Goal: Task Accomplishment & Management: Manage account settings

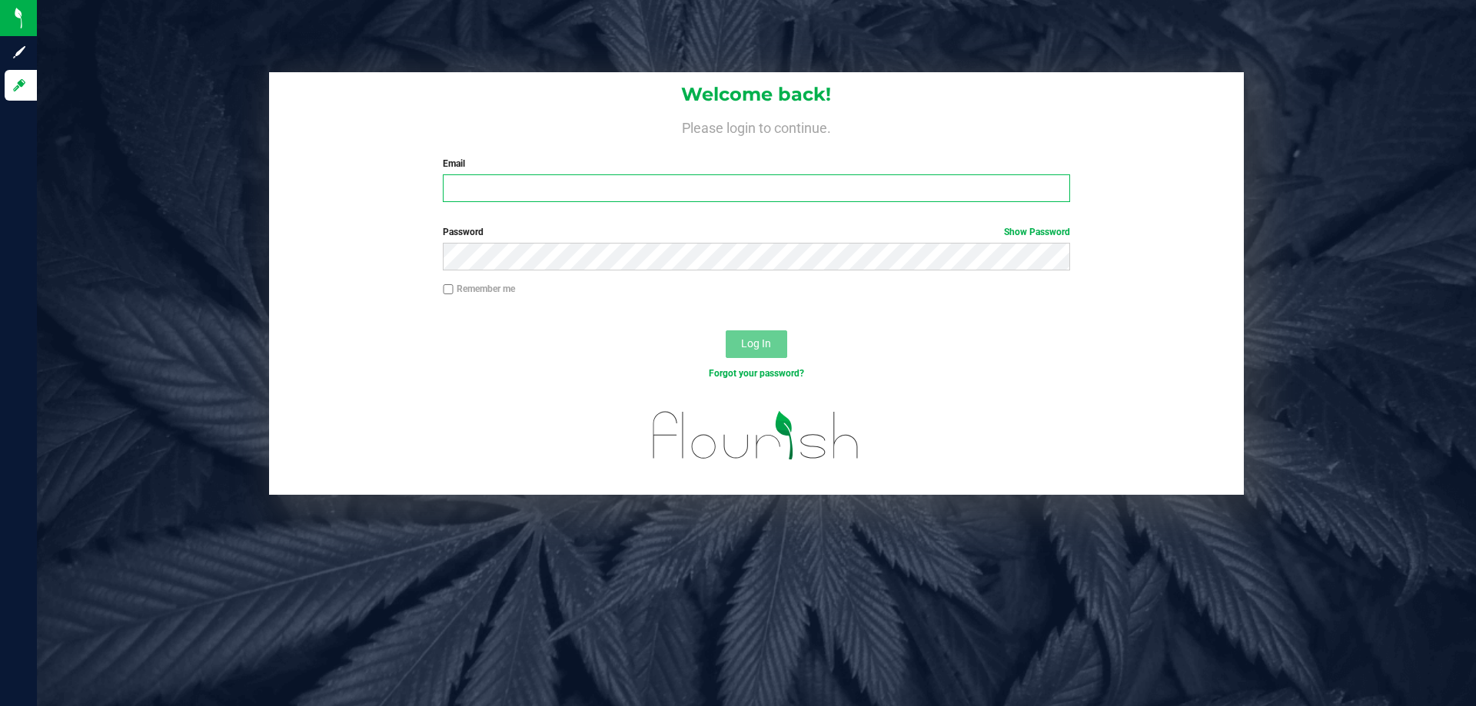
click at [470, 182] on input "Email" at bounding box center [756, 188] width 627 height 28
type input "[EMAIL_ADDRESS][DOMAIN_NAME]"
click at [763, 347] on span "Log In" at bounding box center [756, 343] width 30 height 12
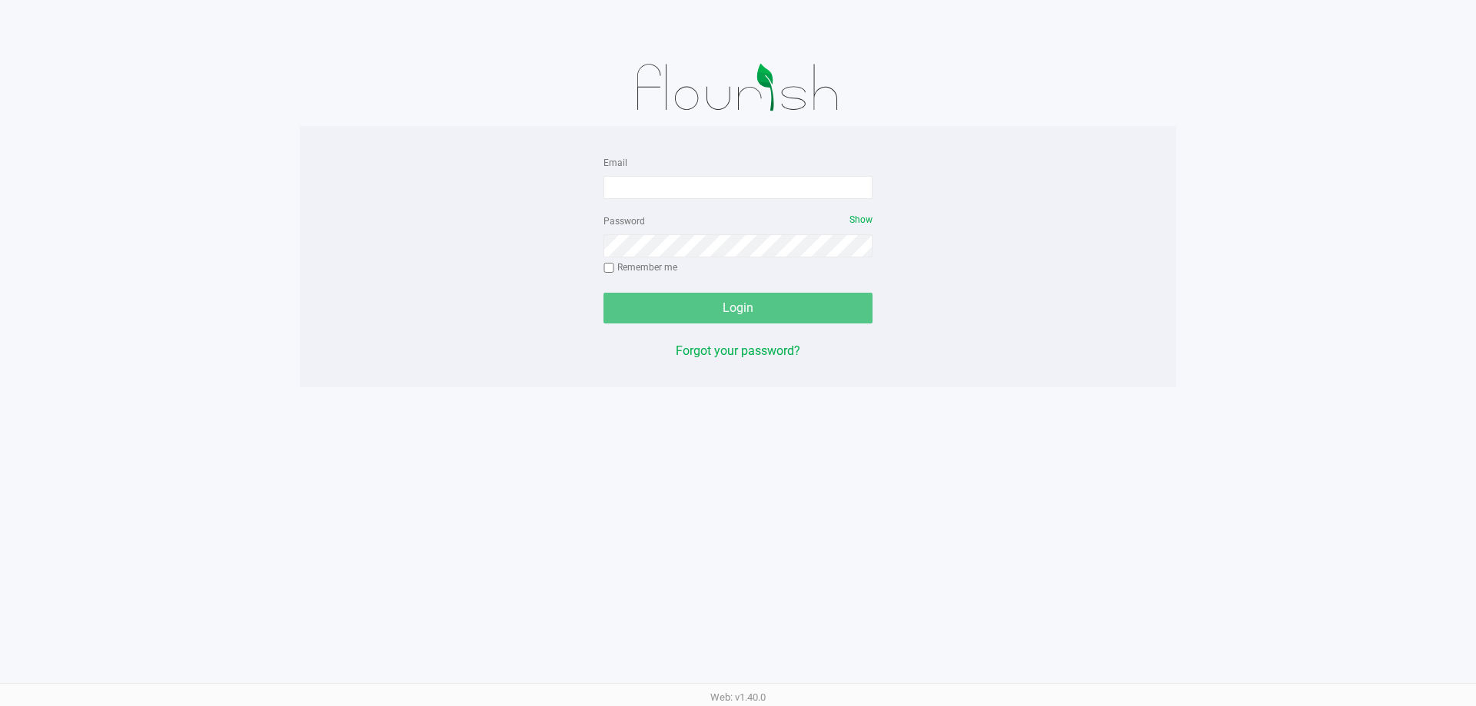
click at [726, 174] on div "Email" at bounding box center [737, 176] width 269 height 46
click at [726, 179] on div "Email" at bounding box center [737, 176] width 269 height 46
drag, startPoint x: 726, startPoint y: 179, endPoint x: 724, endPoint y: 201, distance: 22.3
click at [724, 201] on form "Email Password Show Remember me Login" at bounding box center [737, 238] width 269 height 171
type input "mwiradilaga@liveparallel.com"
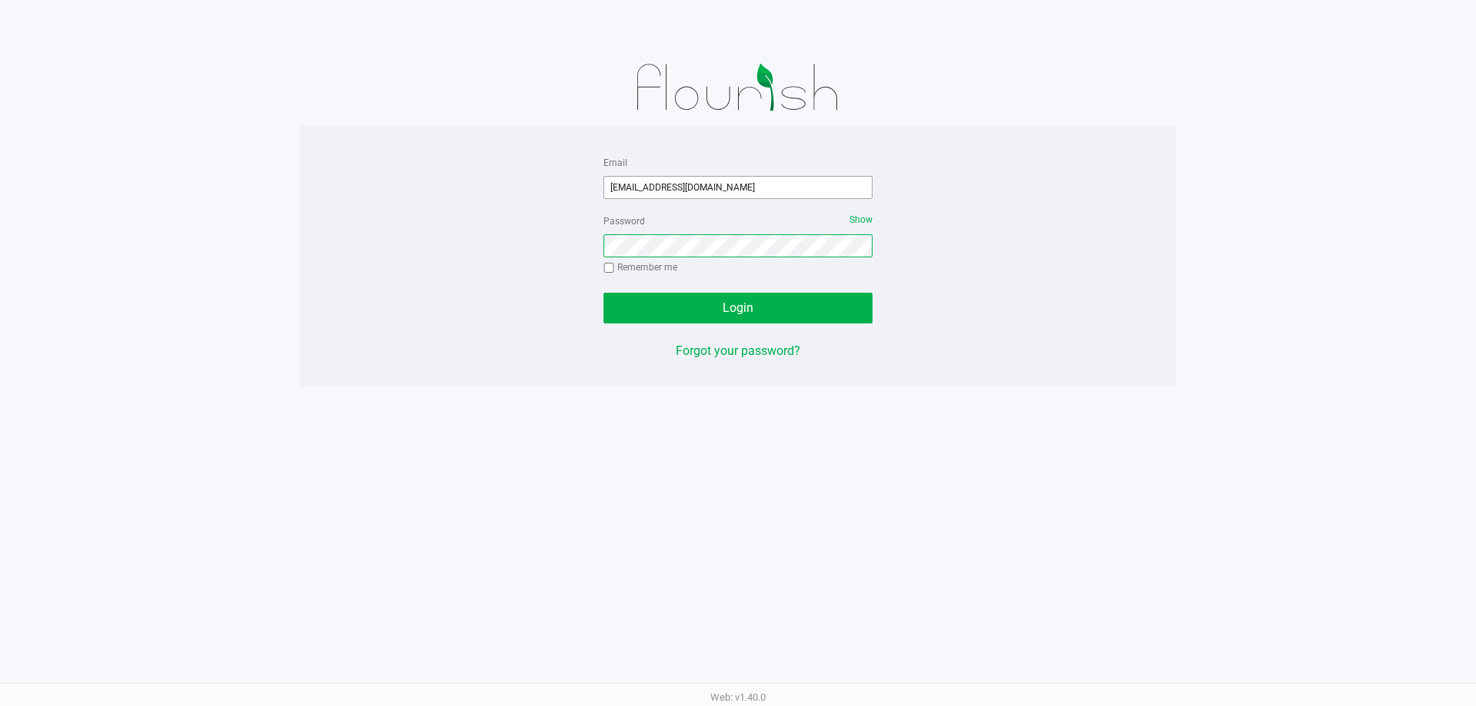
click at [603, 293] on button "Login" at bounding box center [737, 308] width 269 height 31
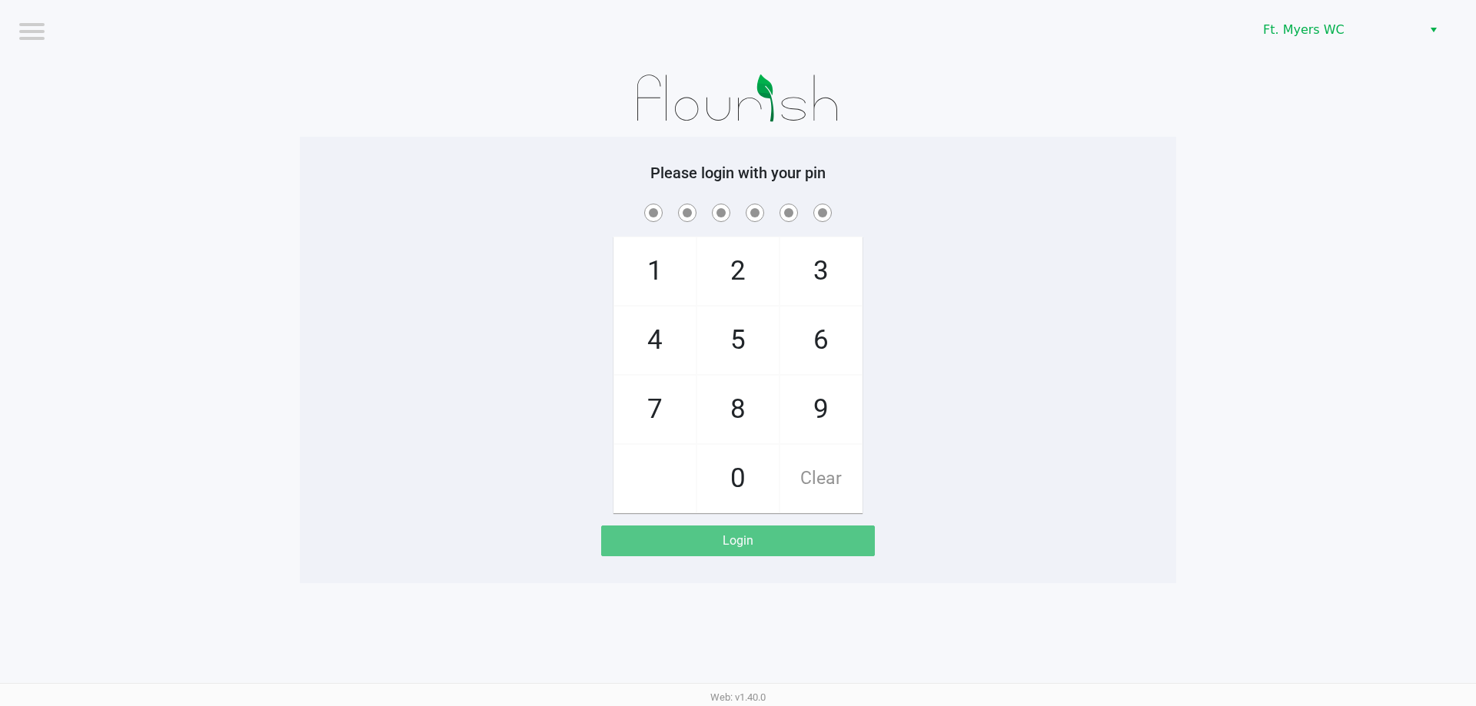
click at [663, 405] on span "7" at bounding box center [654, 410] width 81 height 68
checkbox input "true"
click at [756, 351] on span "5" at bounding box center [737, 341] width 81 height 68
checkbox input "true"
click at [821, 348] on span "6" at bounding box center [820, 341] width 81 height 68
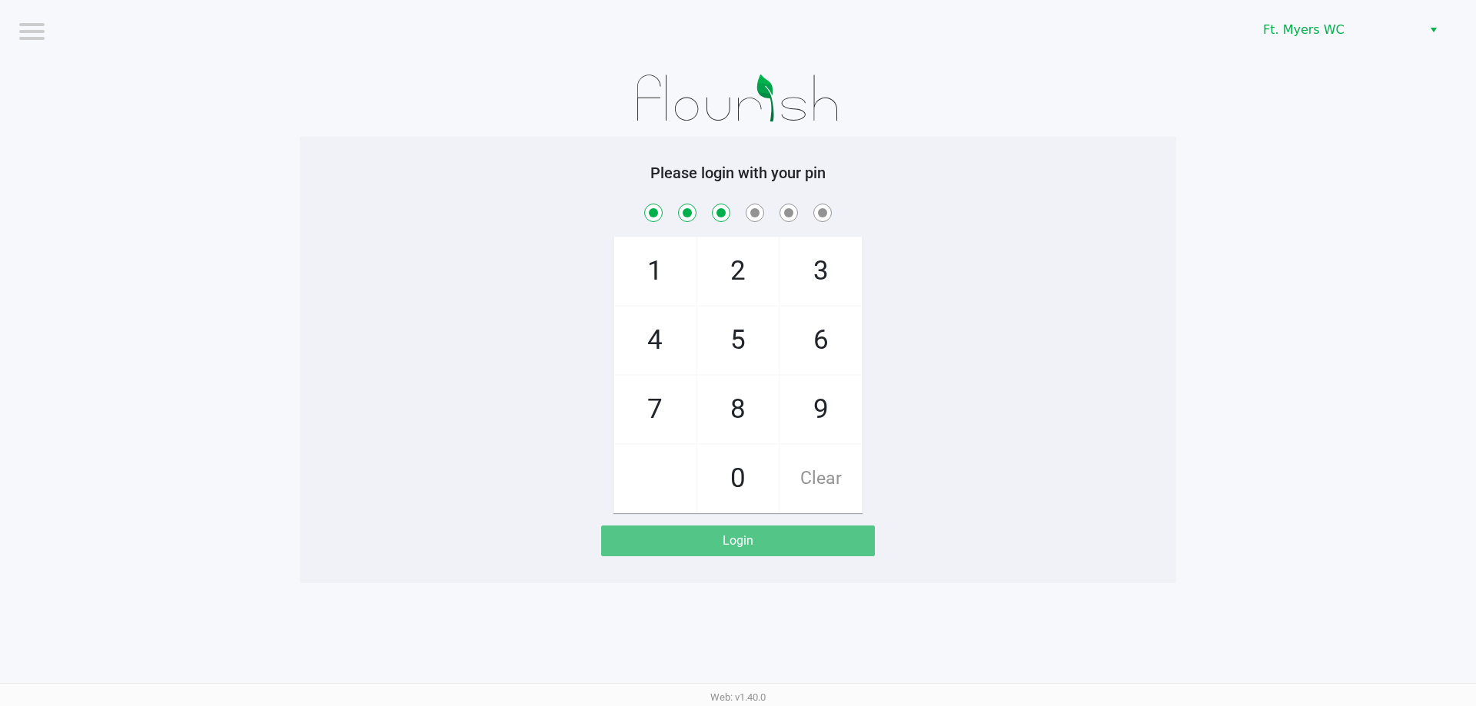
checkbox input "true"
click at [821, 348] on span "6" at bounding box center [820, 341] width 81 height 68
checkbox input "true"
drag, startPoint x: 655, startPoint y: 341, endPoint x: 747, endPoint y: 306, distance: 98.8
click at [655, 341] on span "4" at bounding box center [654, 341] width 81 height 68
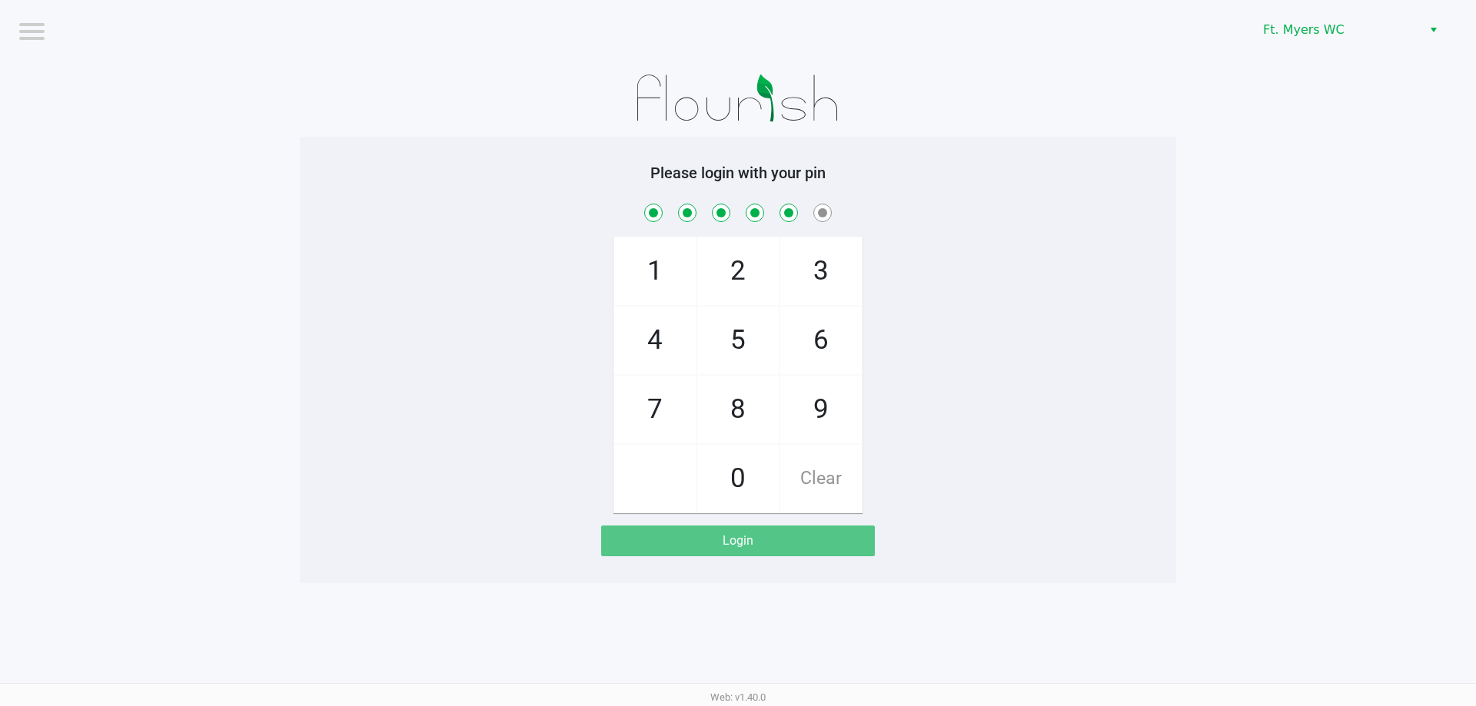
checkbox input "true"
drag, startPoint x: 837, startPoint y: 267, endPoint x: 830, endPoint y: 271, distance: 8.3
click at [833, 271] on span "3" at bounding box center [820, 272] width 81 height 68
checkbox input "true"
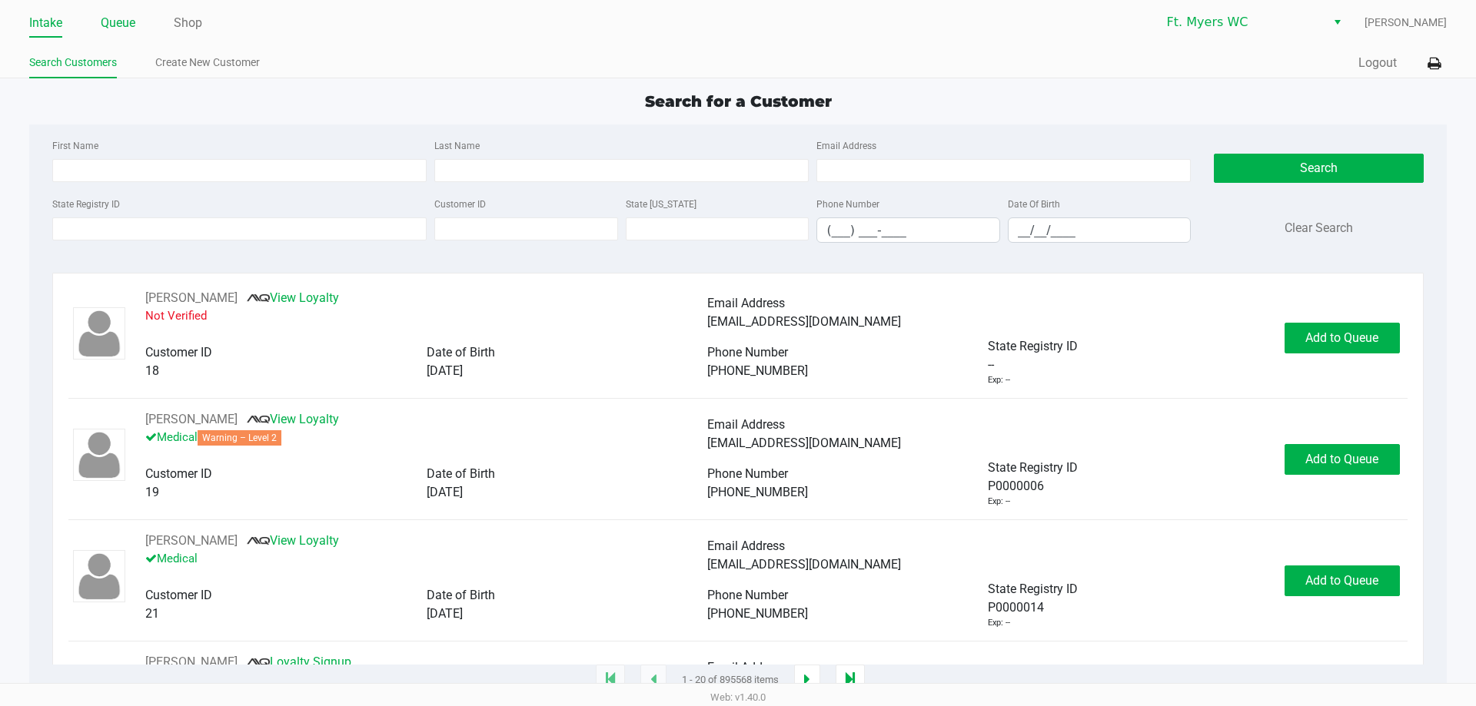
click at [134, 24] on link "Queue" at bounding box center [118, 23] width 35 height 22
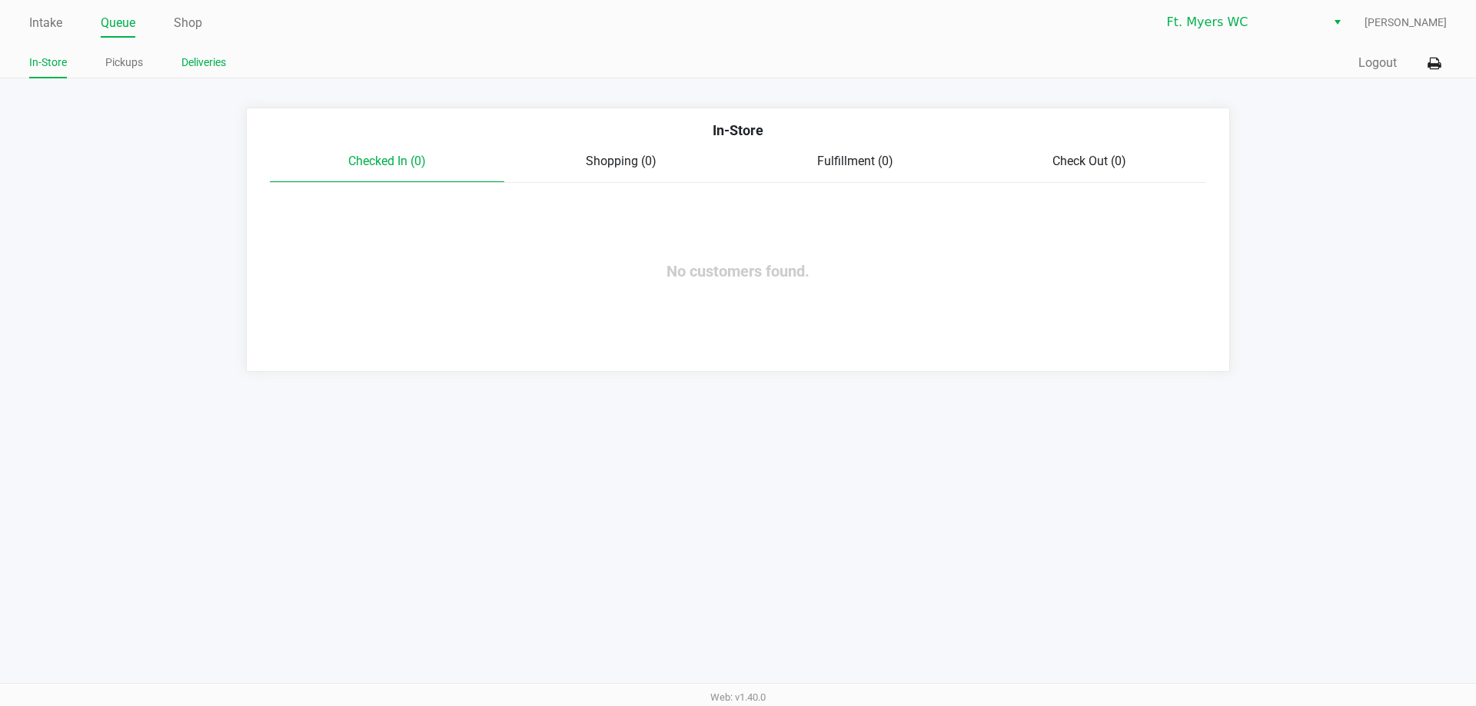
click at [189, 58] on link "Deliveries" at bounding box center [203, 62] width 45 height 19
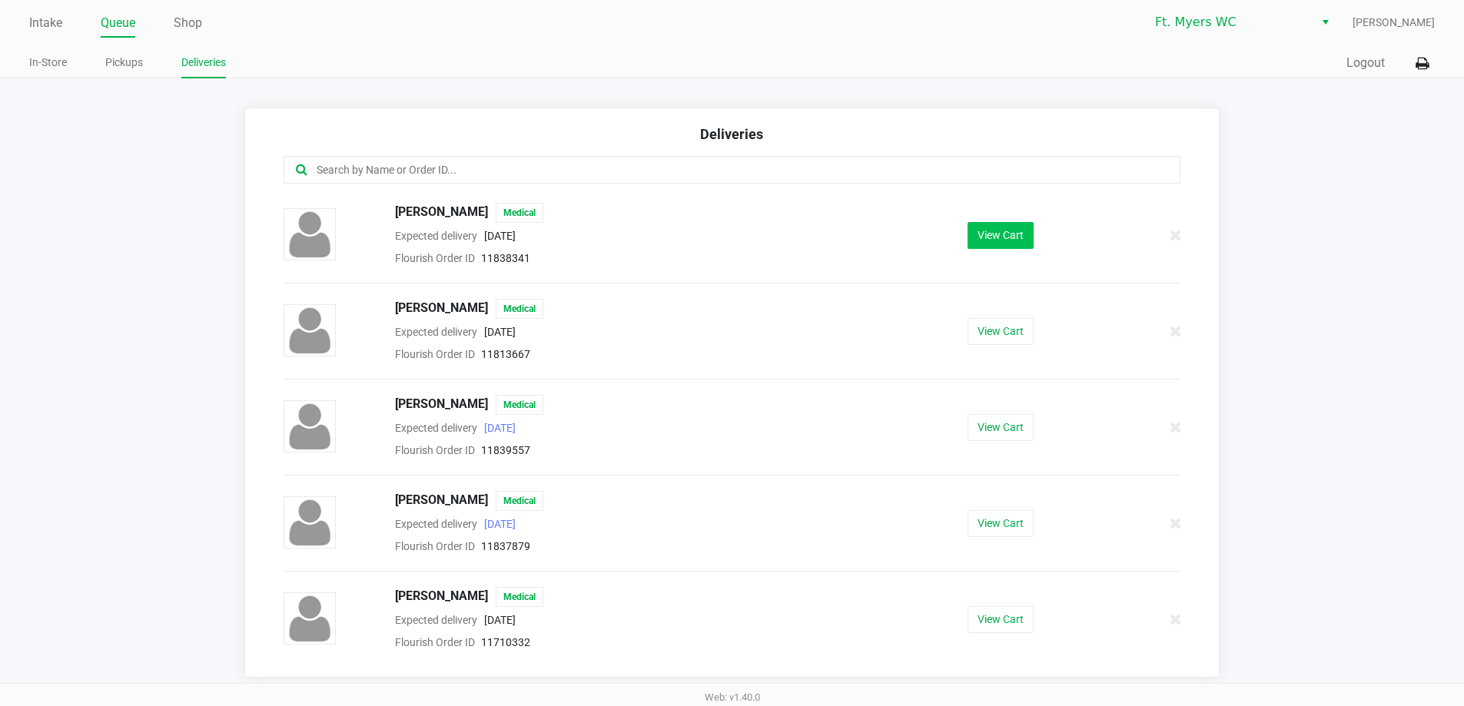
drag, startPoint x: 977, startPoint y: 213, endPoint x: 990, endPoint y: 234, distance: 25.2
click at [984, 228] on div "ADAM MILLIS Medical Expected delivery 2025-08-26 Flourish Order ID 11838341 Vie…" at bounding box center [732, 235] width 921 height 65
click at [992, 235] on button "View Cart" at bounding box center [1001, 235] width 66 height 27
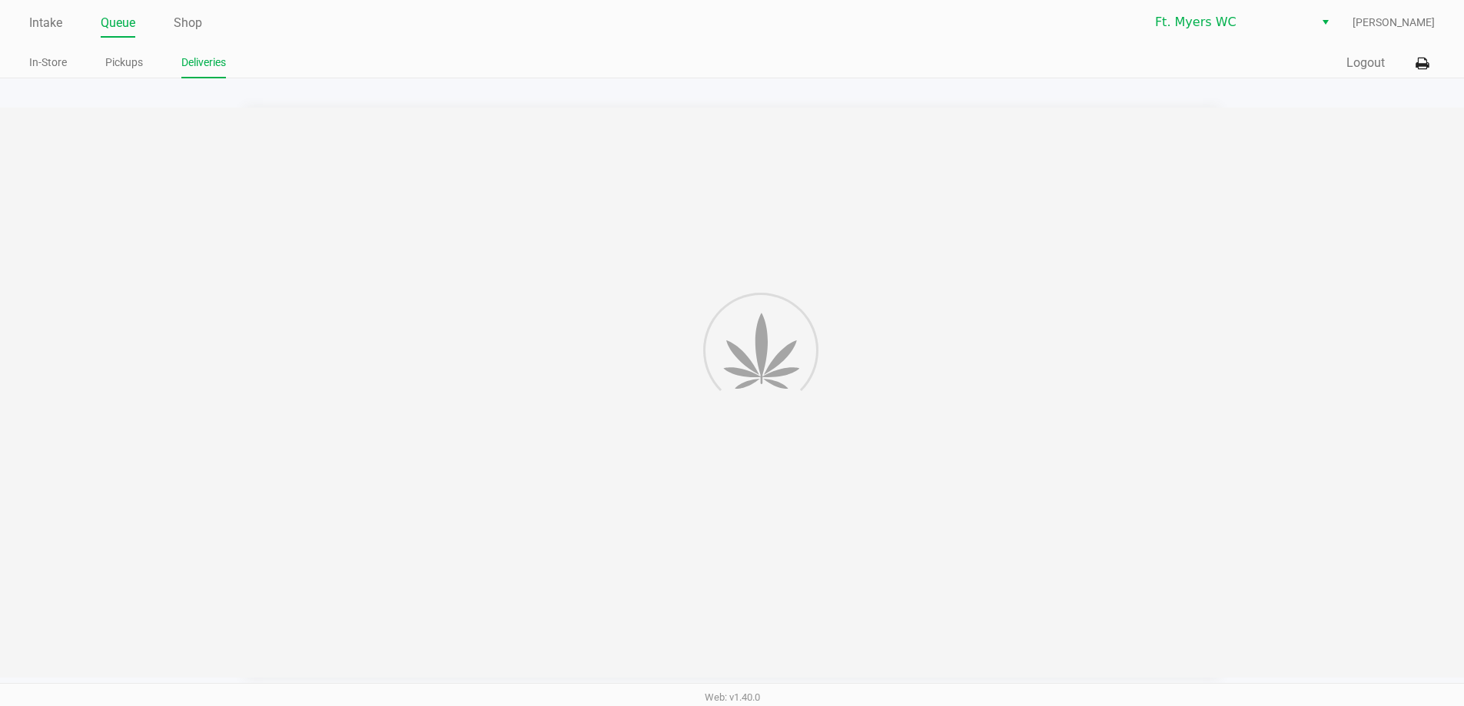
scroll to position [1, 0]
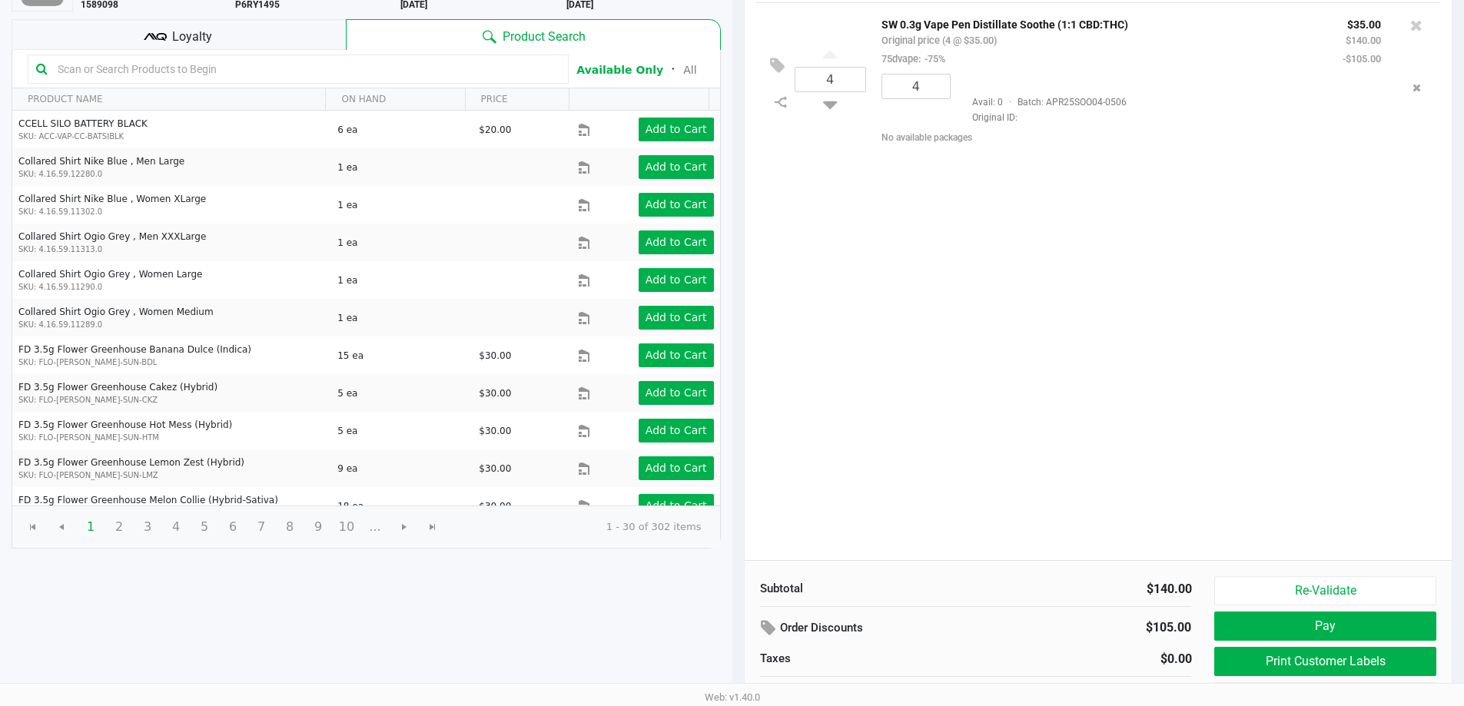
scroll to position [158, 0]
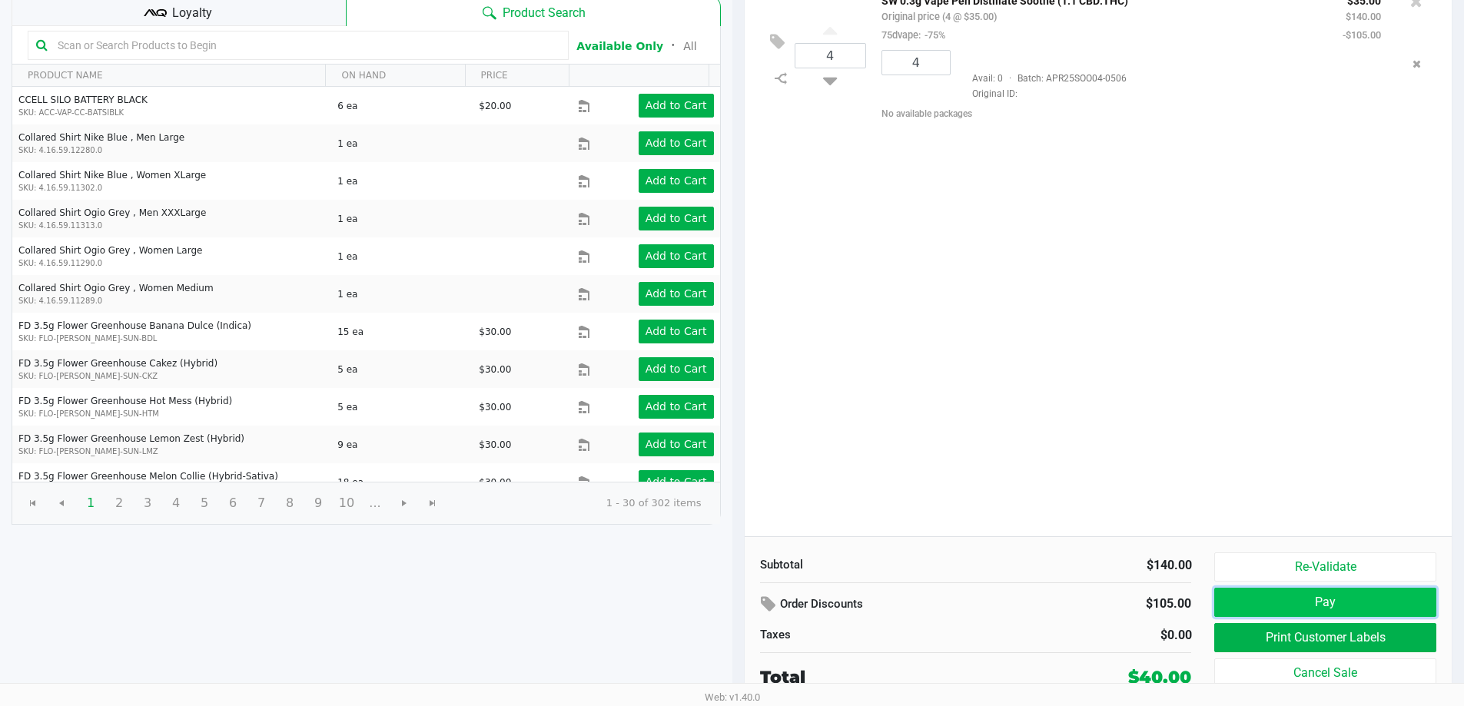
click at [1319, 597] on button "Pay" at bounding box center [1325, 602] width 221 height 29
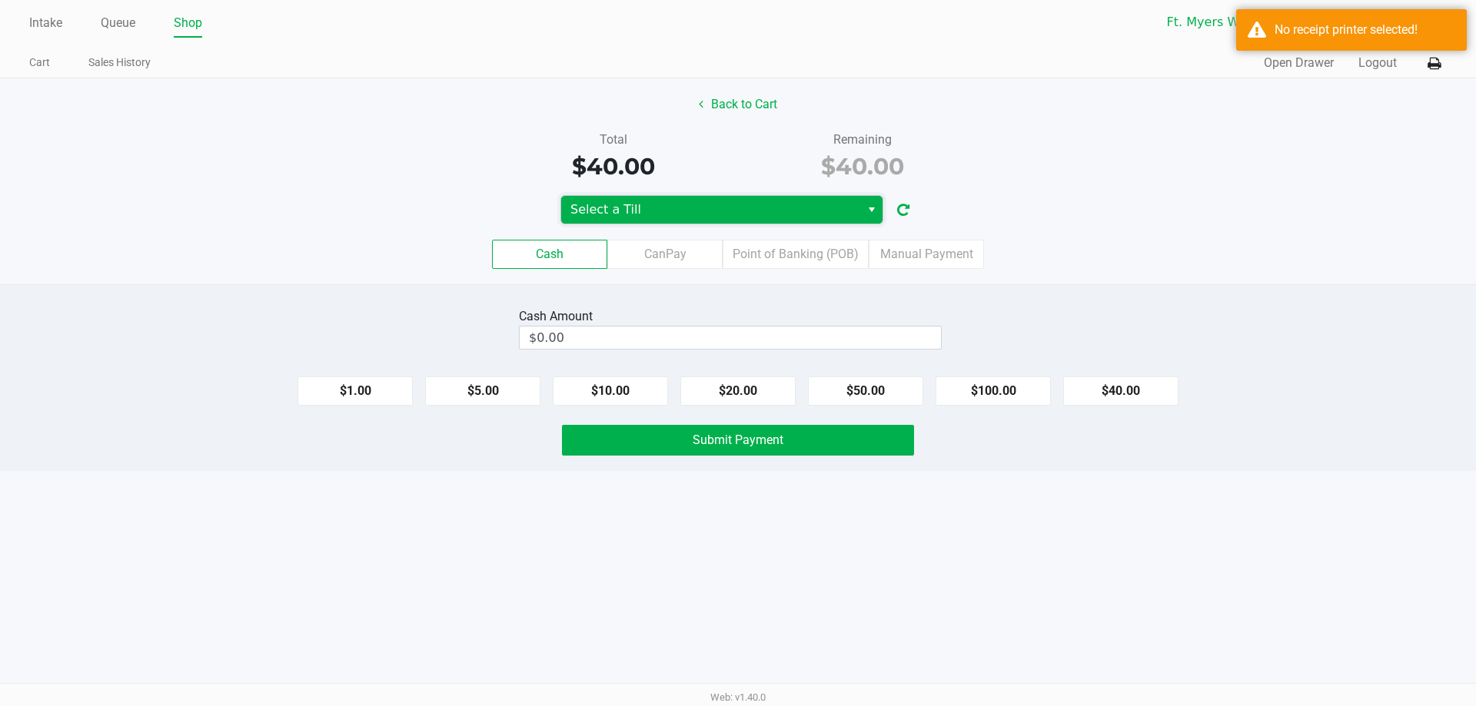
click at [733, 215] on span "Select a Till" at bounding box center [710, 210] width 281 height 18
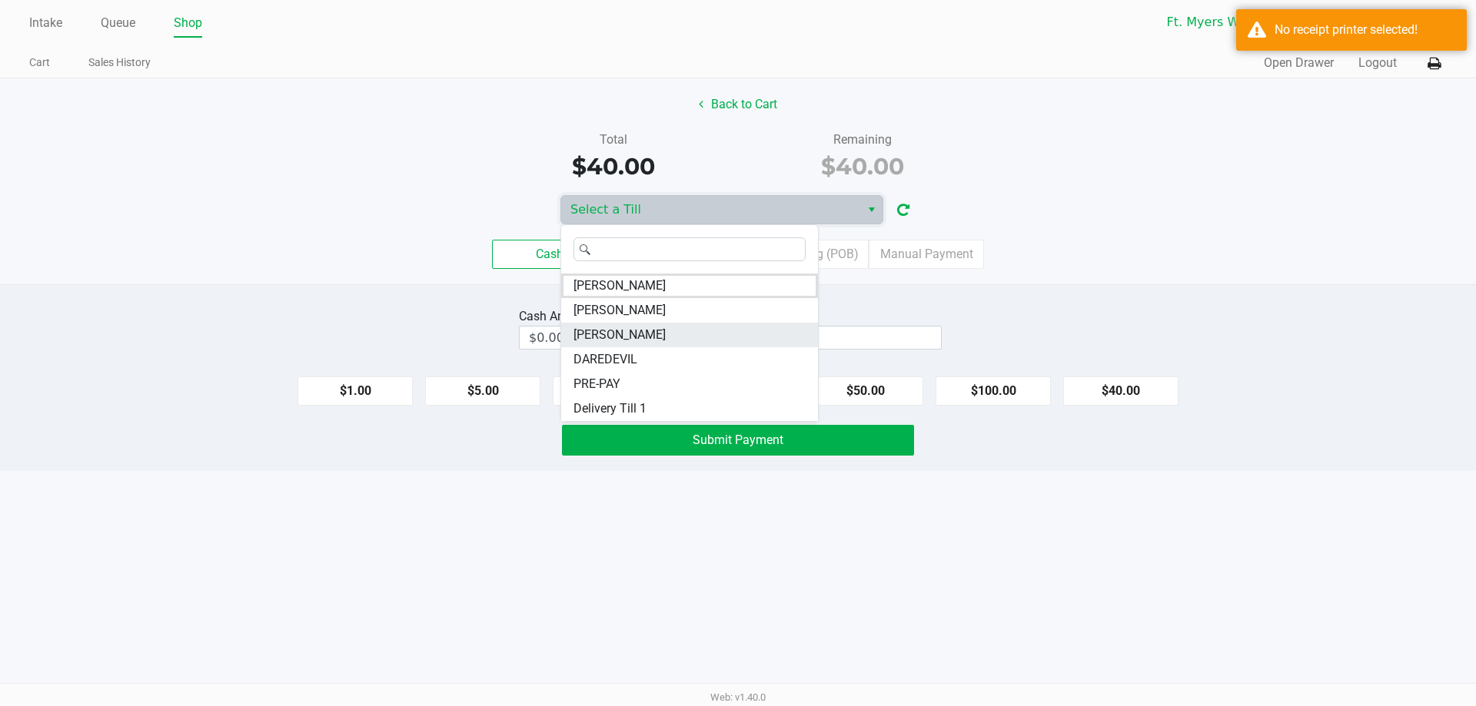
click at [686, 334] on li "KEITH-WHITLEY" at bounding box center [689, 335] width 257 height 25
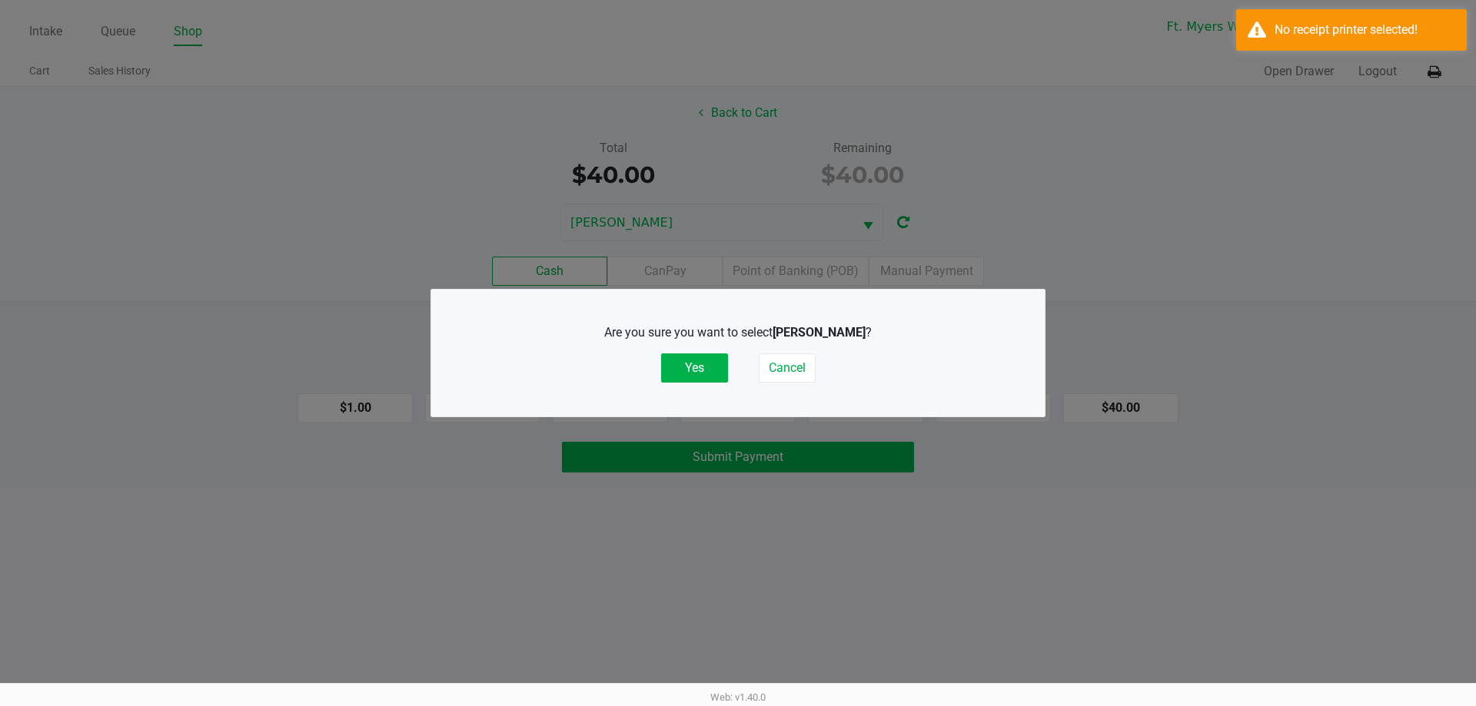
drag, startPoint x: 695, startPoint y: 375, endPoint x: 813, endPoint y: 320, distance: 130.0
click at [695, 376] on button "Yes" at bounding box center [694, 368] width 67 height 29
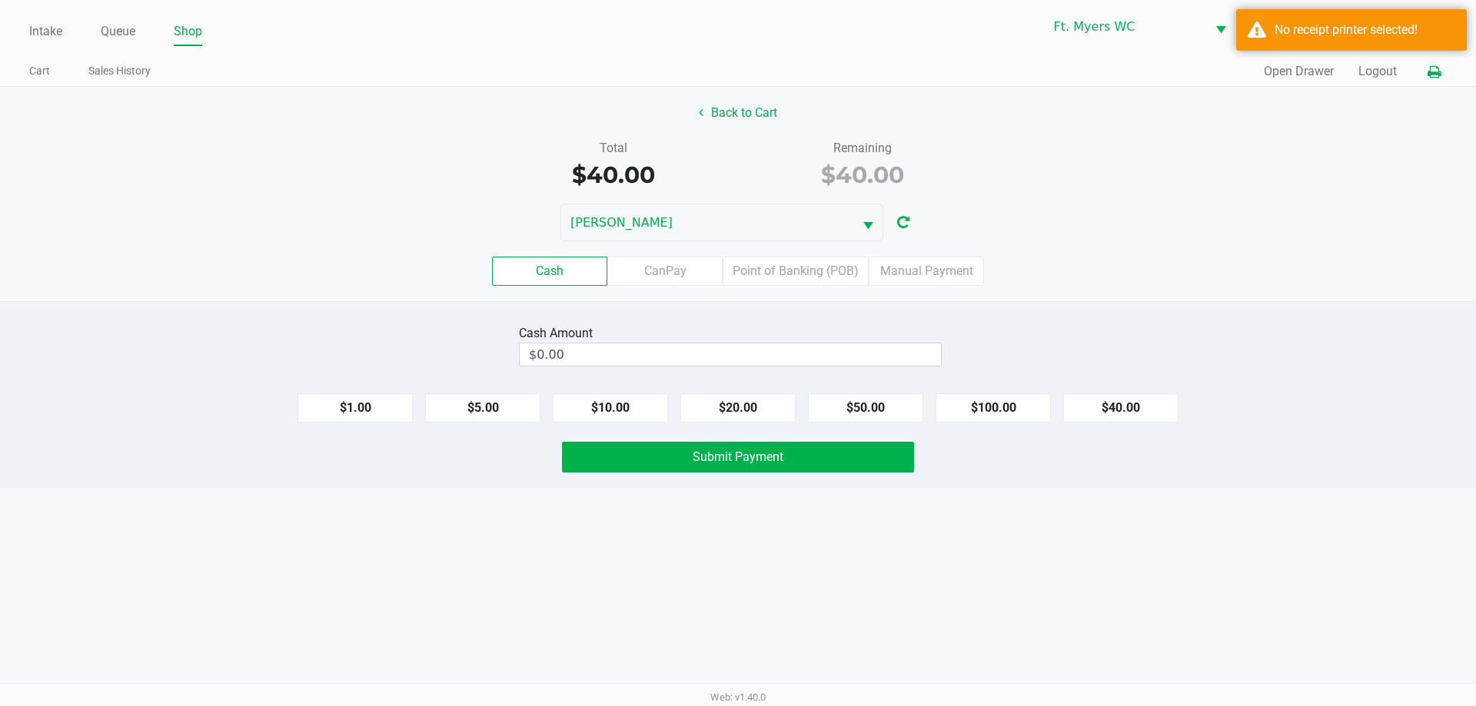
click at [1430, 75] on icon at bounding box center [1434, 72] width 13 height 11
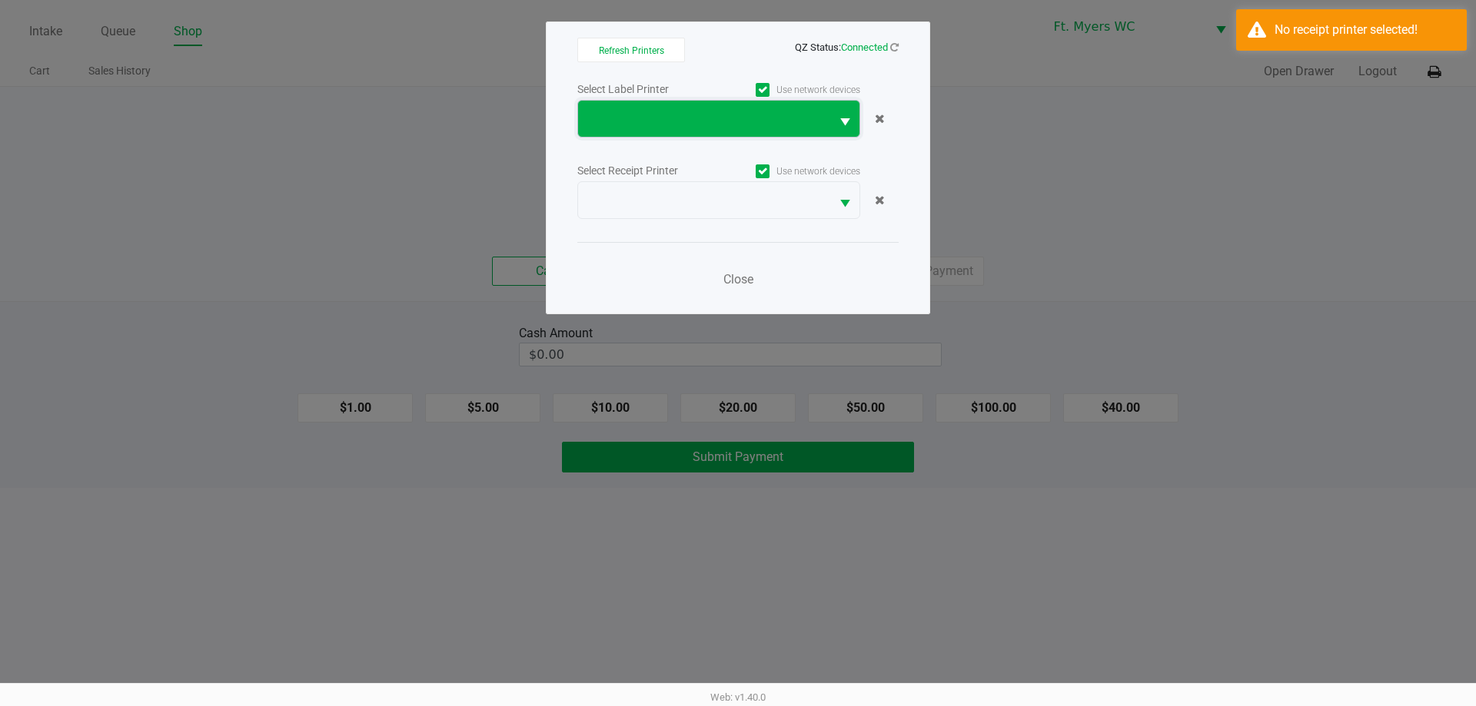
click at [627, 110] on span at bounding box center [704, 119] width 234 height 18
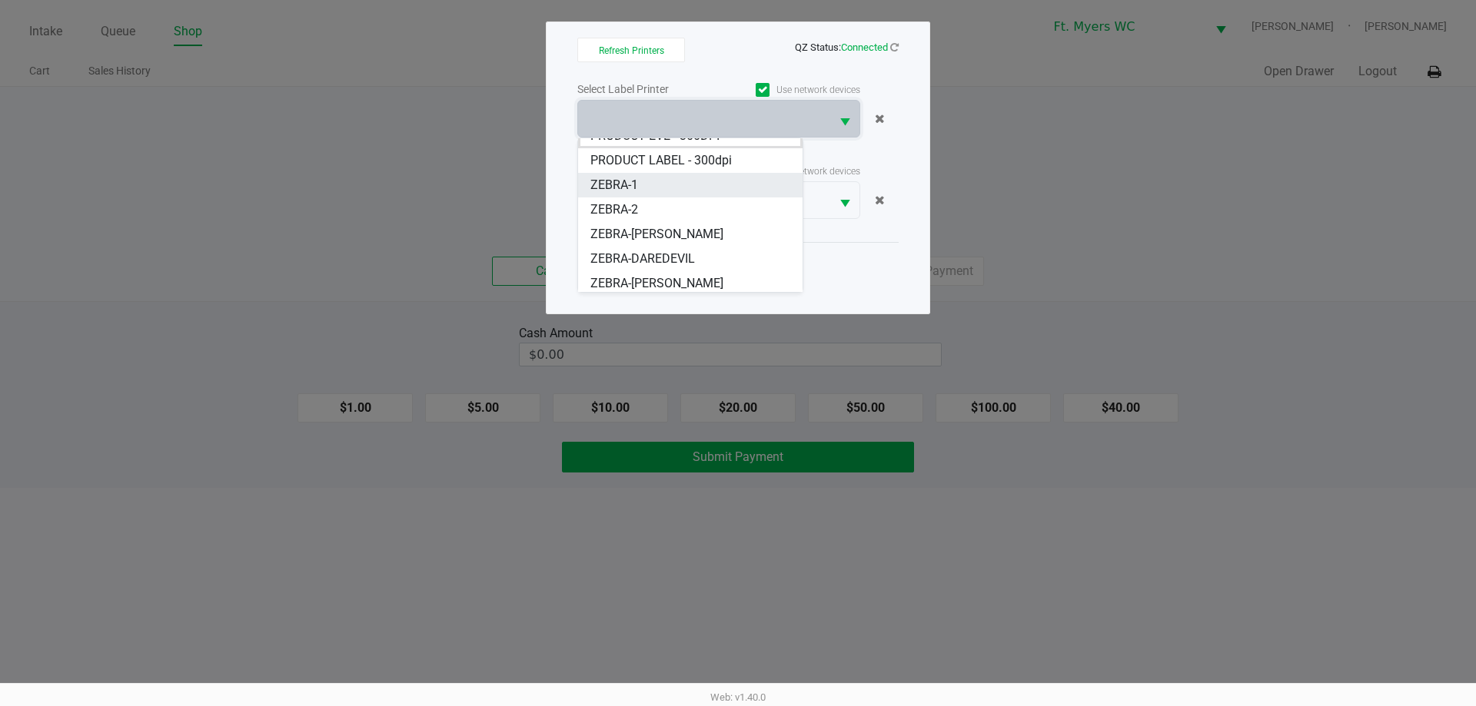
scroll to position [18, 0]
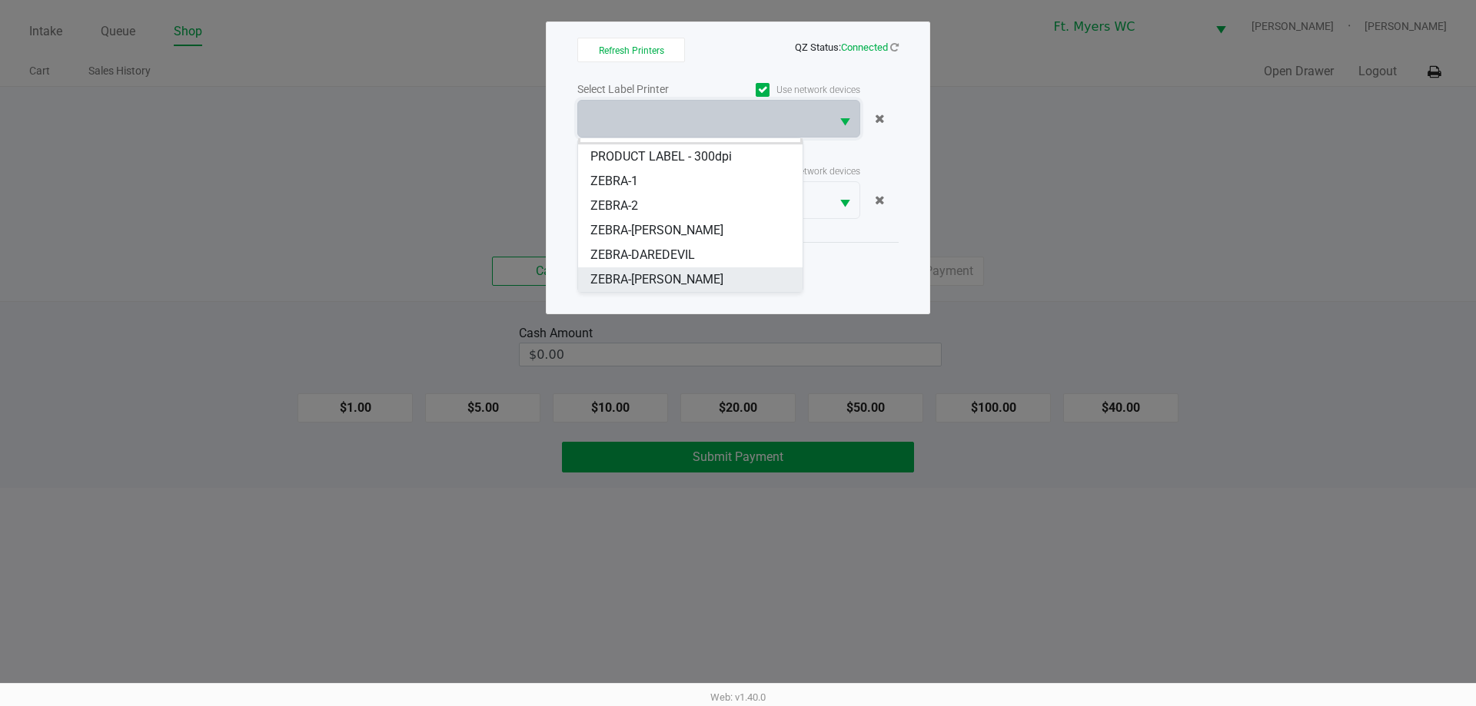
click at [656, 280] on span "ZEBRA-KEITH-WHITLEY" at bounding box center [656, 280] width 133 height 18
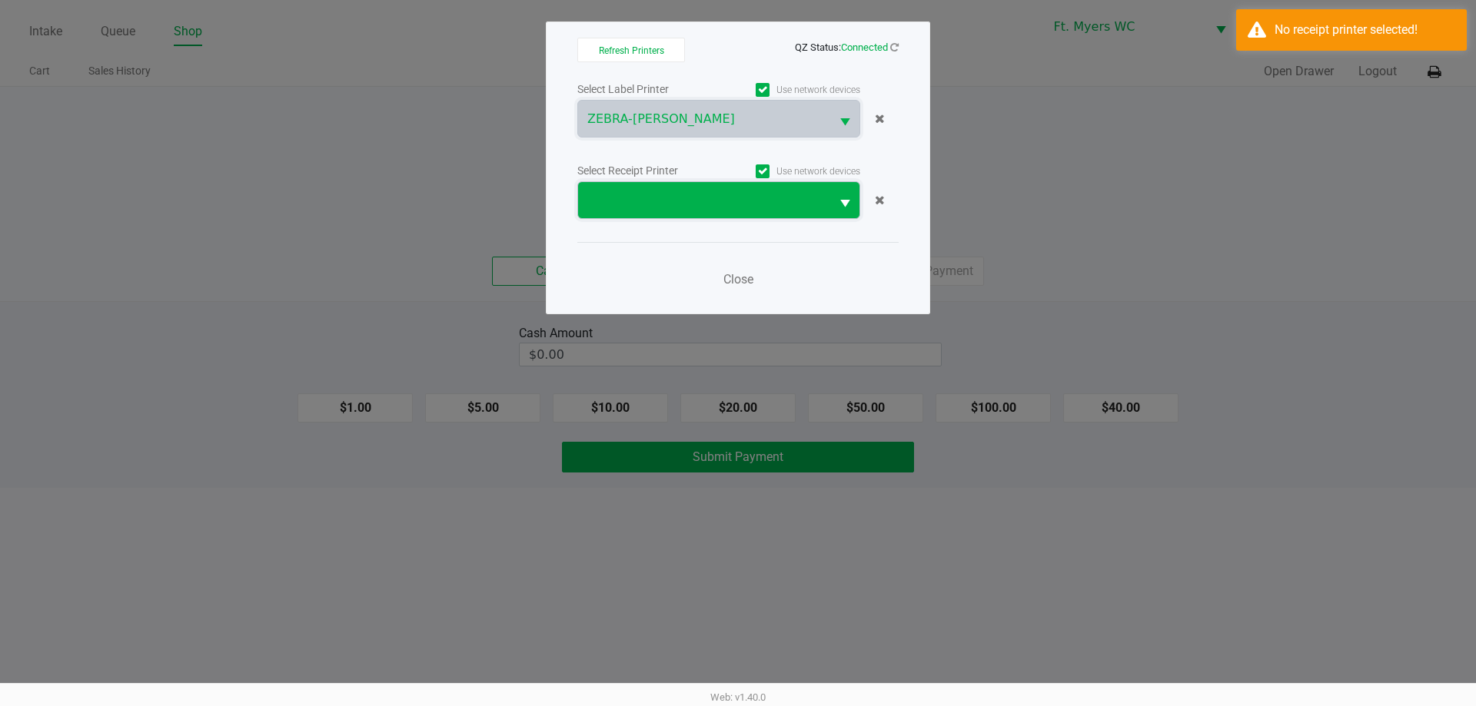
click at [691, 208] on span at bounding box center [704, 200] width 234 height 18
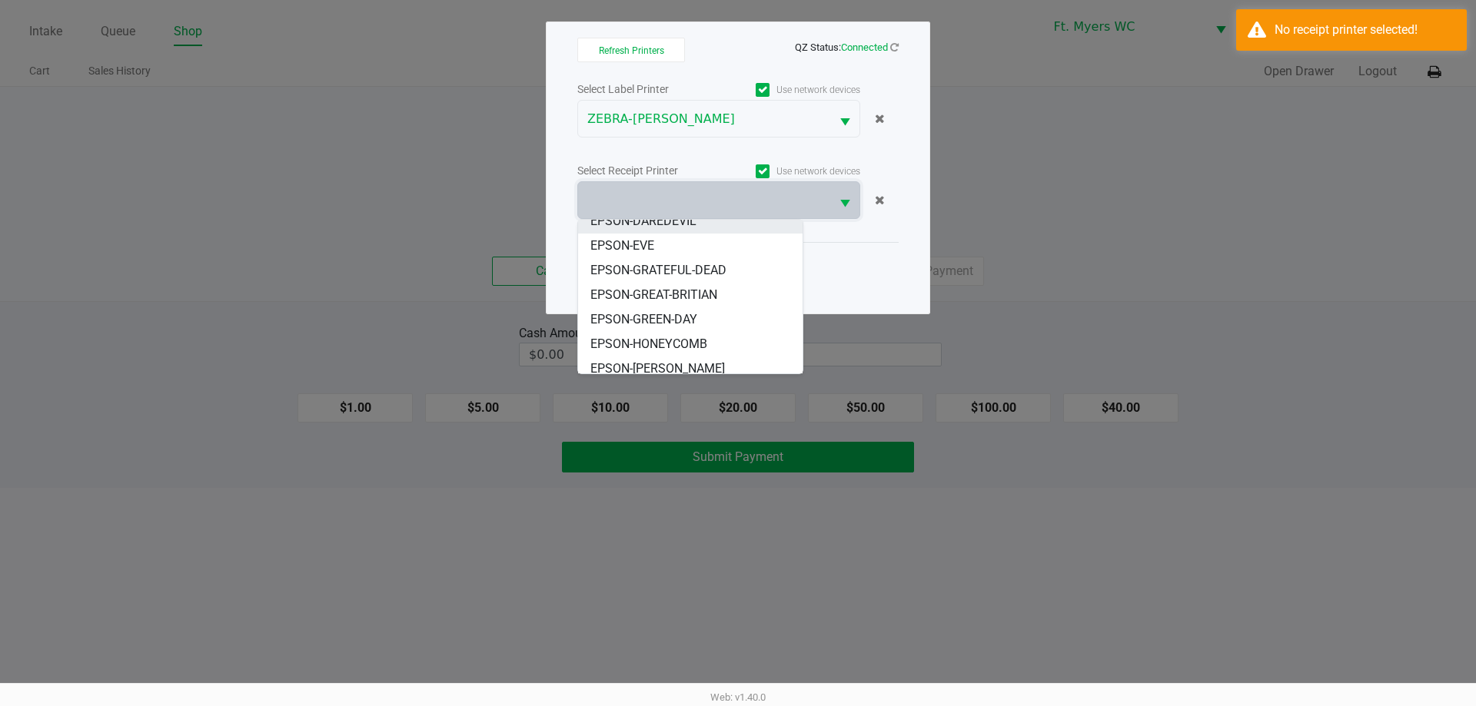
scroll to position [92, 0]
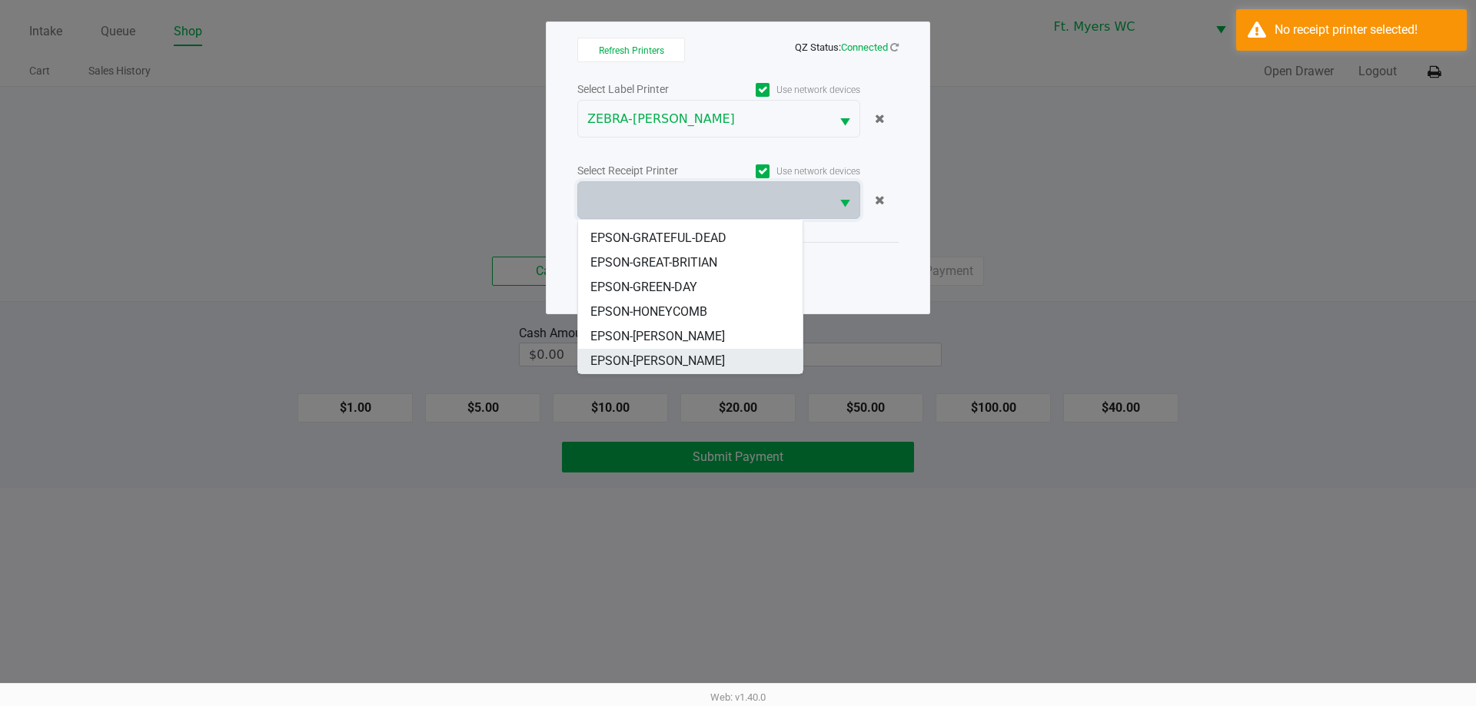
click at [691, 352] on span "EPSON-KEITH-WHITLEY" at bounding box center [657, 361] width 135 height 18
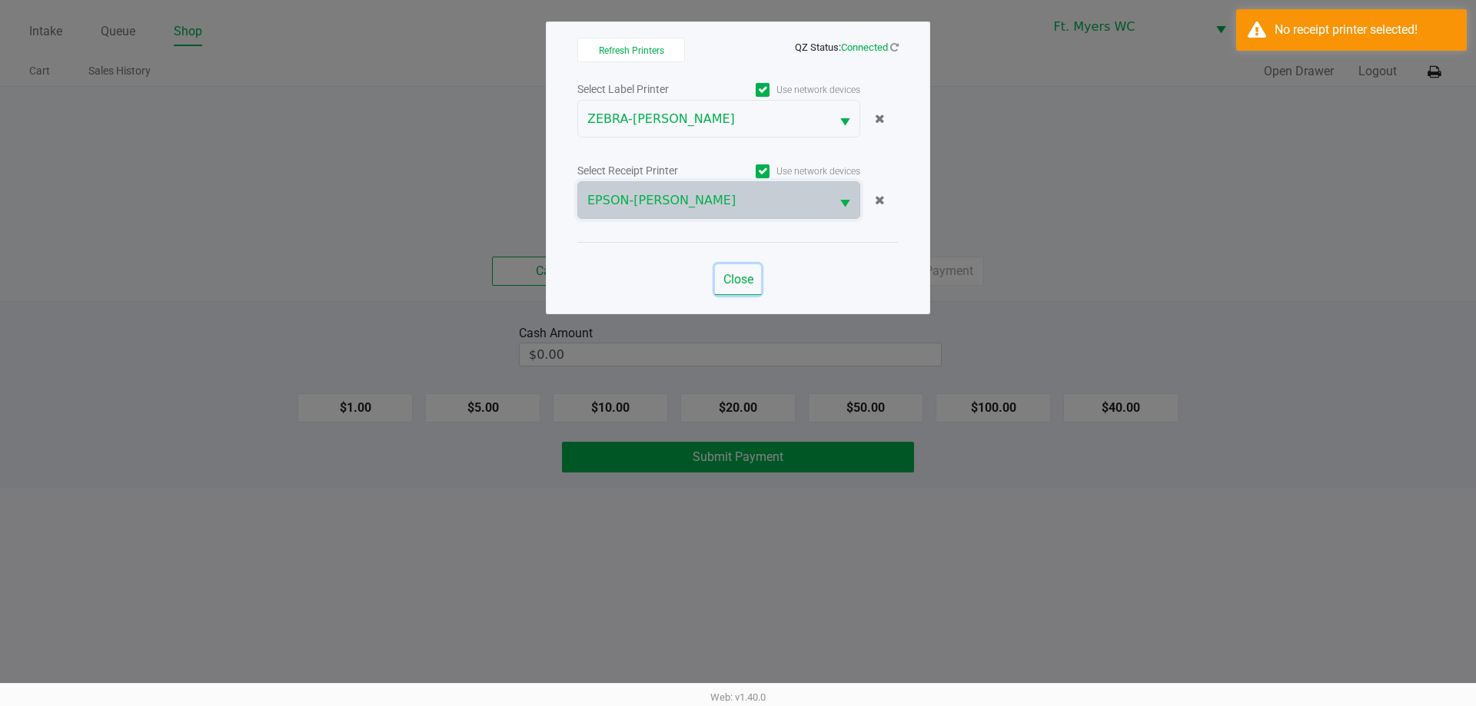
click at [730, 273] on span "Close" at bounding box center [738, 279] width 30 height 15
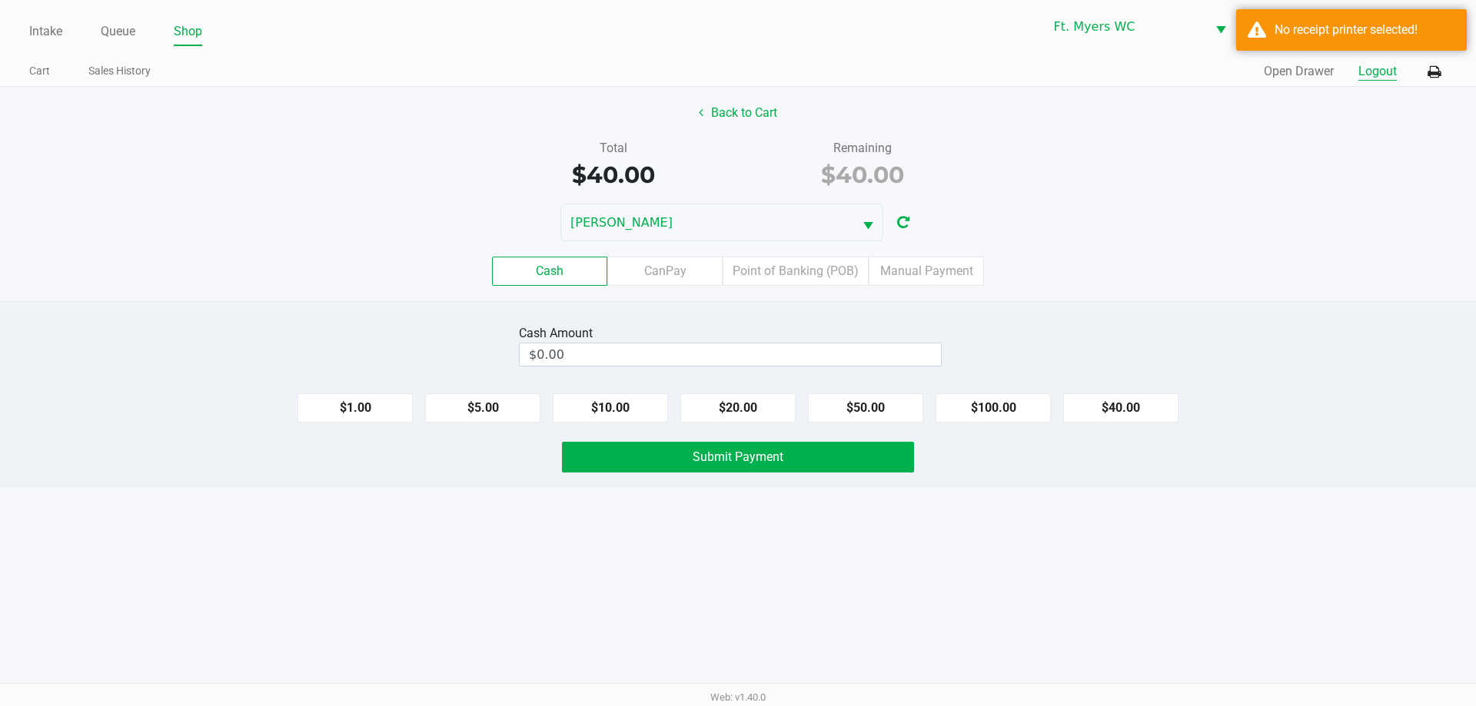
click at [1387, 69] on button "Logout" at bounding box center [1377, 71] width 38 height 18
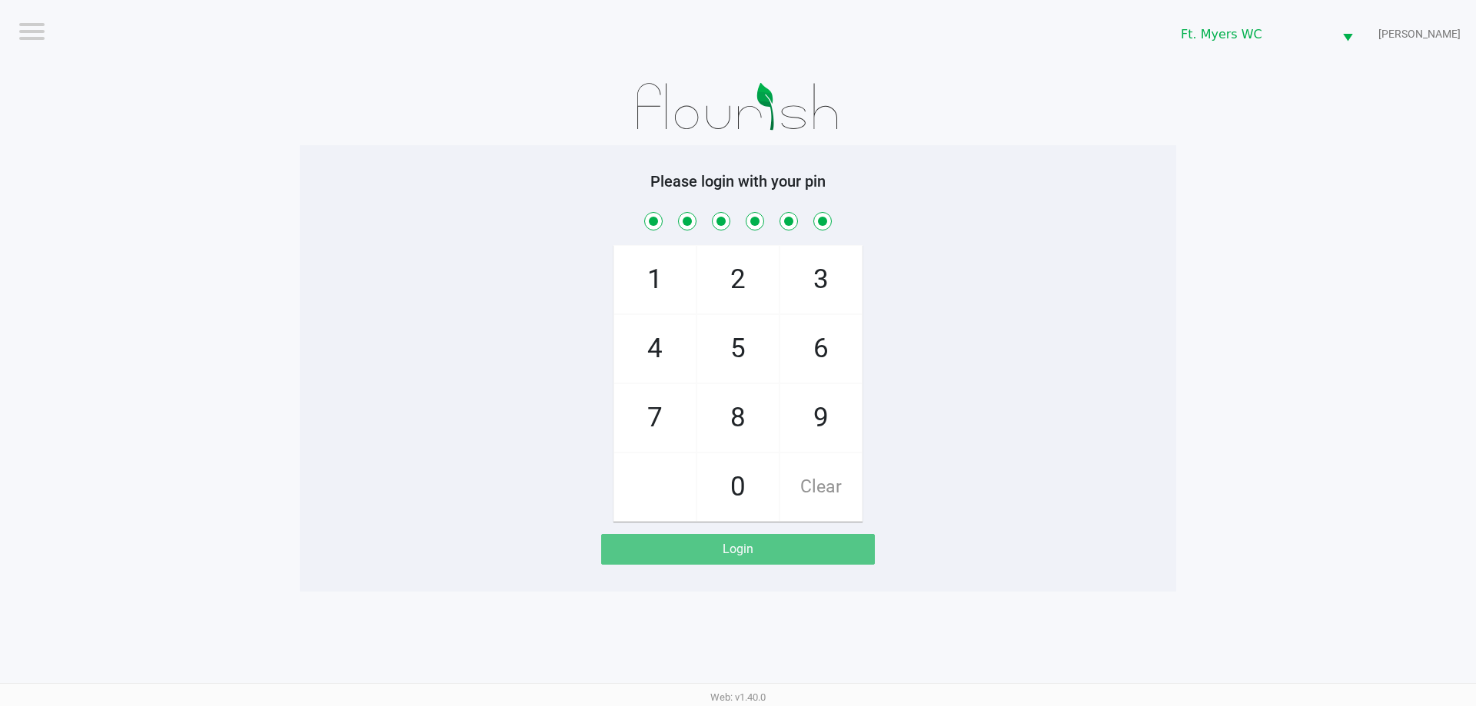
checkbox input "true"
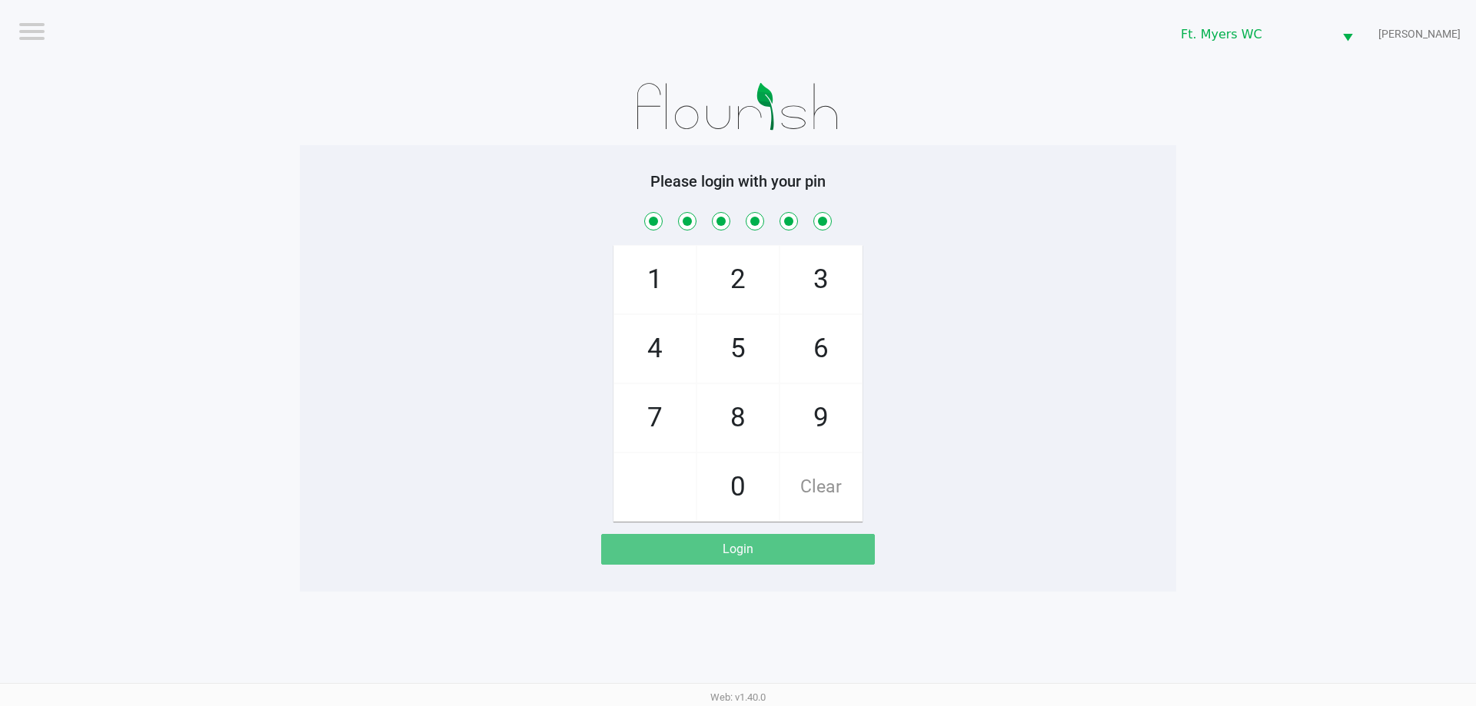
checkbox input "true"
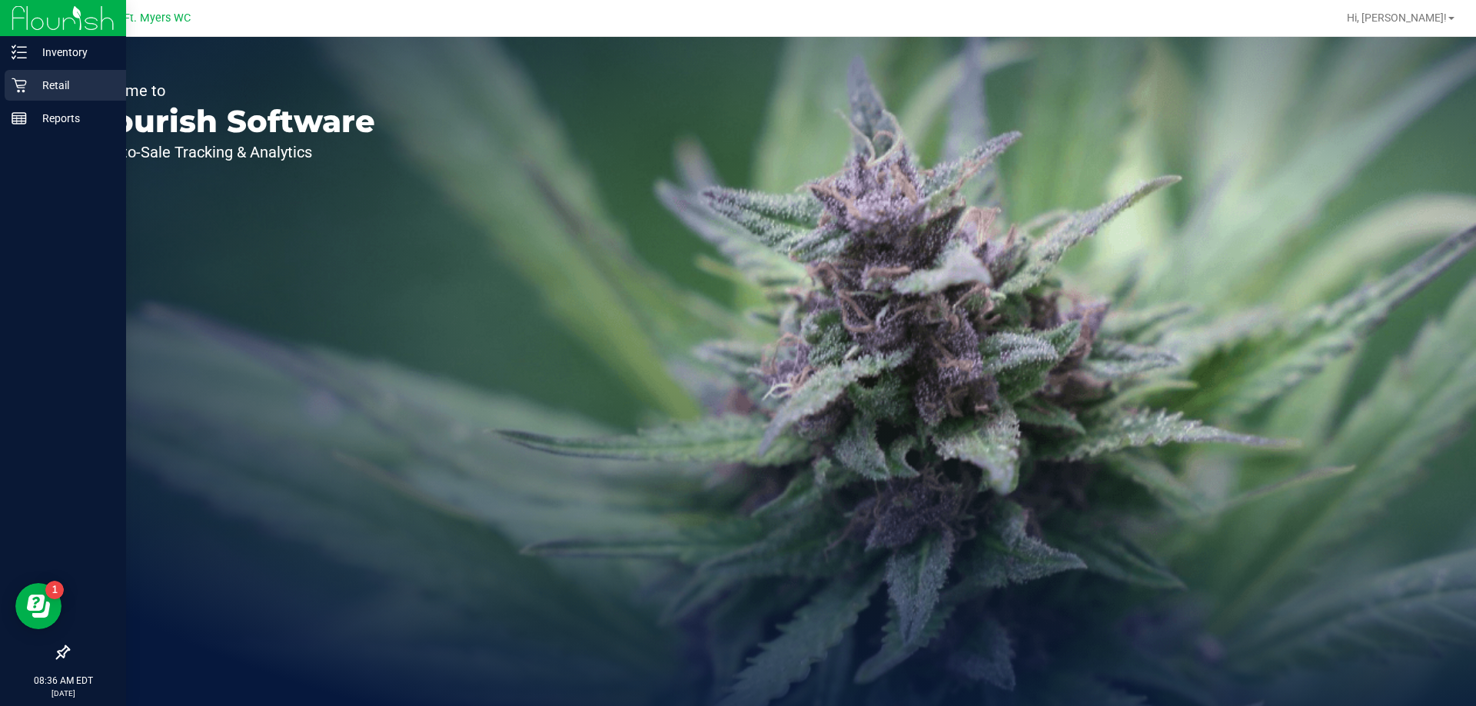
click at [14, 84] on icon at bounding box center [19, 85] width 15 height 15
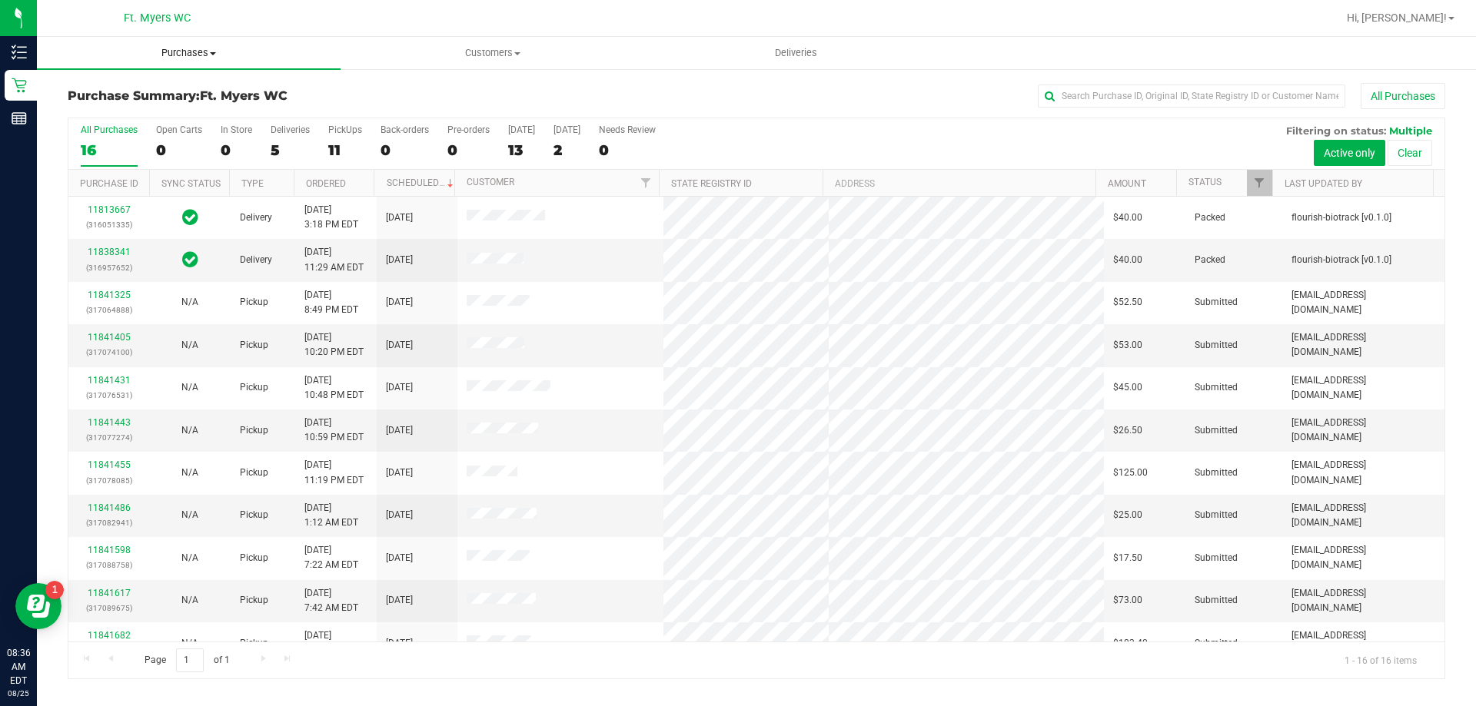
click at [188, 57] on span "Purchases" at bounding box center [189, 53] width 304 height 14
click at [133, 108] on li "Fulfillment" at bounding box center [189, 111] width 304 height 18
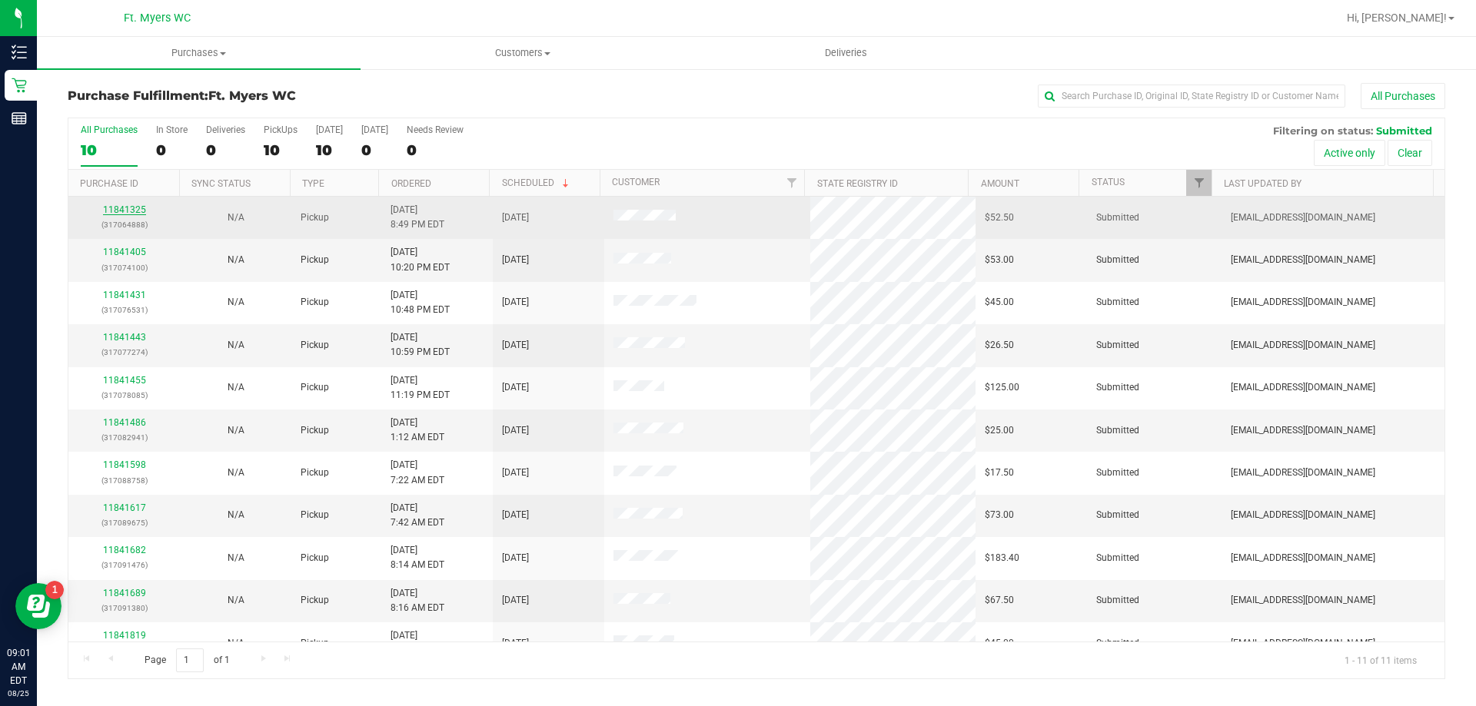
click at [109, 206] on link "11841325" at bounding box center [124, 209] width 43 height 11
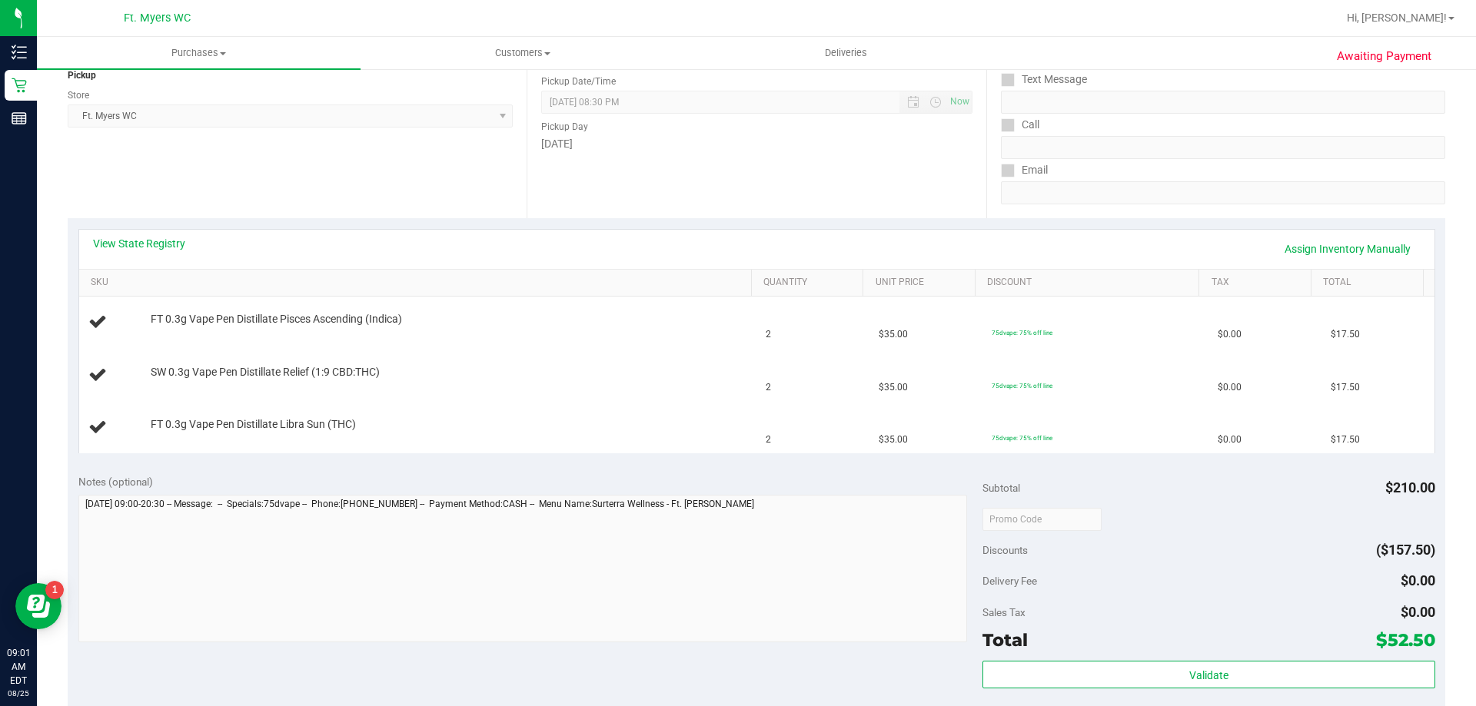
scroll to position [384, 0]
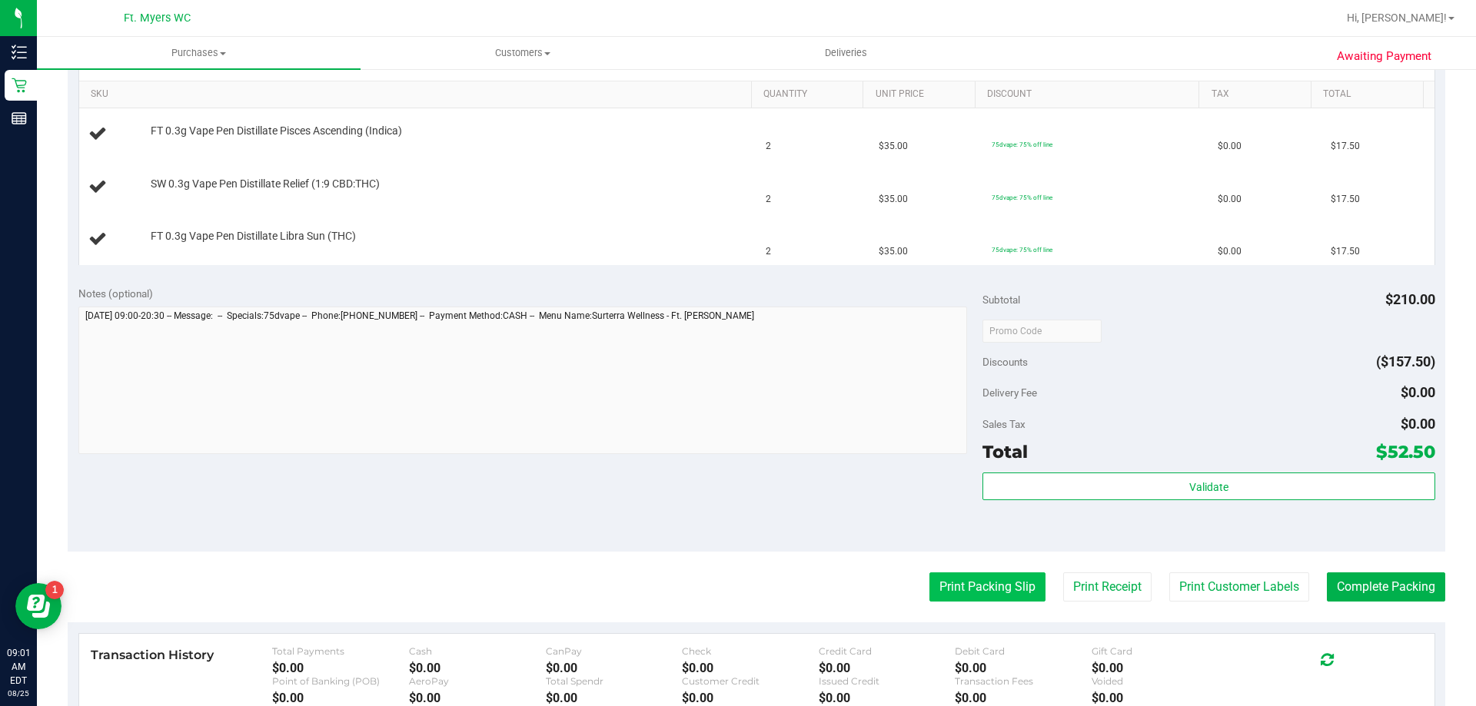
click at [969, 591] on button "Print Packing Slip" at bounding box center [987, 587] width 116 height 29
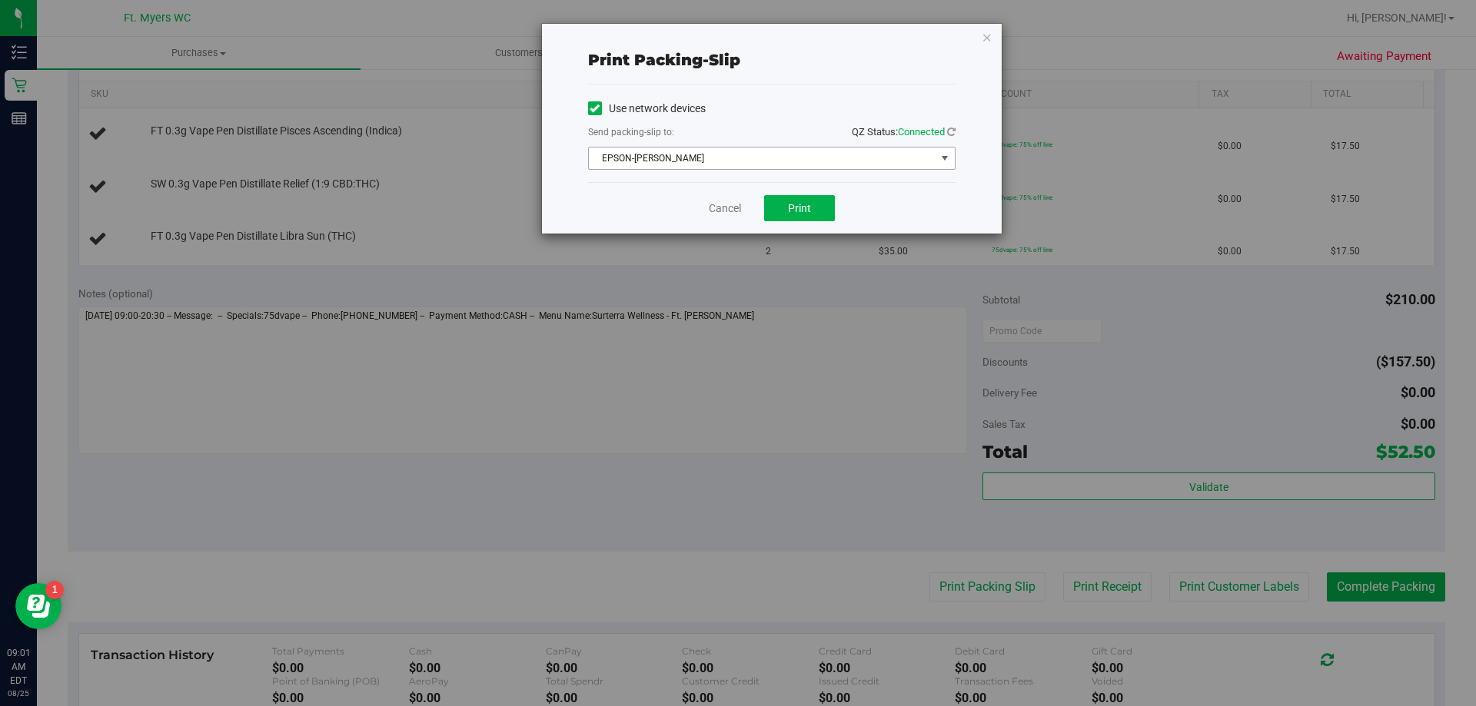
click at [706, 162] on span "EPSON-BEN-KING" at bounding box center [762, 159] width 347 height 22
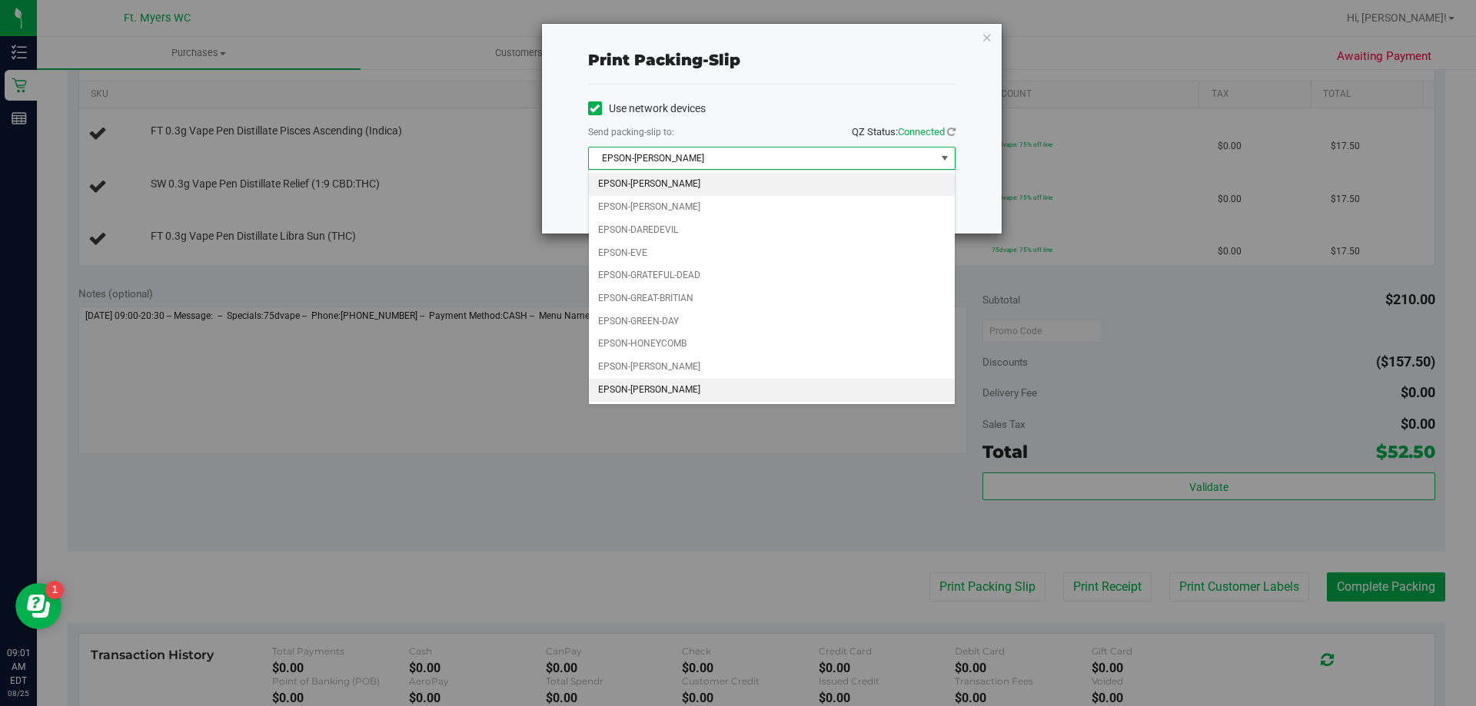
click at [684, 387] on li "EPSON-KEITH-WHITLEY" at bounding box center [772, 390] width 366 height 23
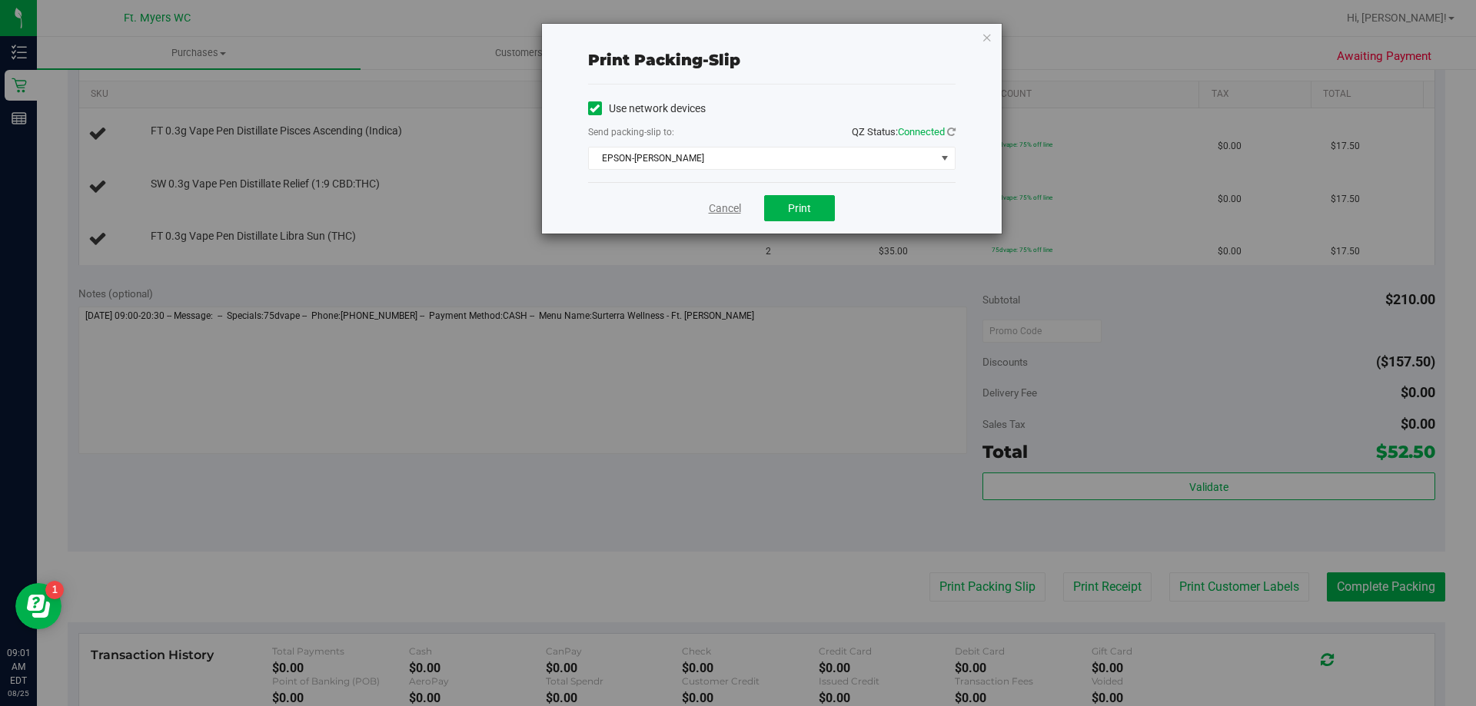
click at [730, 208] on link "Cancel" at bounding box center [725, 209] width 32 height 16
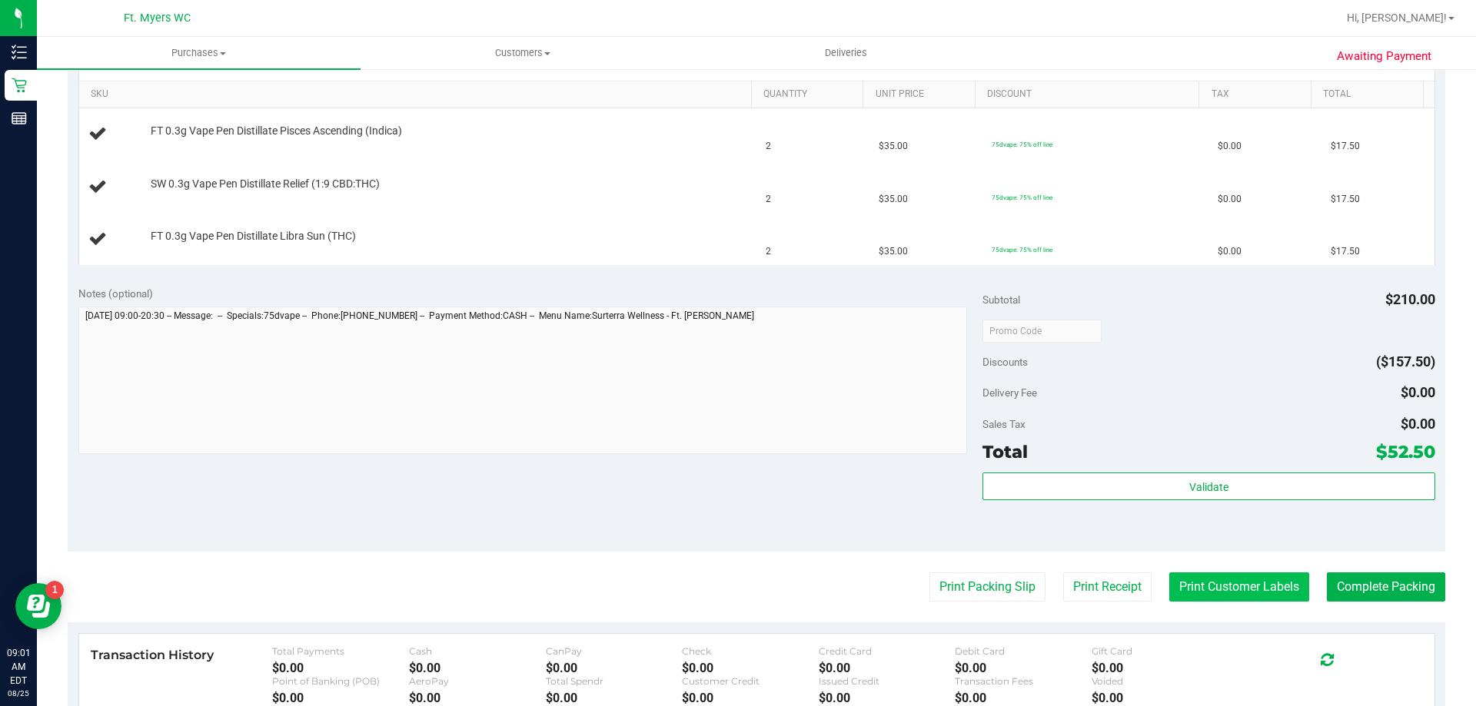
click at [1239, 586] on button "Print Customer Labels" at bounding box center [1239, 587] width 140 height 29
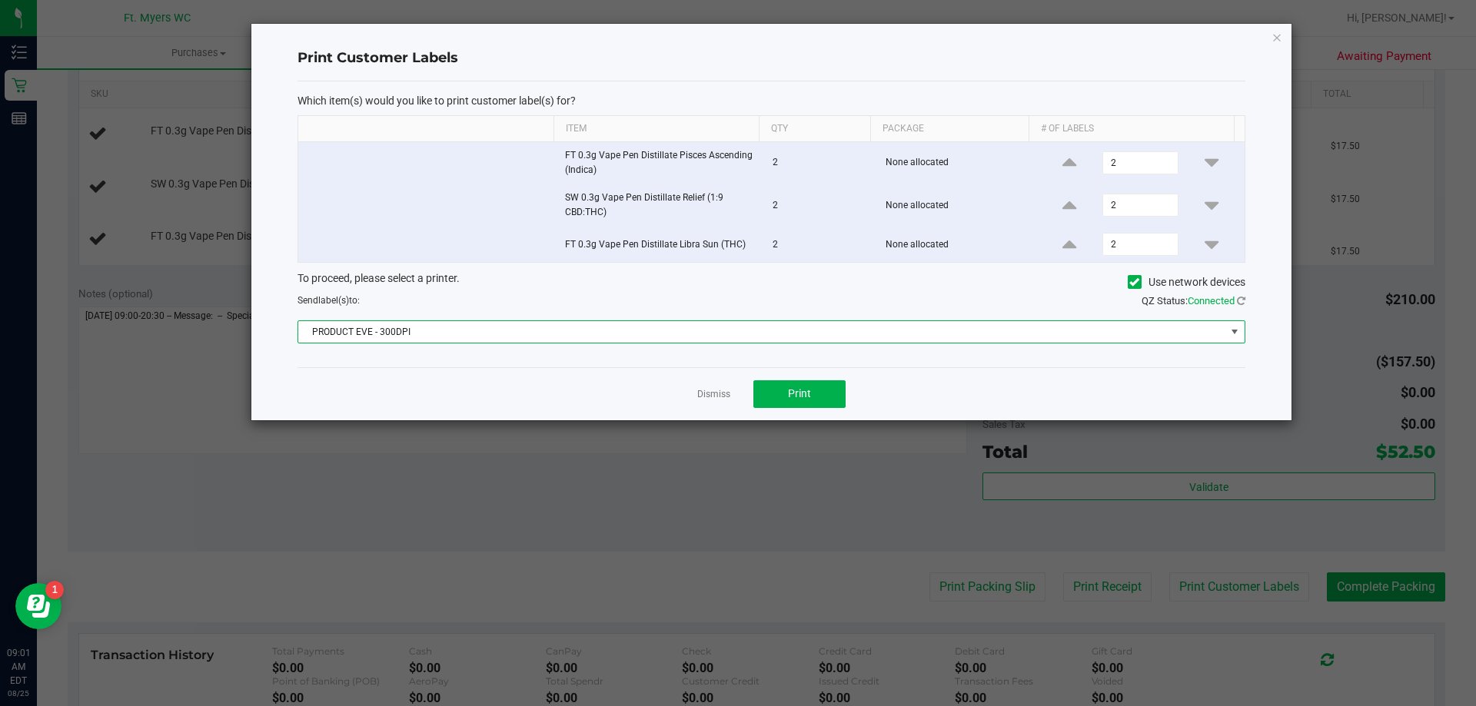
click at [515, 333] on span "PRODUCT EVE - 300DPI" at bounding box center [761, 332] width 927 height 22
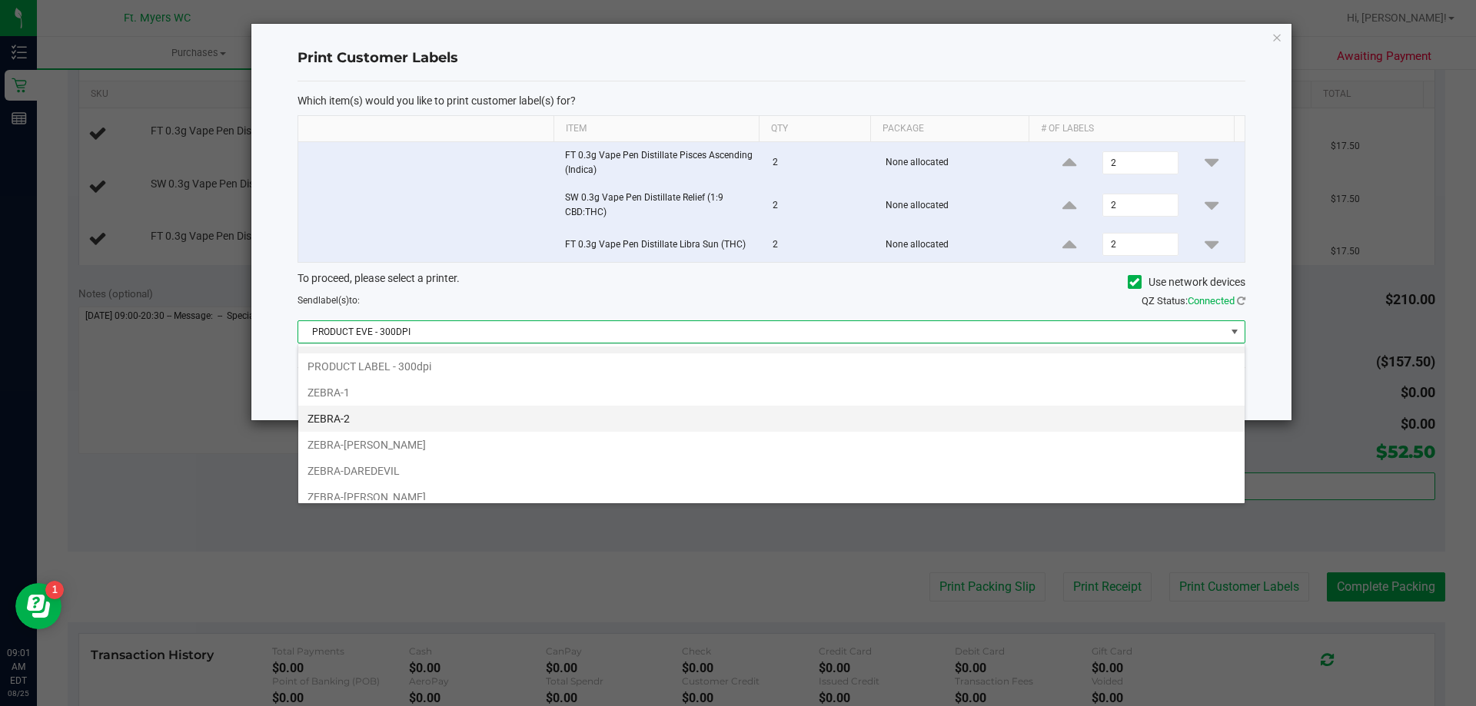
scroll to position [29, 0]
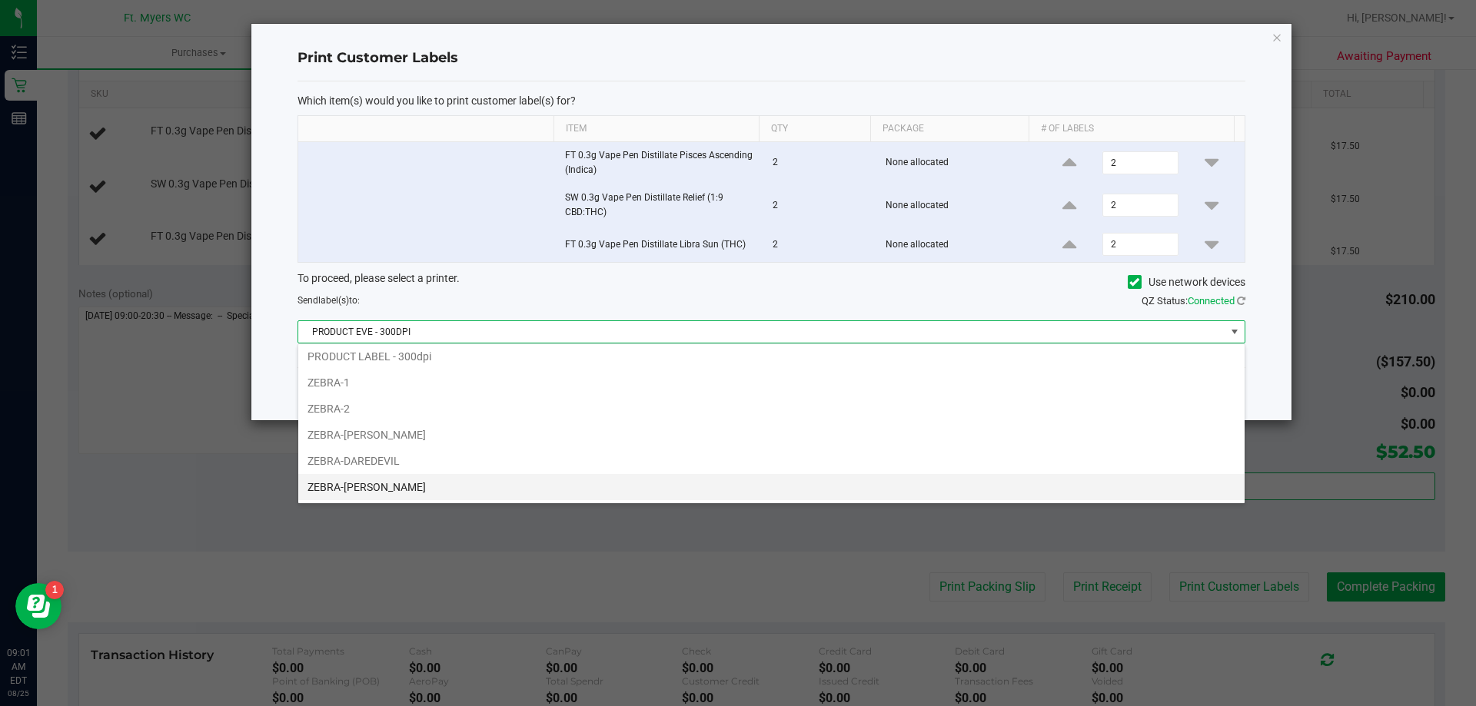
click at [464, 482] on li "ZEBRA-KEITH-WHITLEY" at bounding box center [771, 487] width 946 height 26
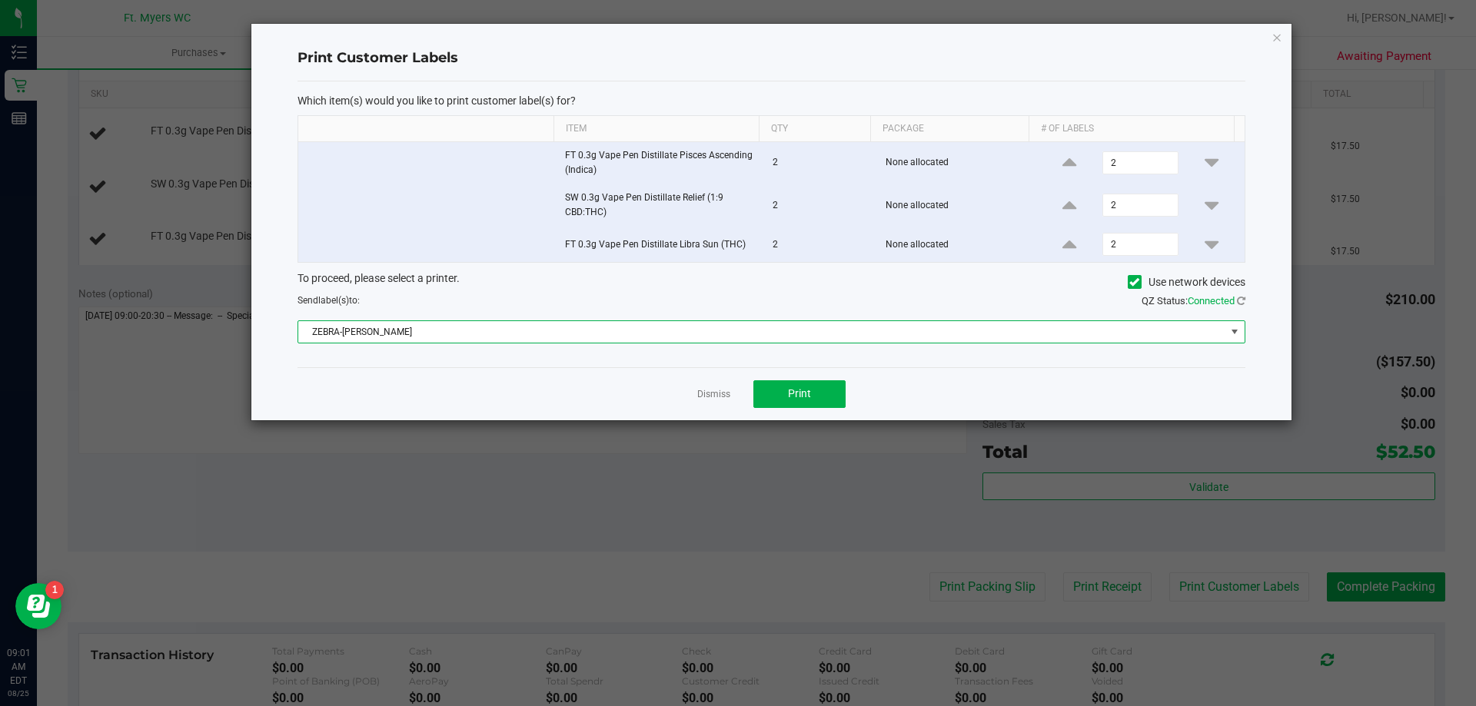
click at [724, 387] on app-cancel-button "Dismiss" at bounding box center [713, 394] width 33 height 16
click at [708, 395] on link "Dismiss" at bounding box center [713, 394] width 33 height 13
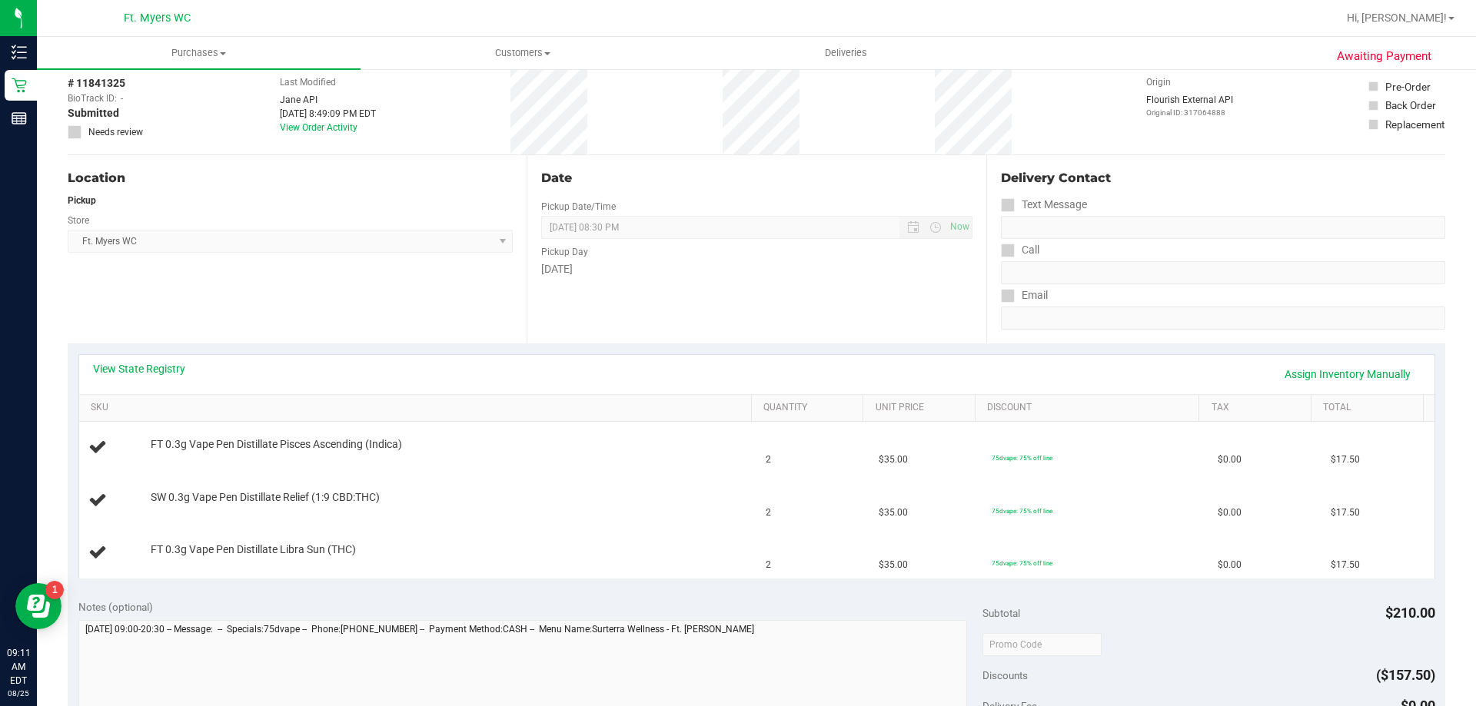
scroll to position [0, 0]
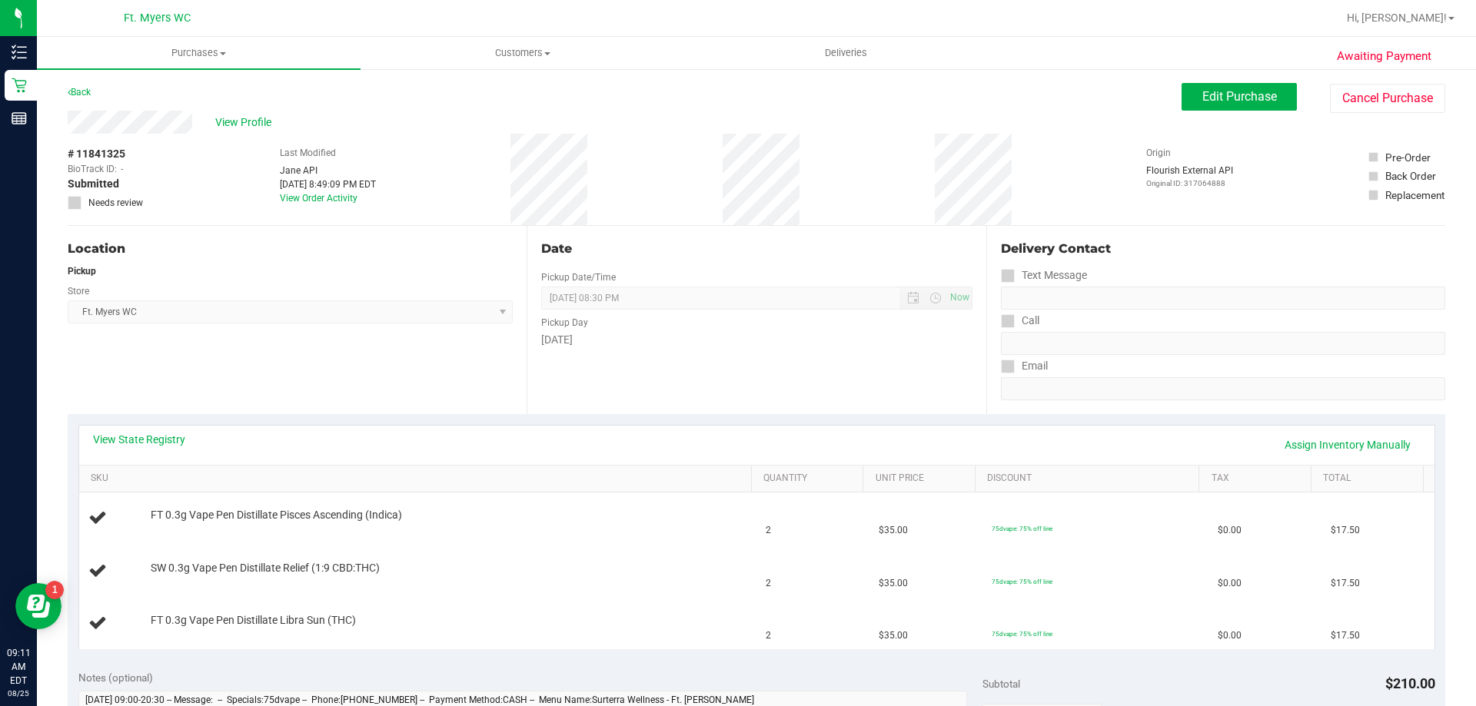
drag, startPoint x: 350, startPoint y: 226, endPoint x: 1475, endPoint y: 703, distance: 1222.2
click at [432, 226] on div "Location Pickup Store Ft. Myers WC Select Store Bonita Springs WC Boynton Beach…" at bounding box center [297, 320] width 459 height 188
click at [91, 94] on link "Back" at bounding box center [79, 92] width 23 height 11
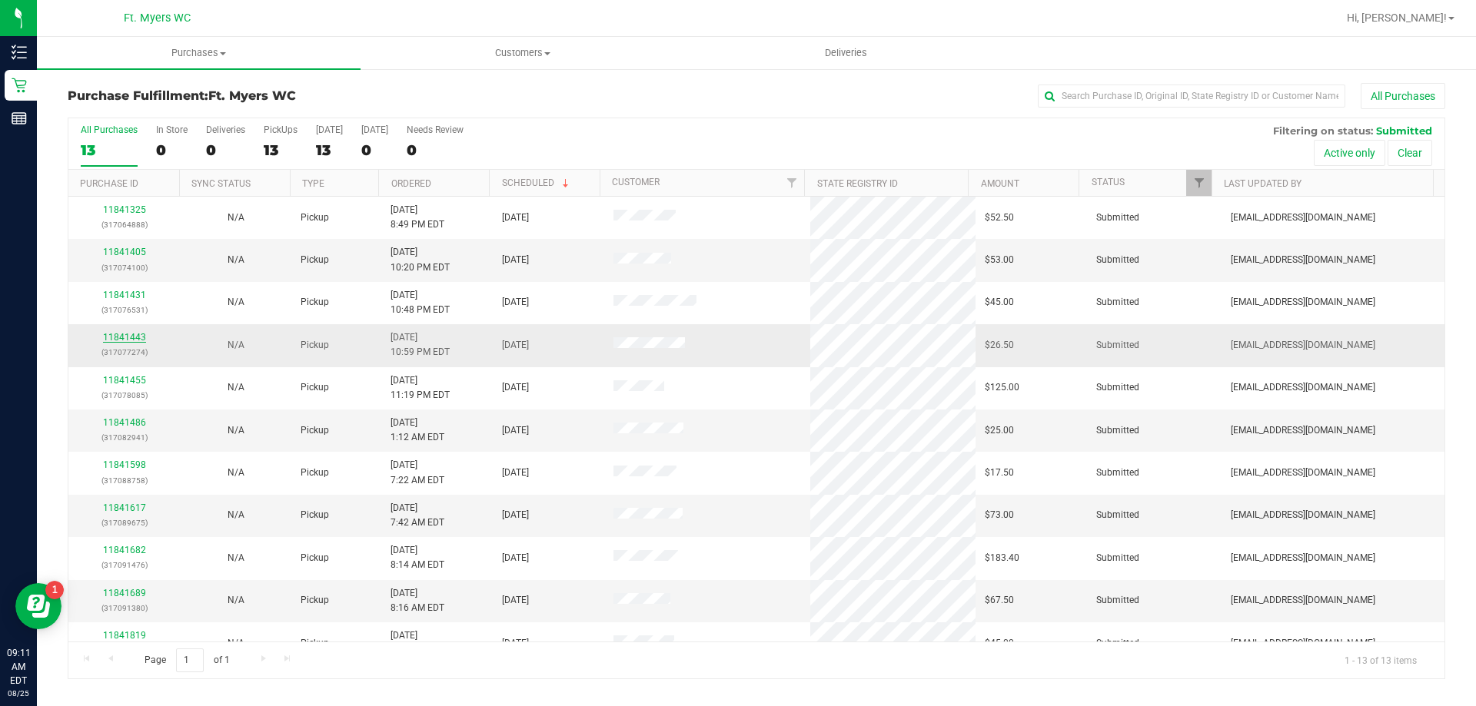
click at [131, 341] on link "11841443" at bounding box center [124, 337] width 43 height 11
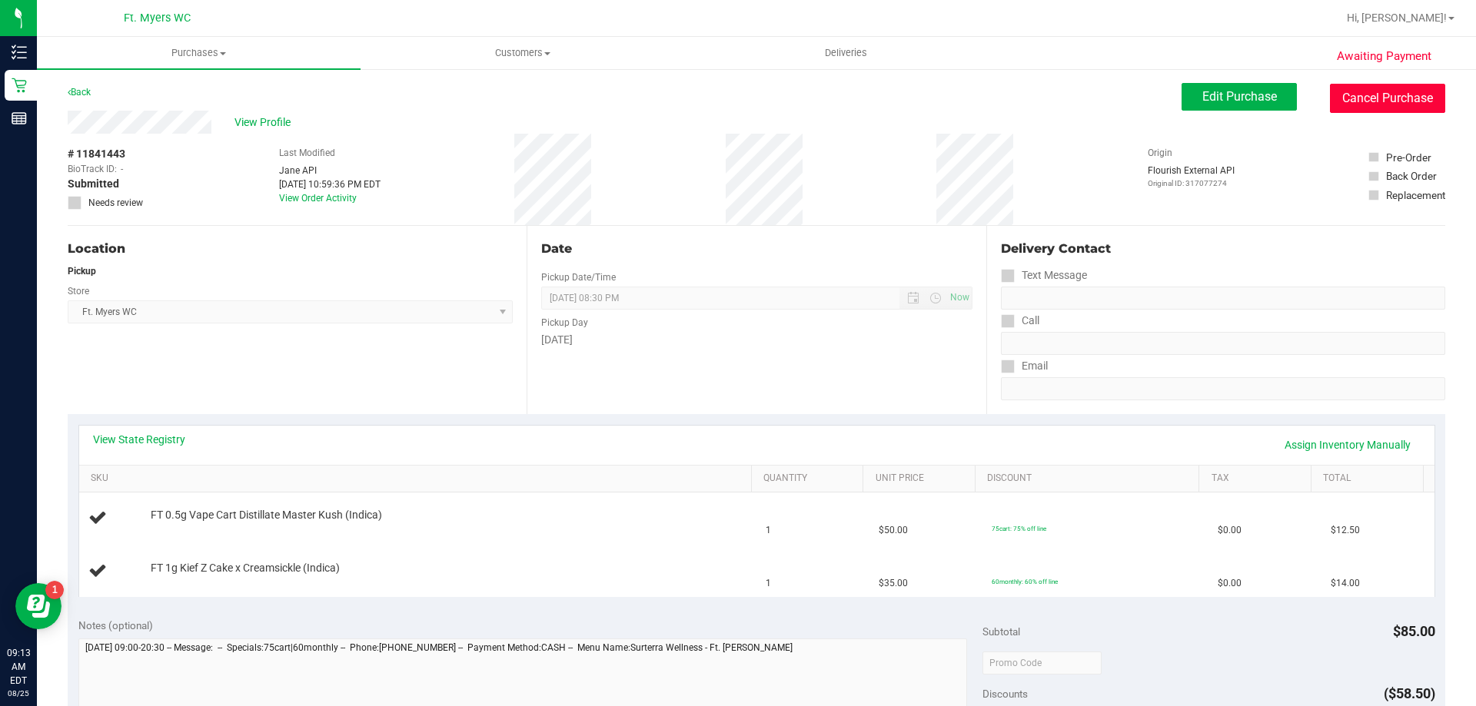
click at [1378, 94] on button "Cancel Purchase" at bounding box center [1387, 98] width 115 height 29
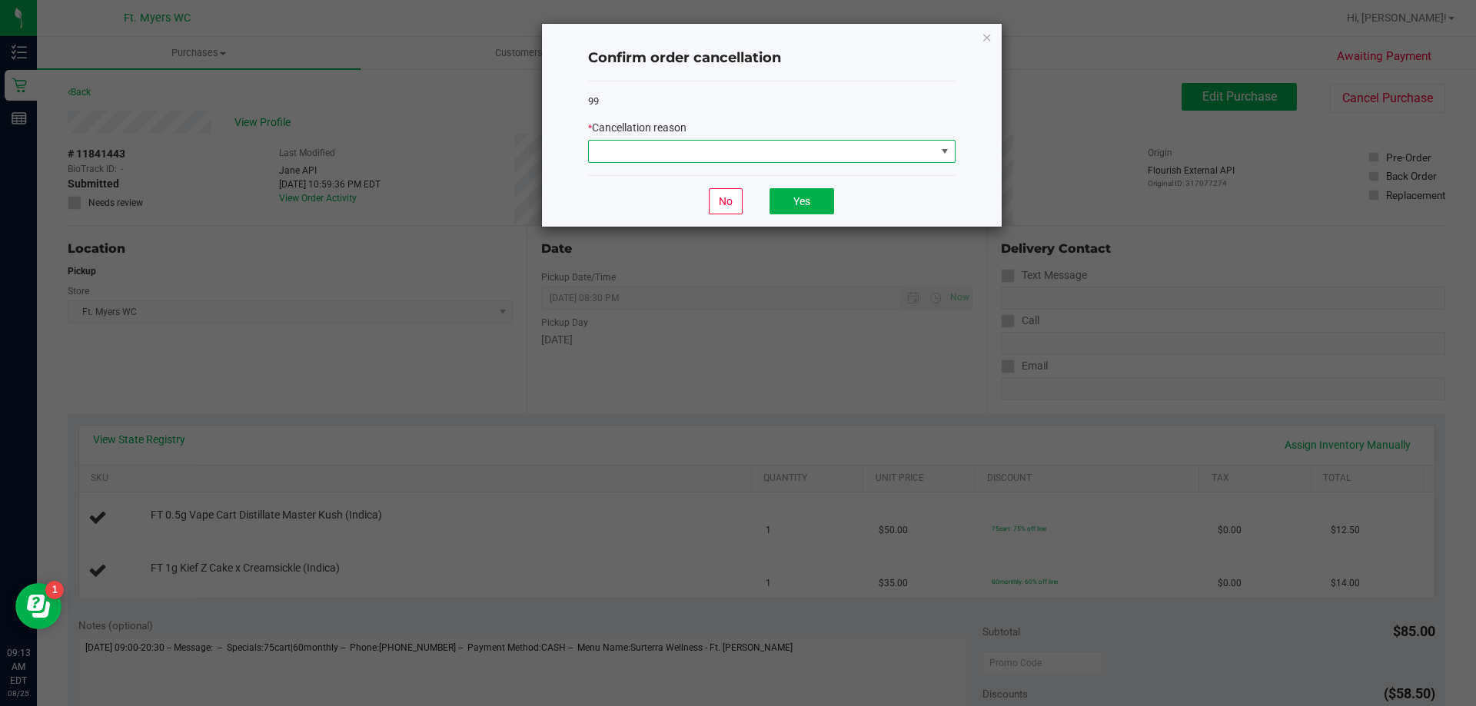
click at [688, 155] on span at bounding box center [762, 152] width 347 height 22
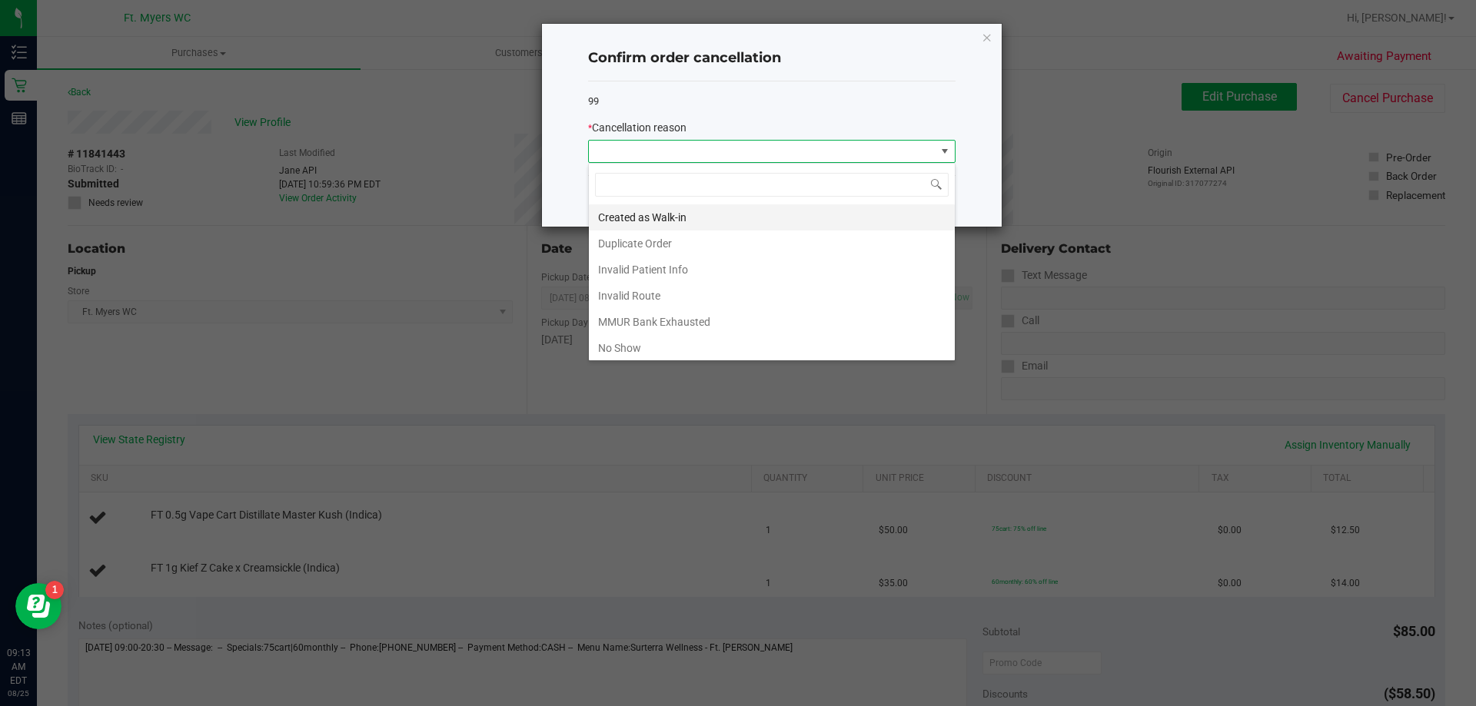
scroll to position [23, 367]
click at [704, 221] on li "Created as Walk-in" at bounding box center [772, 217] width 366 height 26
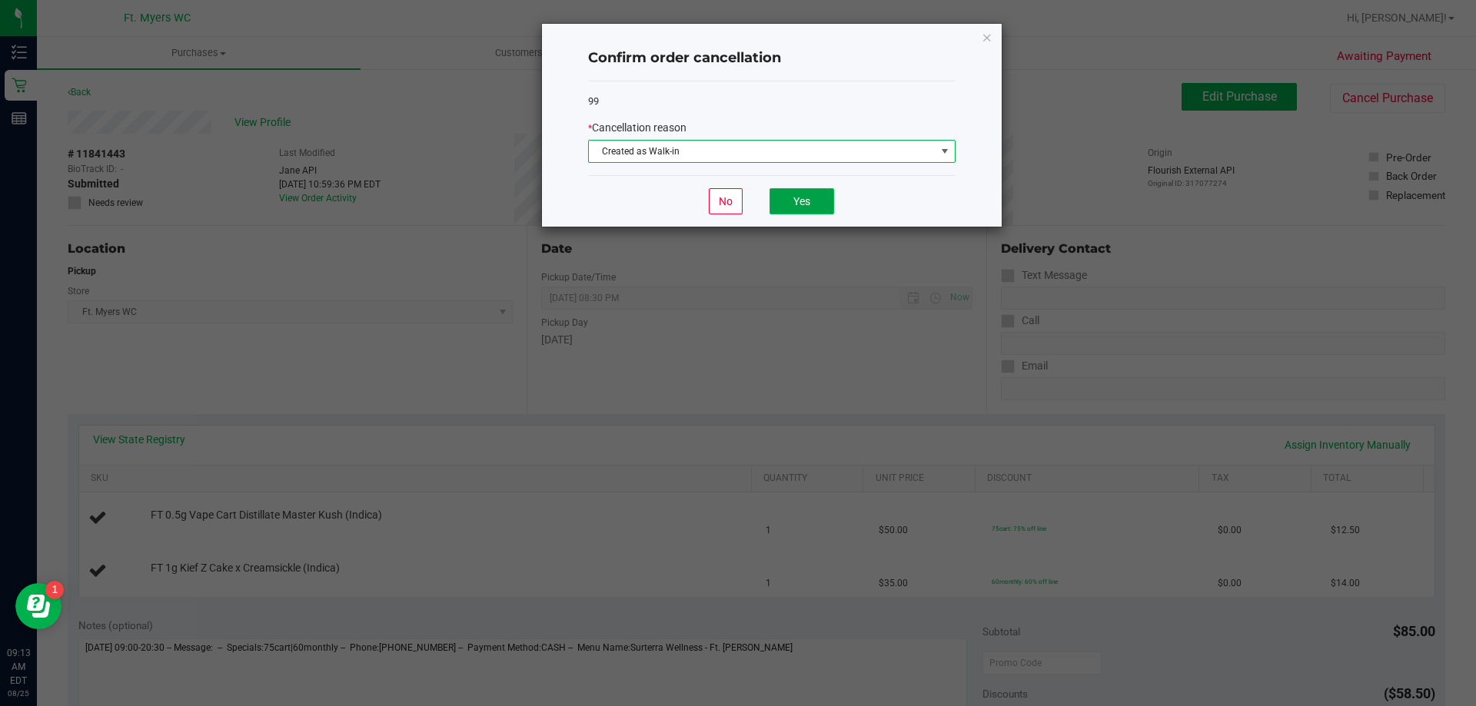
click at [819, 201] on button "Yes" at bounding box center [801, 201] width 65 height 26
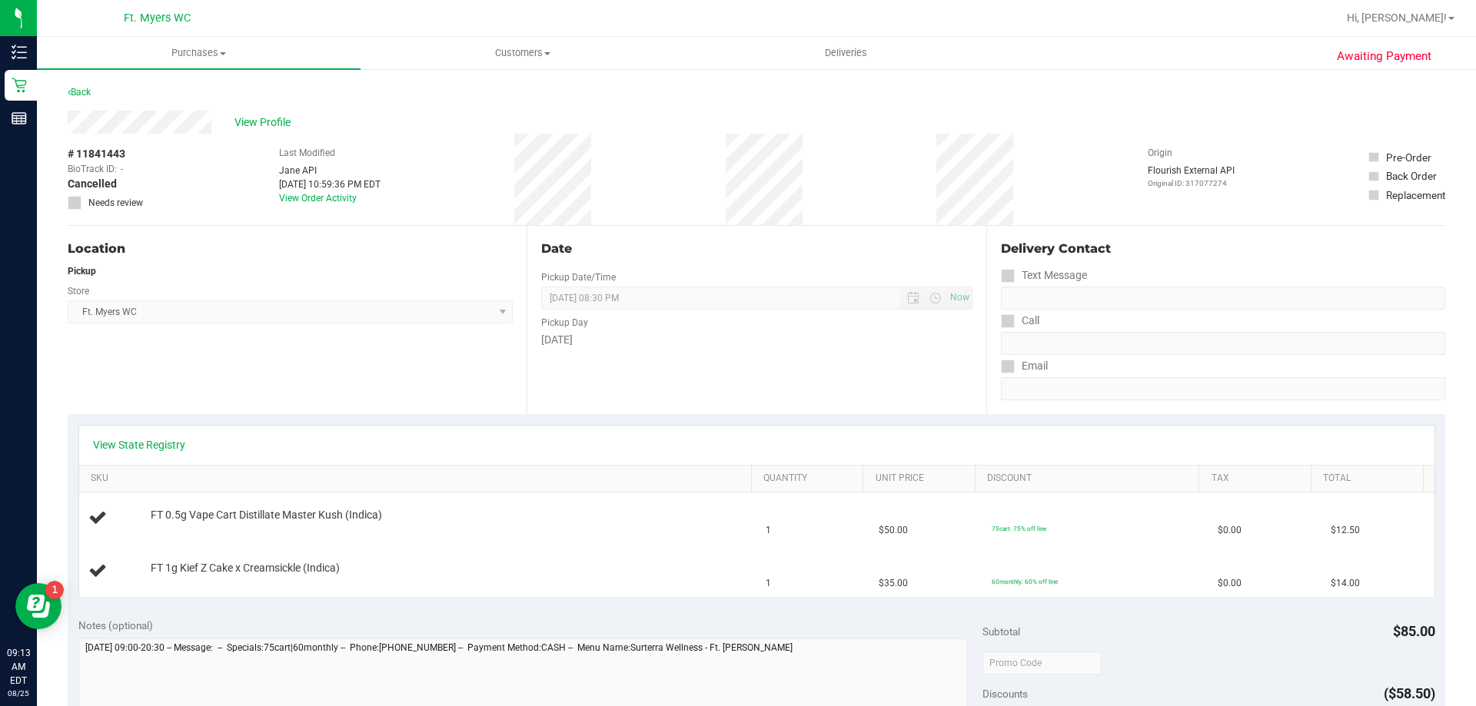
click at [95, 91] on div "Back" at bounding box center [757, 97] width 1378 height 28
click at [85, 91] on link "Back" at bounding box center [79, 92] width 23 height 11
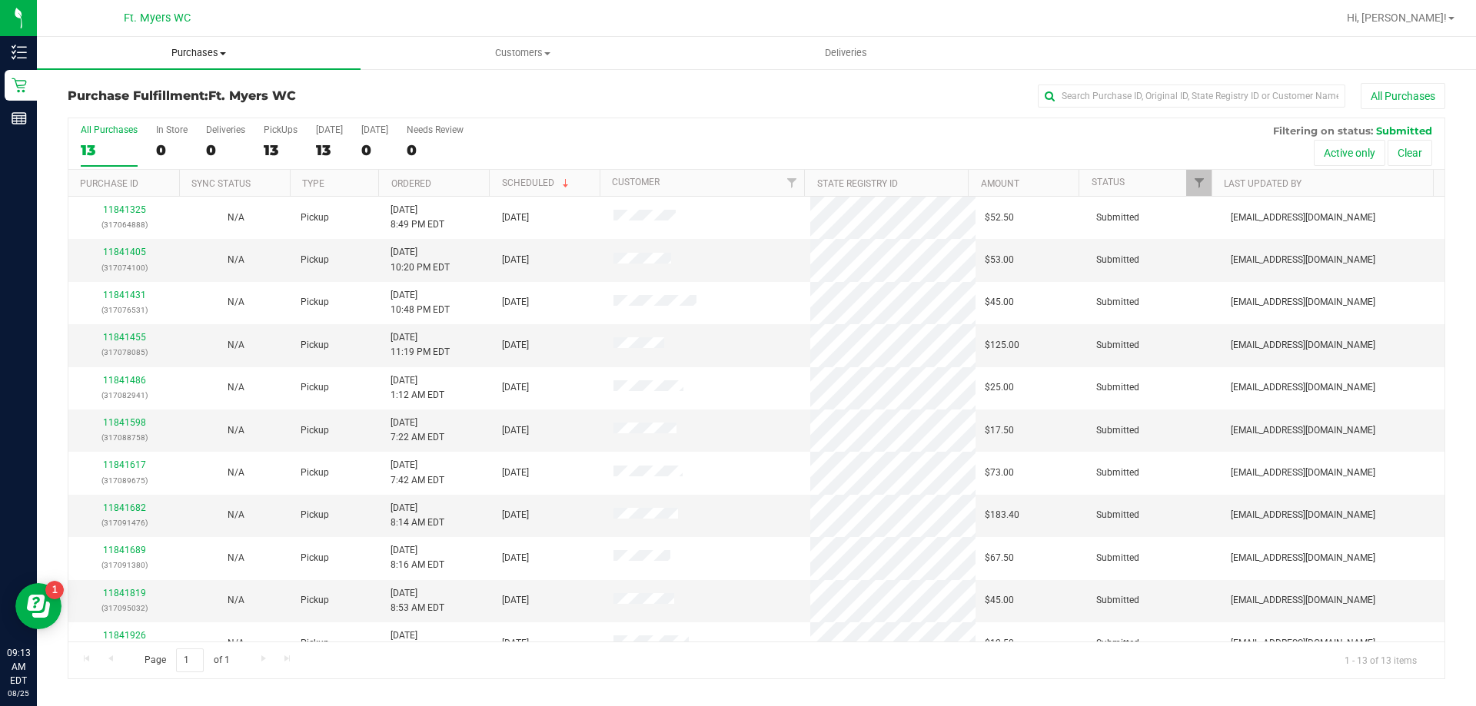
click at [199, 52] on span "Purchases" at bounding box center [199, 53] width 324 height 14
click at [128, 115] on span "Fulfillment" at bounding box center [84, 111] width 95 height 13
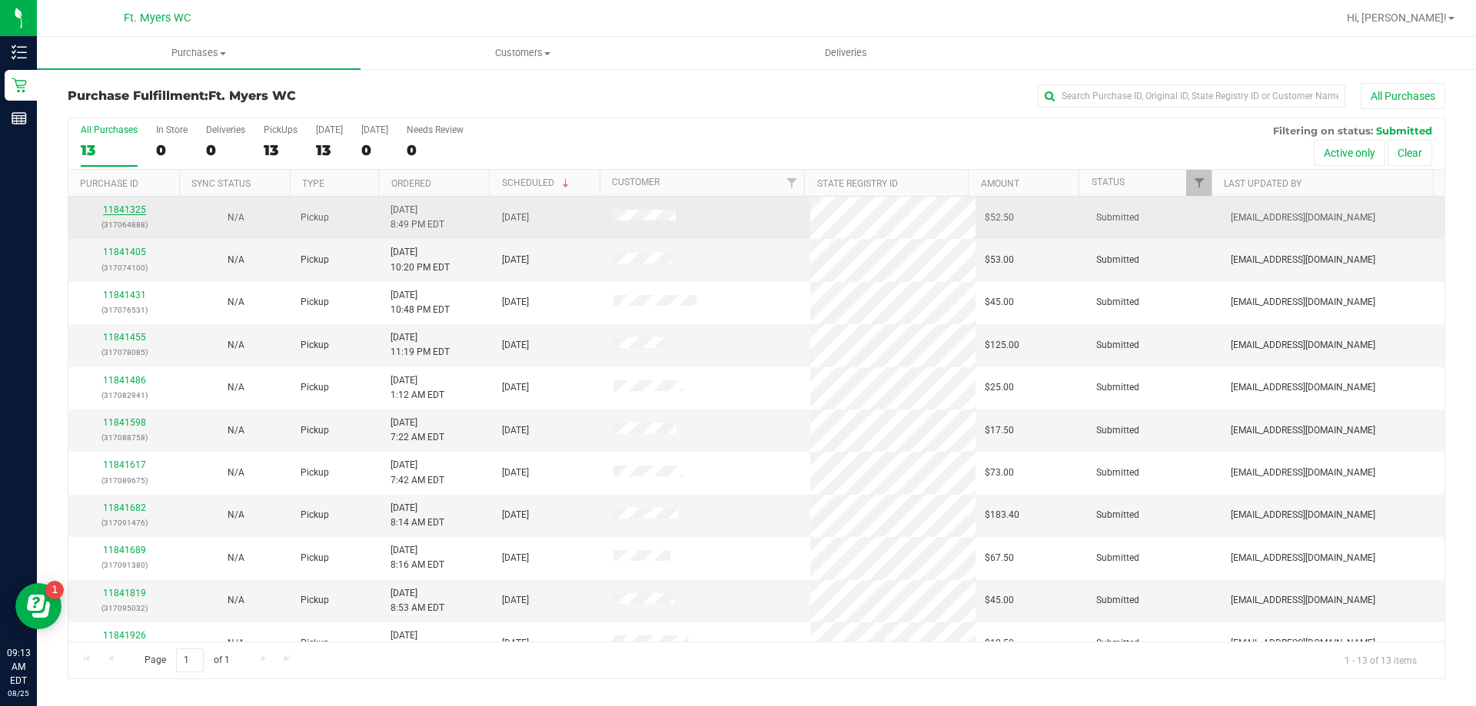
click at [131, 210] on link "11841325" at bounding box center [124, 209] width 43 height 11
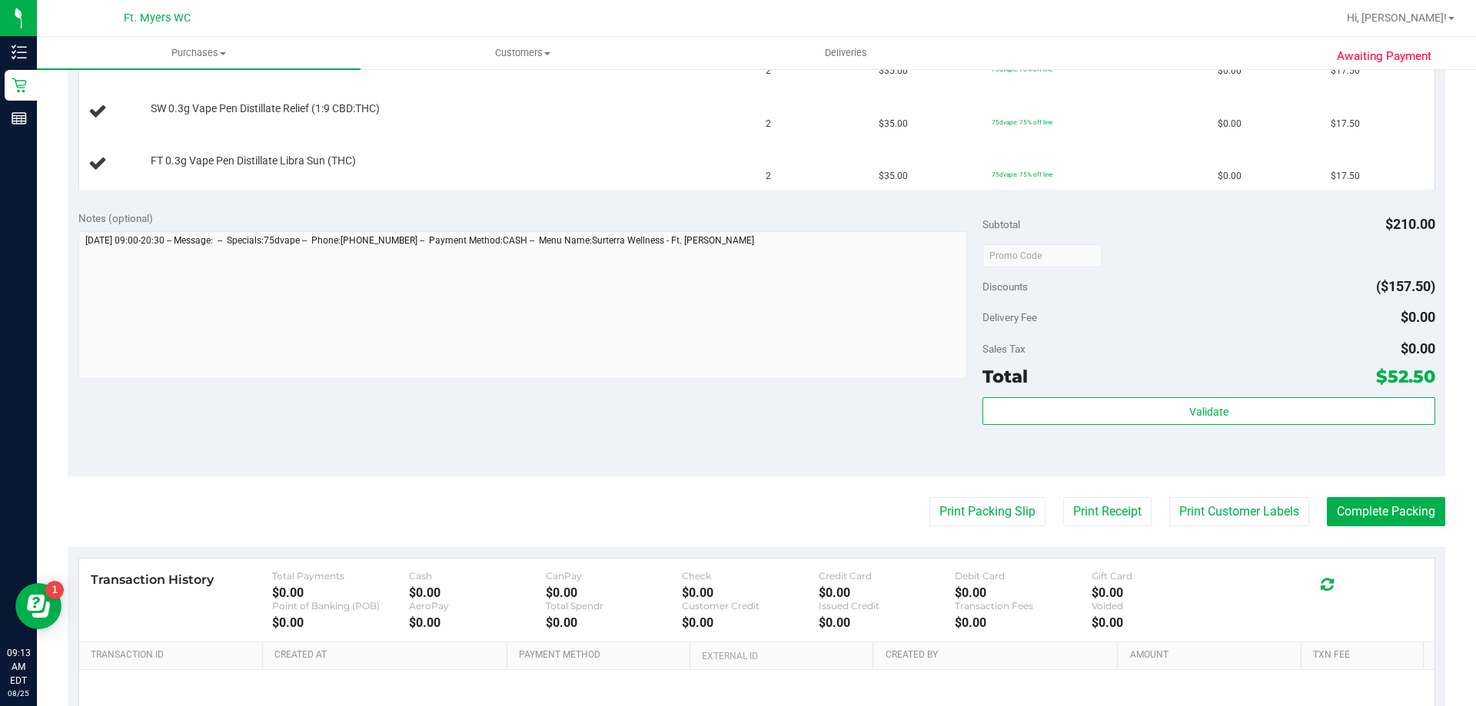
scroll to position [461, 0]
click at [967, 510] on button "Print Packing Slip" at bounding box center [987, 510] width 116 height 29
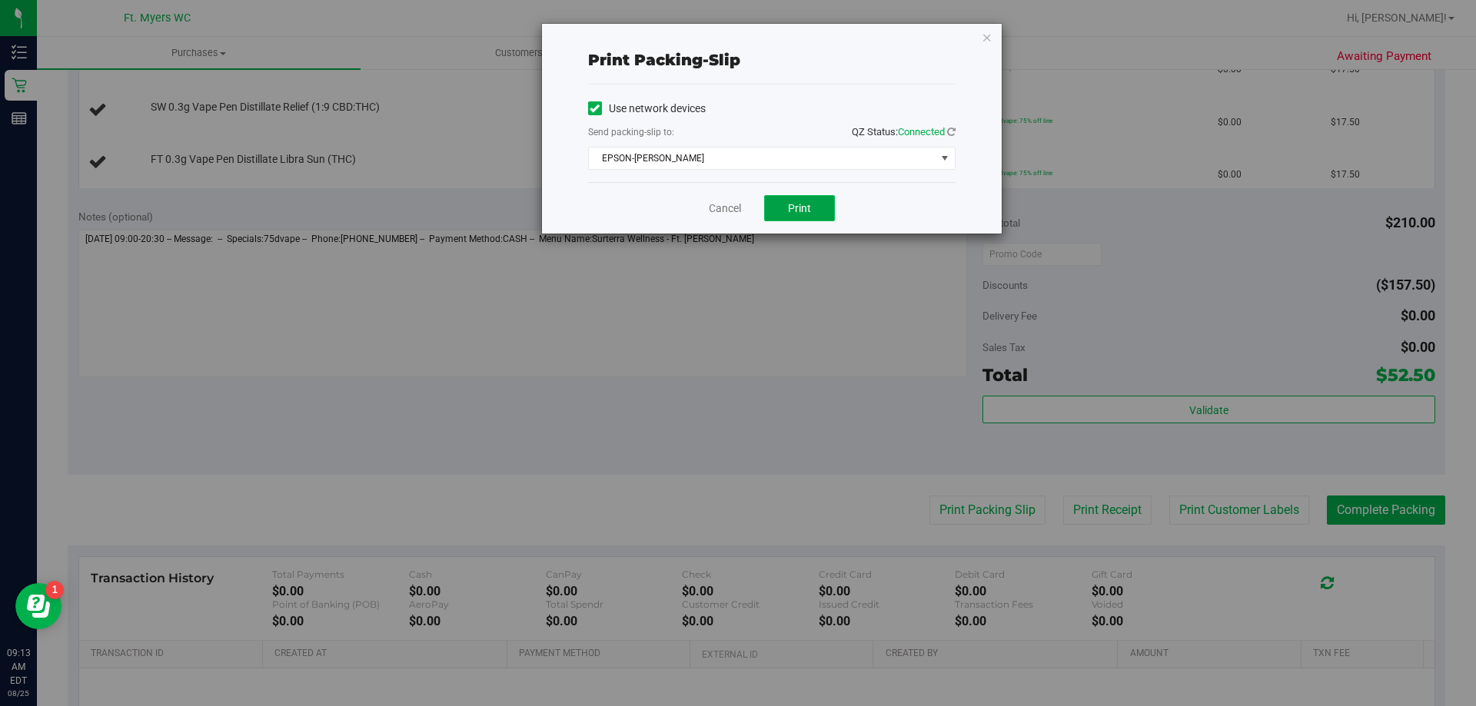
click at [782, 212] on button "Print" at bounding box center [799, 208] width 71 height 26
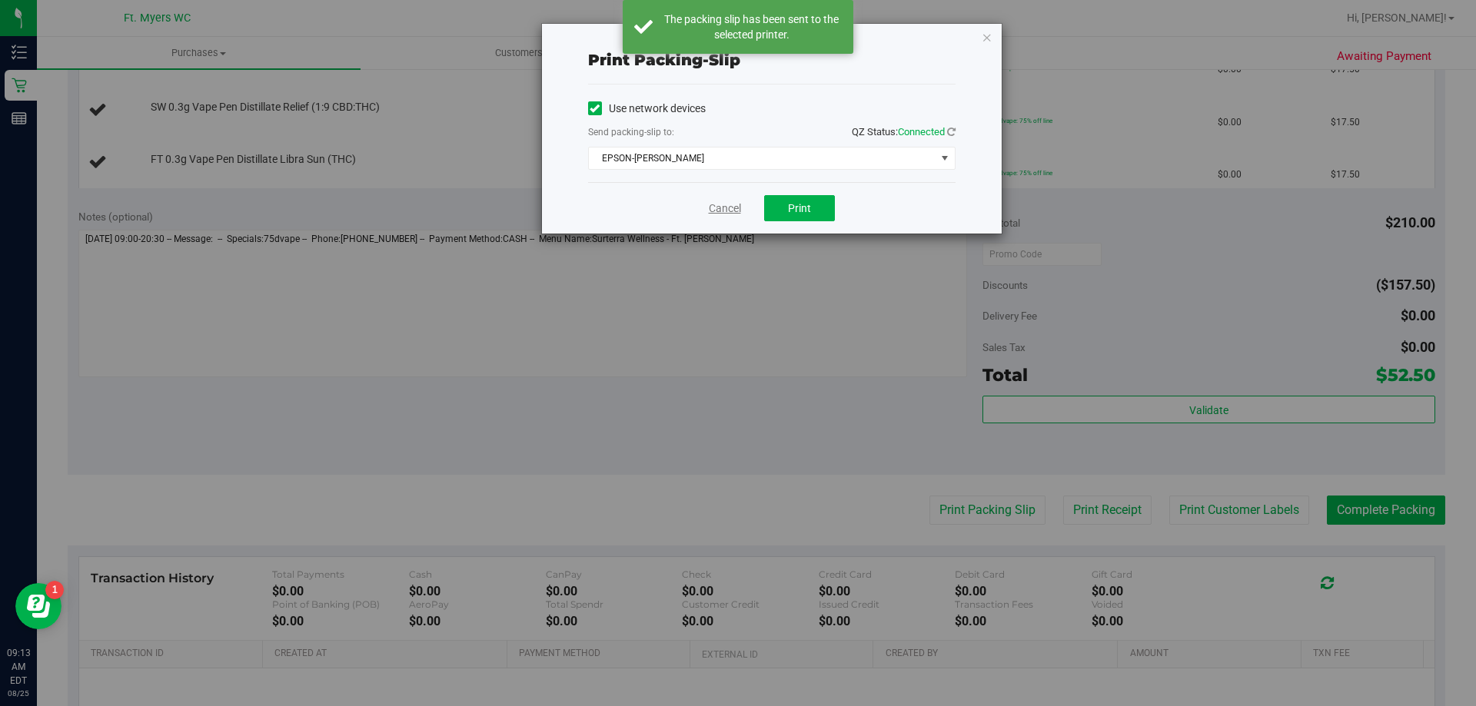
click at [726, 208] on link "Cancel" at bounding box center [725, 209] width 32 height 16
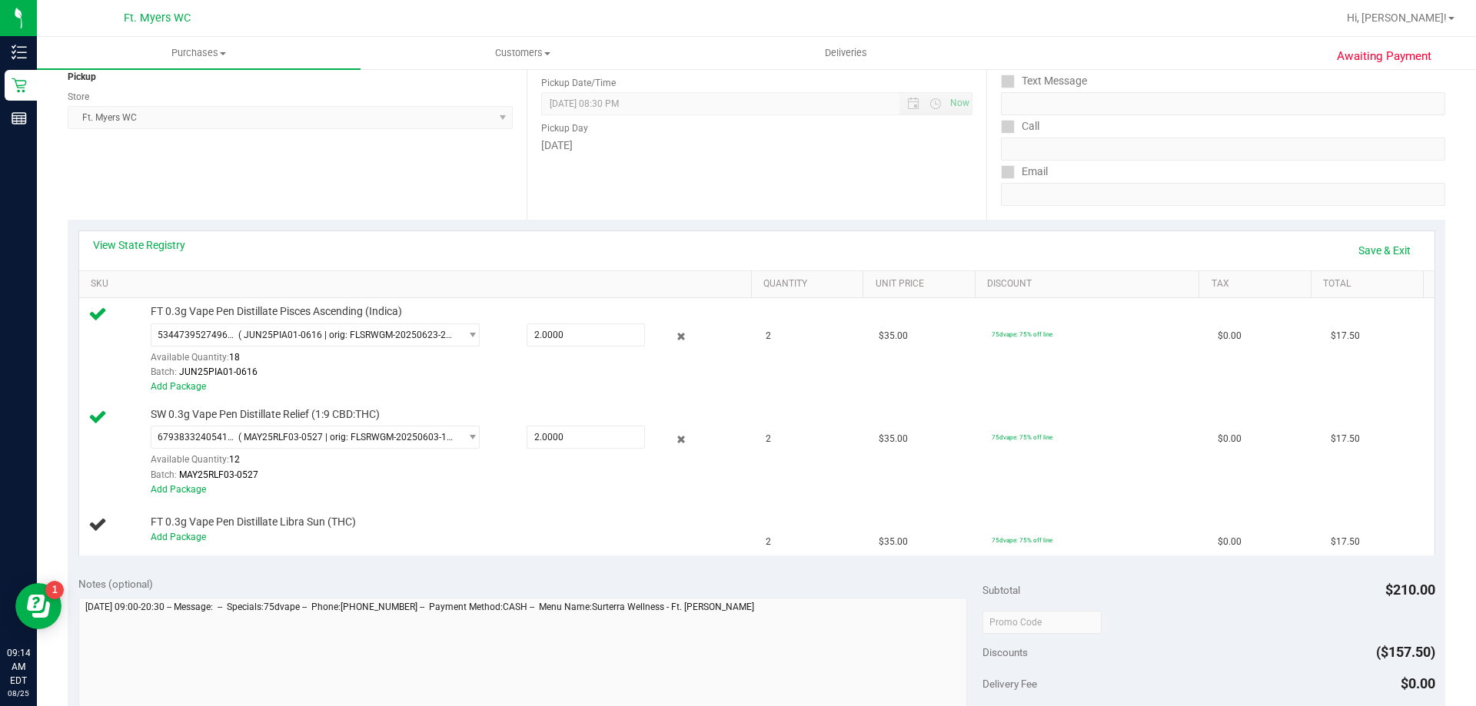
scroll to position [231, 0]
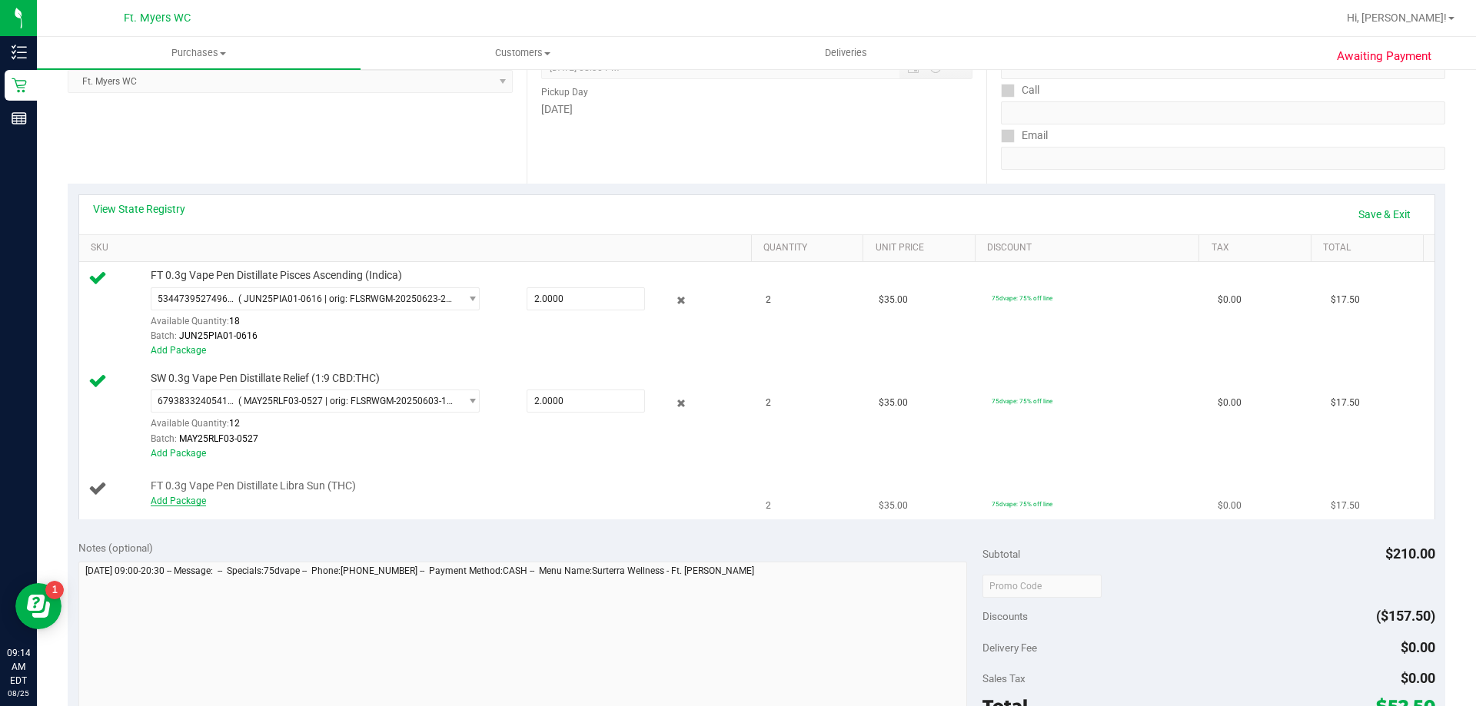
click at [182, 506] on link "Add Package" at bounding box center [178, 501] width 55 height 11
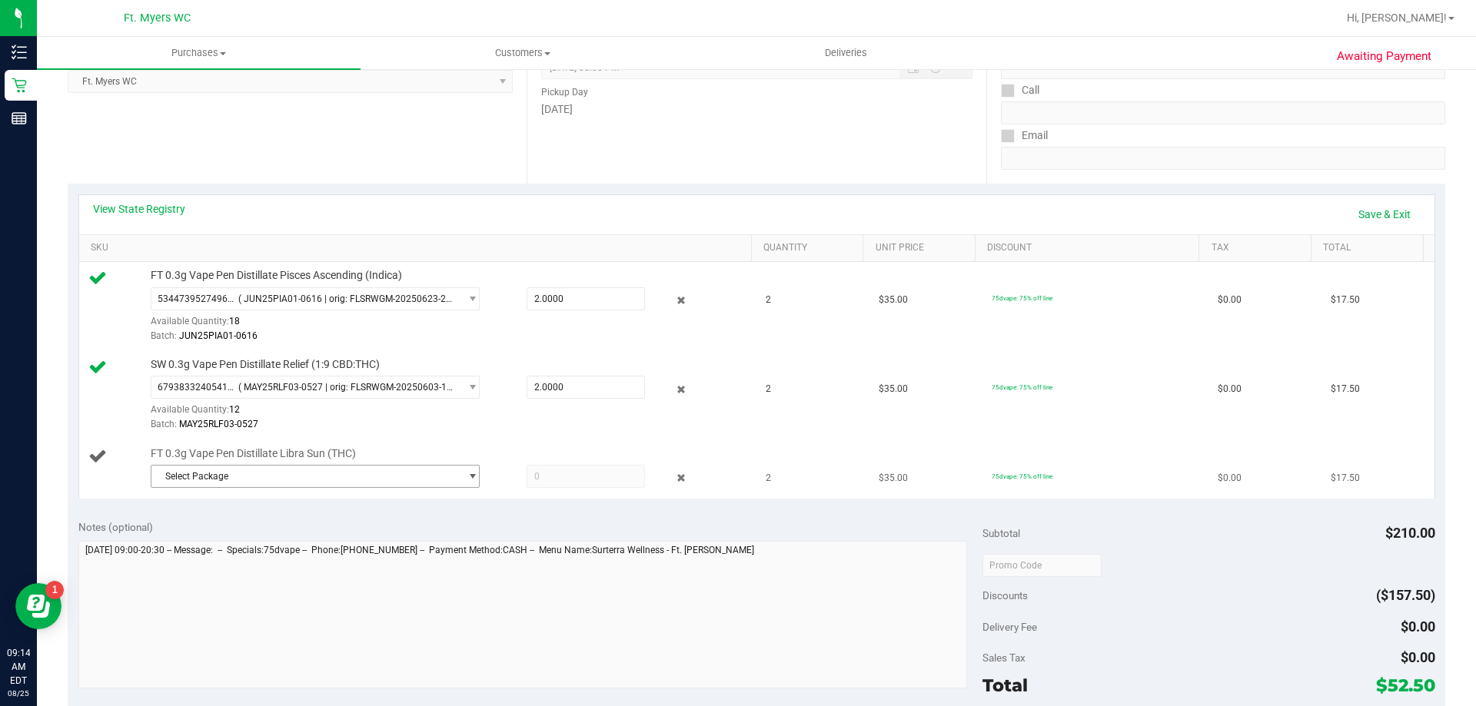
click at [208, 477] on span "Select Package" at bounding box center [305, 477] width 308 height 22
click at [221, 543] on span "8936821080007592" at bounding box center [203, 539] width 86 height 11
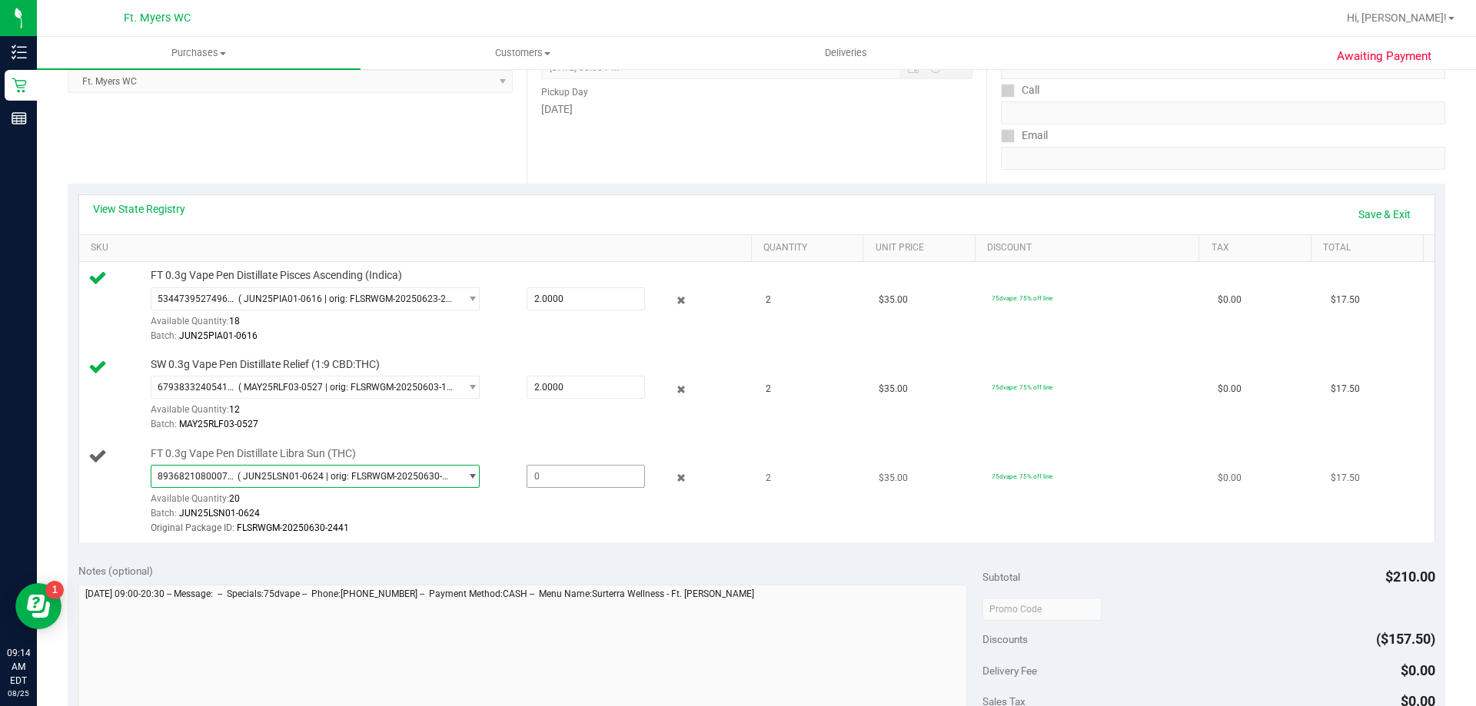
click at [551, 476] on span at bounding box center [586, 476] width 118 height 23
type input "2"
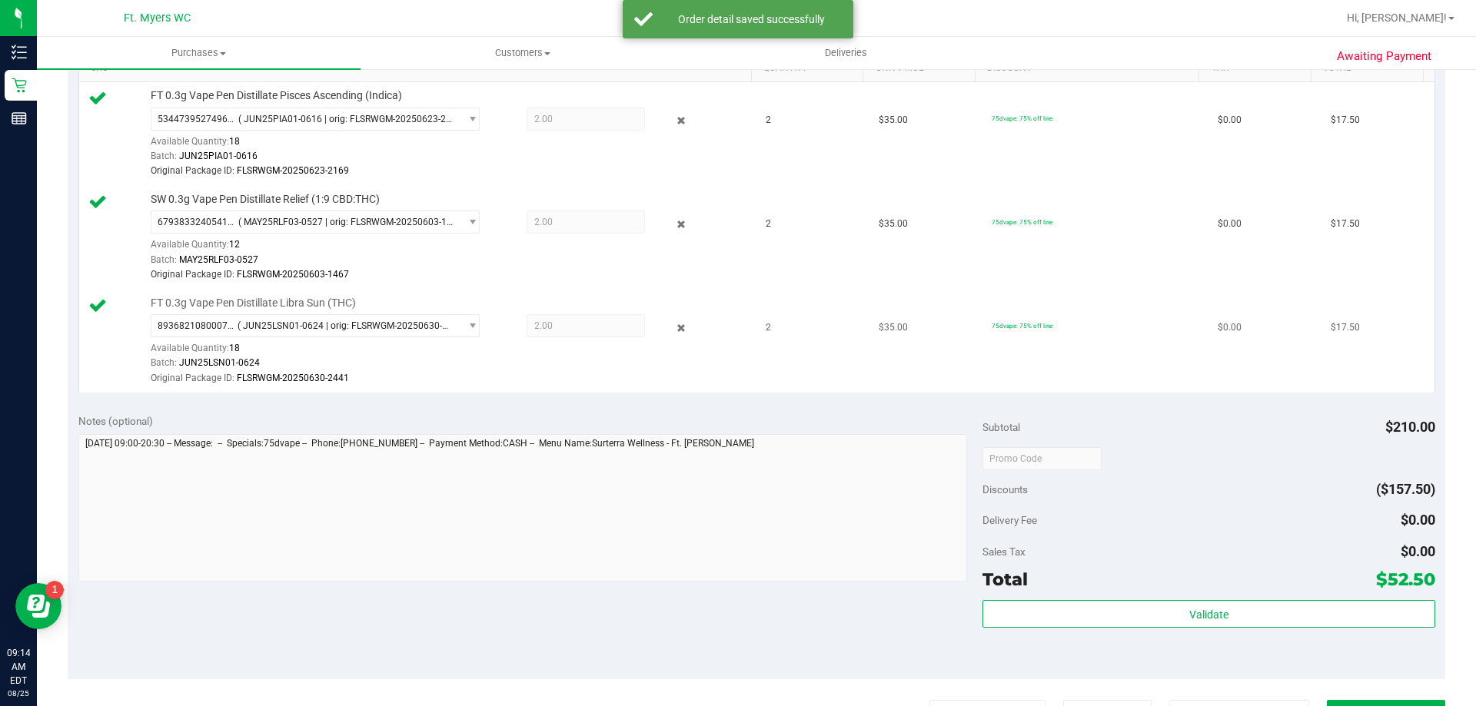
scroll to position [461, 0]
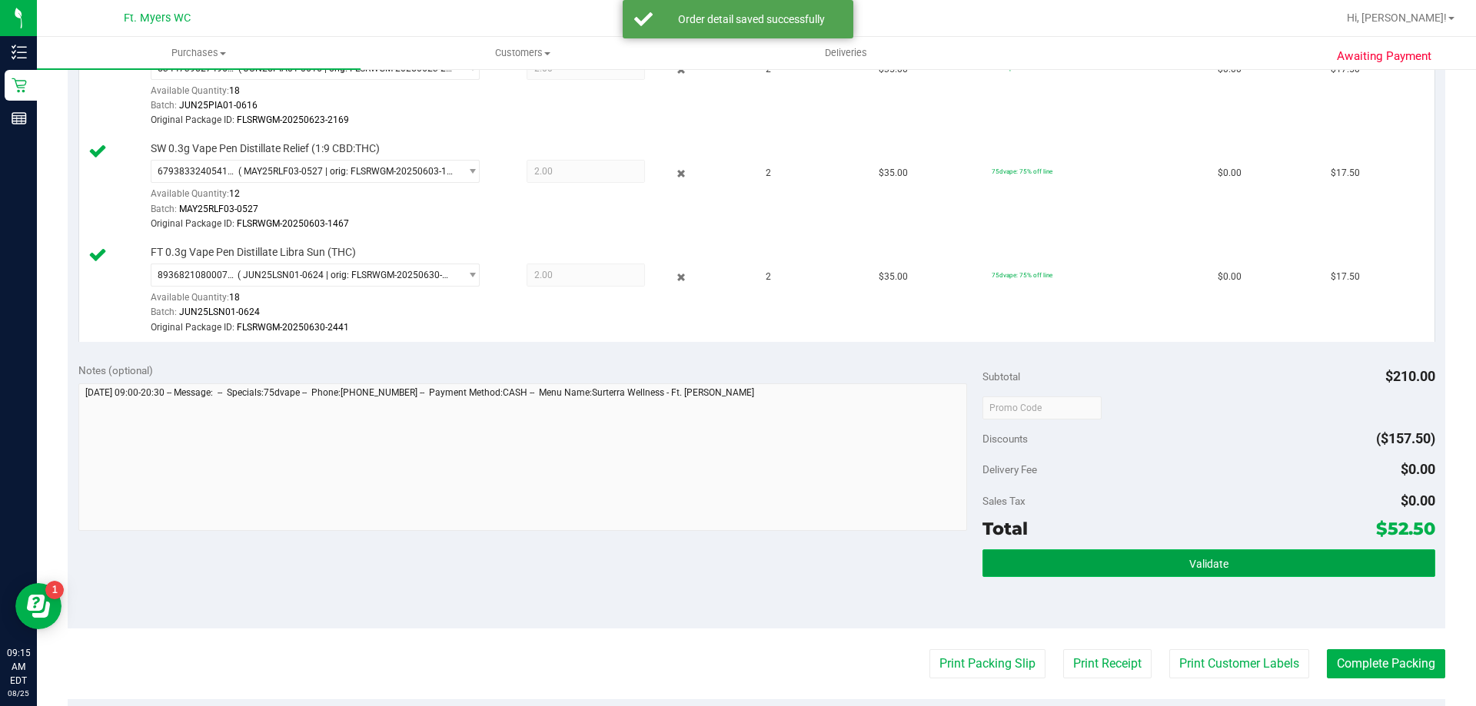
click at [1092, 572] on button "Validate" at bounding box center [1208, 564] width 452 height 28
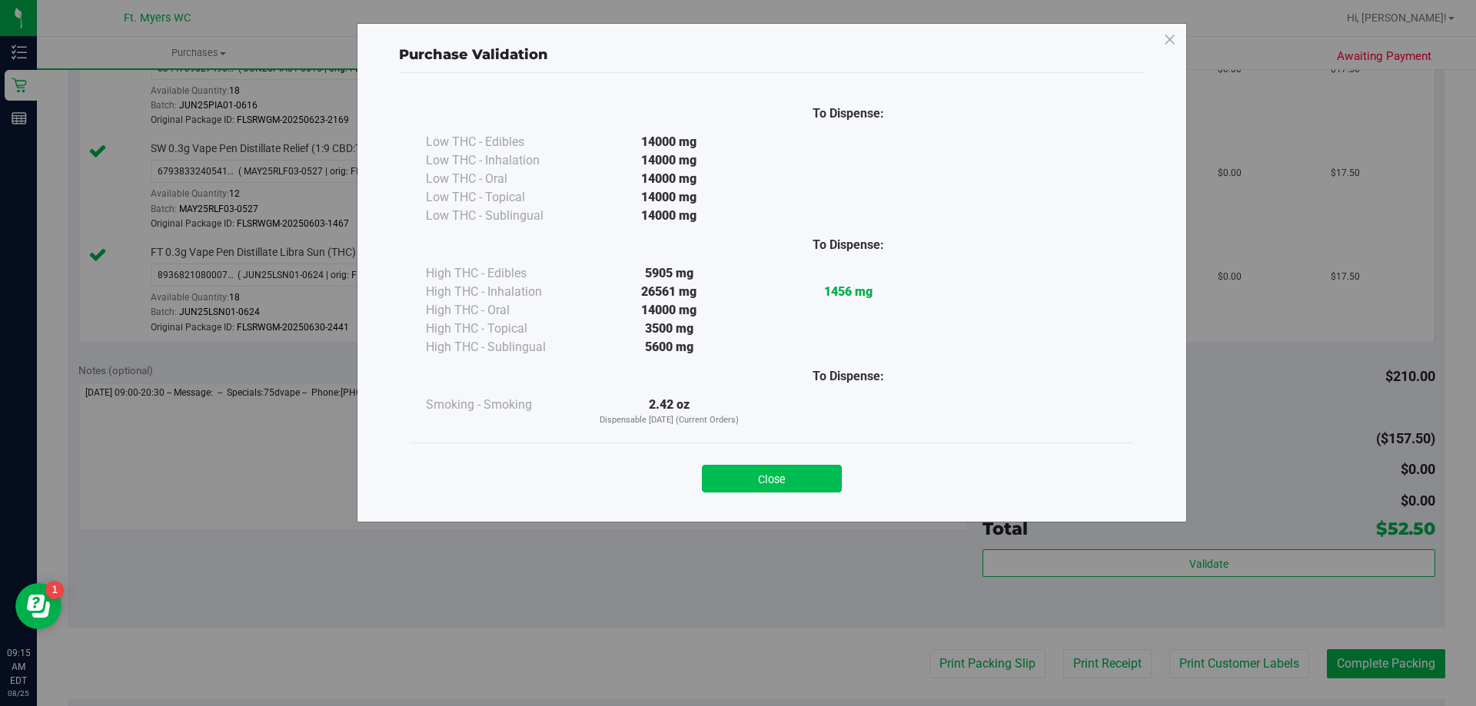
click at [755, 471] on button "Close" at bounding box center [772, 479] width 140 height 28
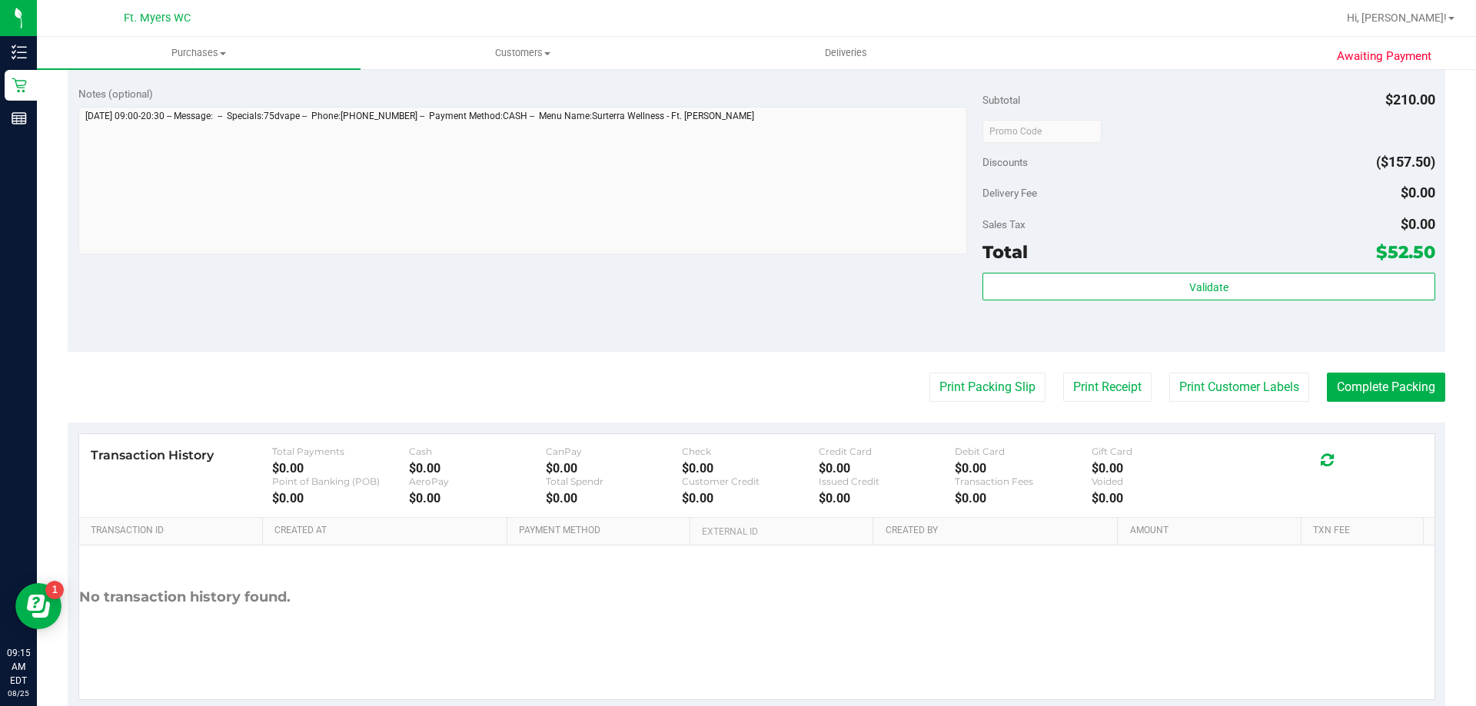
scroll to position [692, 0]
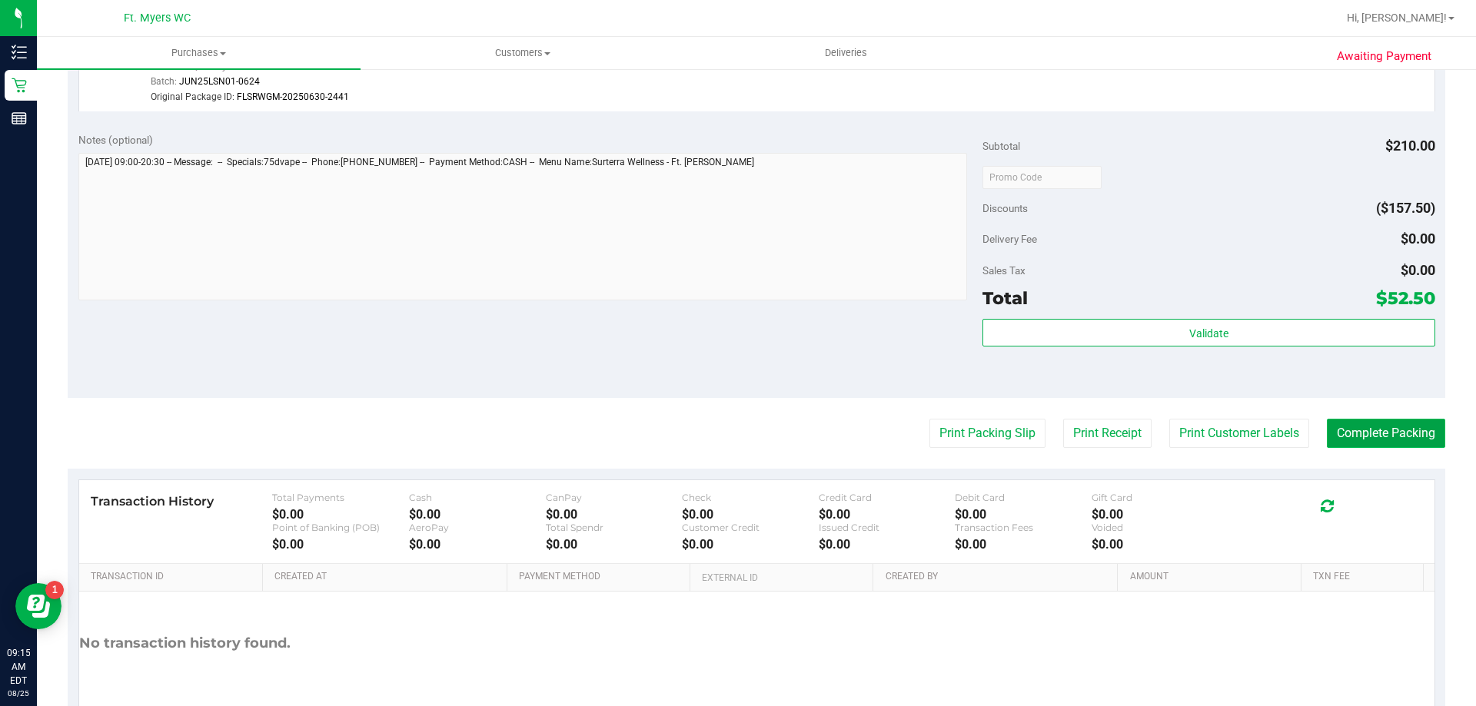
click at [1369, 435] on button "Complete Packing" at bounding box center [1386, 433] width 118 height 29
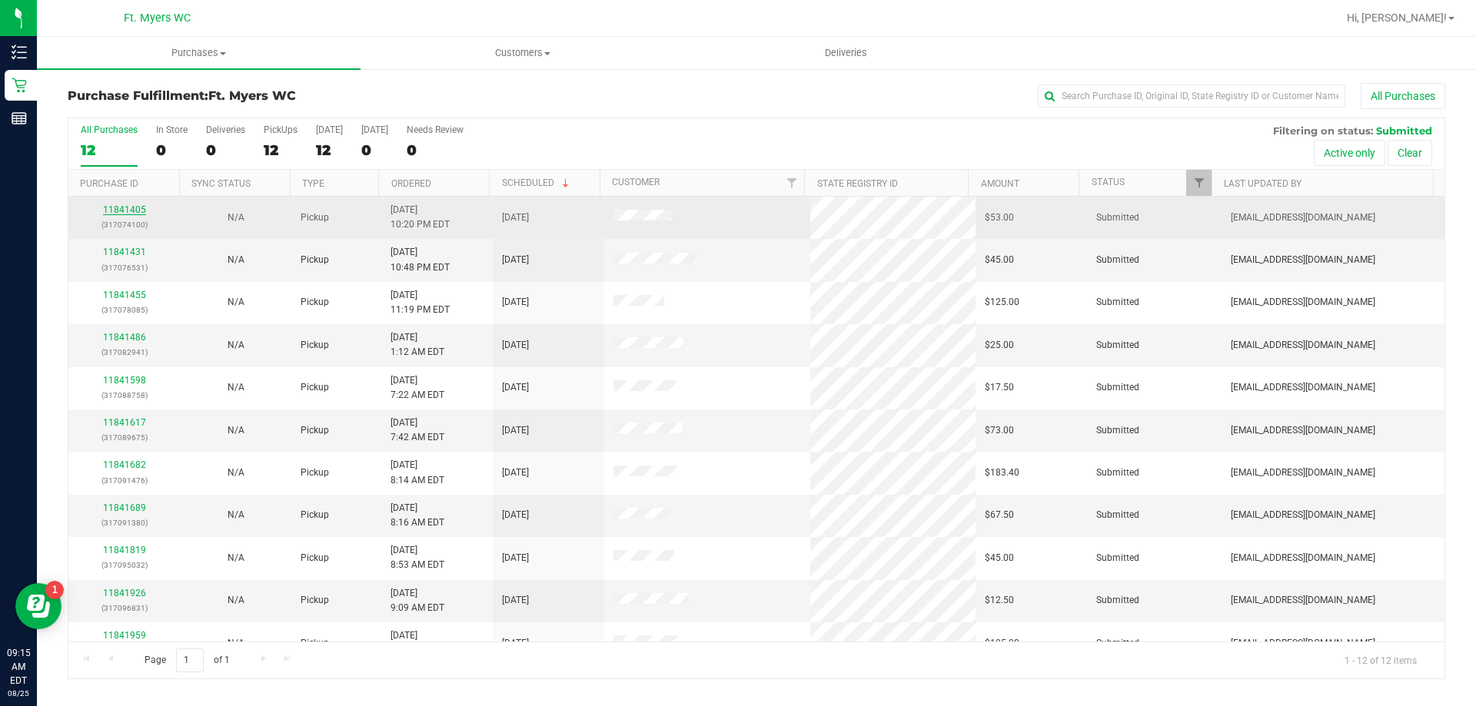
click at [127, 205] on link "11841405" at bounding box center [124, 209] width 43 height 11
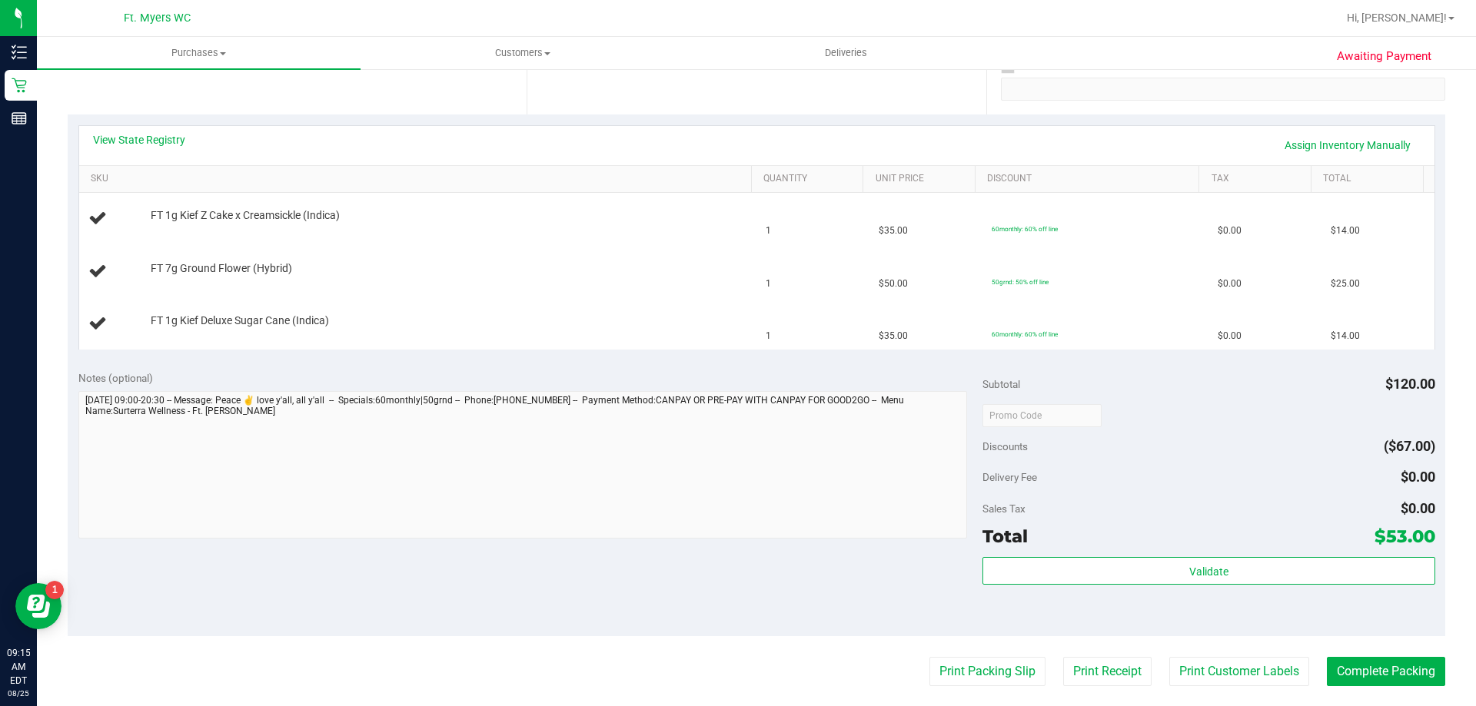
scroll to position [307, 0]
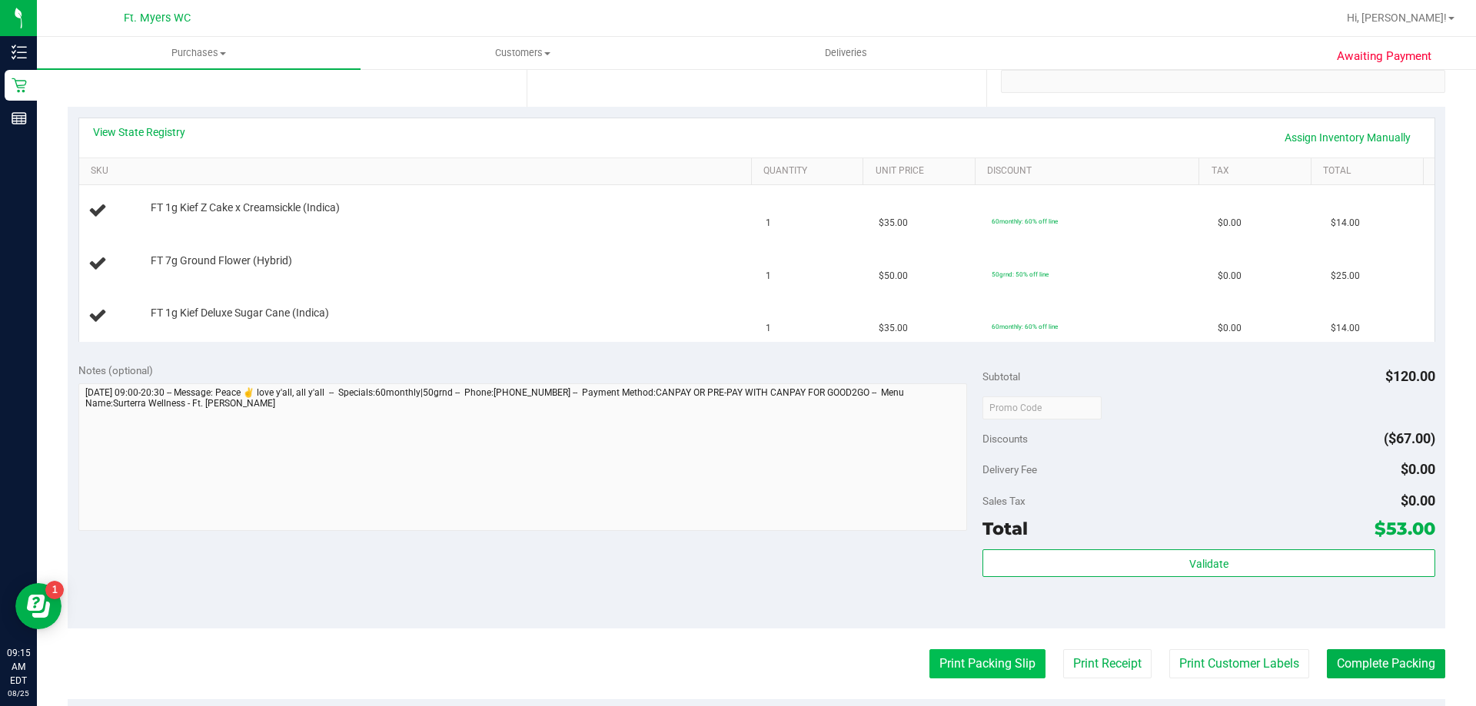
click at [971, 668] on button "Print Packing Slip" at bounding box center [987, 664] width 116 height 29
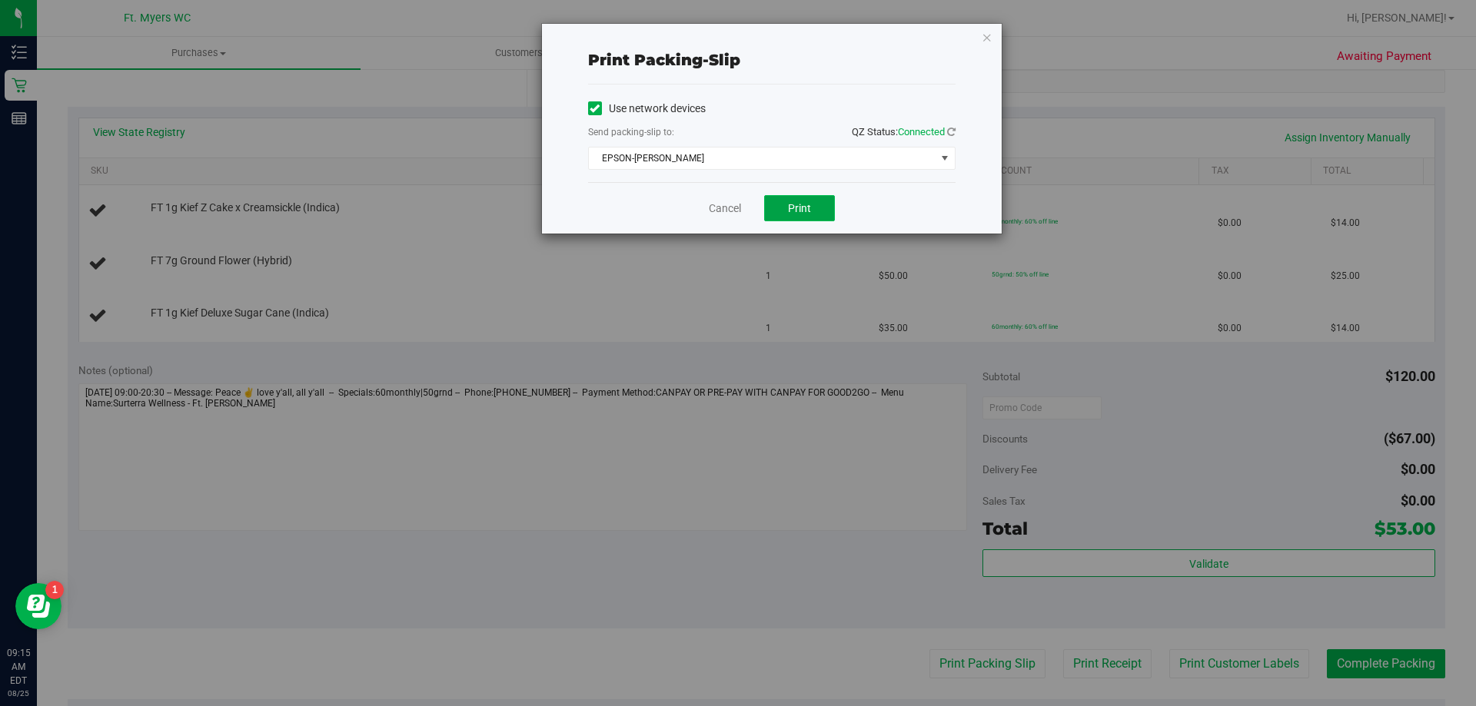
click at [830, 211] on button "Print" at bounding box center [799, 208] width 71 height 26
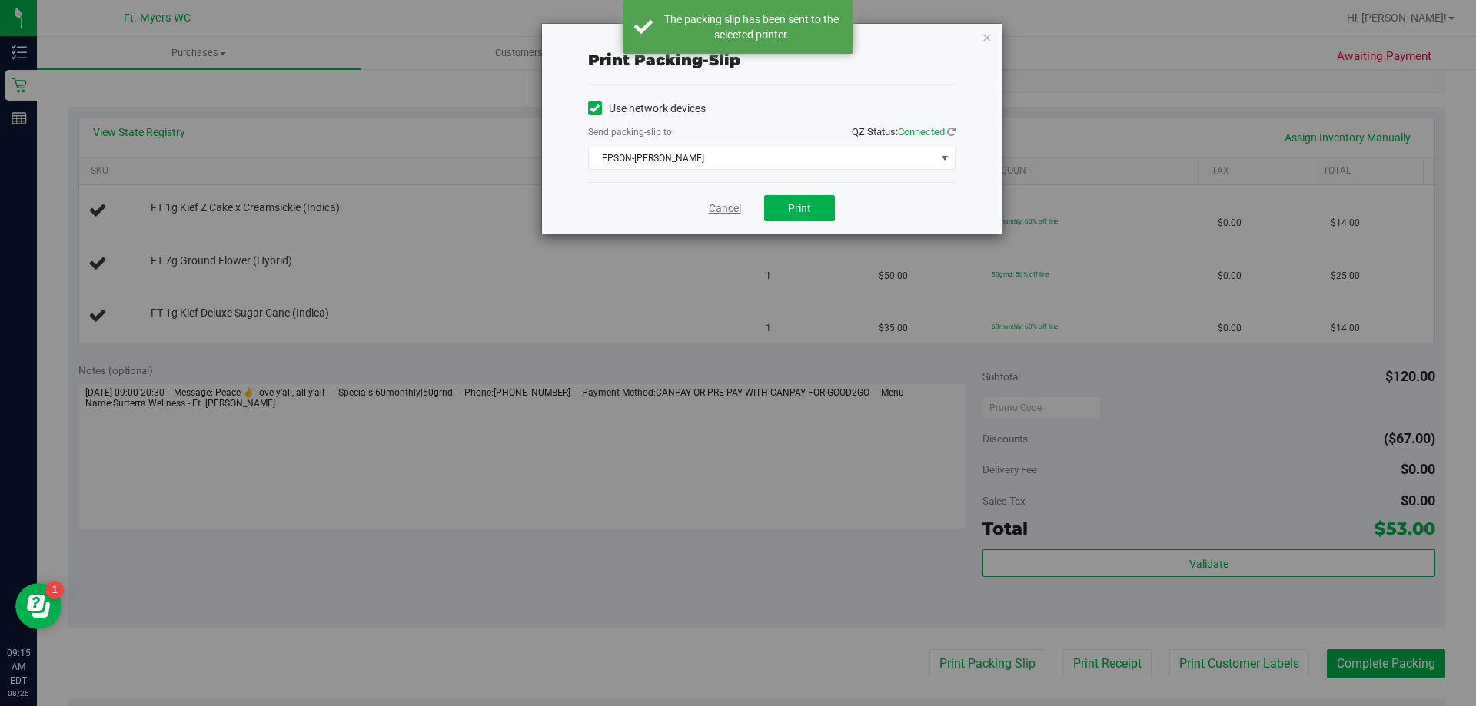
click at [723, 211] on link "Cancel" at bounding box center [725, 209] width 32 height 16
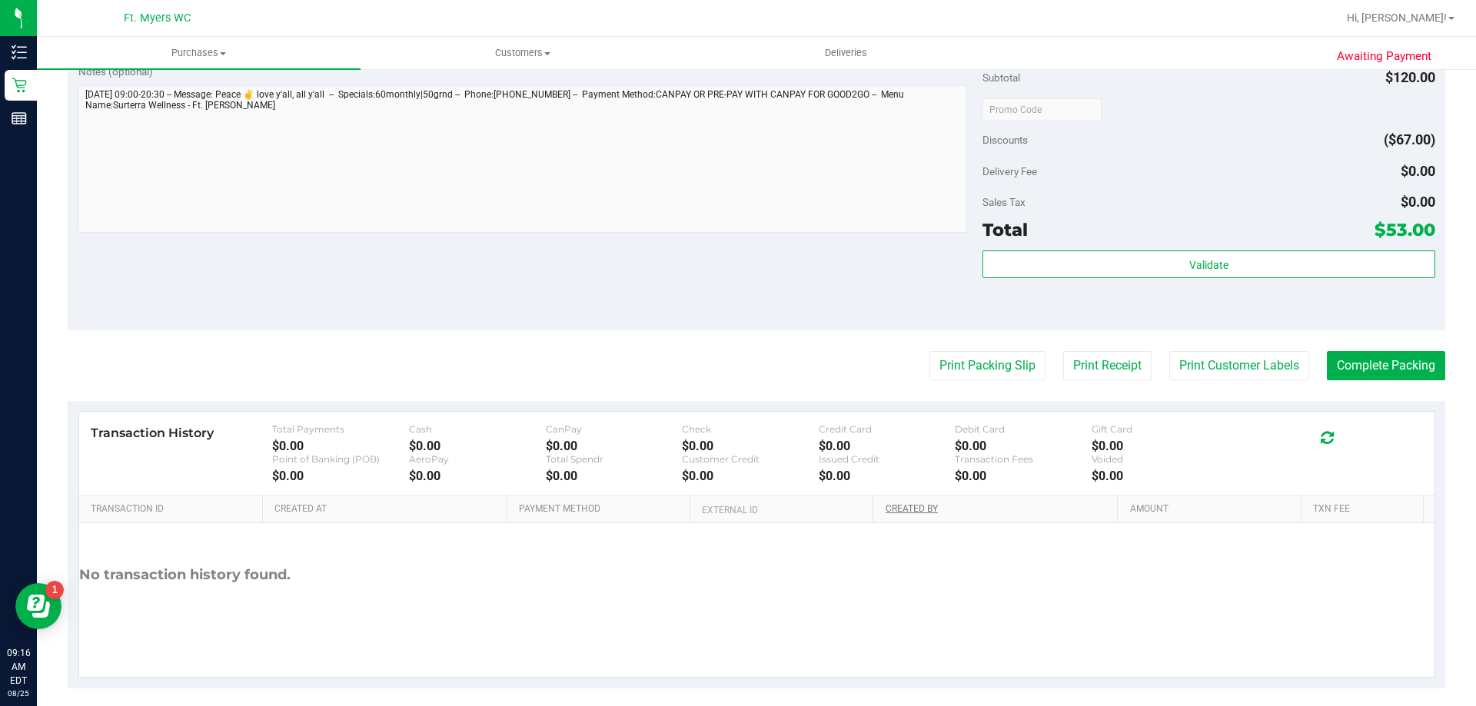
scroll to position [729, 0]
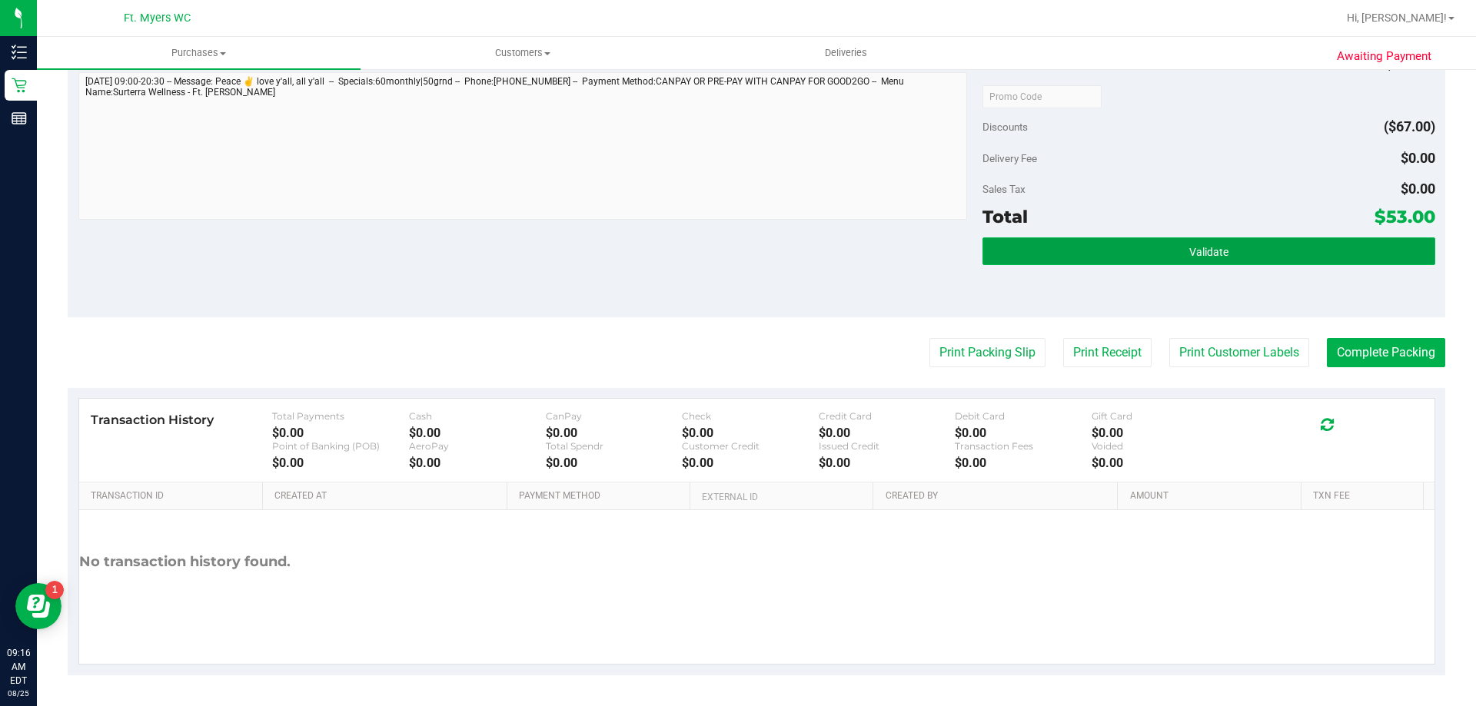
click at [1142, 251] on button "Validate" at bounding box center [1208, 252] width 452 height 28
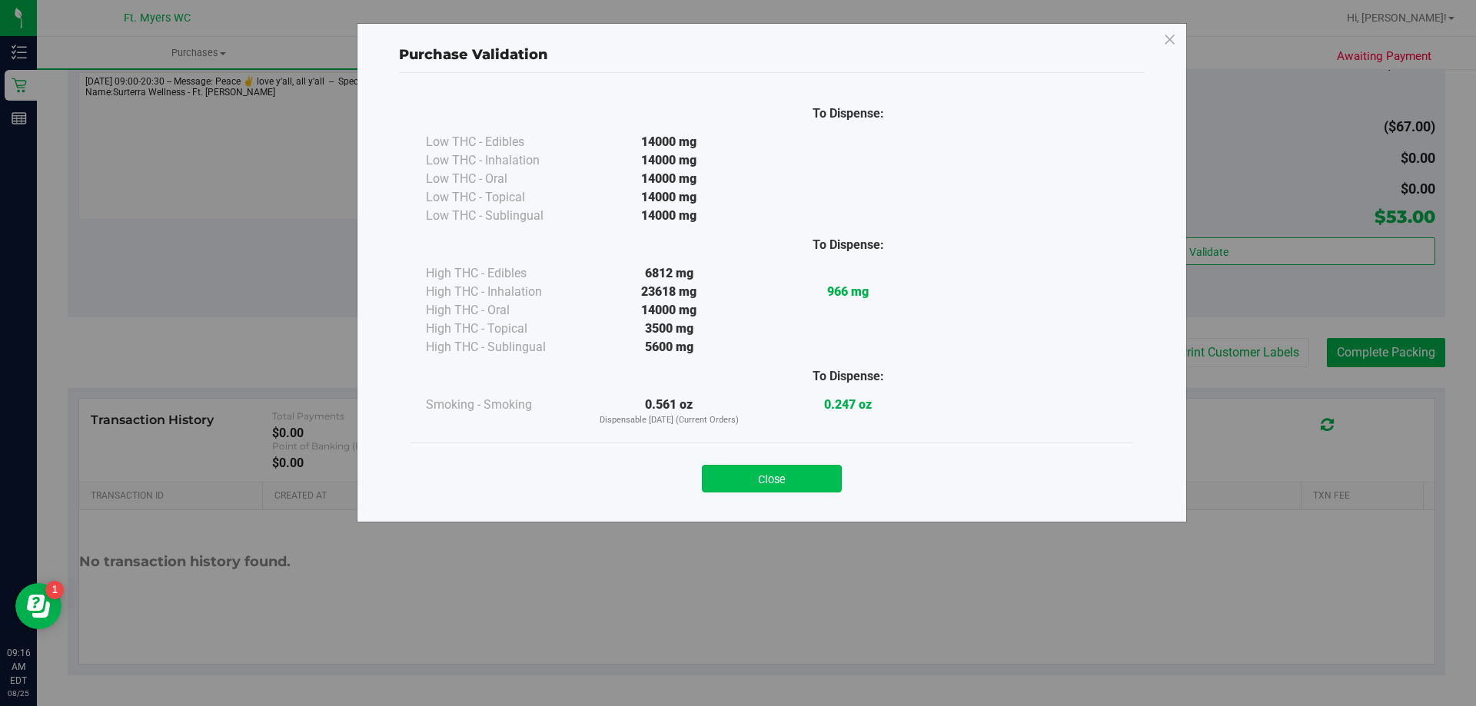
click at [786, 474] on button "Close" at bounding box center [772, 479] width 140 height 28
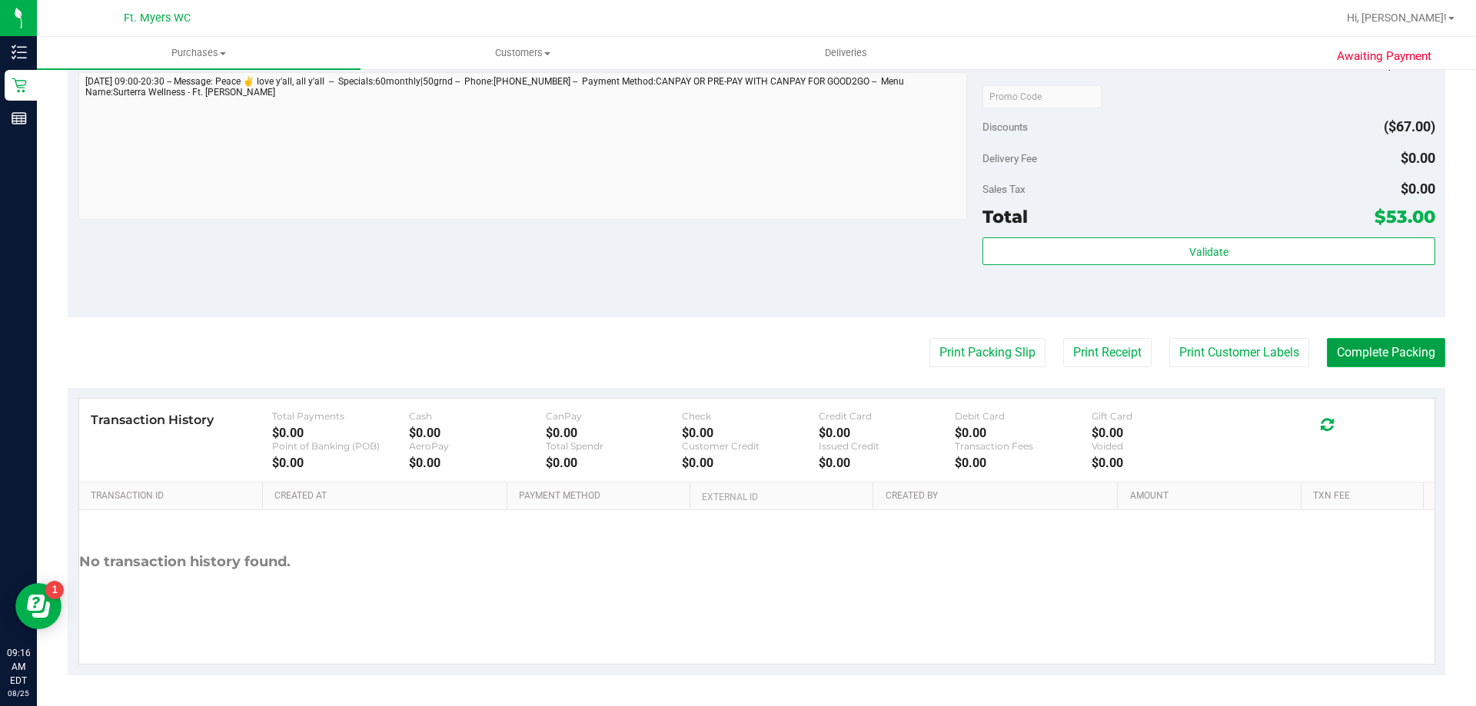
click at [1372, 354] on button "Complete Packing" at bounding box center [1386, 352] width 118 height 29
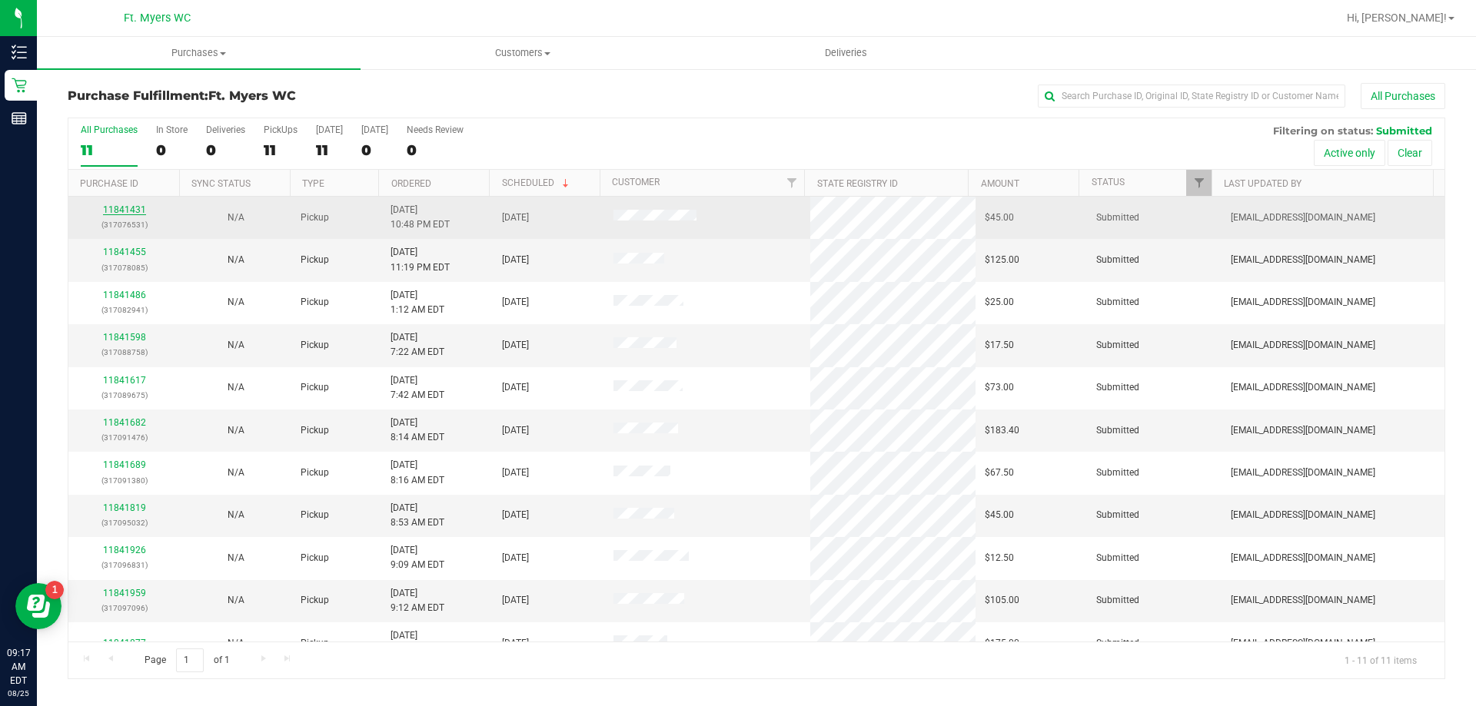
click at [134, 211] on link "11841431" at bounding box center [124, 209] width 43 height 11
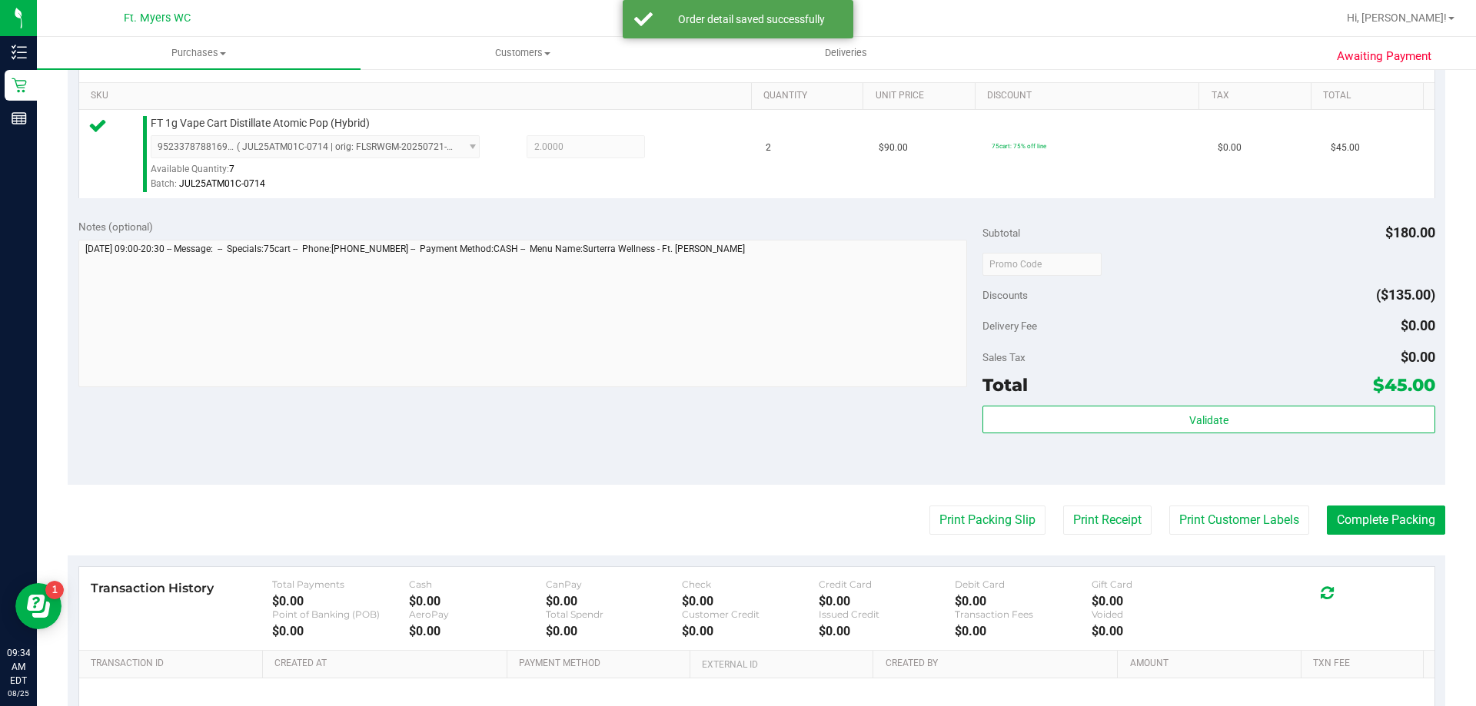
scroll to position [384, 0]
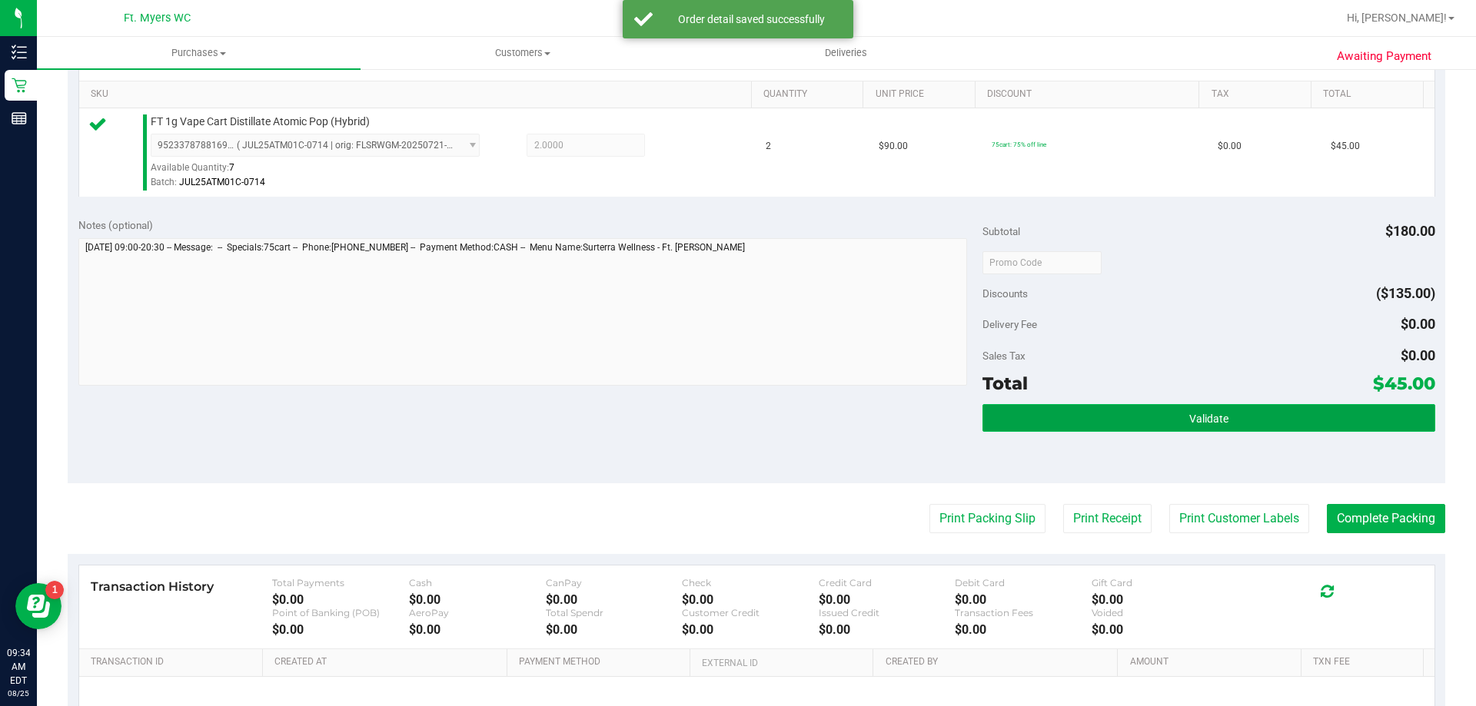
click at [1151, 422] on button "Validate" at bounding box center [1208, 418] width 452 height 28
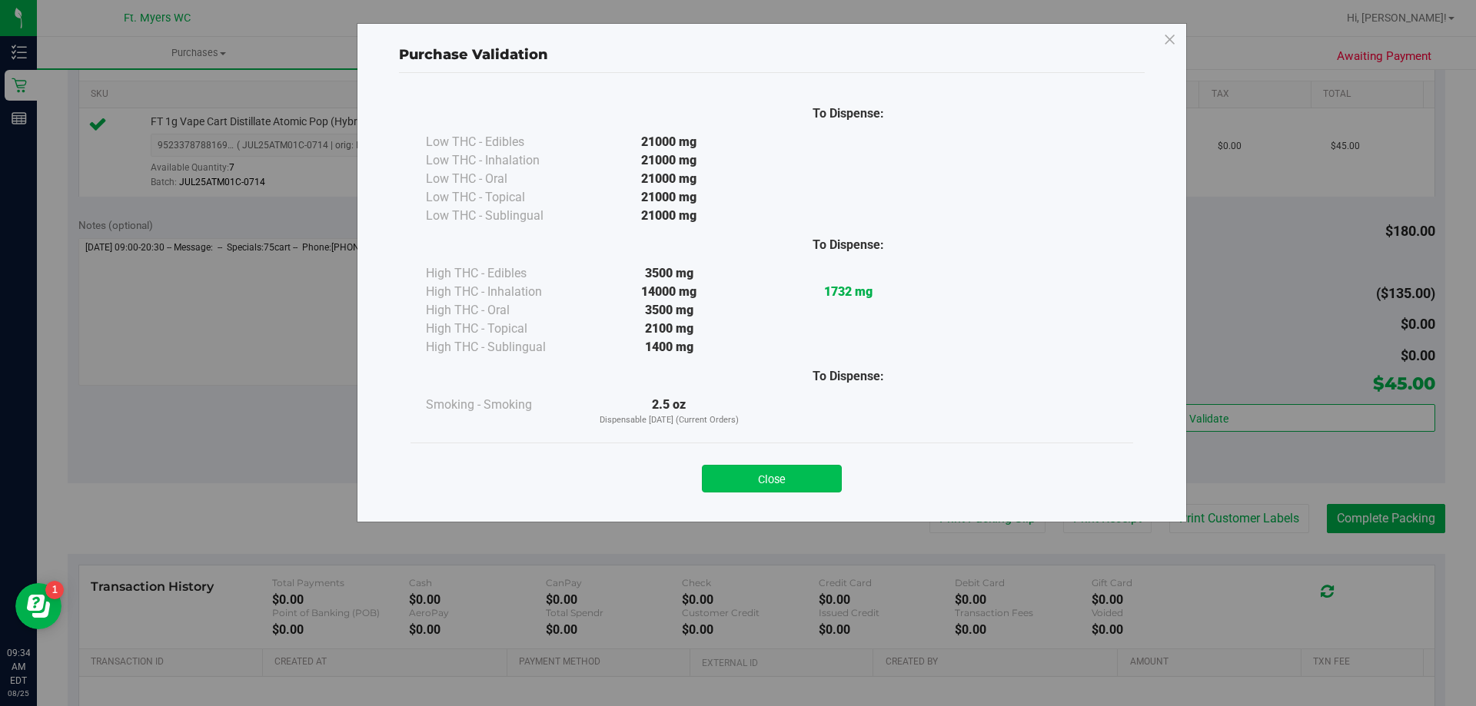
click at [776, 475] on button "Close" at bounding box center [772, 479] width 140 height 28
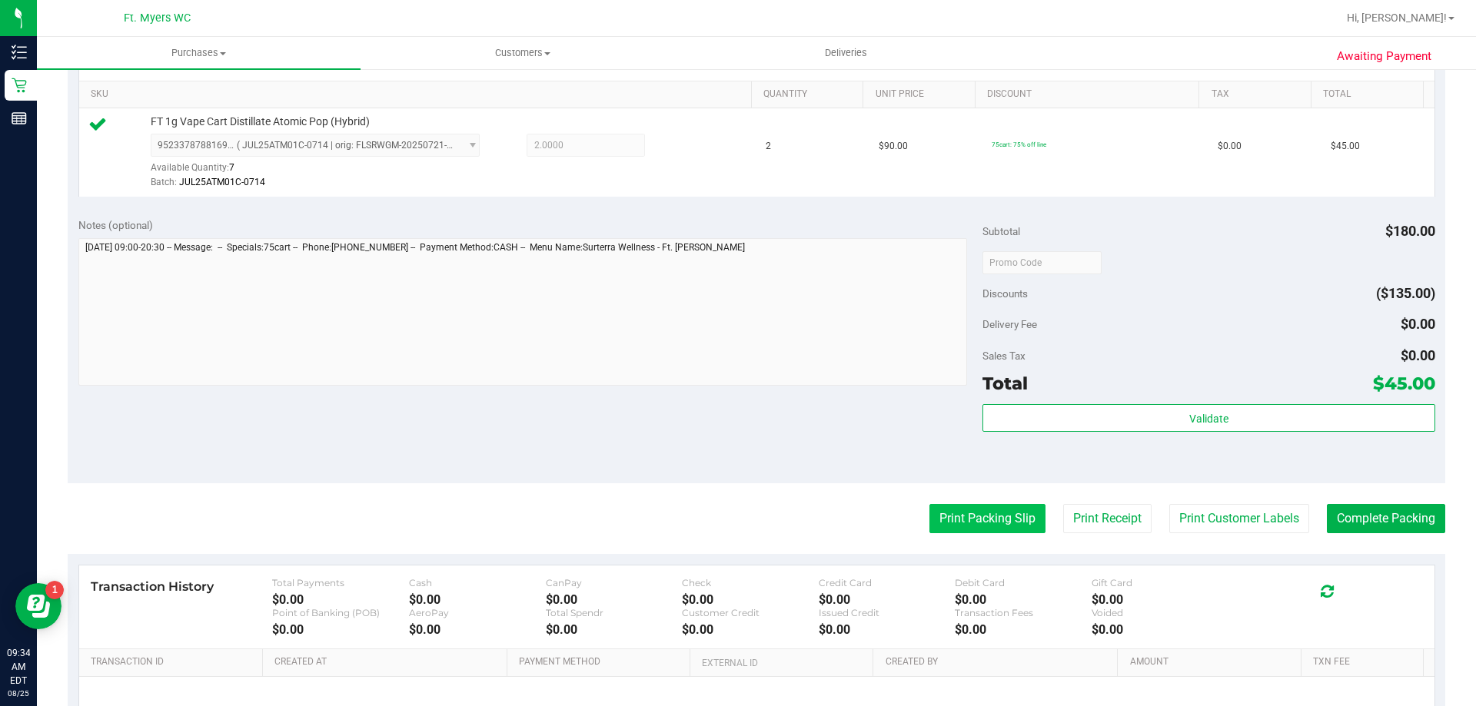
click at [993, 524] on button "Print Packing Slip" at bounding box center [987, 518] width 116 height 29
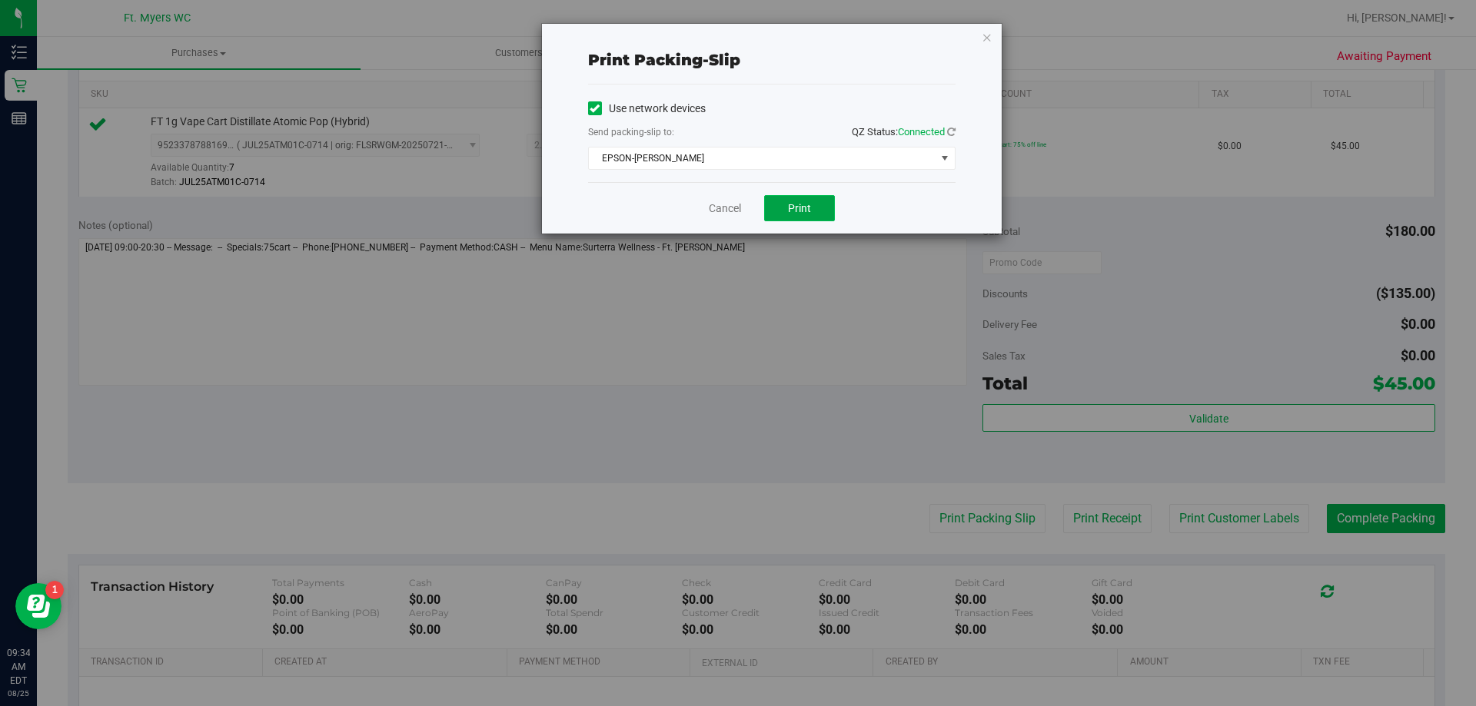
click at [802, 208] on span "Print" at bounding box center [799, 208] width 23 height 12
click at [730, 208] on link "Cancel" at bounding box center [725, 209] width 32 height 16
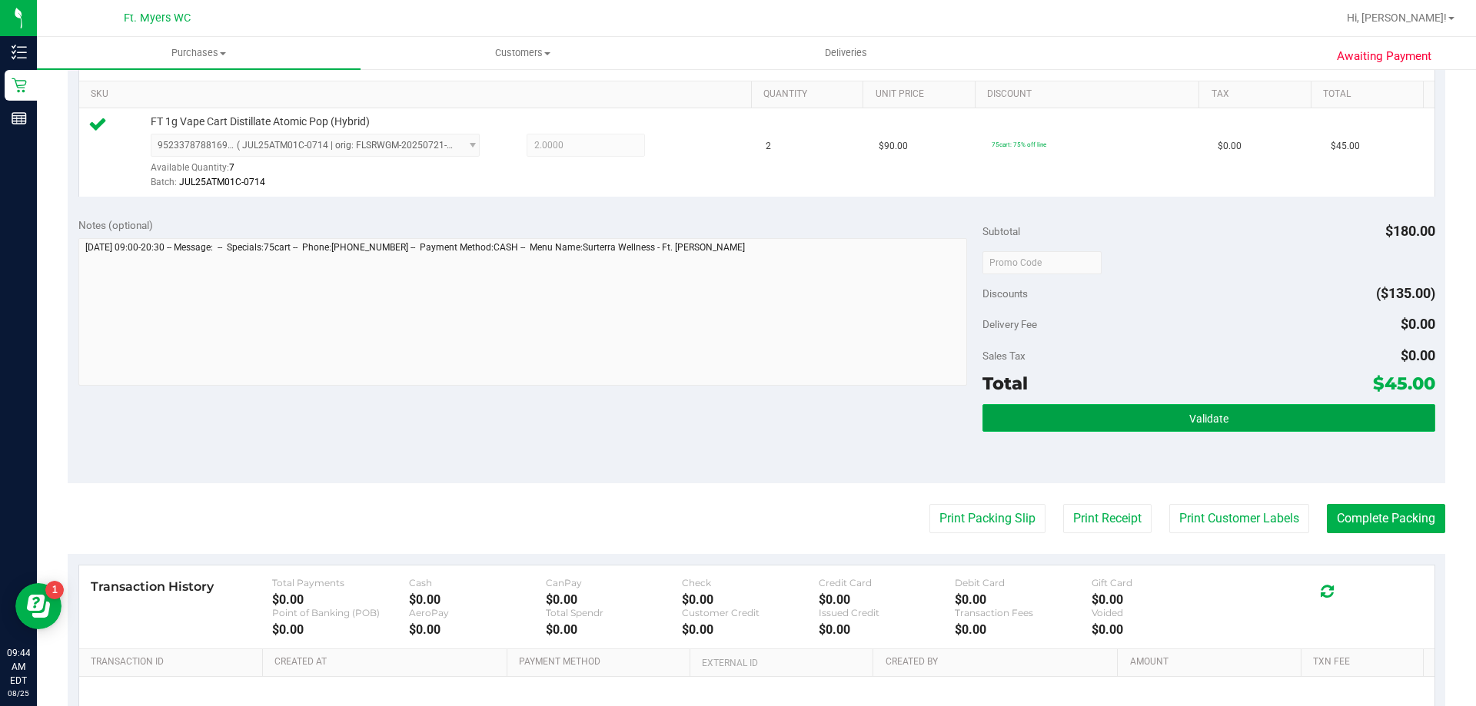
click at [1232, 427] on button "Validate" at bounding box center [1208, 418] width 452 height 28
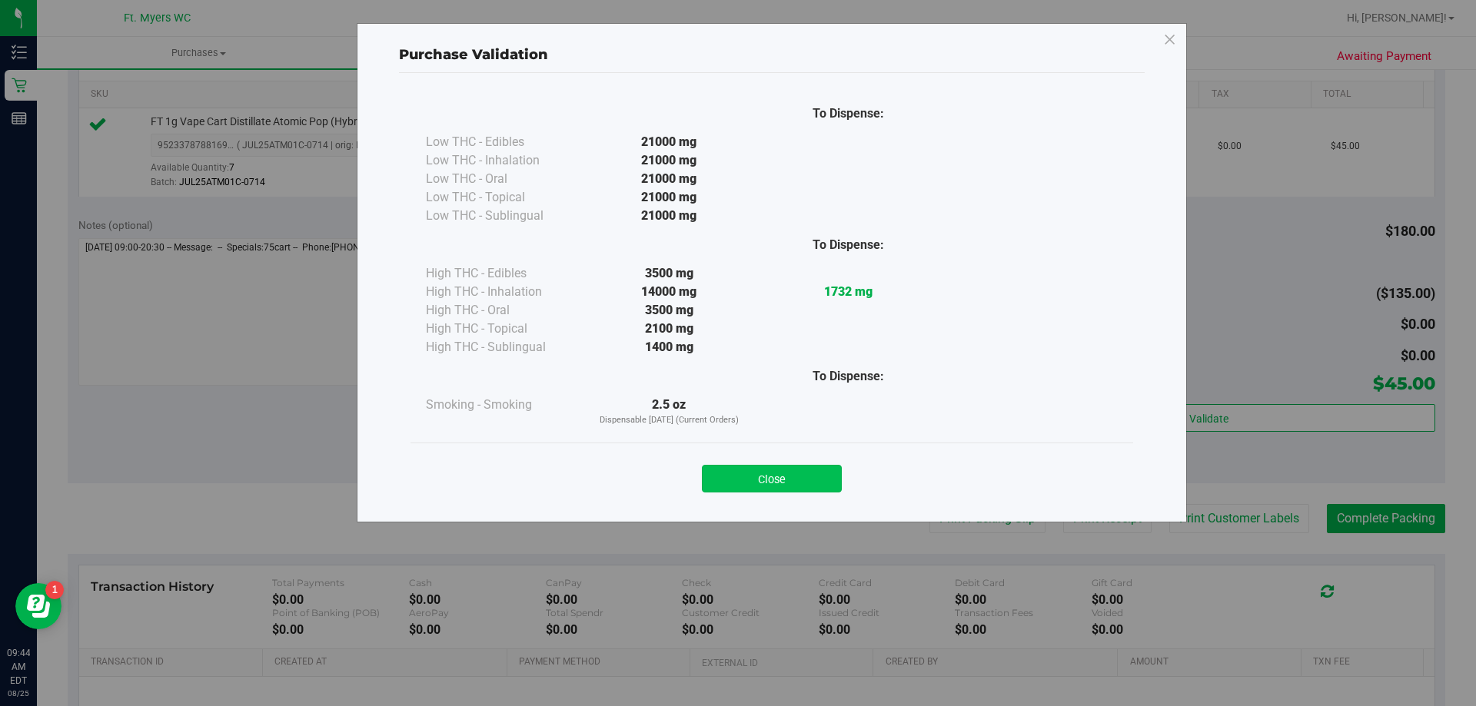
click at [769, 480] on button "Close" at bounding box center [772, 479] width 140 height 28
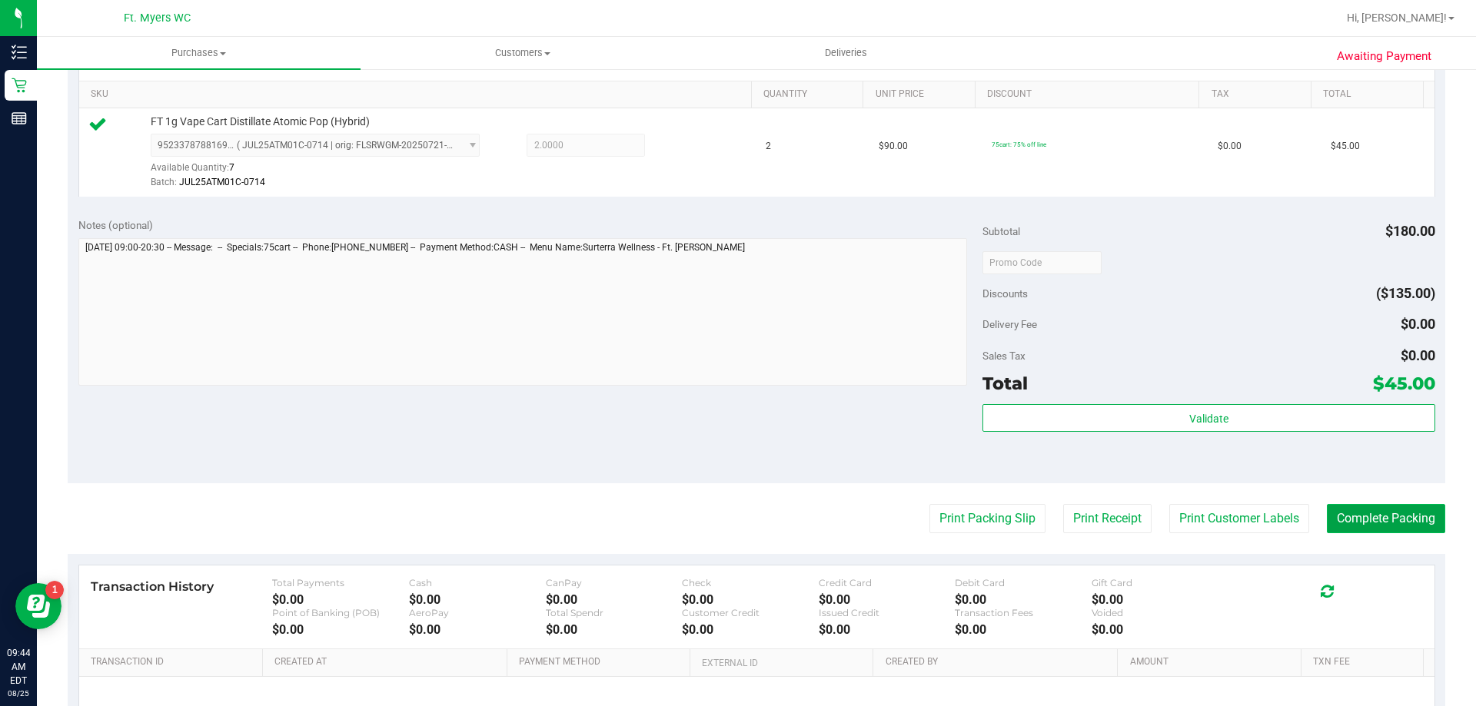
click at [1354, 517] on button "Complete Packing" at bounding box center [1386, 518] width 118 height 29
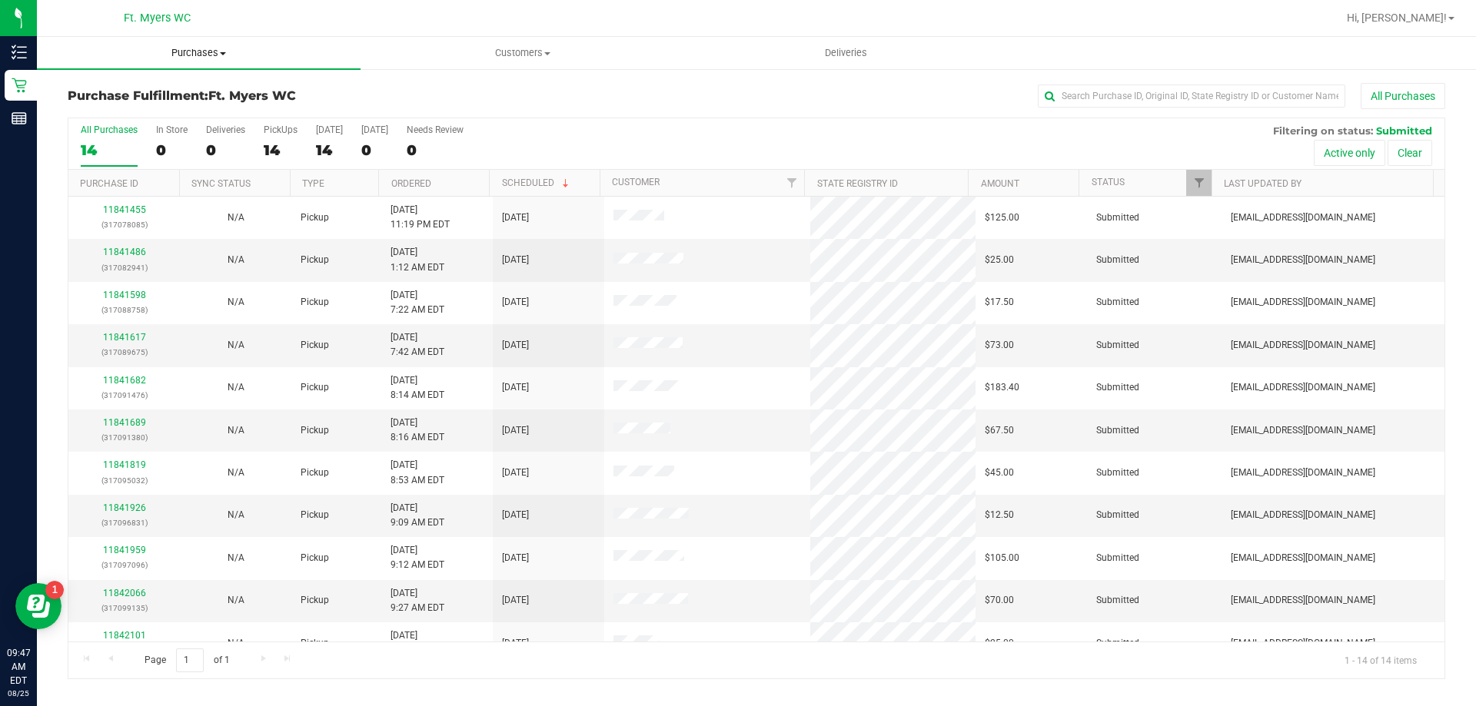
click at [201, 48] on span "Purchases" at bounding box center [199, 53] width 324 height 14
click at [113, 93] on span "Summary of purchases" at bounding box center [116, 92] width 158 height 13
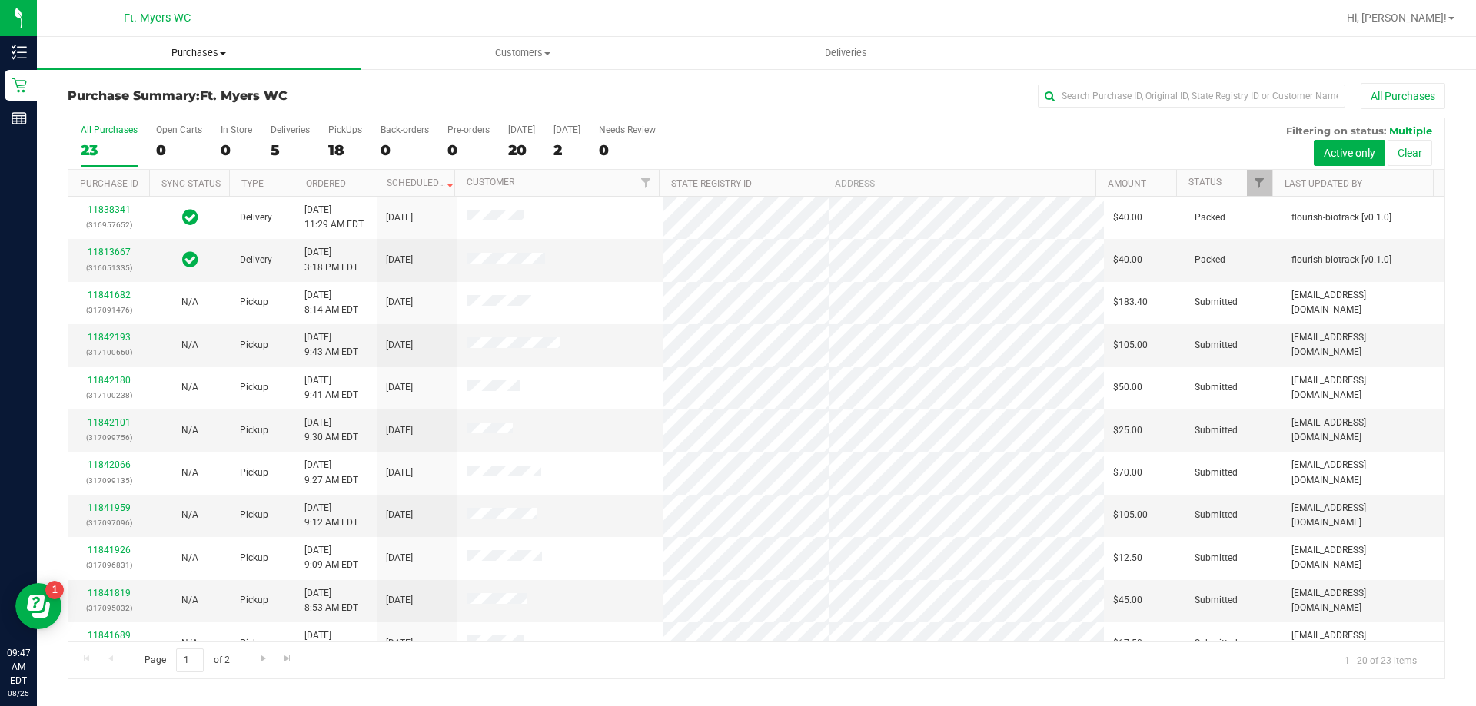
click at [201, 55] on span "Purchases" at bounding box center [199, 53] width 324 height 14
click at [102, 129] on span "All purchases" at bounding box center [91, 129] width 109 height 13
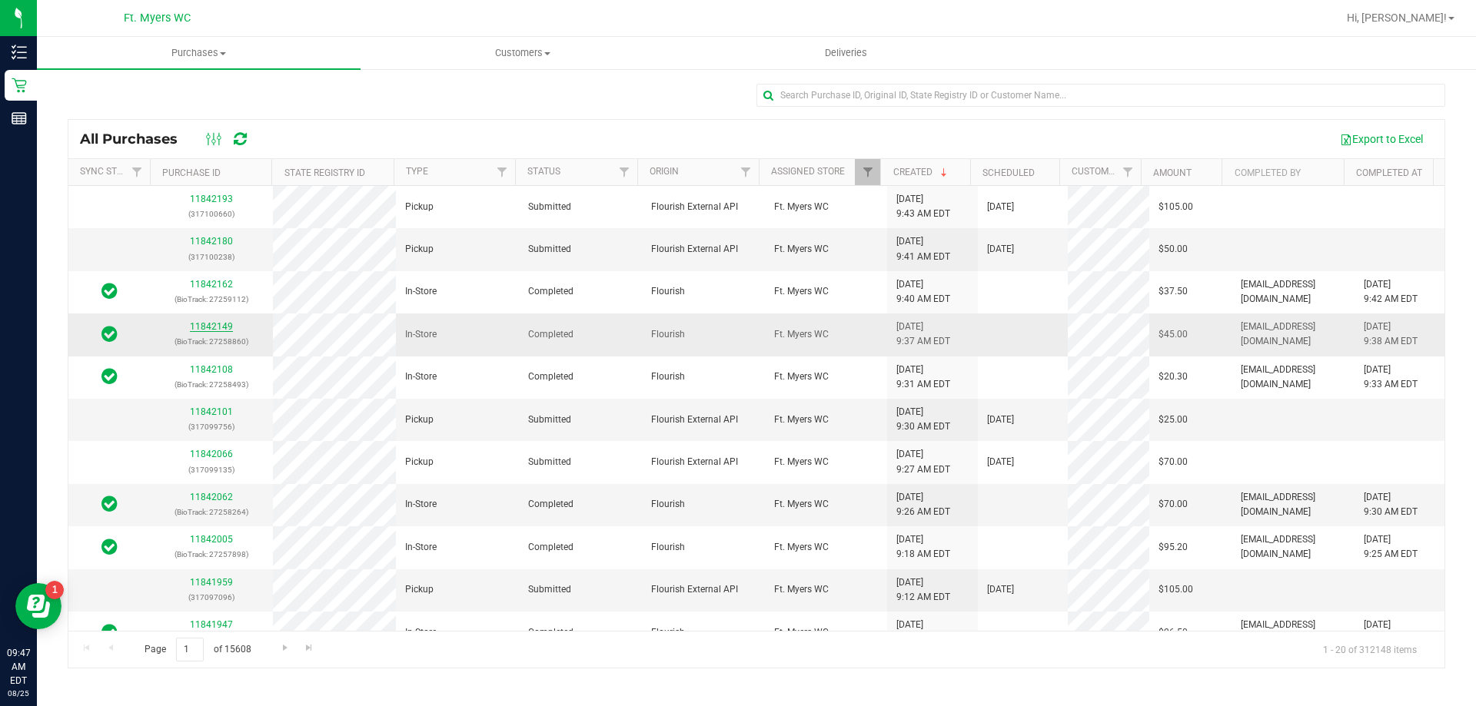
click at [221, 332] on link "11842149" at bounding box center [211, 326] width 43 height 11
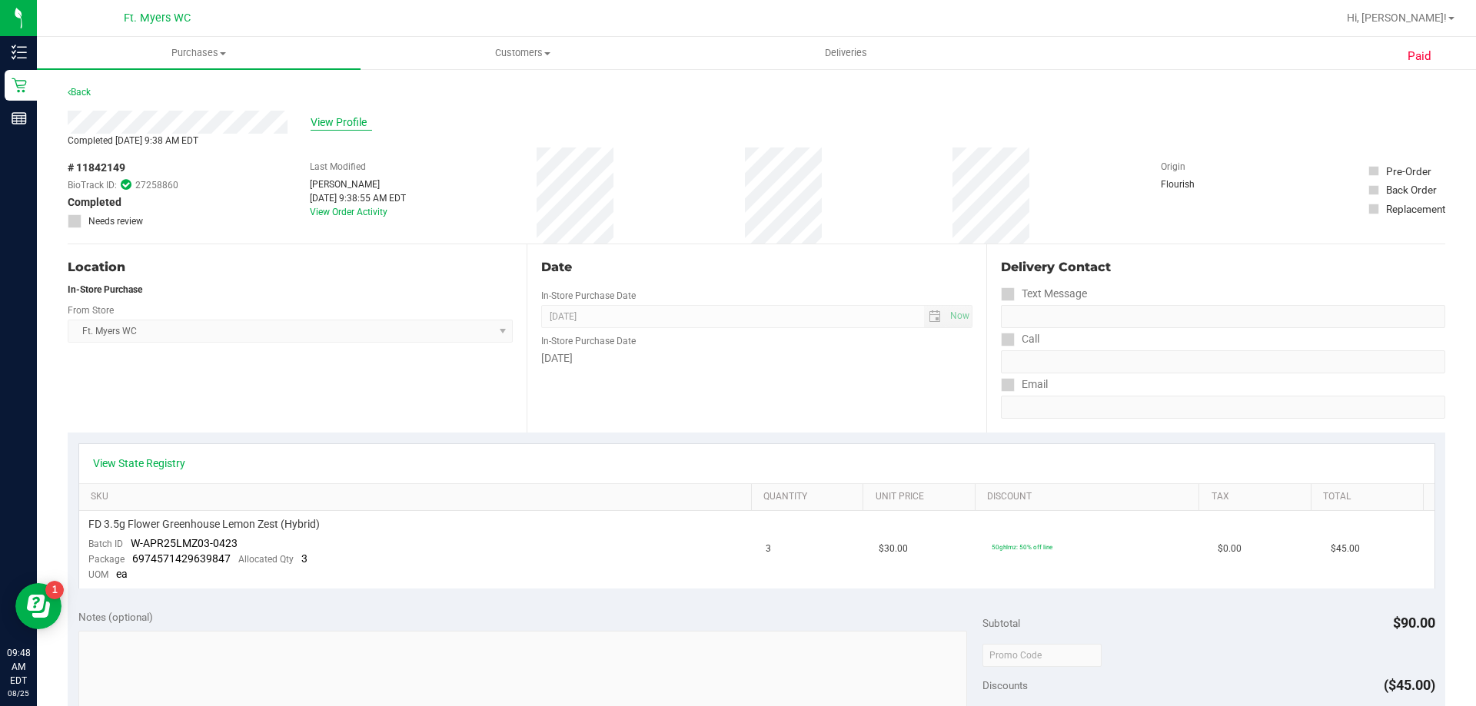
click at [342, 123] on span "View Profile" at bounding box center [341, 123] width 61 height 16
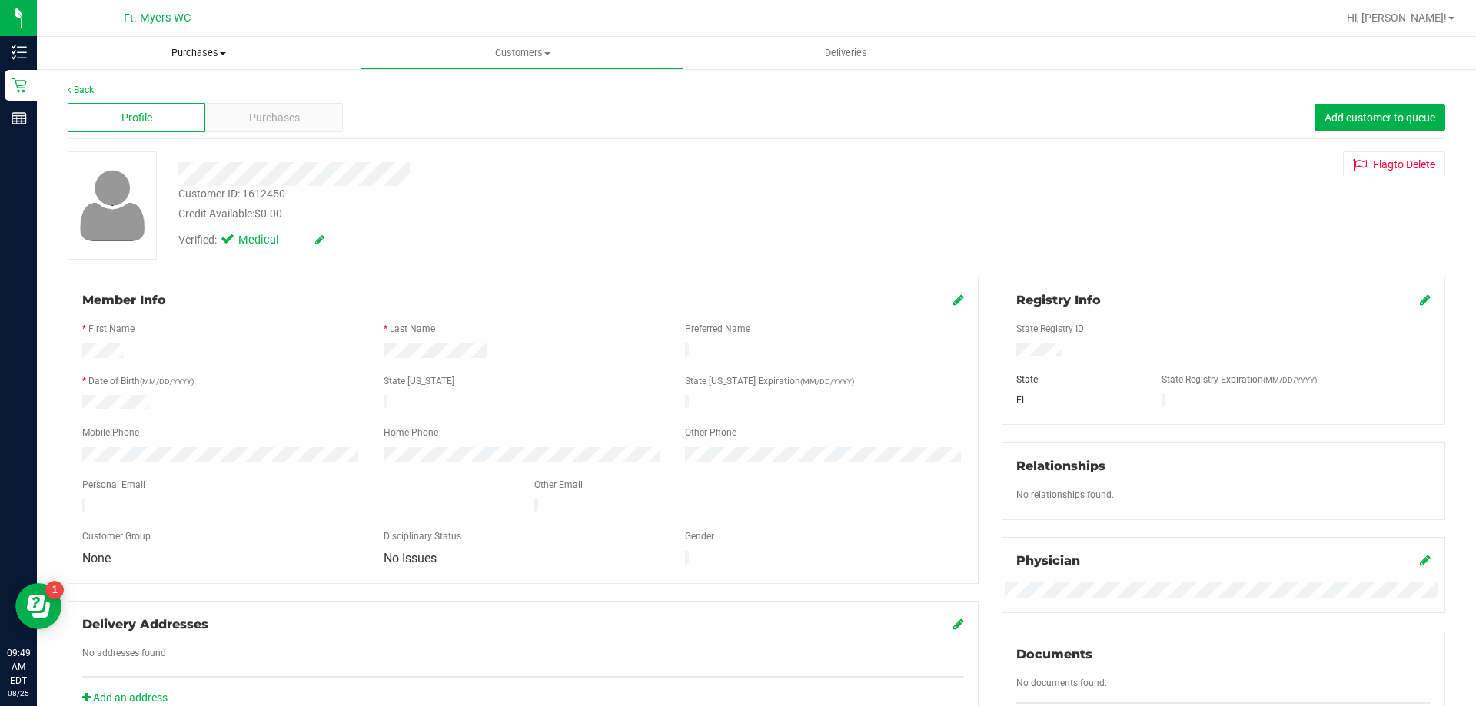
click at [208, 53] on span "Purchases" at bounding box center [199, 53] width 324 height 14
click at [90, 114] on span "Fulfillment" at bounding box center [84, 111] width 95 height 13
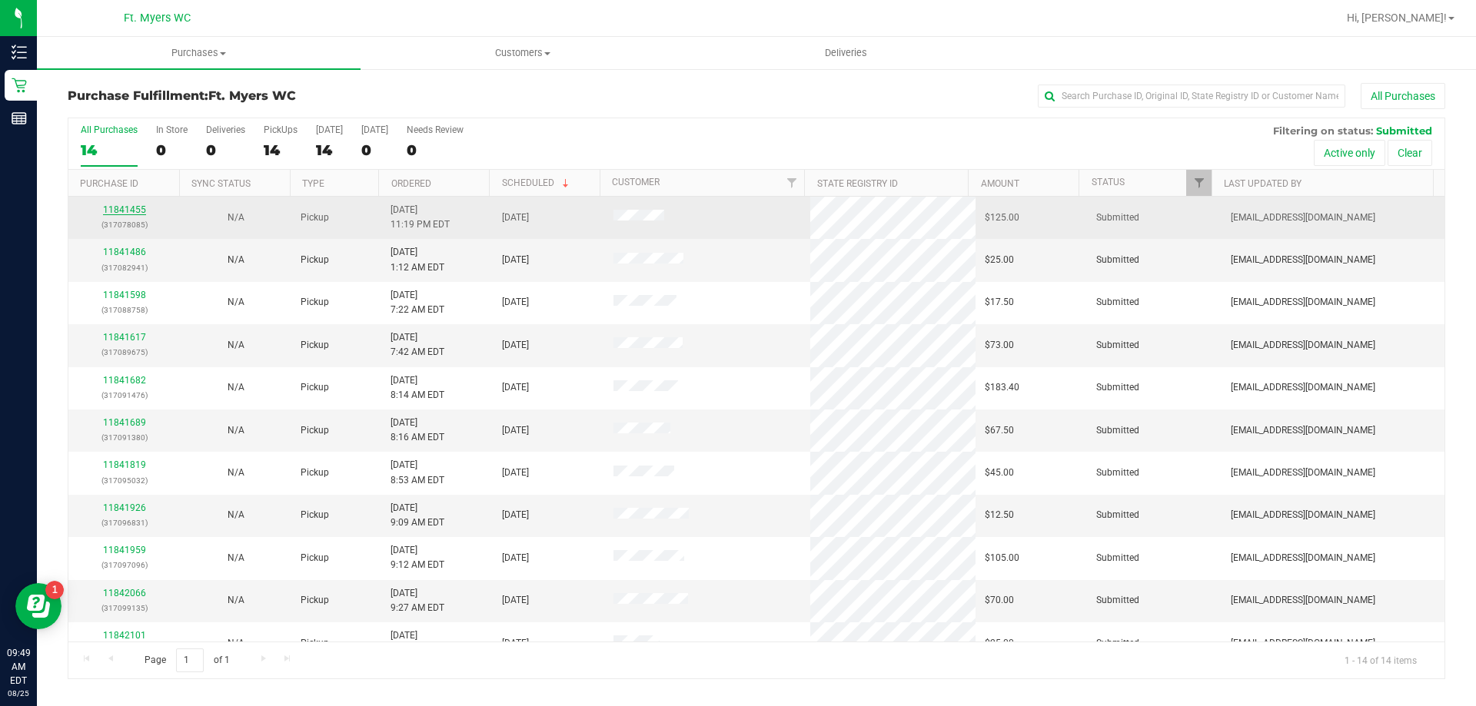
click at [132, 211] on link "11841455" at bounding box center [124, 209] width 43 height 11
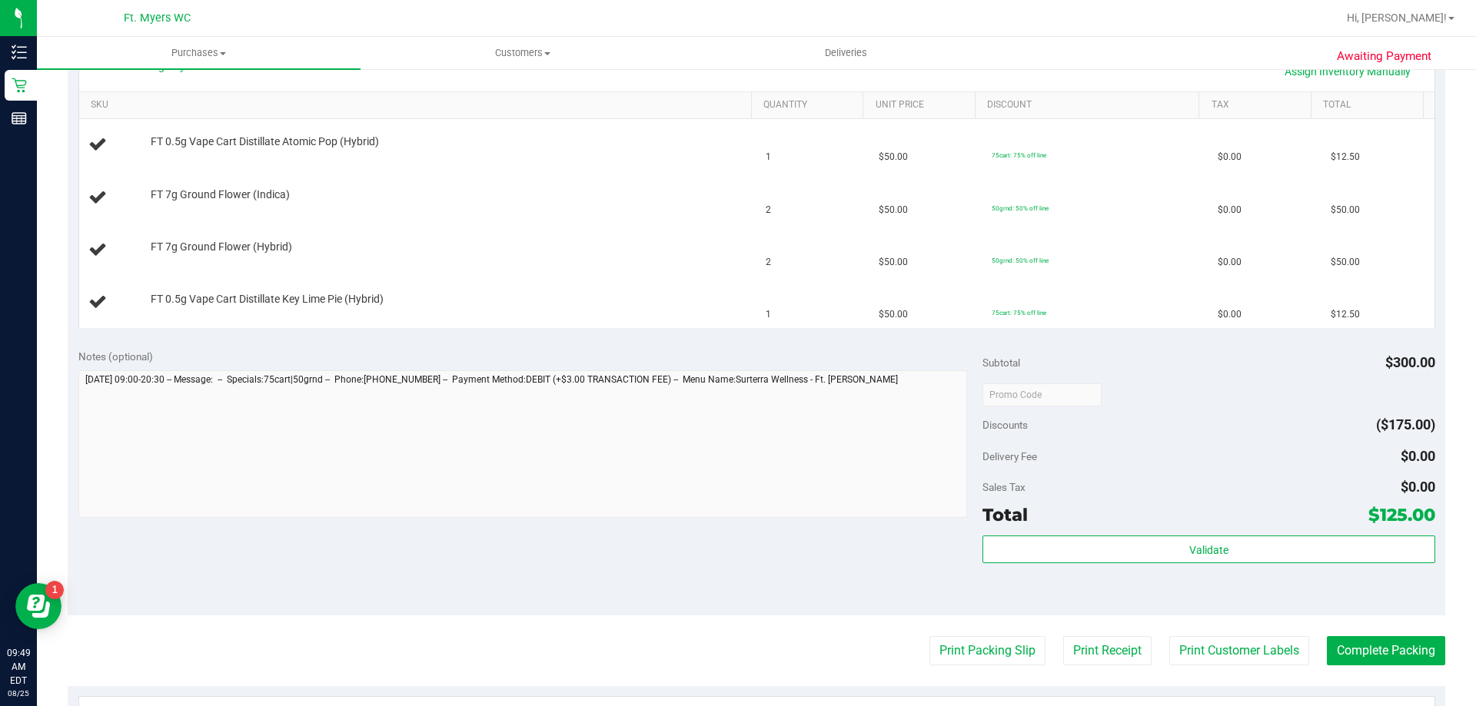
scroll to position [384, 0]
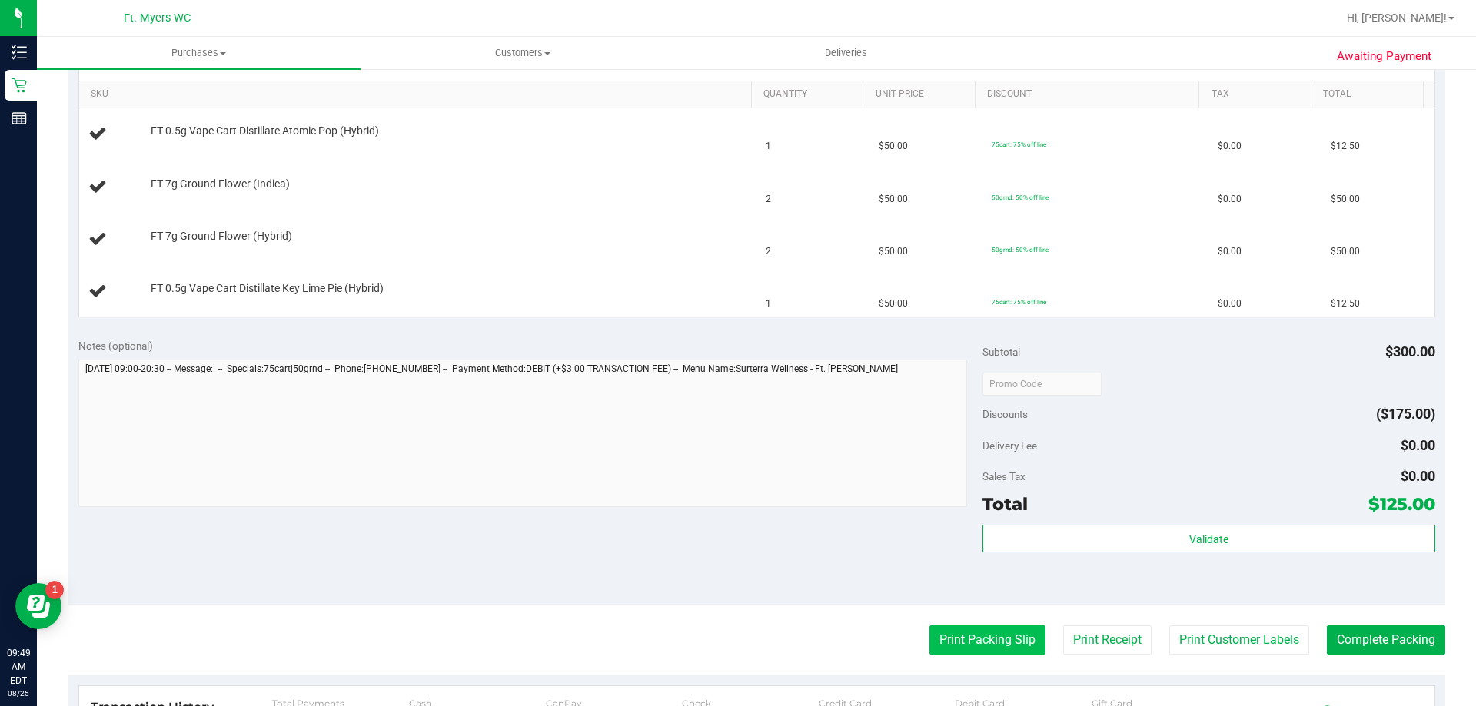
click at [993, 637] on button "Print Packing Slip" at bounding box center [987, 640] width 116 height 29
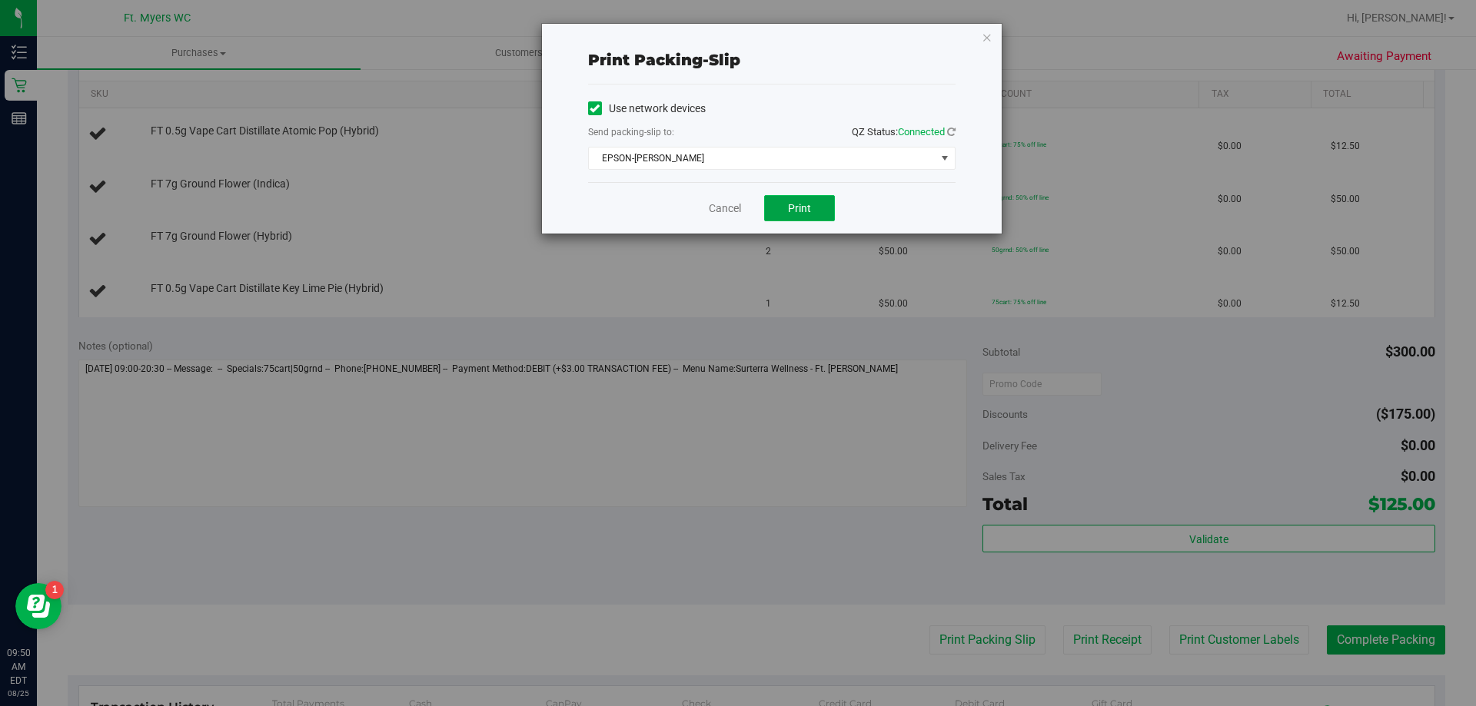
click at [804, 216] on button "Print" at bounding box center [799, 208] width 71 height 26
click at [710, 209] on link "Cancel" at bounding box center [725, 209] width 32 height 16
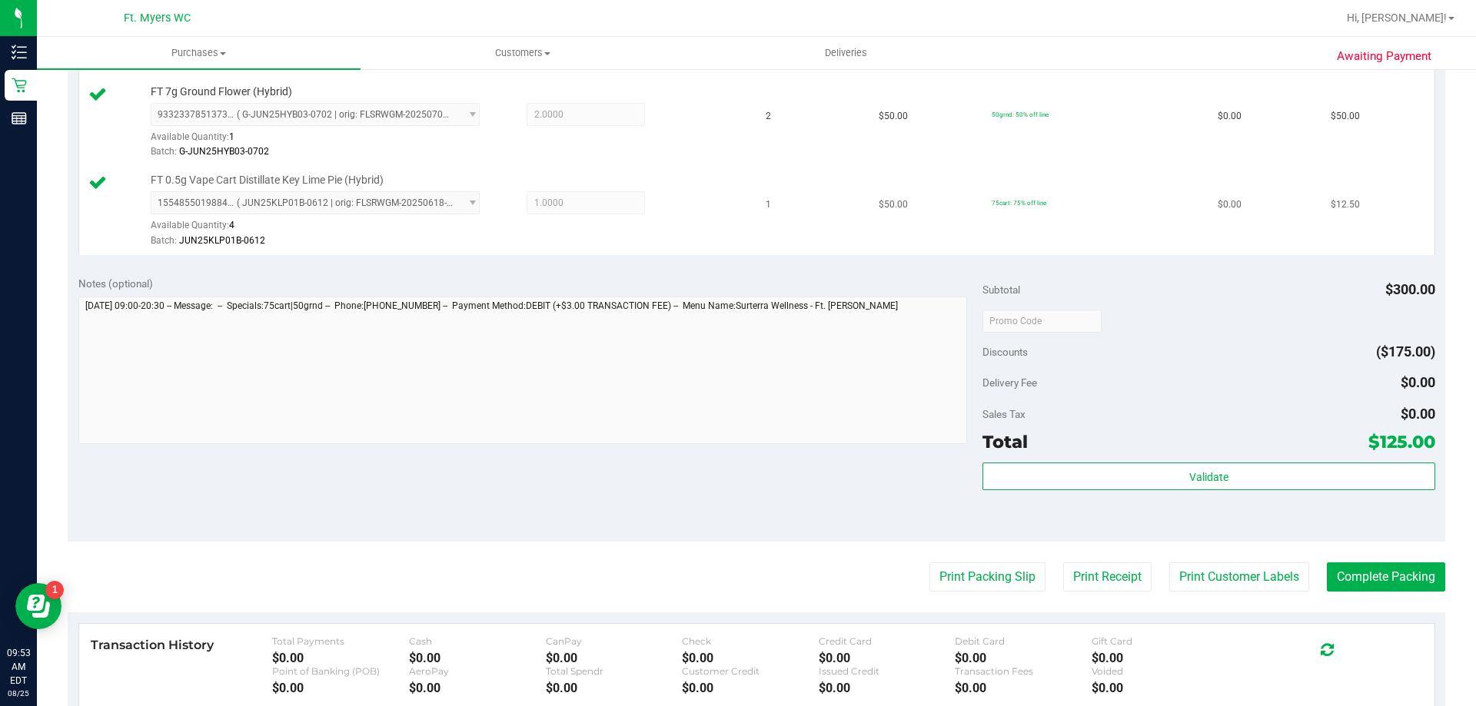
scroll to position [587, 0]
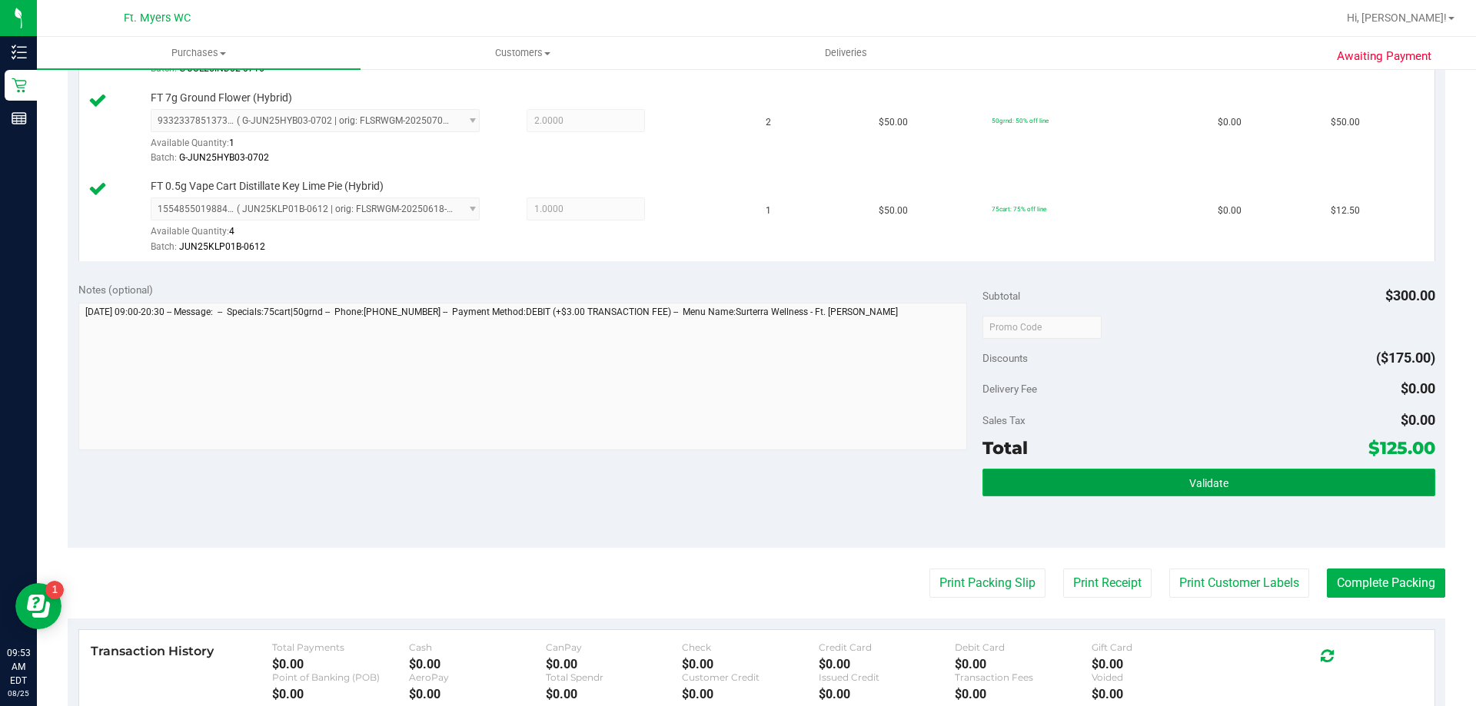
click at [1192, 484] on span "Validate" at bounding box center [1208, 483] width 39 height 12
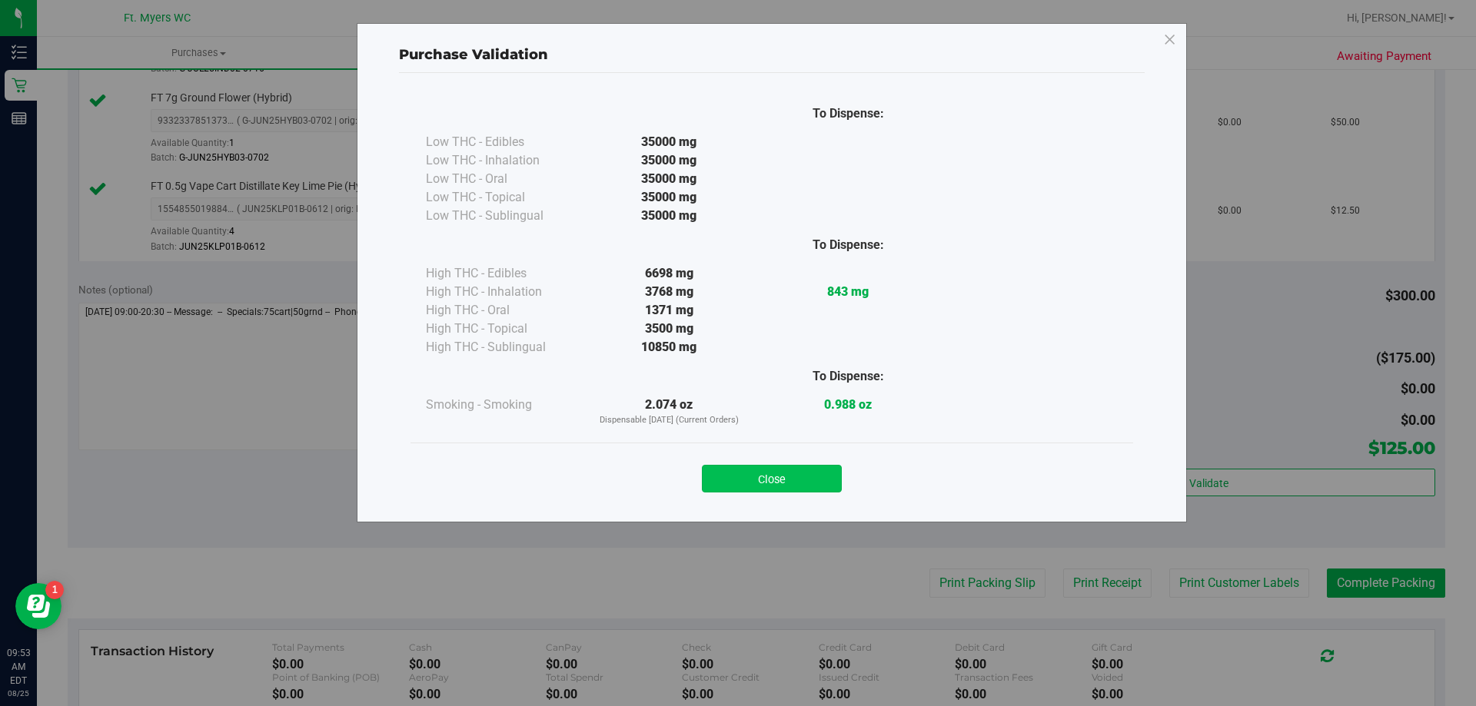
click at [778, 475] on button "Close" at bounding box center [772, 479] width 140 height 28
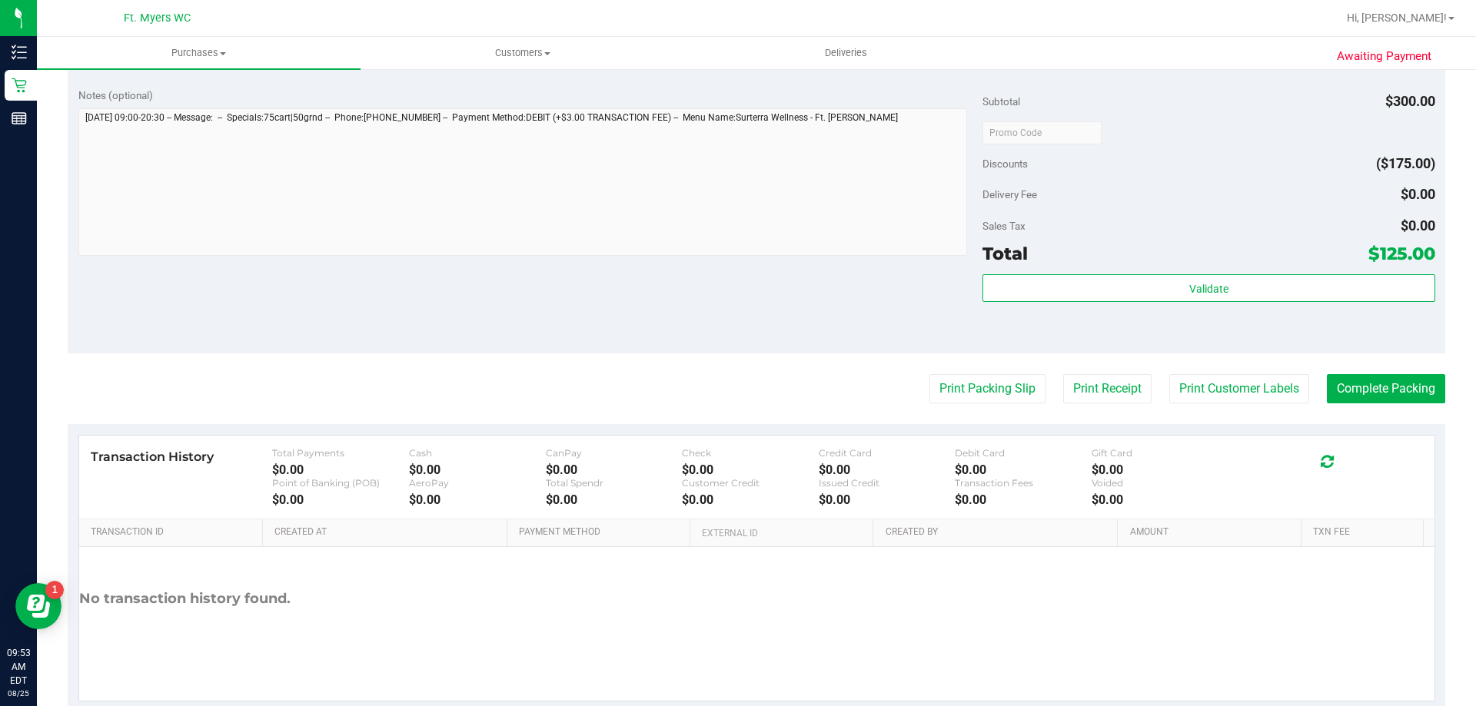
scroll to position [817, 0]
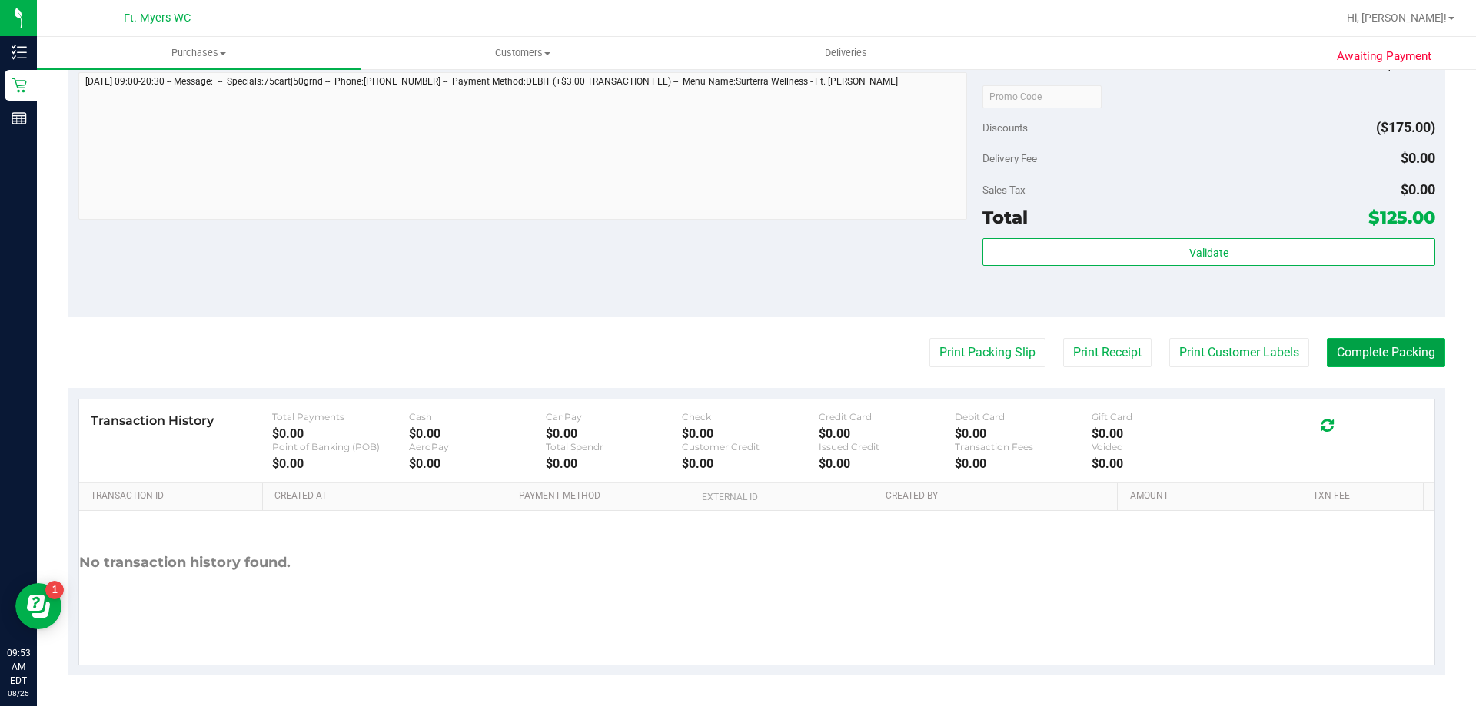
click at [1355, 354] on button "Complete Packing" at bounding box center [1386, 352] width 118 height 29
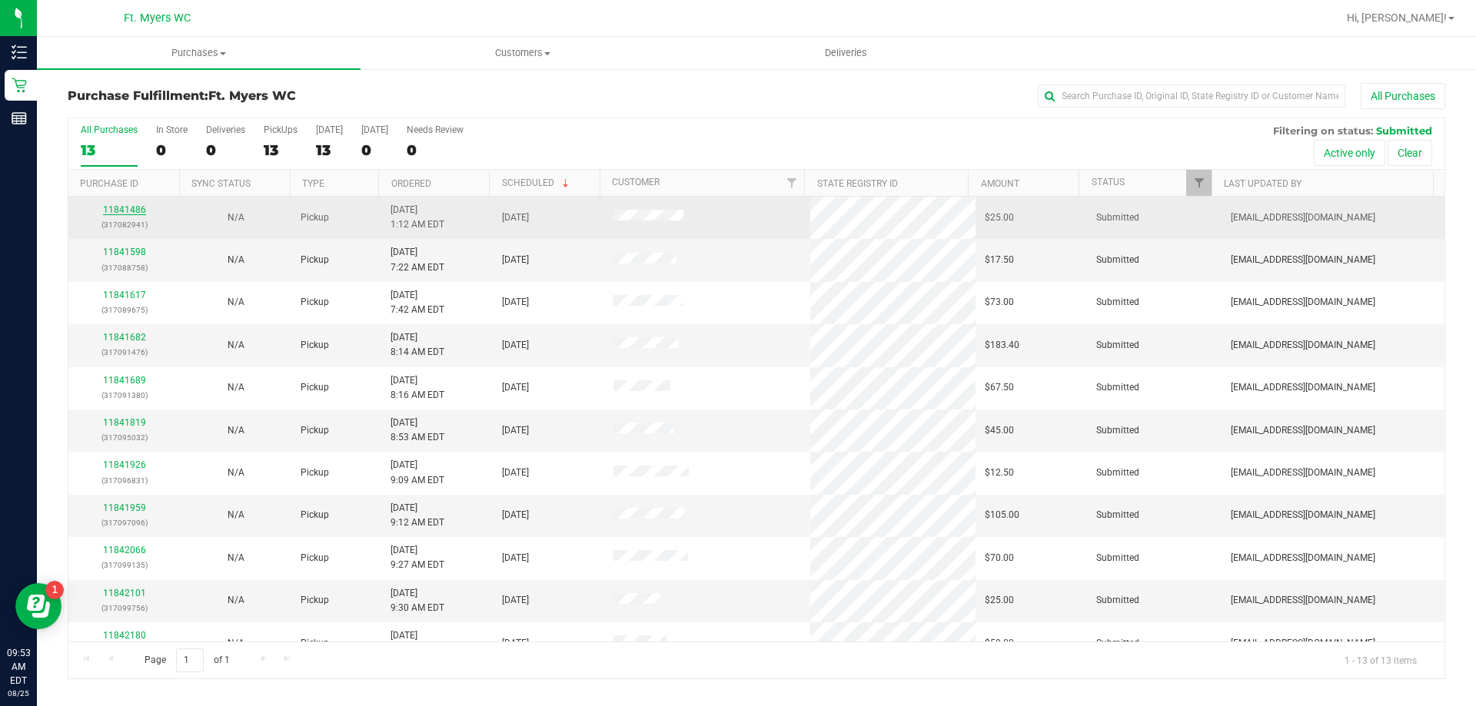
click at [120, 208] on link "11841486" at bounding box center [124, 209] width 43 height 11
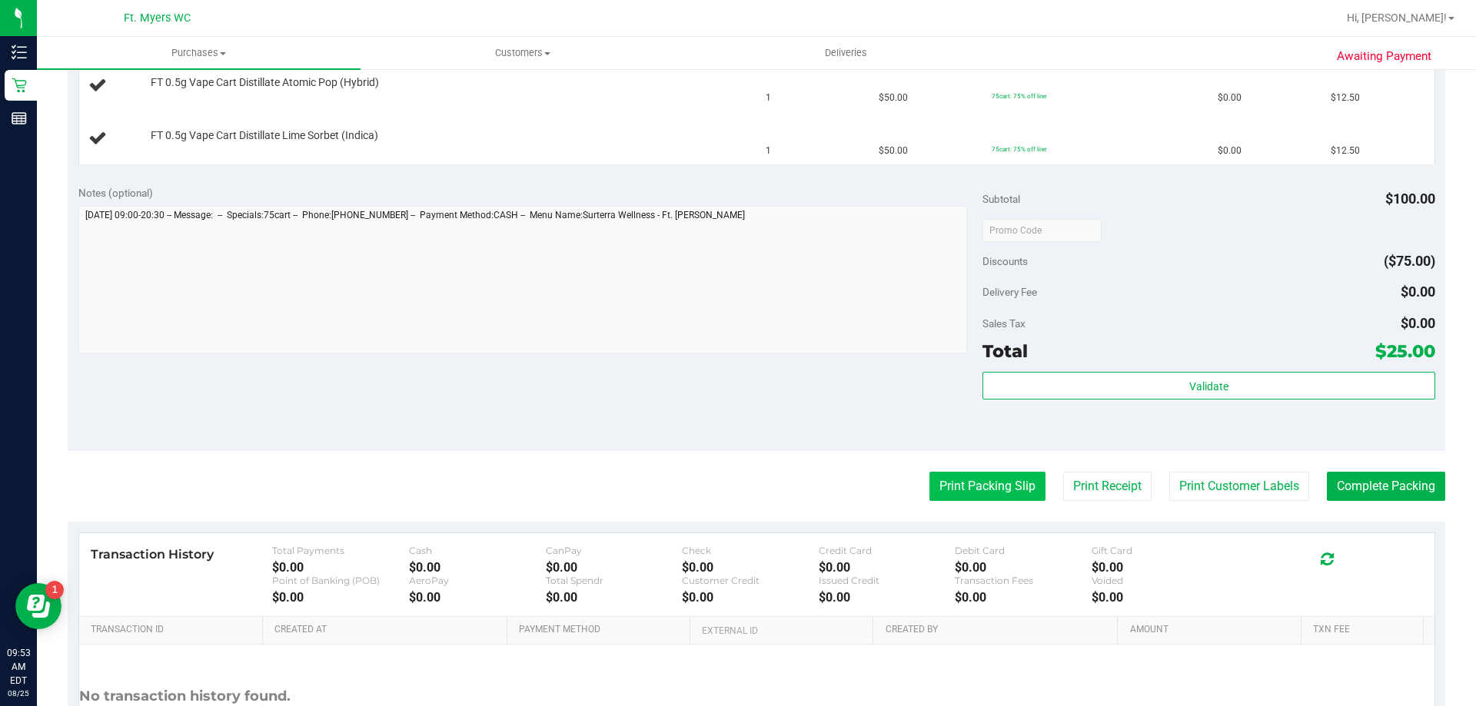
scroll to position [461, 0]
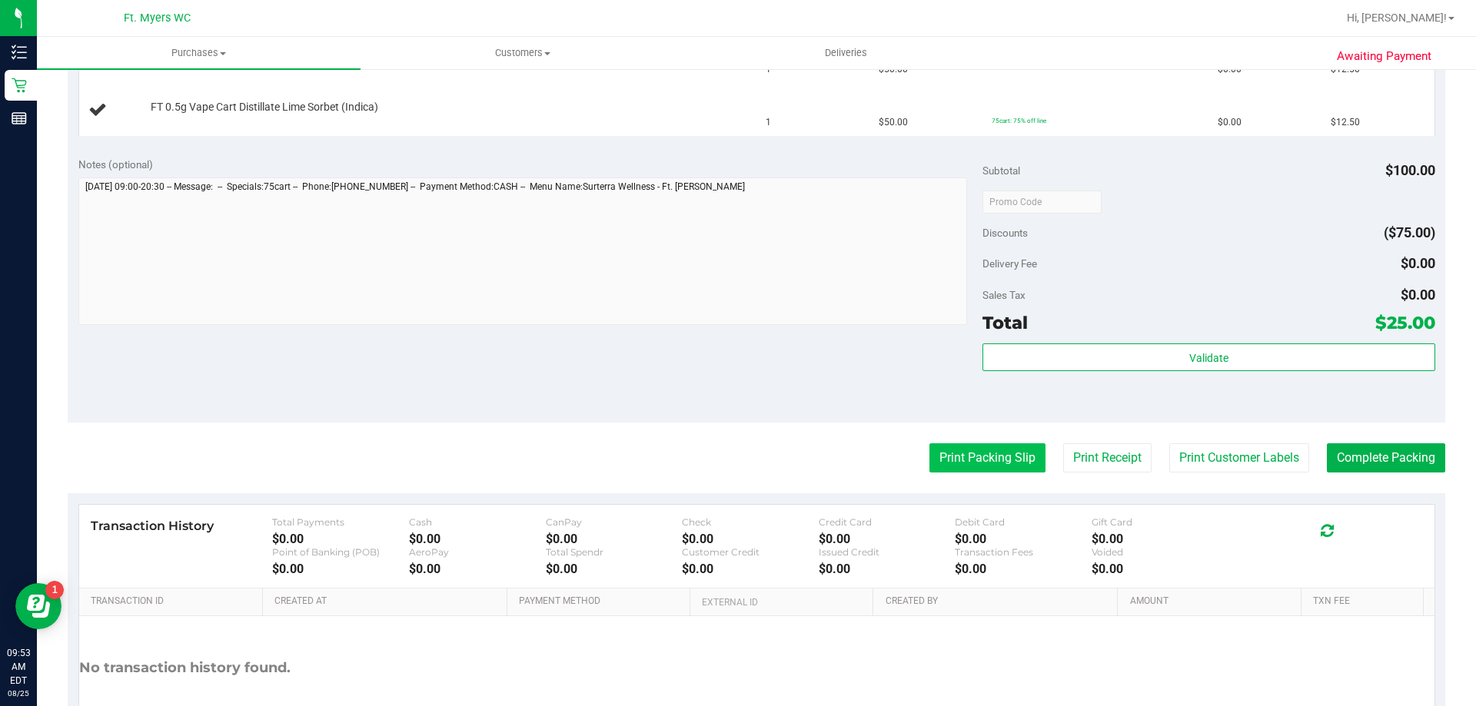
click at [984, 454] on button "Print Packing Slip" at bounding box center [987, 458] width 116 height 29
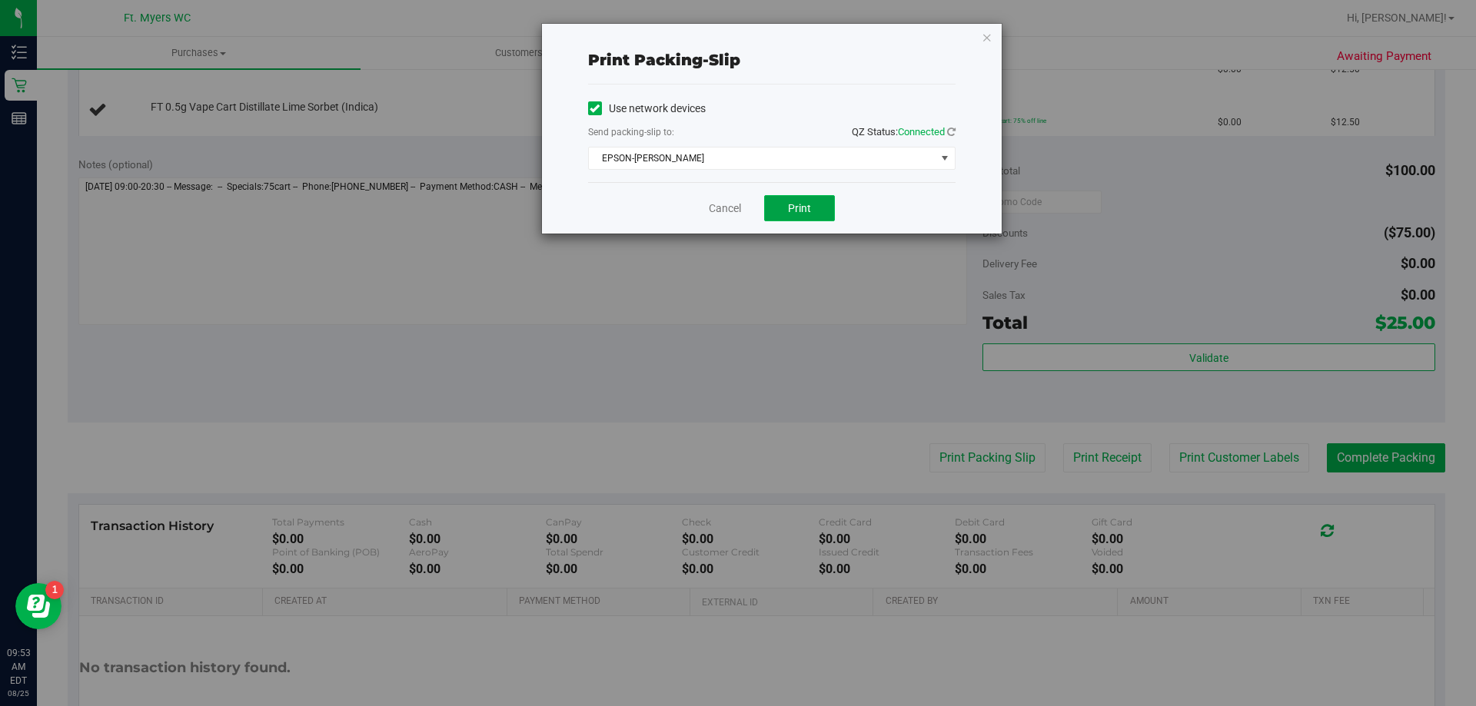
click at [809, 214] on button "Print" at bounding box center [799, 208] width 71 height 26
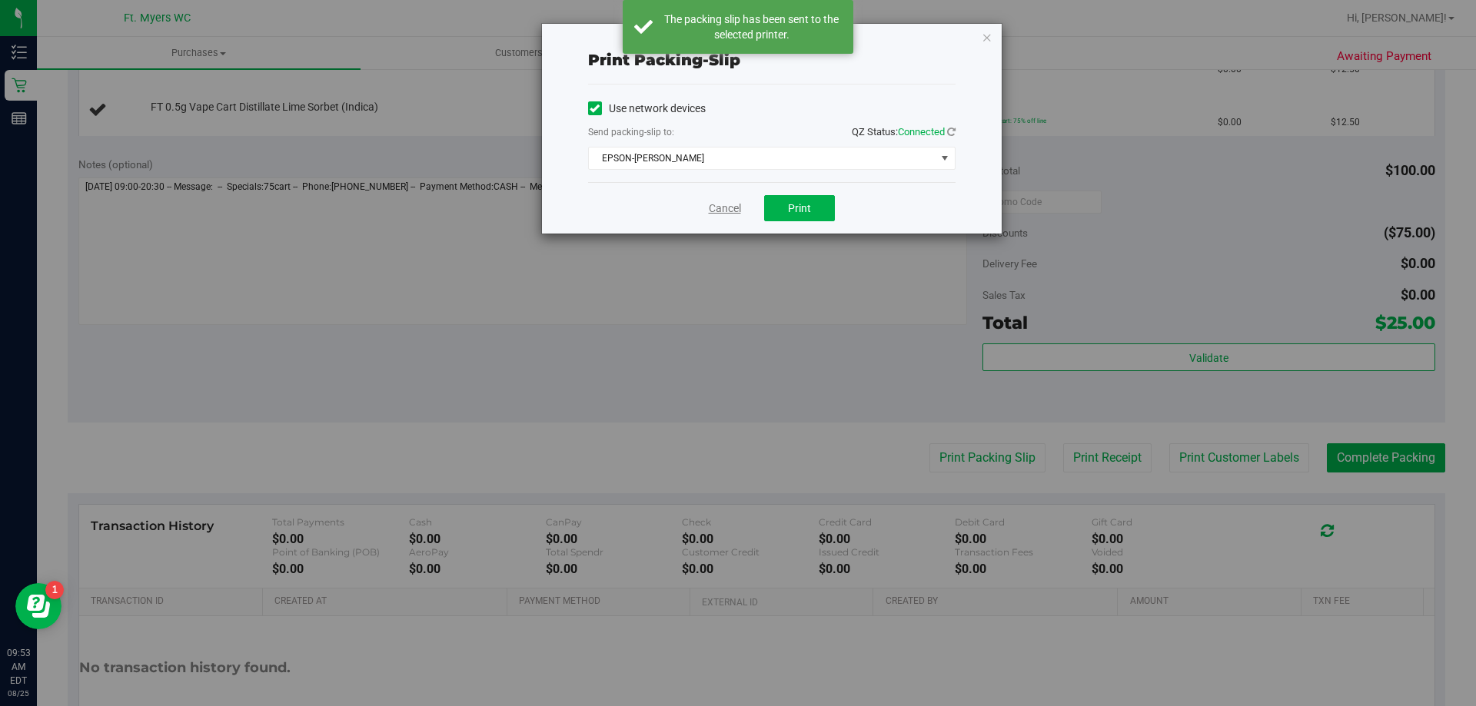
click at [720, 208] on link "Cancel" at bounding box center [725, 209] width 32 height 16
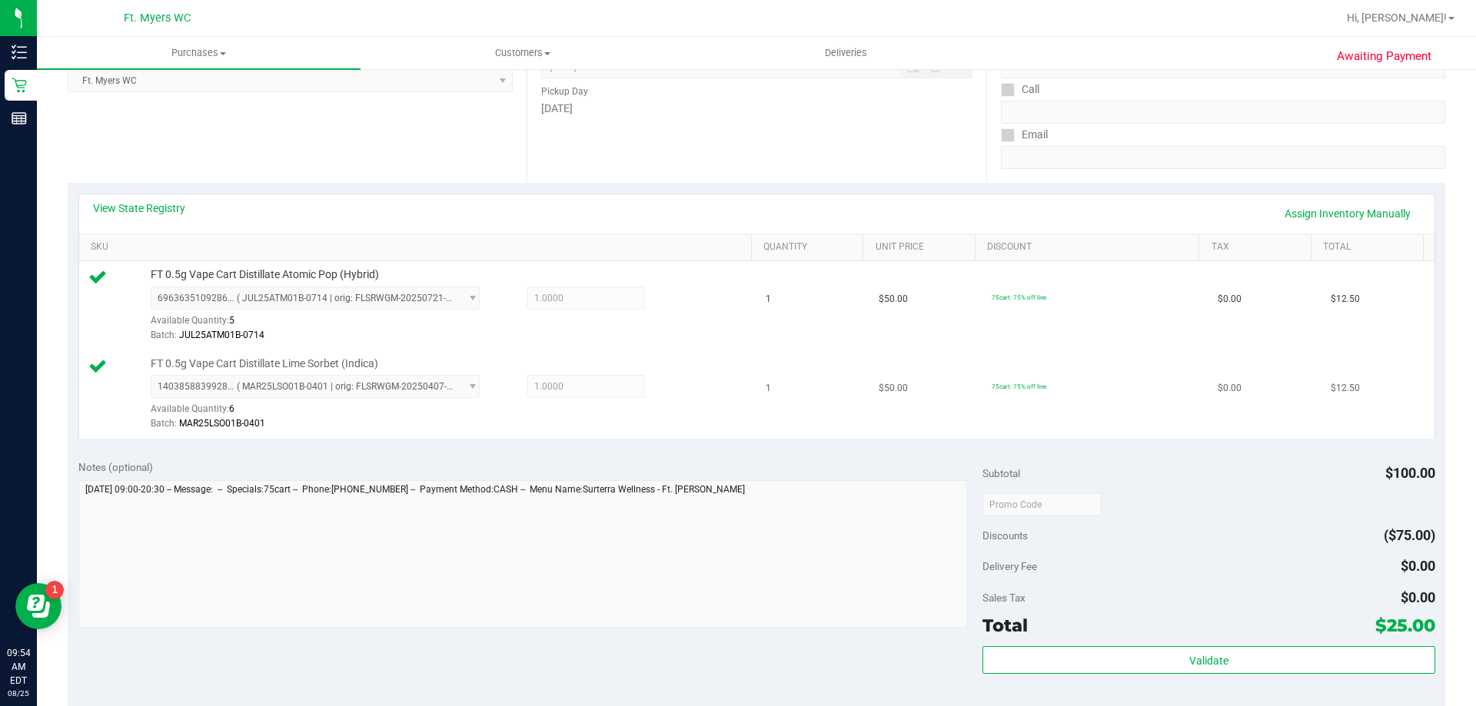
scroll to position [384, 0]
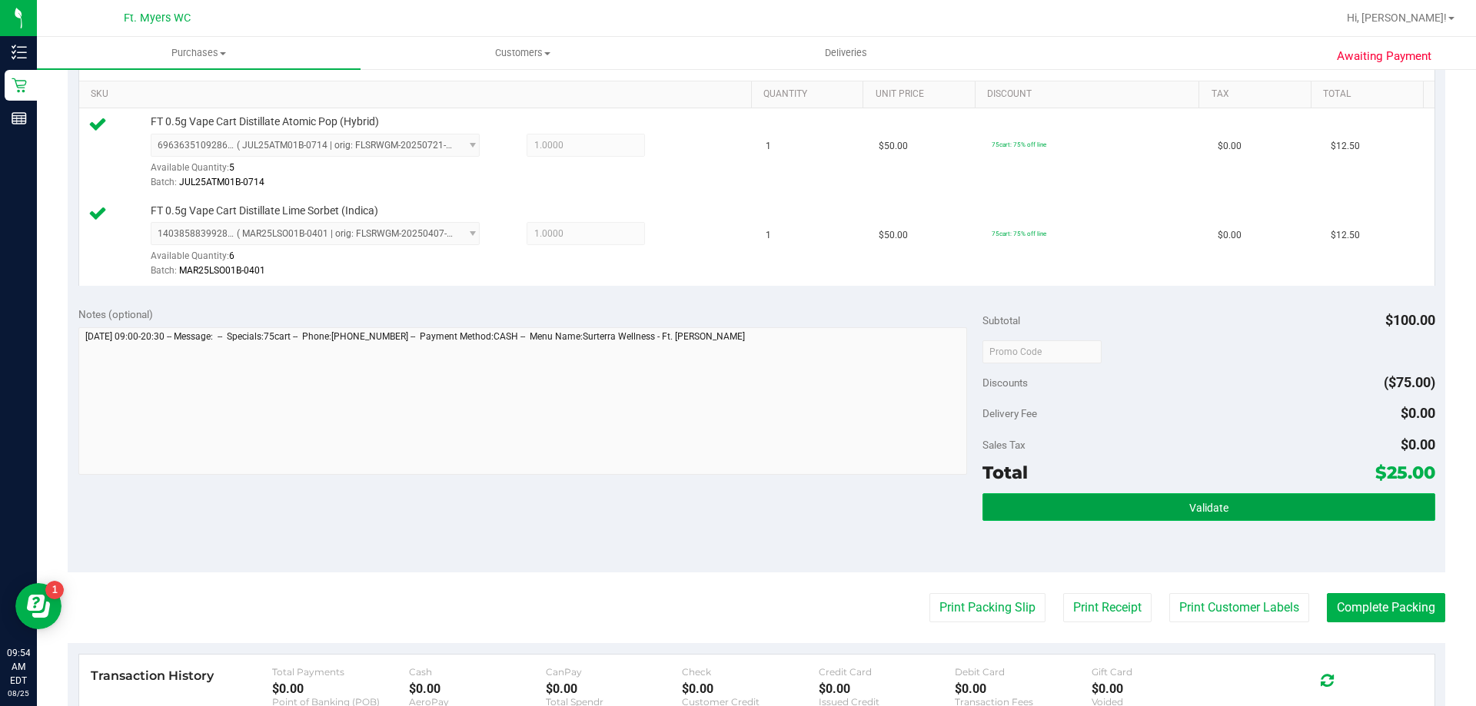
click at [1138, 512] on button "Validate" at bounding box center [1208, 508] width 452 height 28
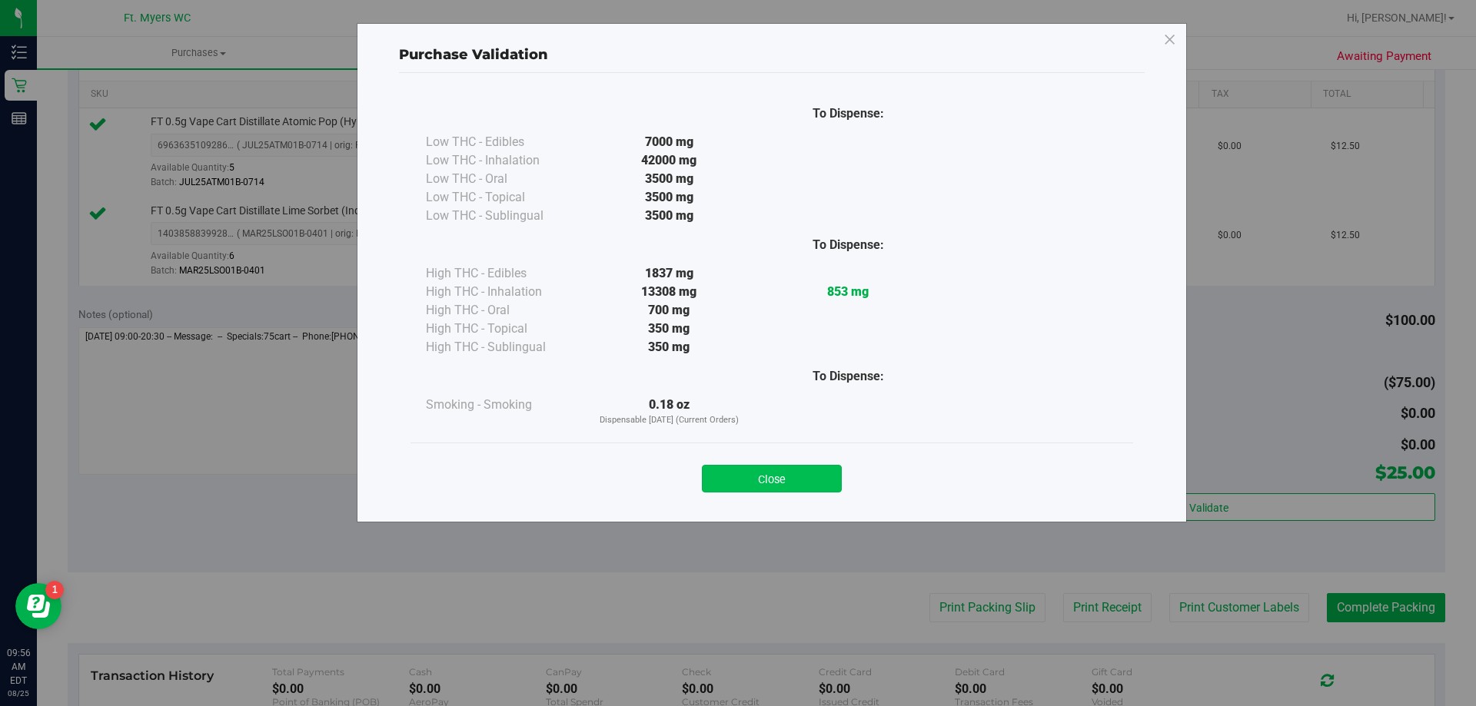
click at [771, 486] on button "Close" at bounding box center [772, 479] width 140 height 28
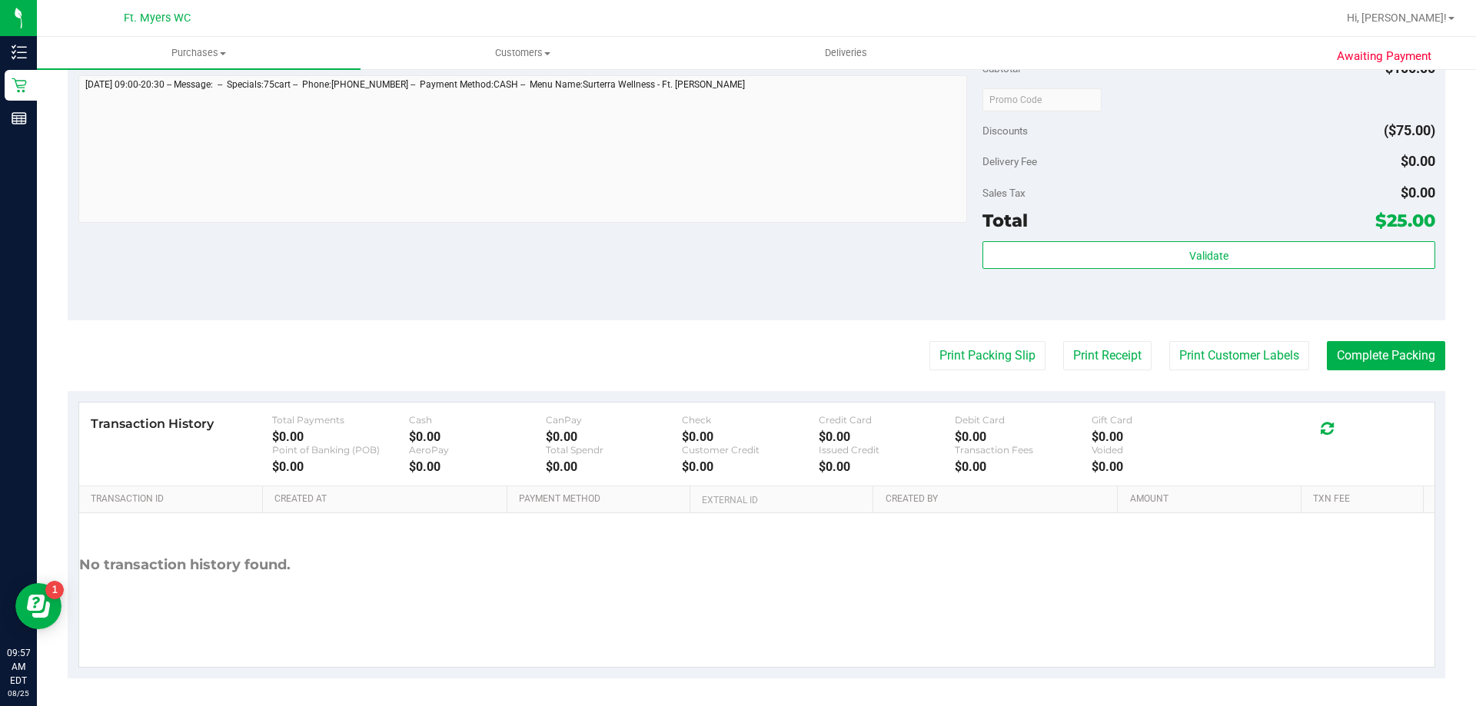
scroll to position [640, 0]
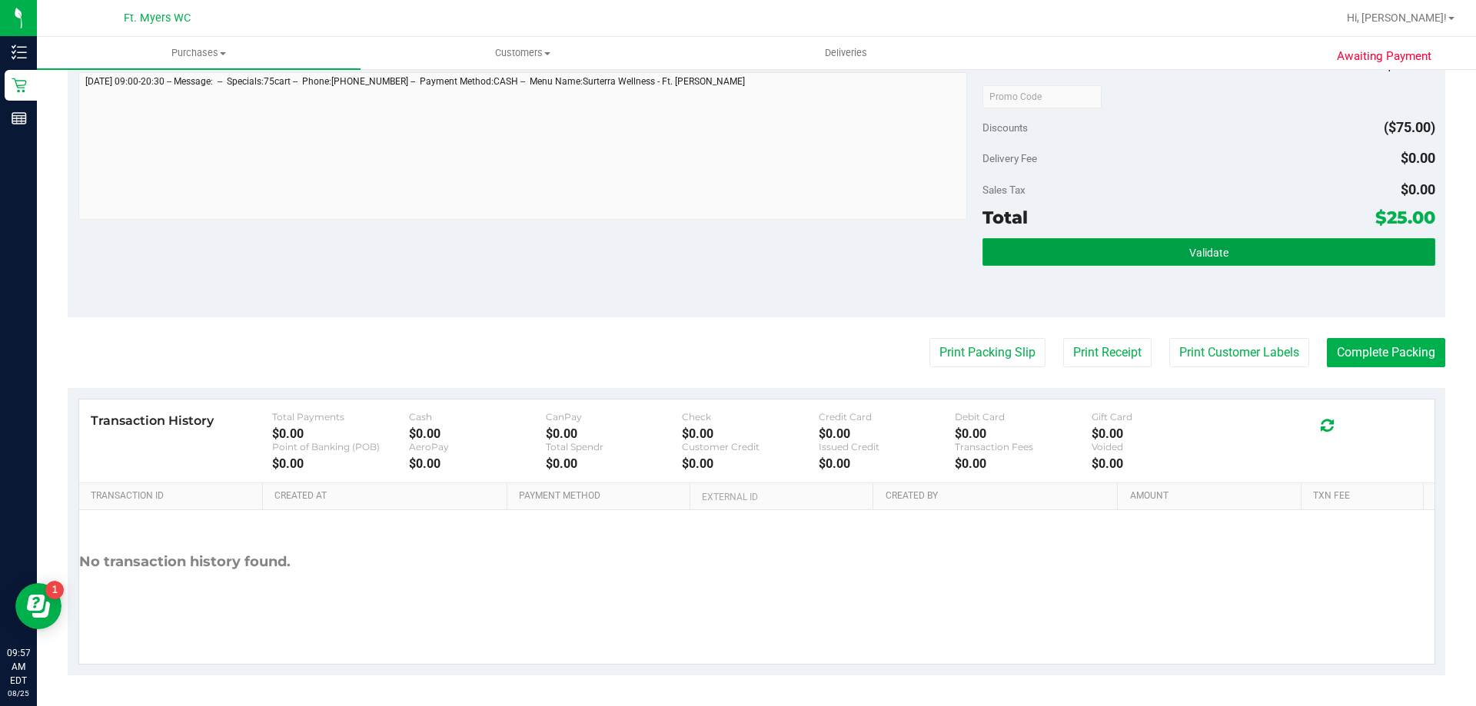
click at [1204, 249] on span "Validate" at bounding box center [1208, 253] width 39 height 12
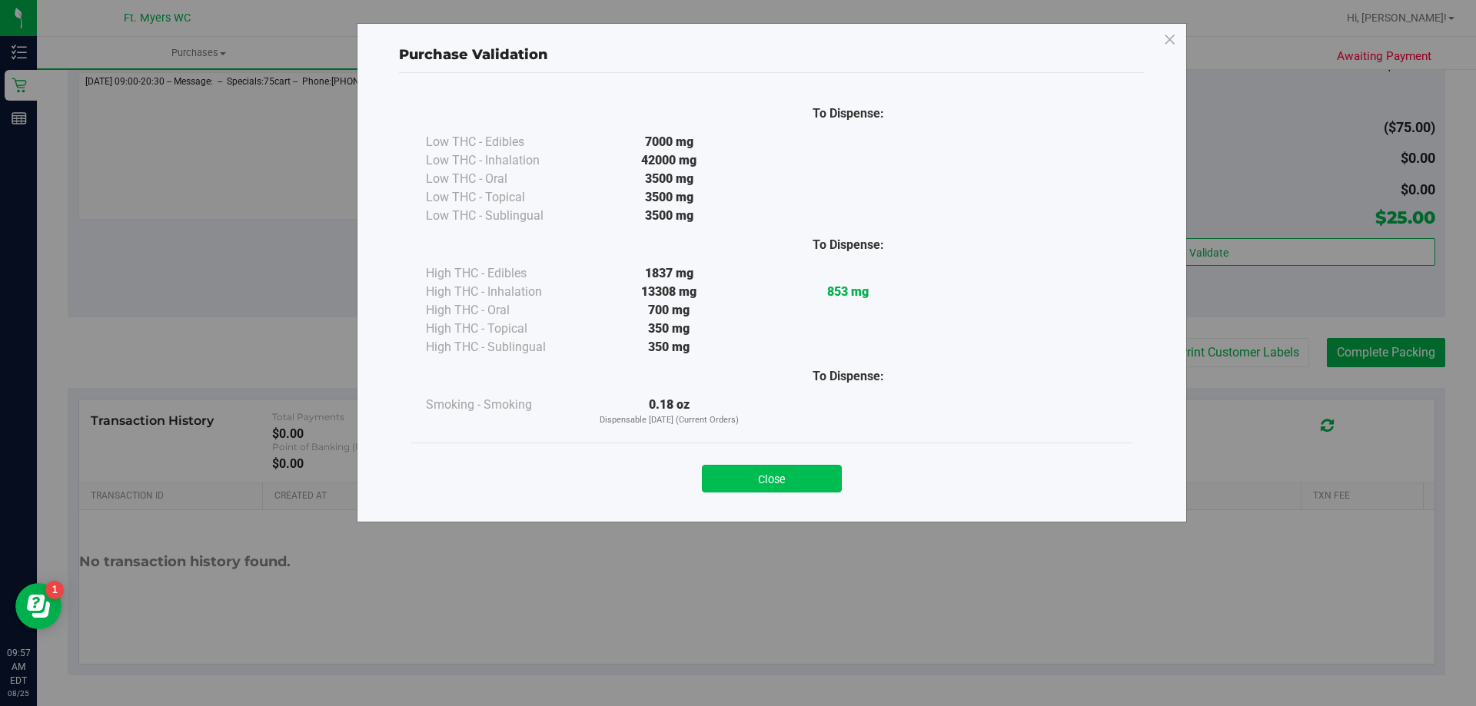
click at [798, 485] on button "Close" at bounding box center [772, 479] width 140 height 28
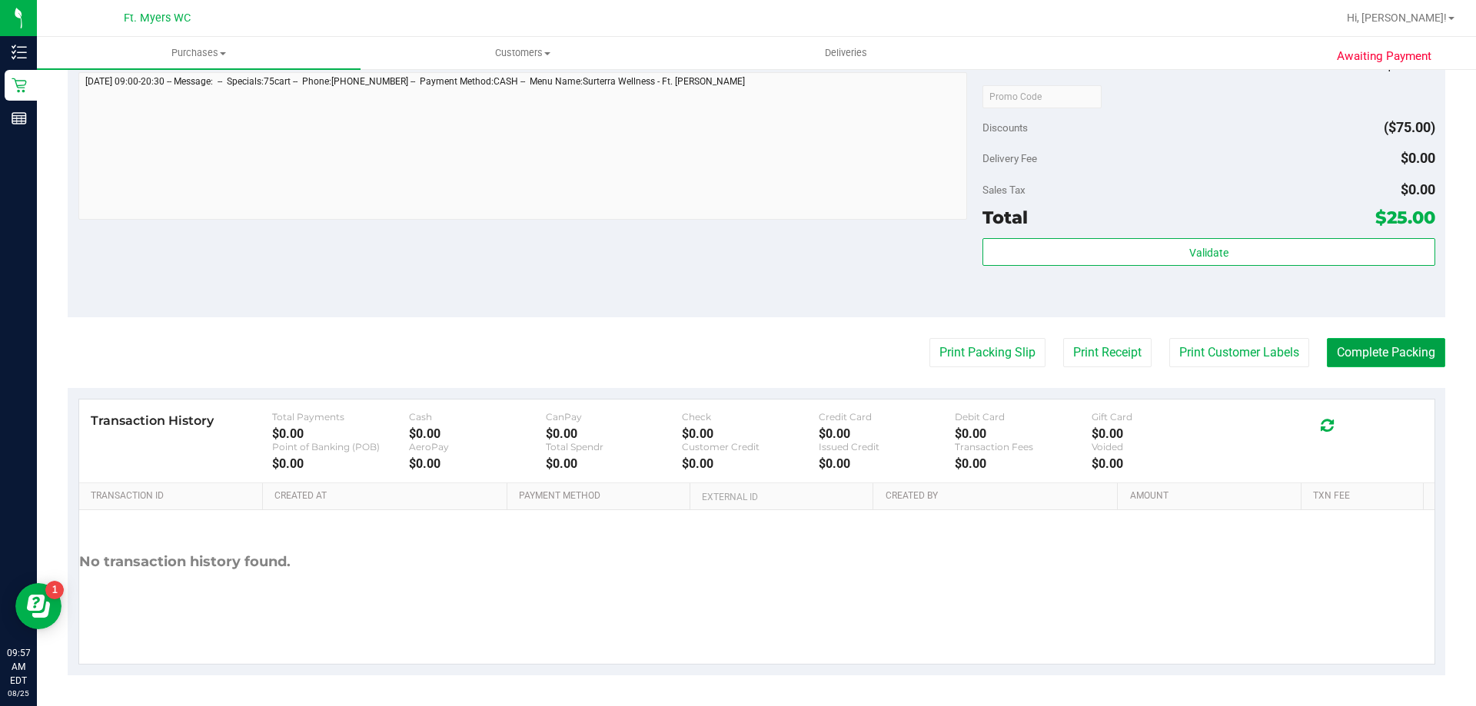
click at [1369, 349] on button "Complete Packing" at bounding box center [1386, 352] width 118 height 29
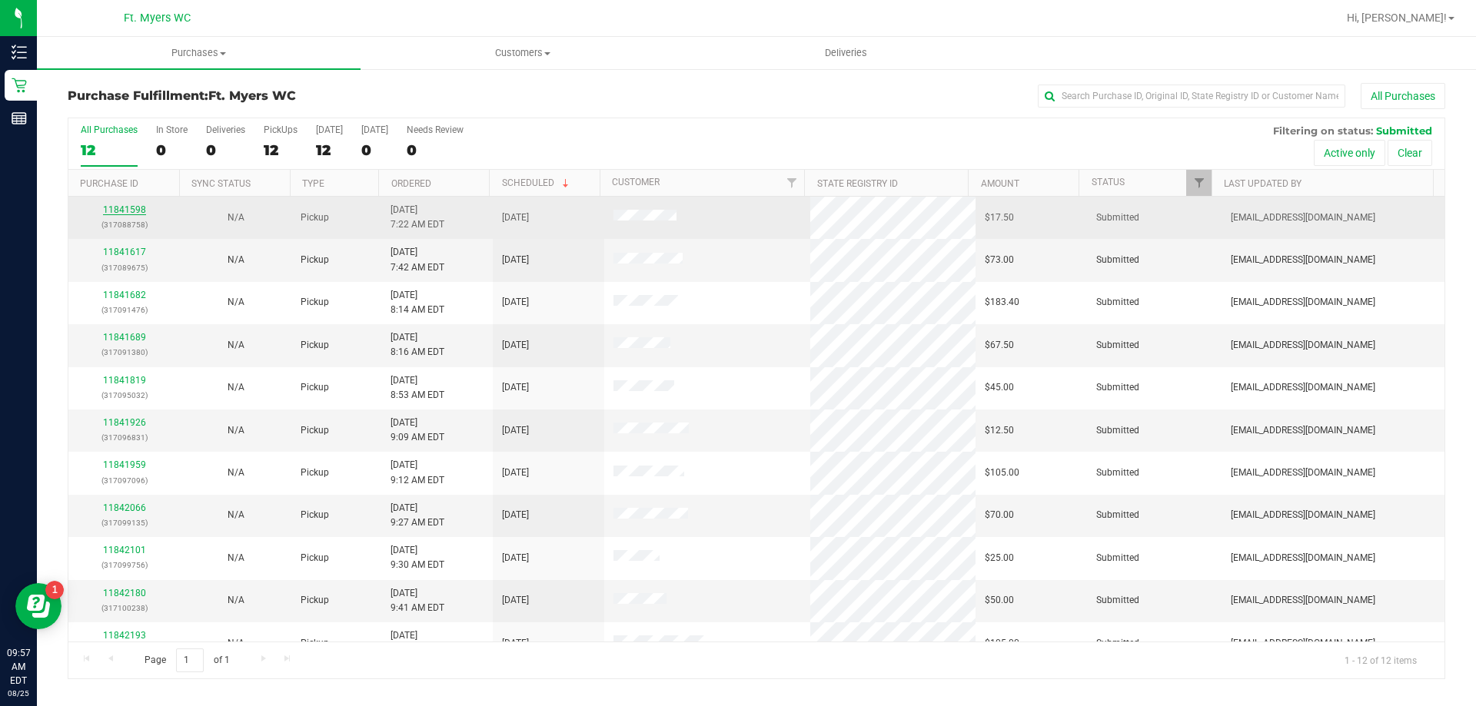
click at [126, 209] on link "11841598" at bounding box center [124, 209] width 43 height 11
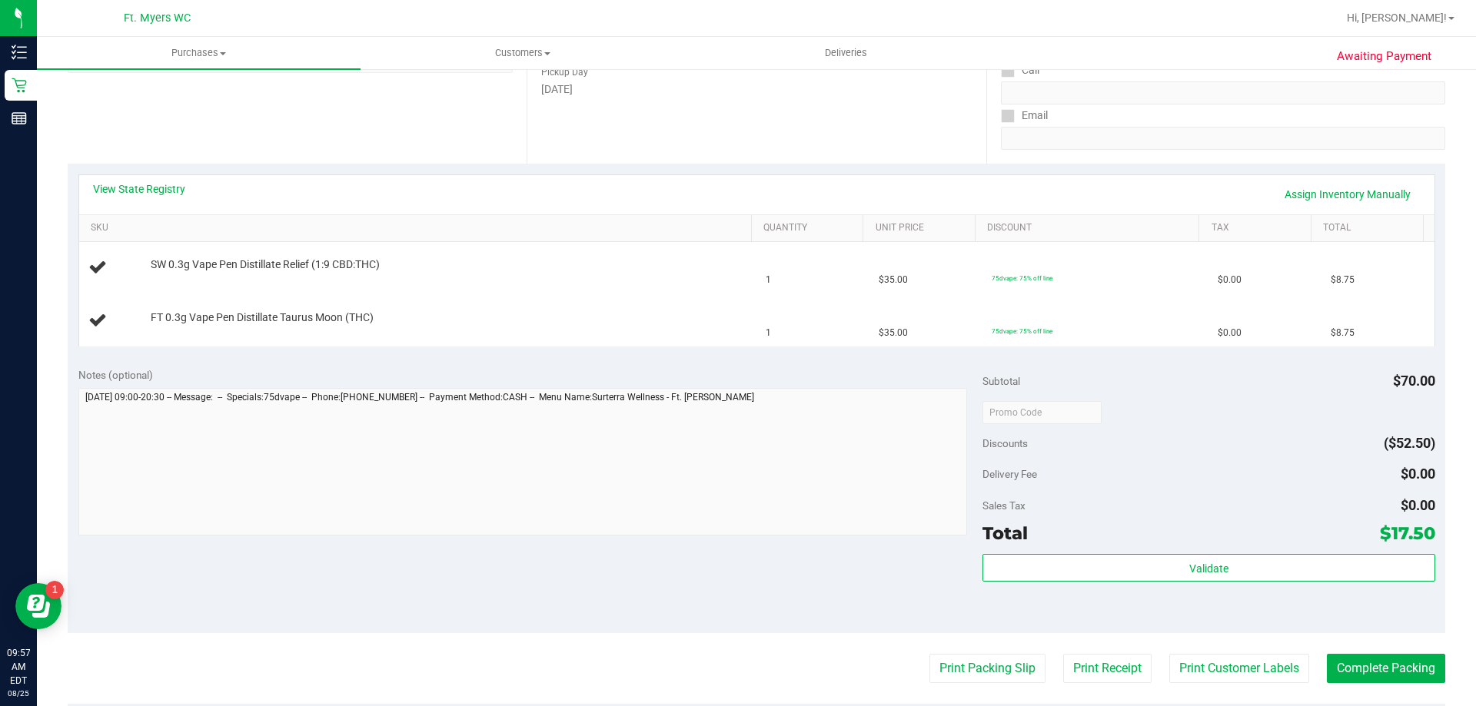
scroll to position [384, 0]
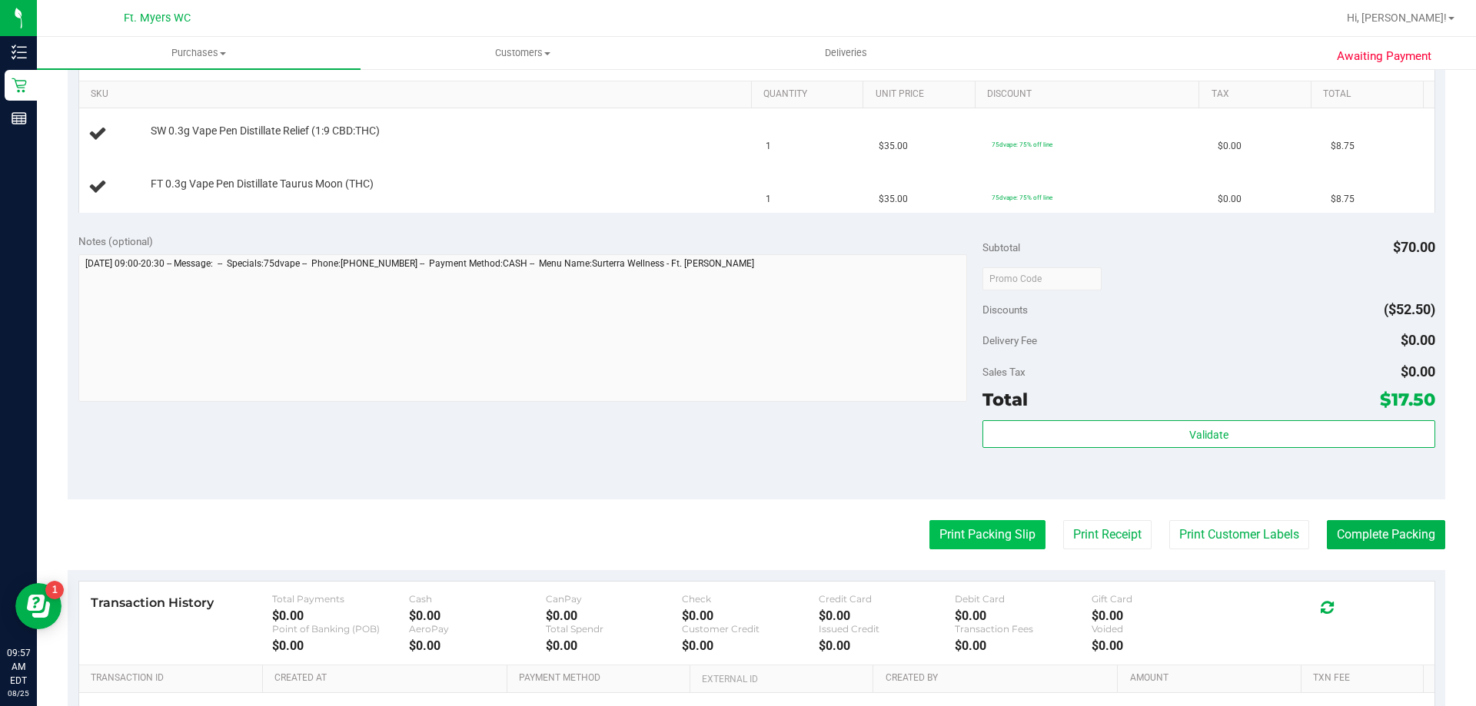
click at [962, 527] on button "Print Packing Slip" at bounding box center [987, 534] width 116 height 29
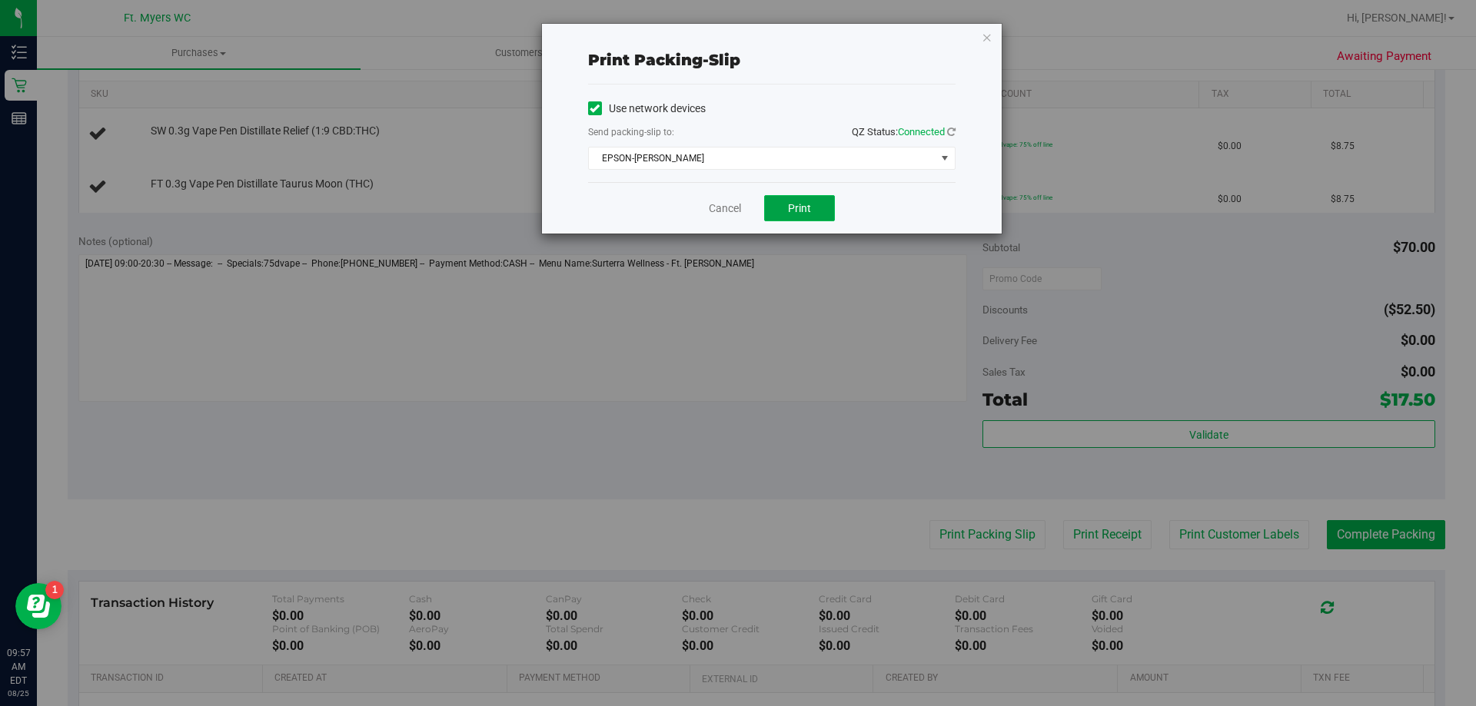
click at [809, 205] on span "Print" at bounding box center [799, 208] width 23 height 12
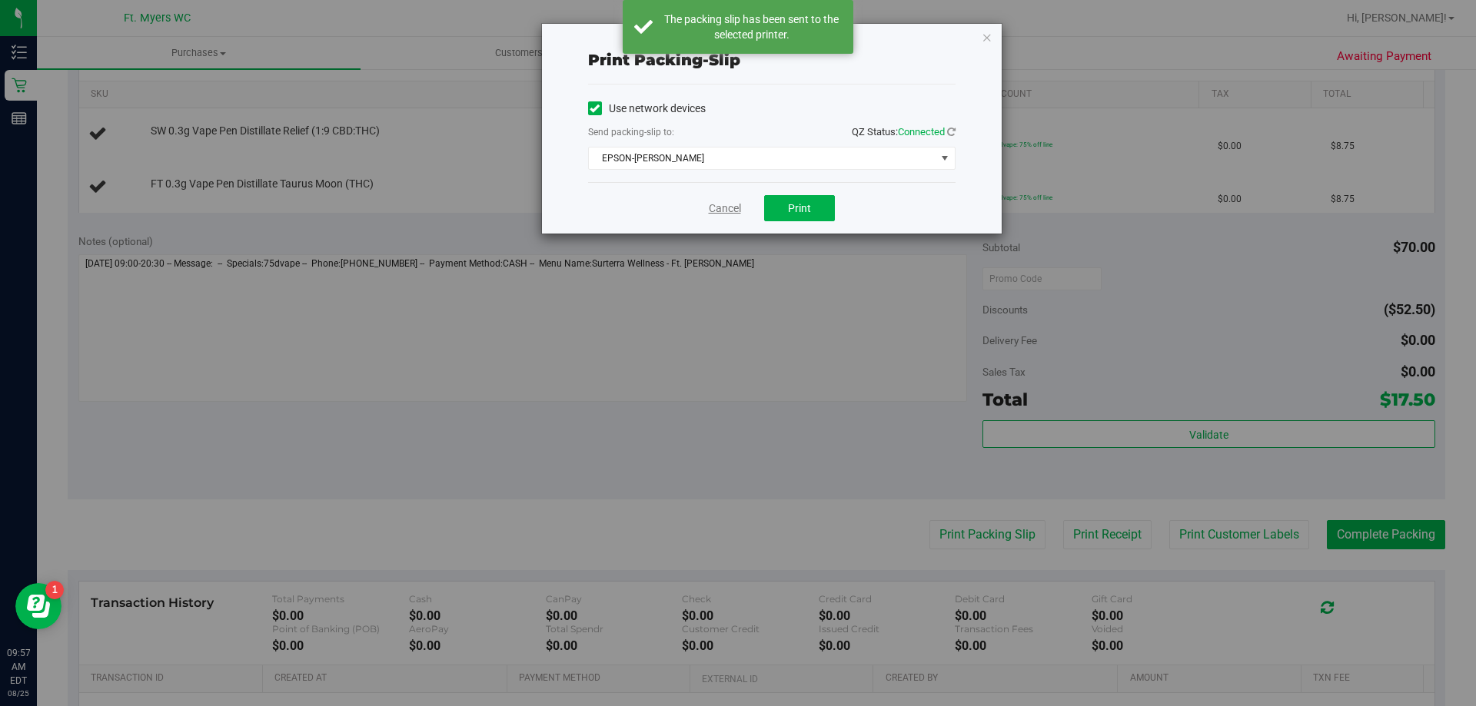
click at [733, 205] on link "Cancel" at bounding box center [725, 209] width 32 height 16
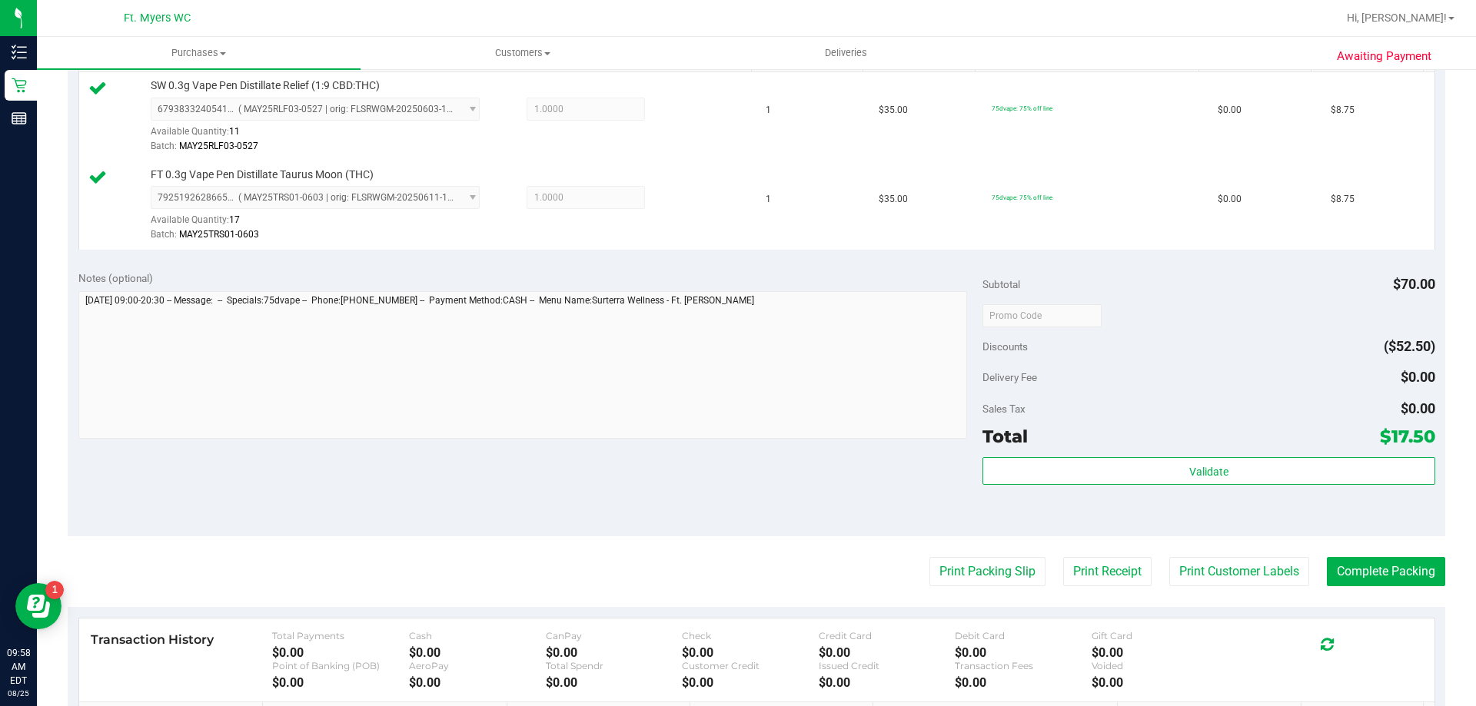
scroll to position [461, 0]
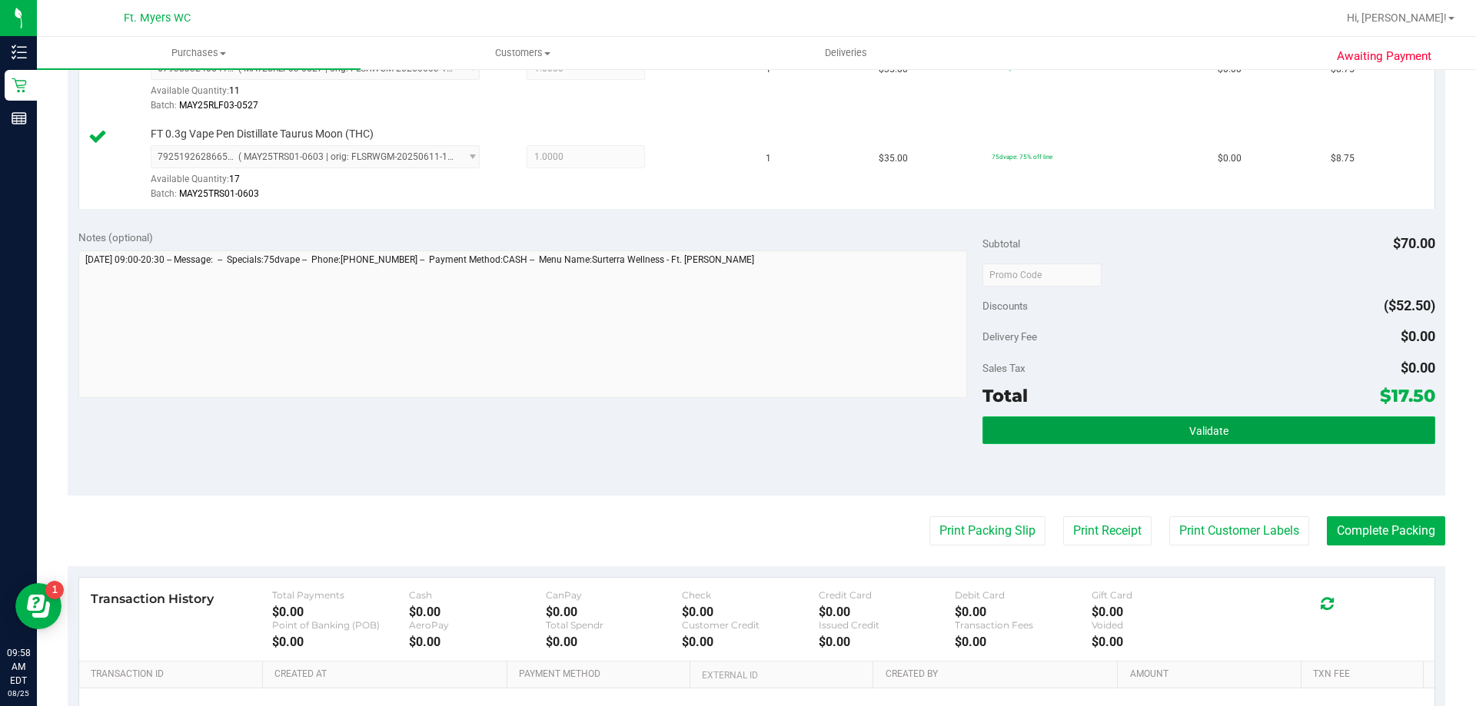
click at [1112, 432] on button "Validate" at bounding box center [1208, 431] width 452 height 28
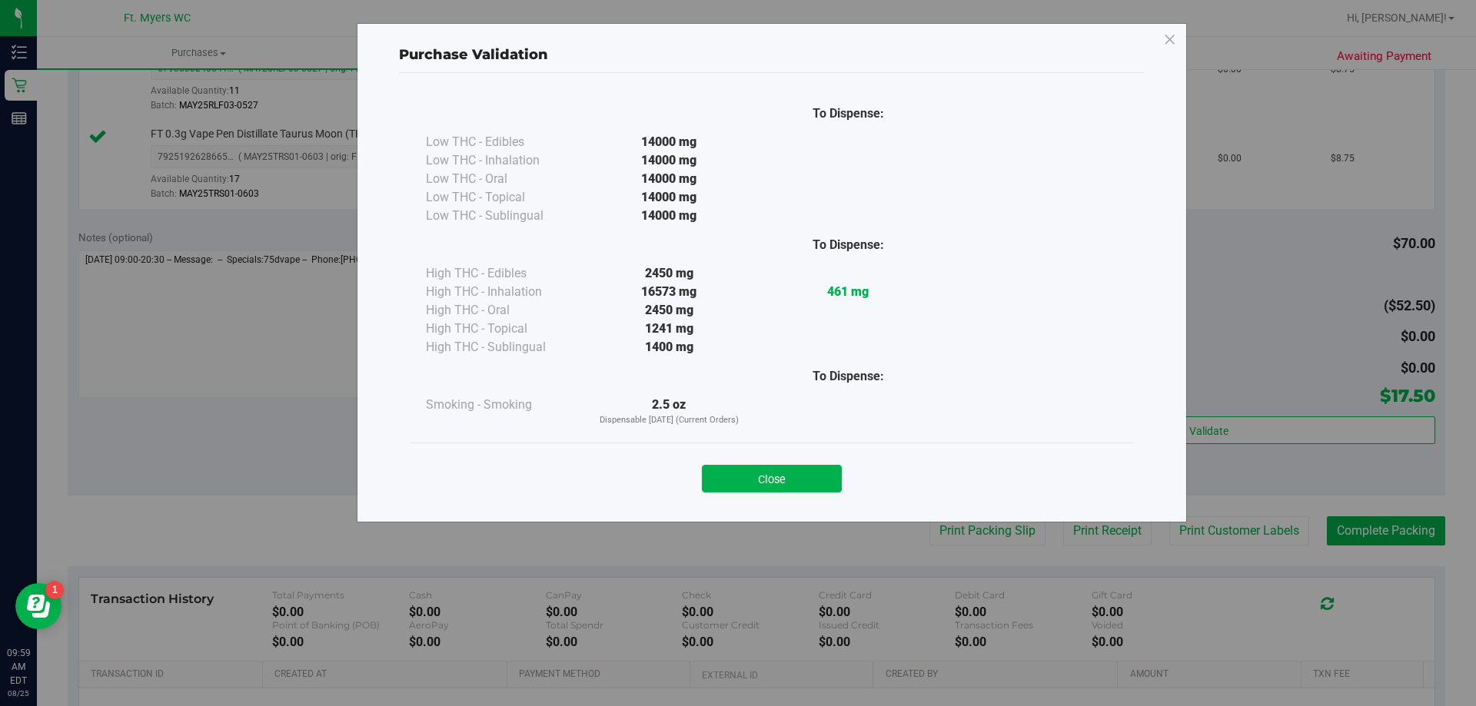
click at [771, 477] on button "Close" at bounding box center [772, 479] width 140 height 28
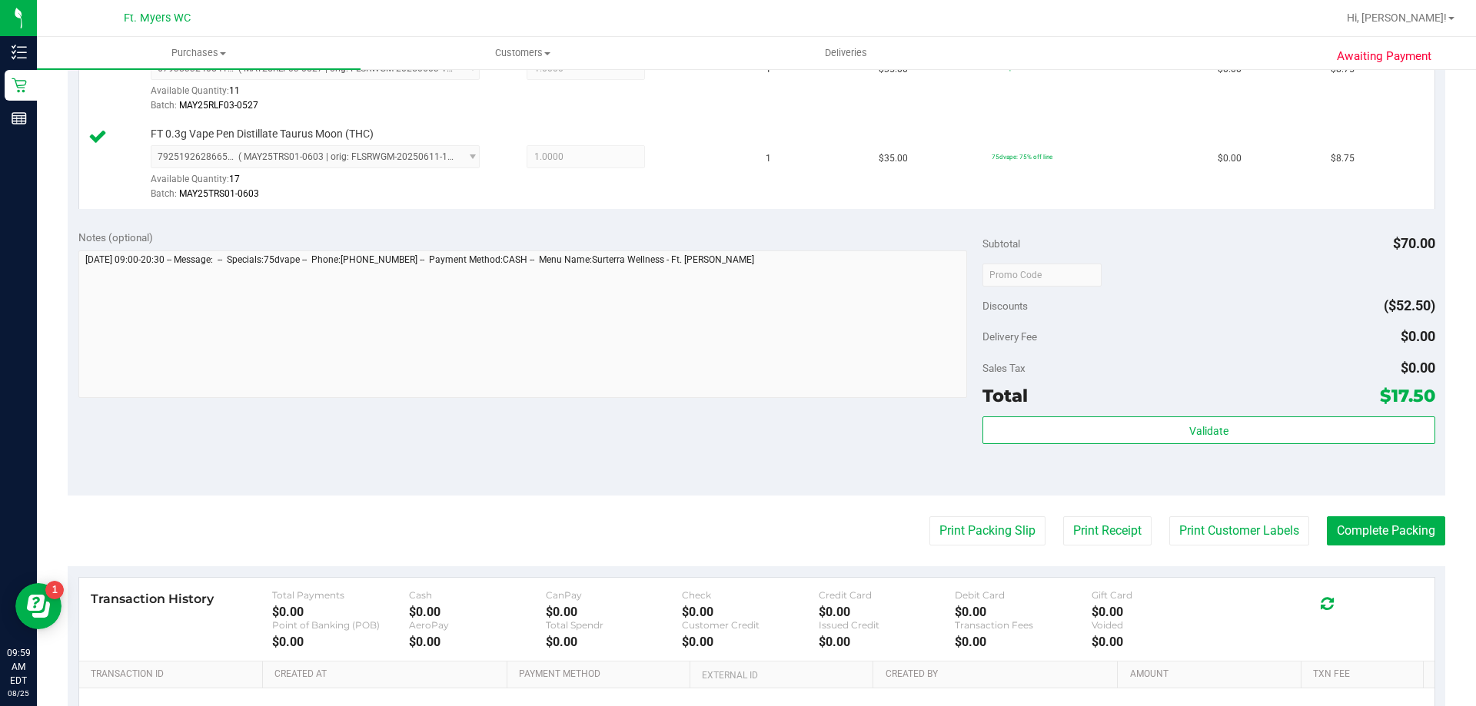
click at [1354, 548] on purchase-details "Back Edit Purchase Cancel Purchase View Profile # 11841598 BioTrack ID: - Submi…" at bounding box center [757, 238] width 1378 height 1232
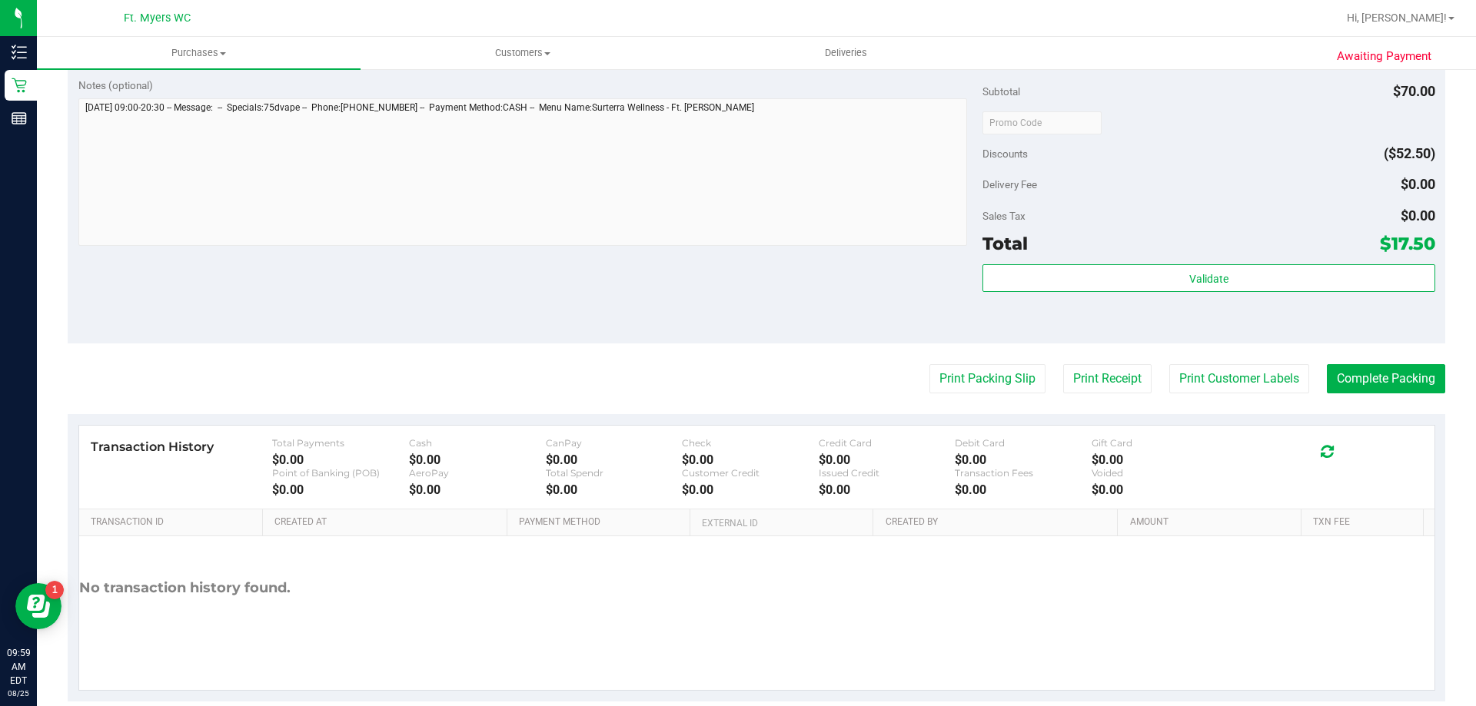
scroll to position [615, 0]
click at [1364, 384] on button "Complete Packing" at bounding box center [1386, 377] width 118 height 29
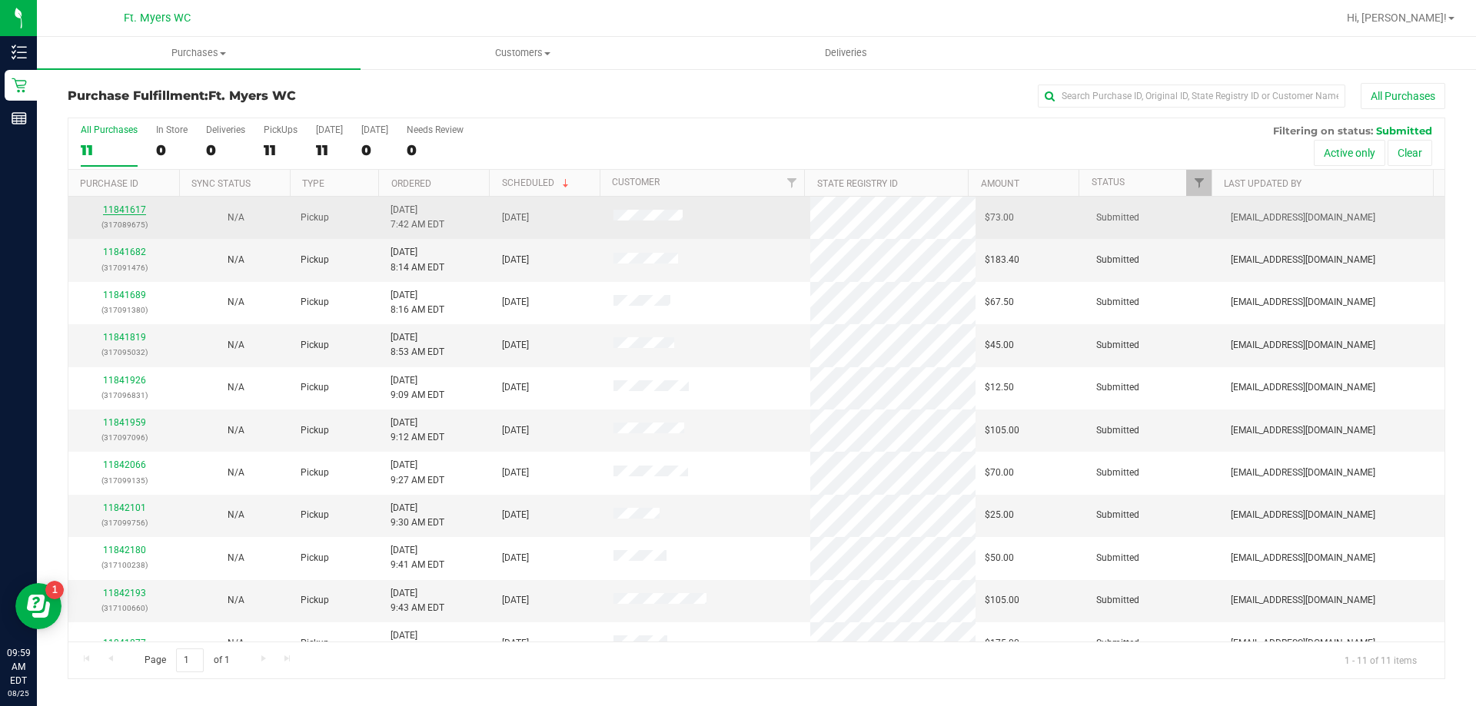
click at [131, 211] on link "11841617" at bounding box center [124, 209] width 43 height 11
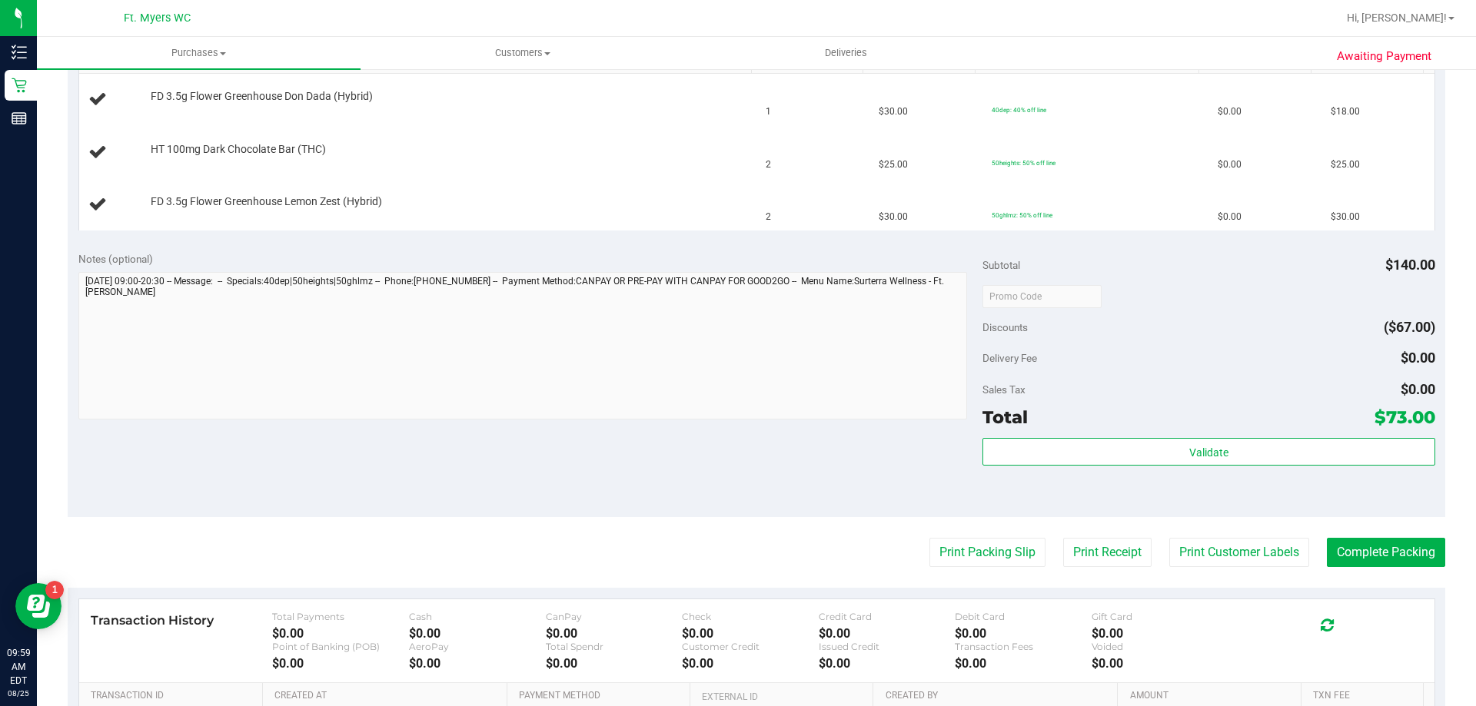
scroll to position [615, 0]
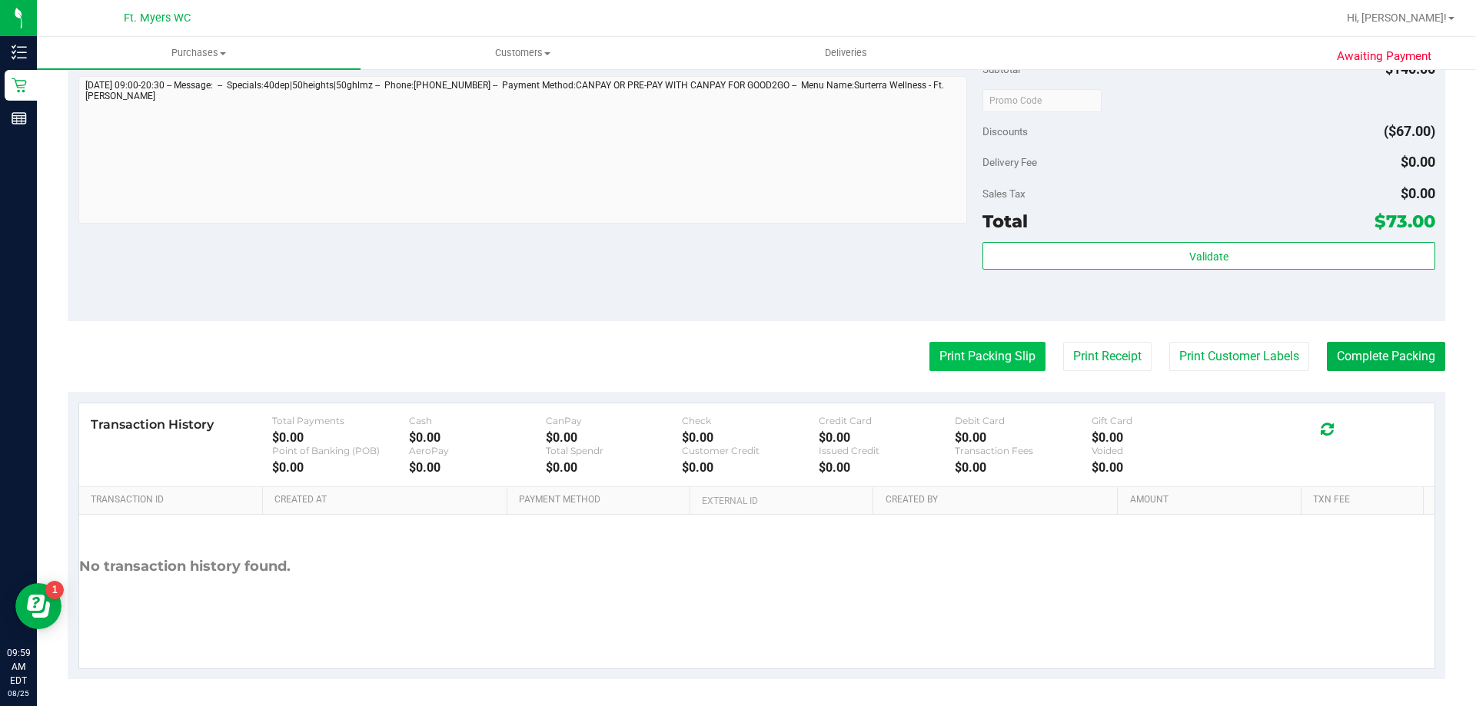
click at [962, 357] on button "Print Packing Slip" at bounding box center [987, 356] width 116 height 29
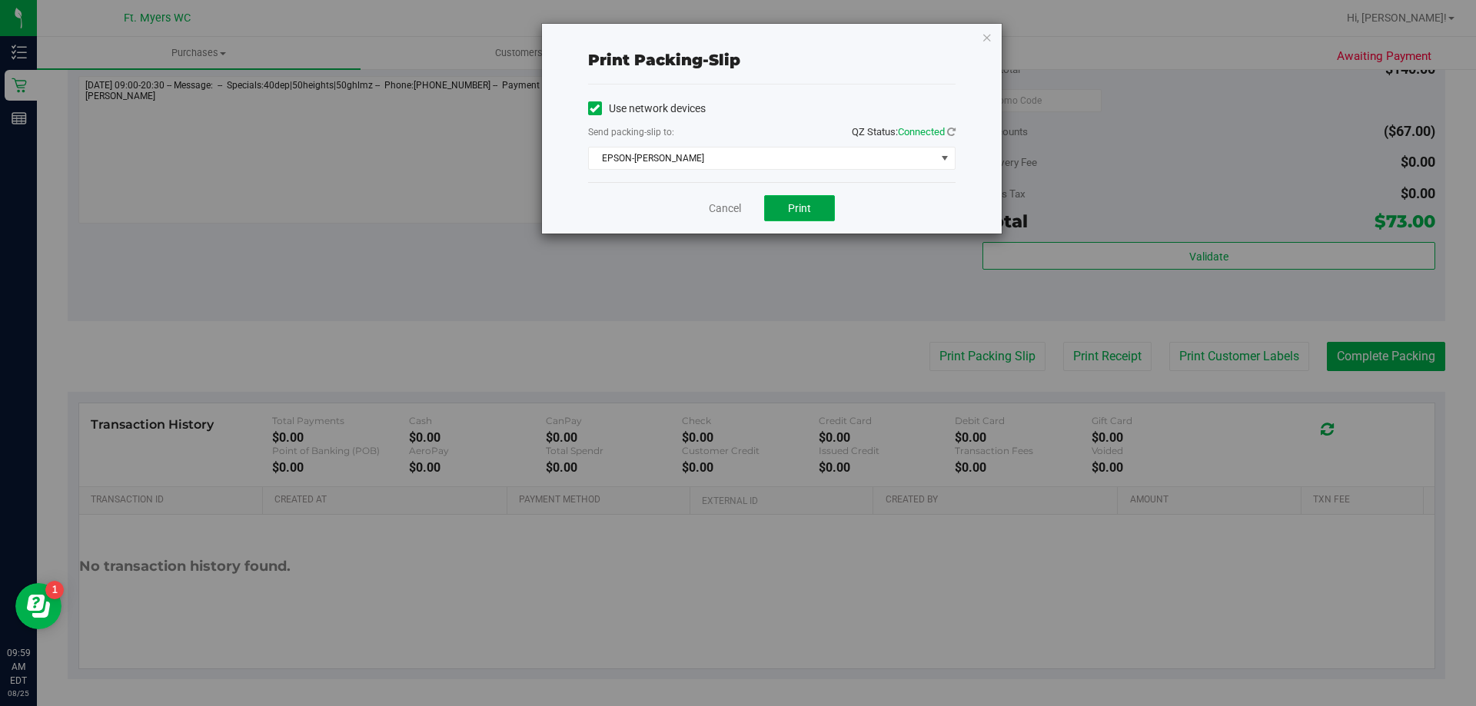
click at [795, 207] on span "Print" at bounding box center [799, 208] width 23 height 12
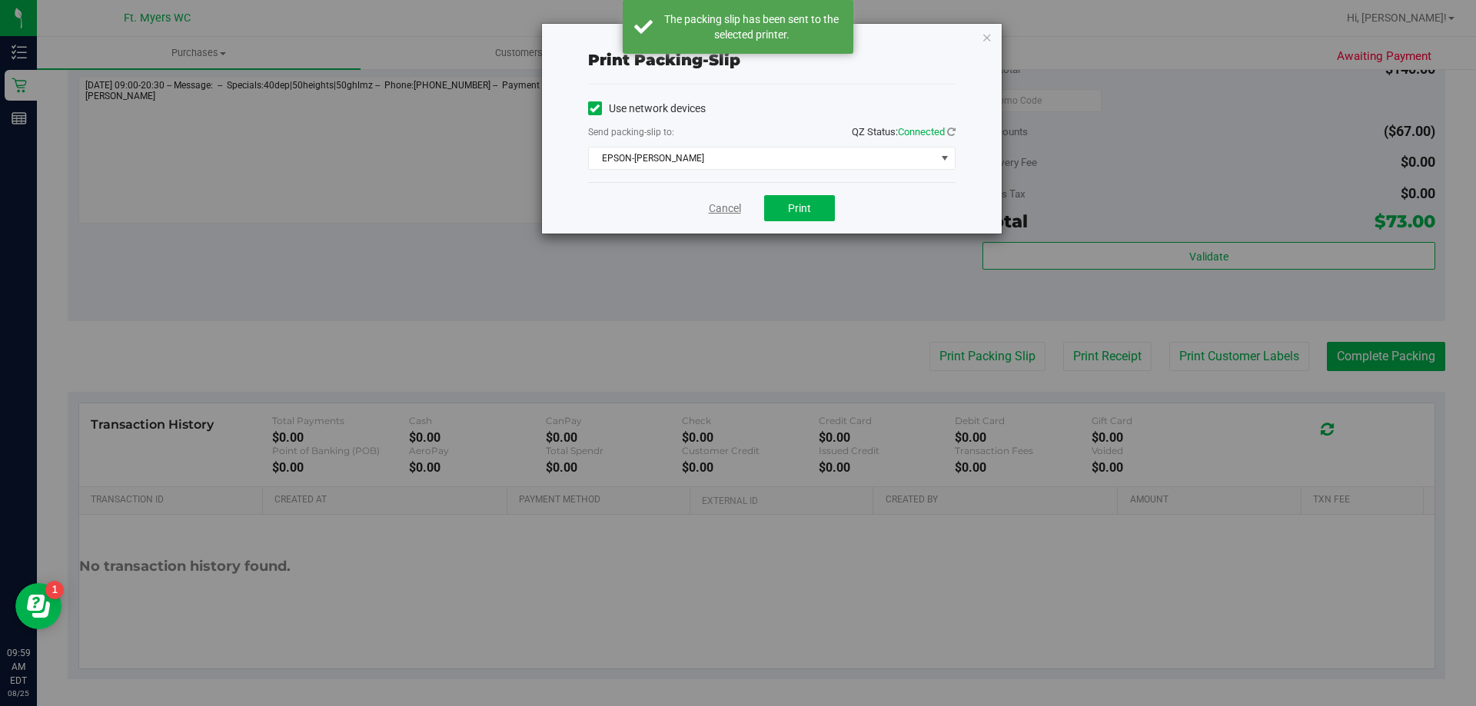
click at [728, 211] on link "Cancel" at bounding box center [725, 209] width 32 height 16
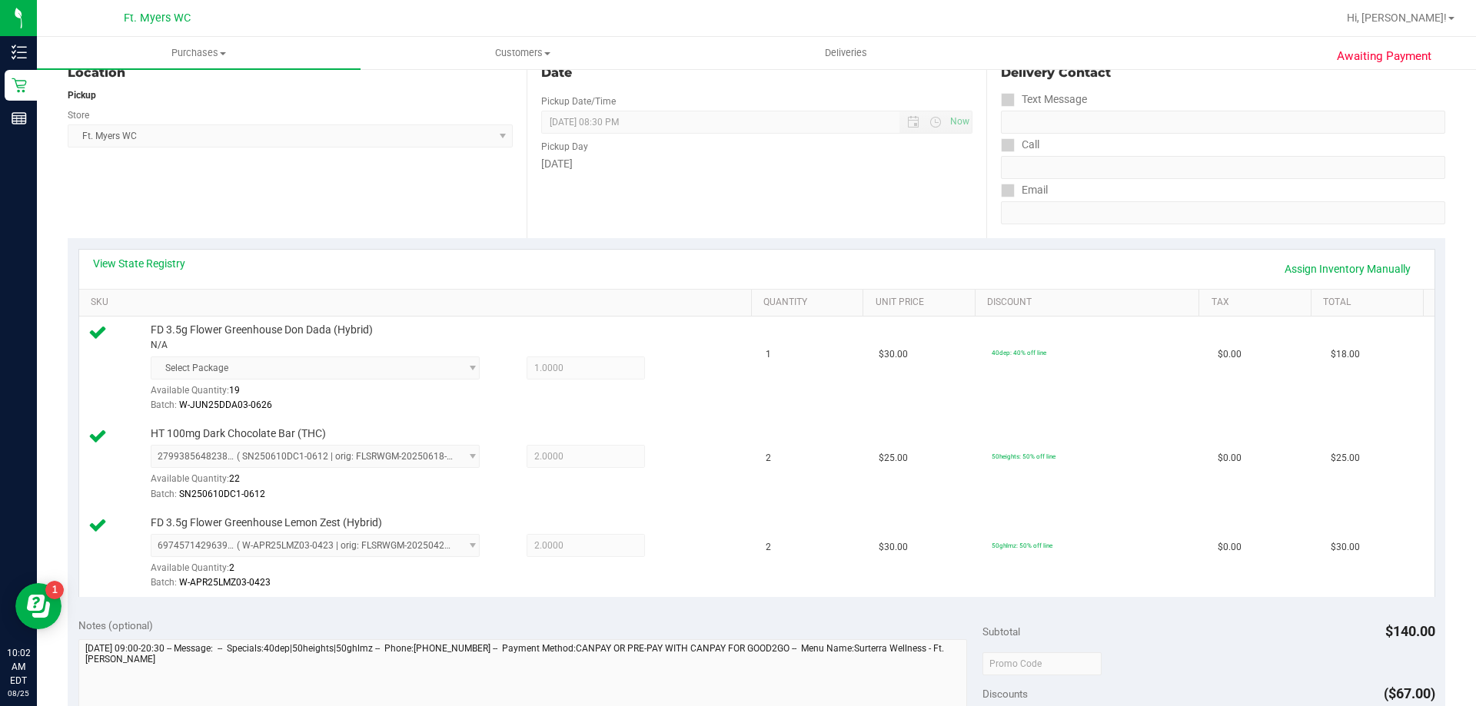
scroll to position [384, 0]
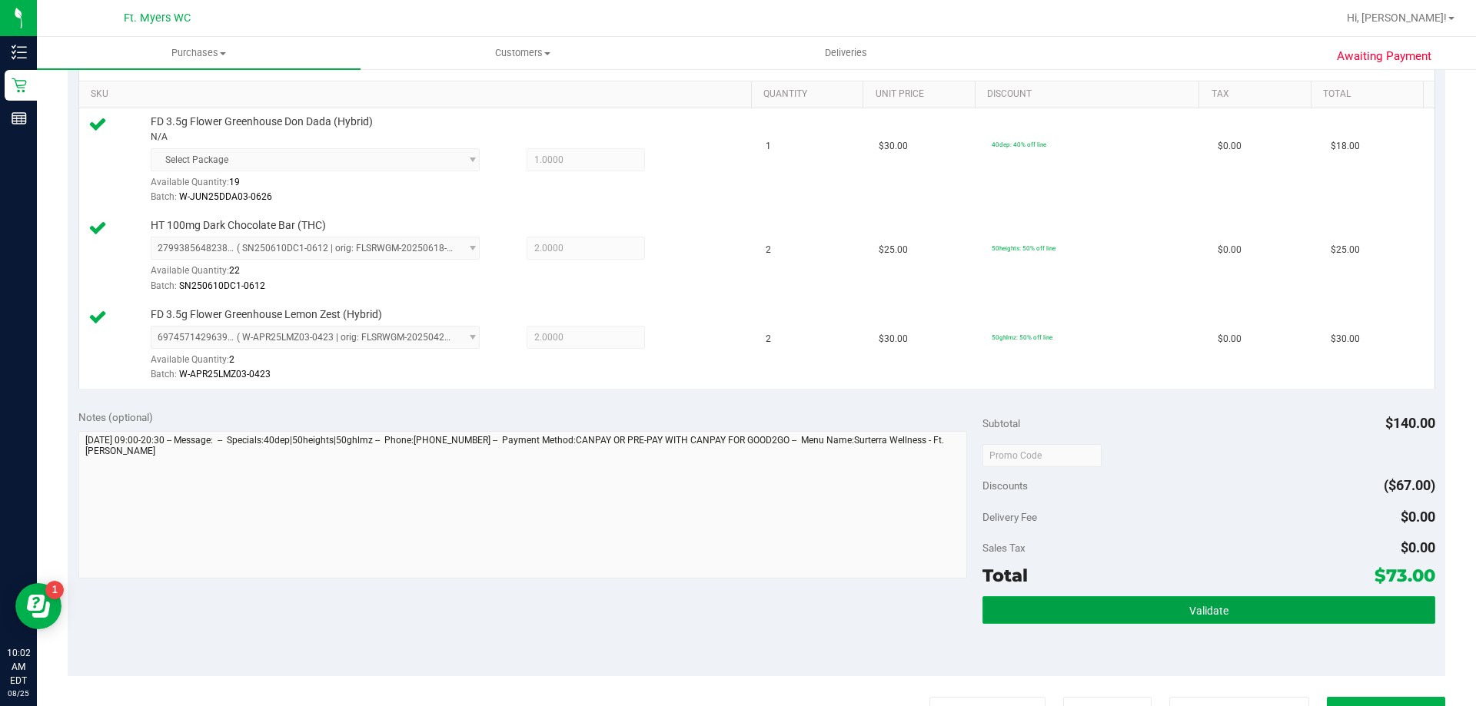
click at [1189, 610] on span "Validate" at bounding box center [1208, 611] width 39 height 12
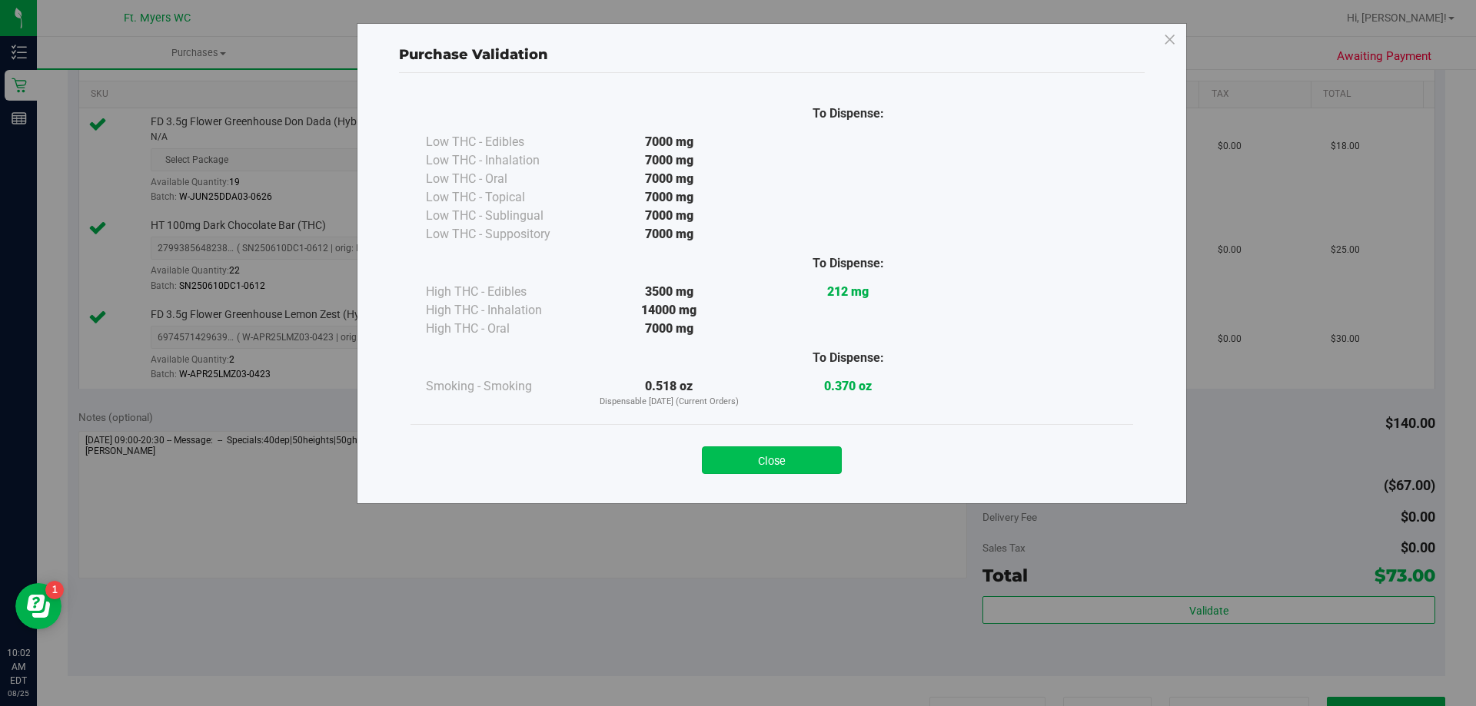
click at [764, 464] on button "Close" at bounding box center [772, 461] width 140 height 28
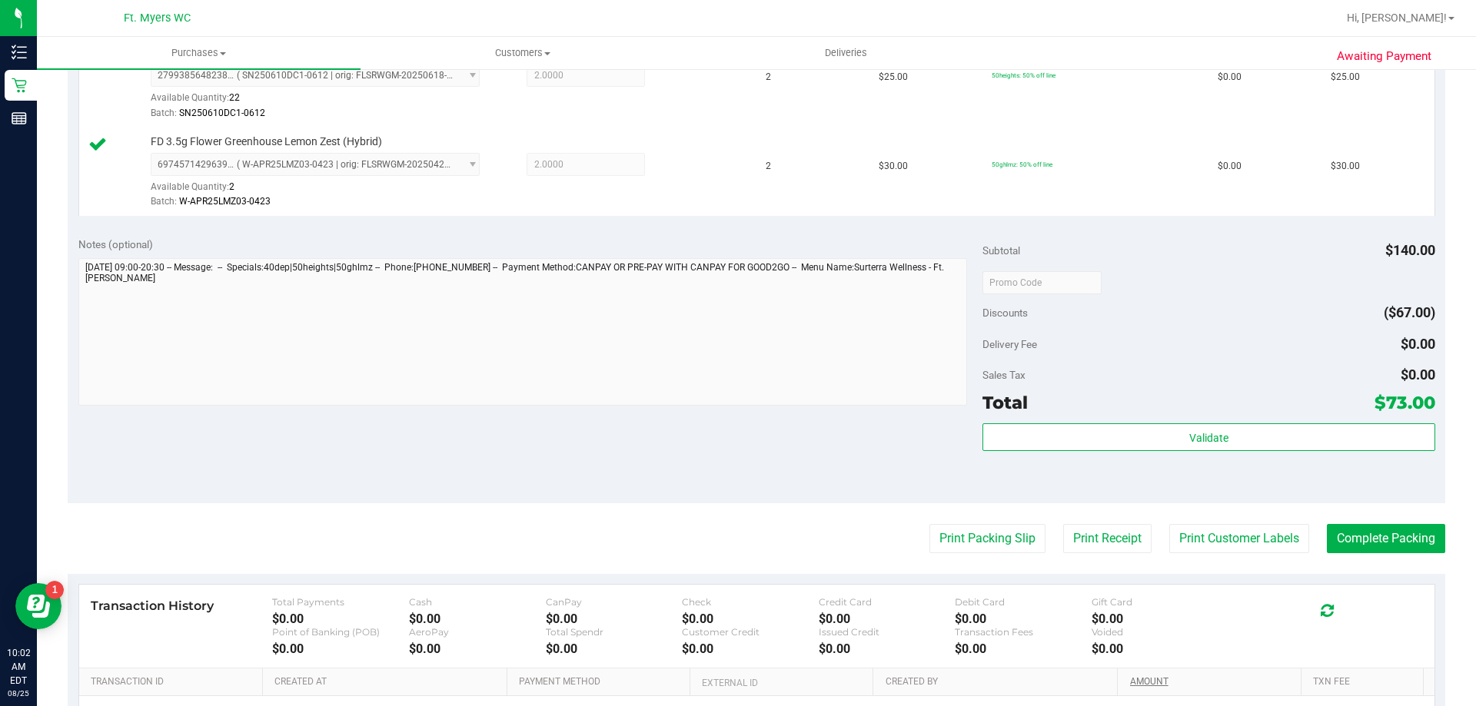
scroll to position [615, 0]
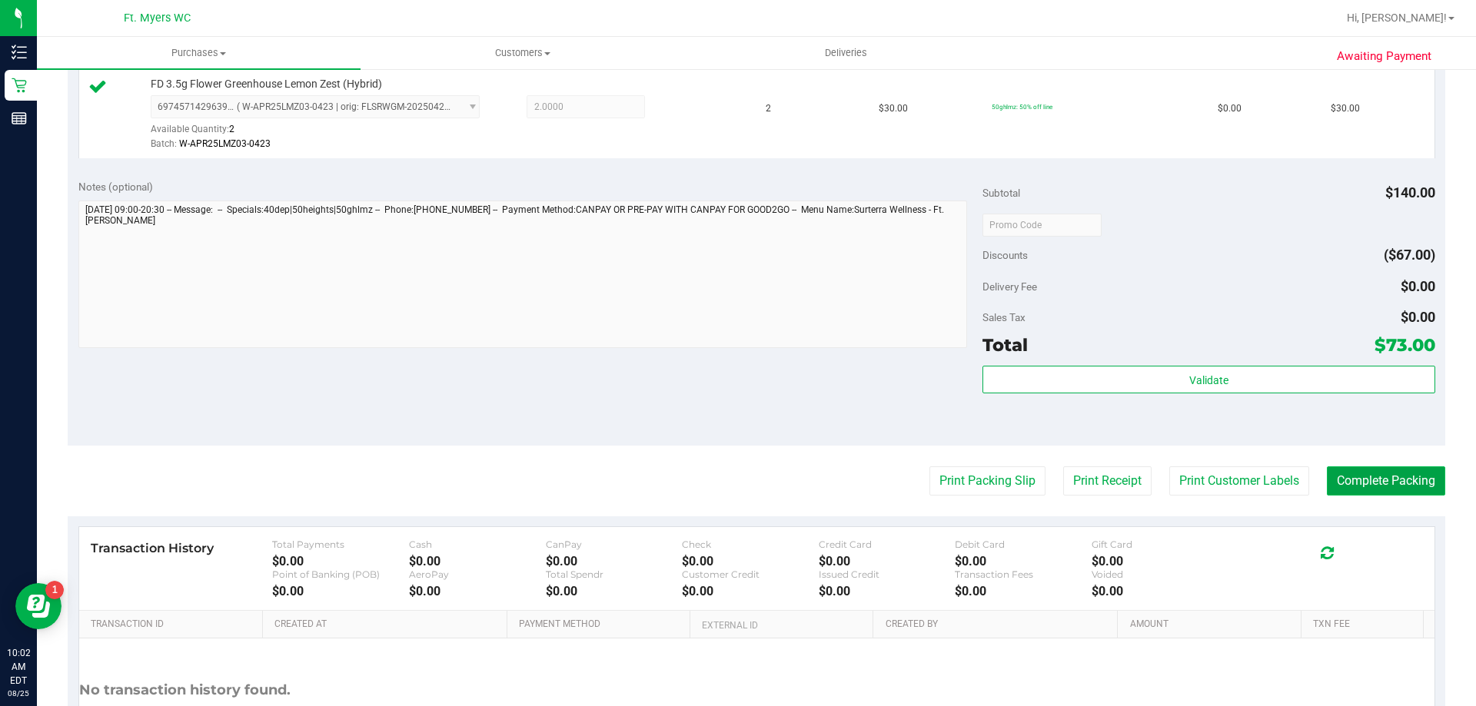
click at [1370, 487] on button "Complete Packing" at bounding box center [1386, 481] width 118 height 29
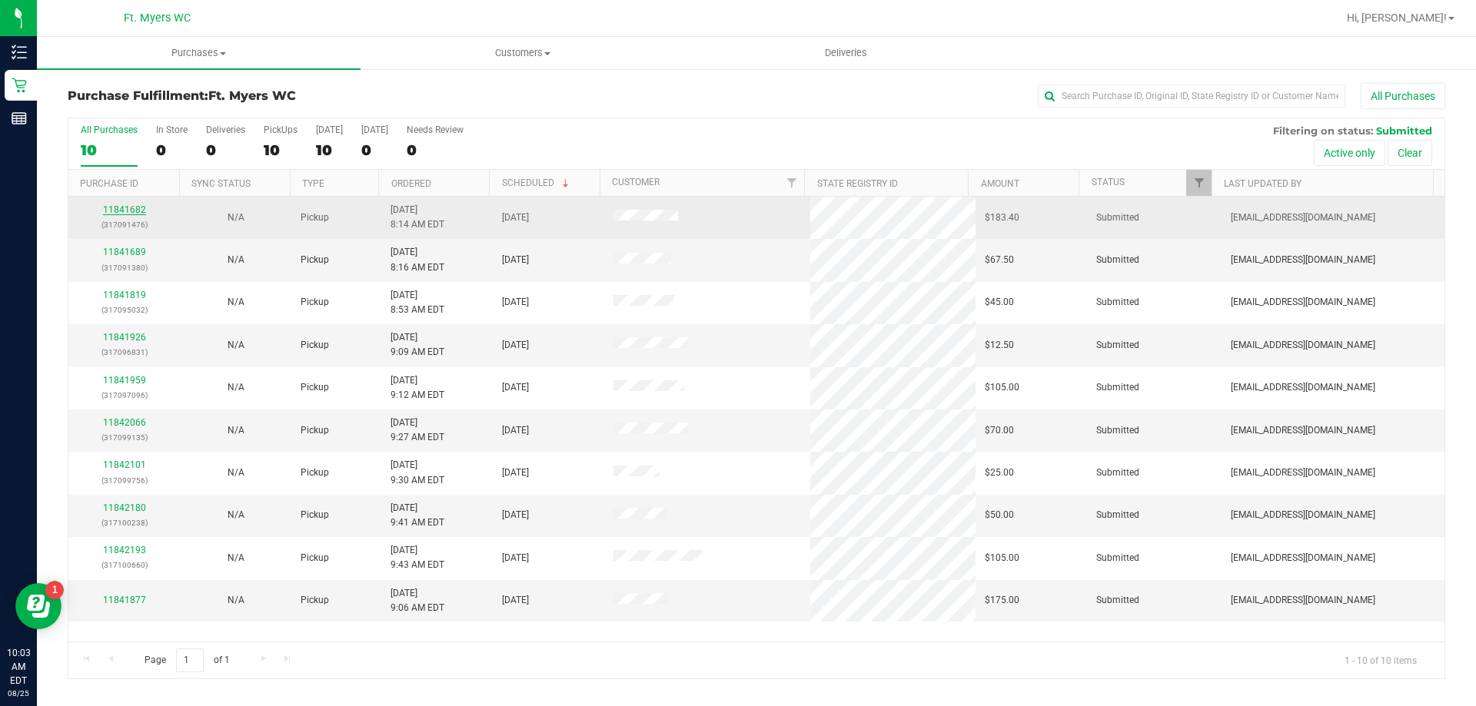
click at [120, 211] on link "11841682" at bounding box center [124, 209] width 43 height 11
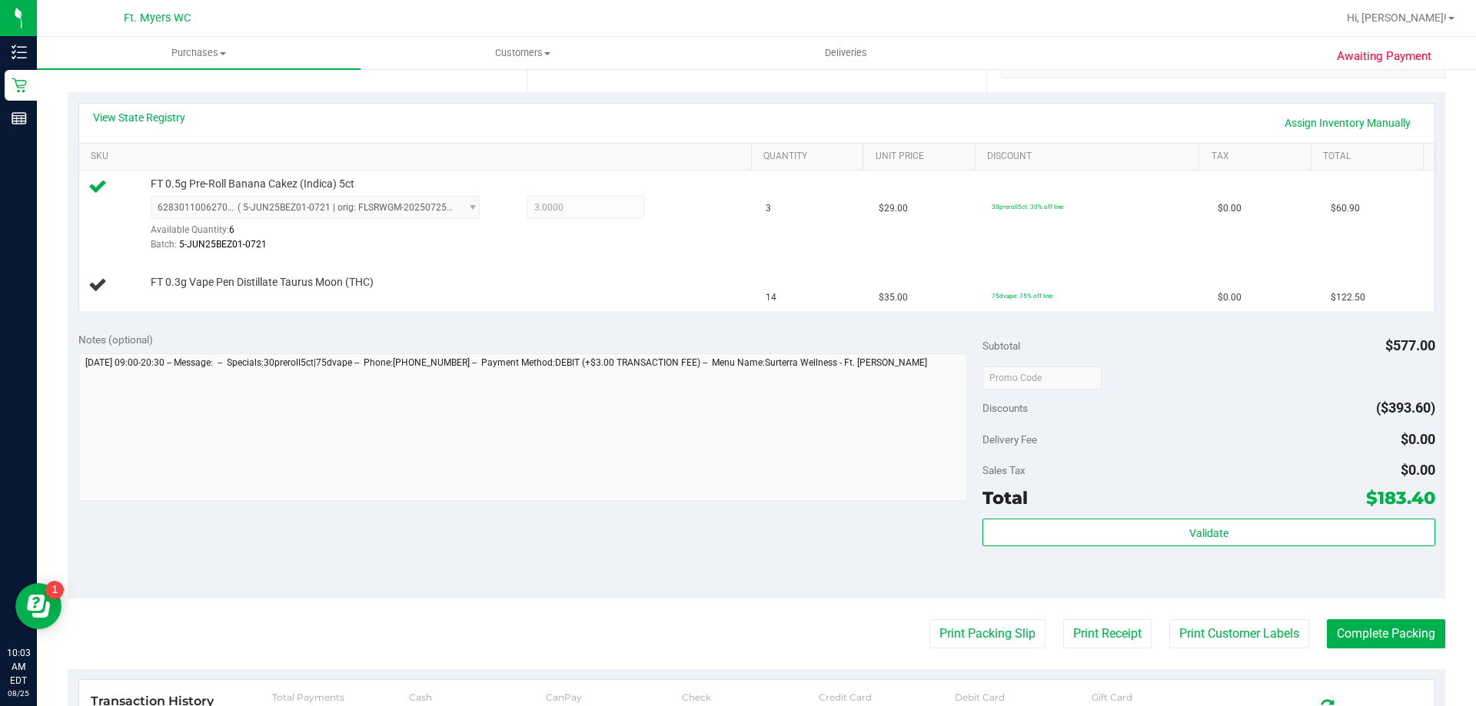
scroll to position [384, 0]
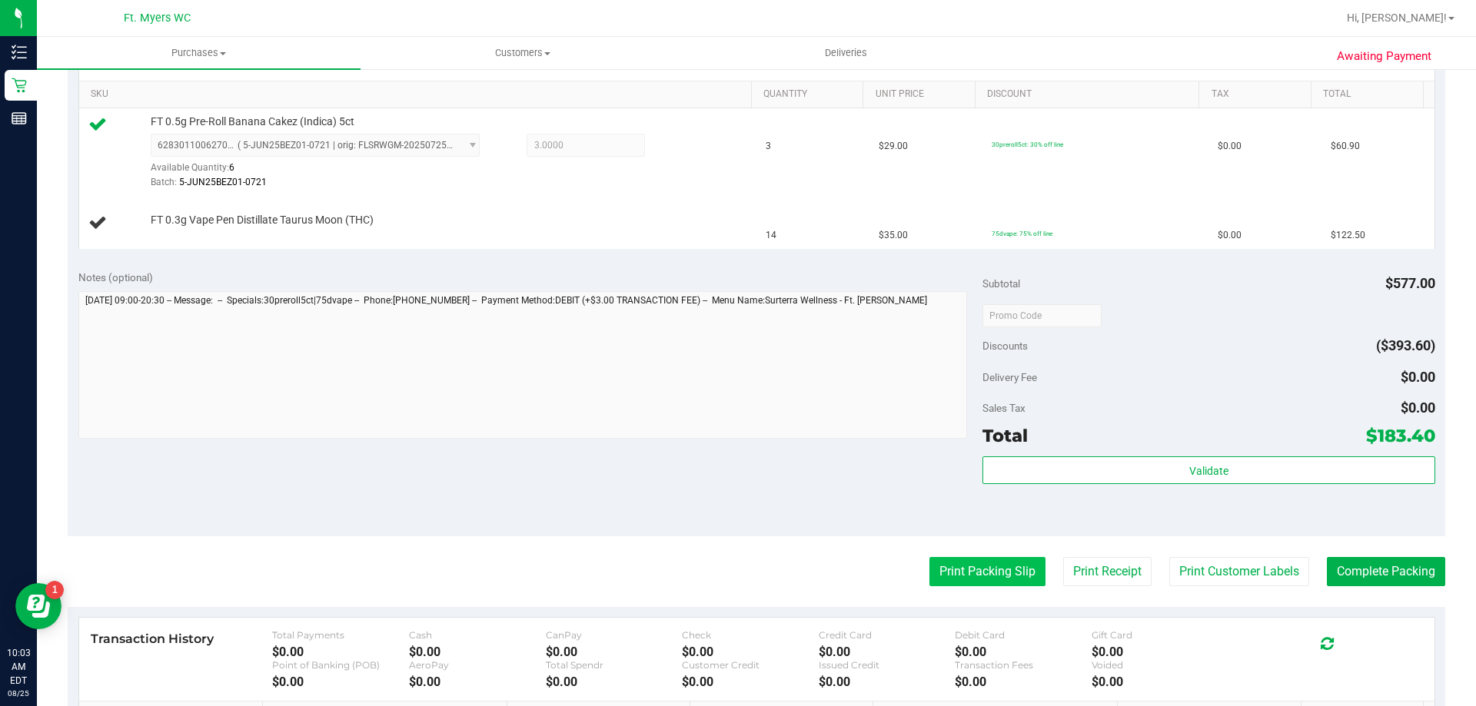
click at [976, 577] on button "Print Packing Slip" at bounding box center [987, 571] width 116 height 29
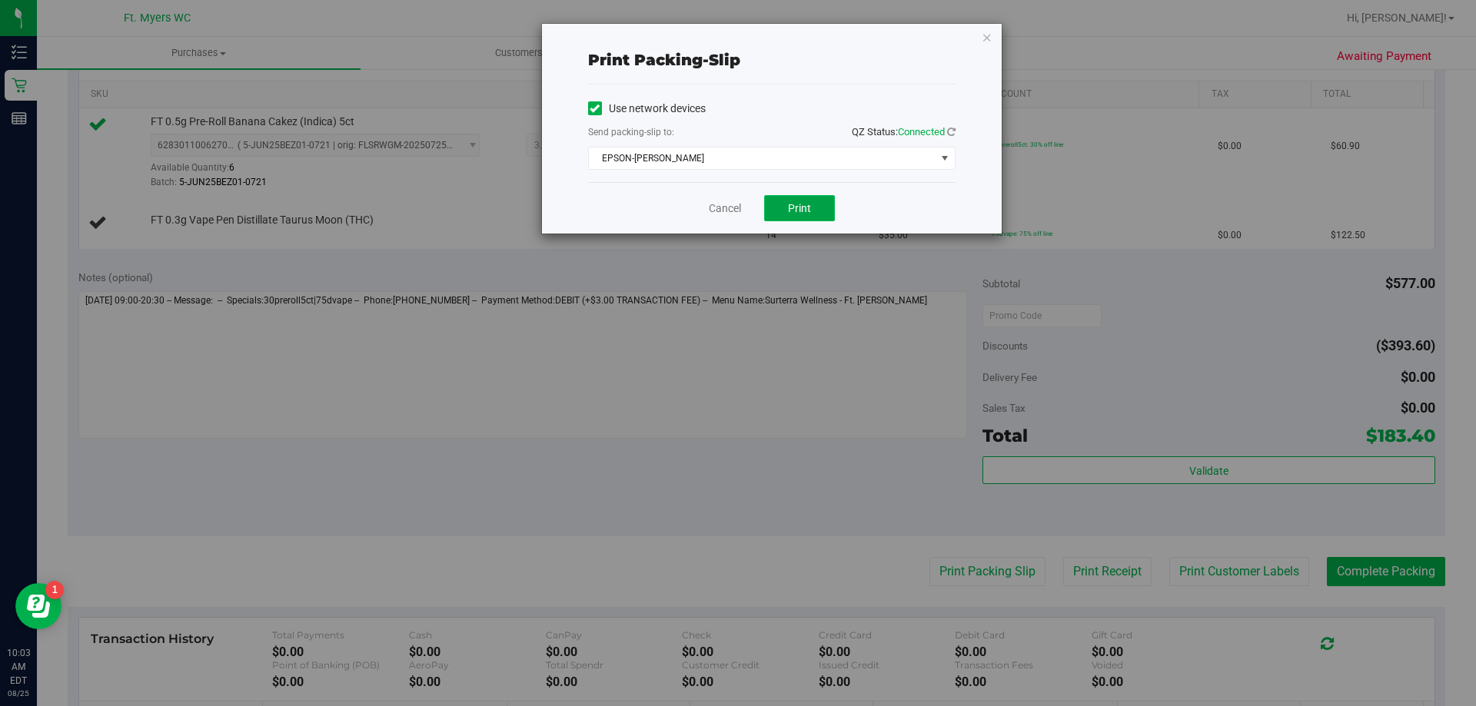
click at [799, 209] on span "Print" at bounding box center [799, 208] width 23 height 12
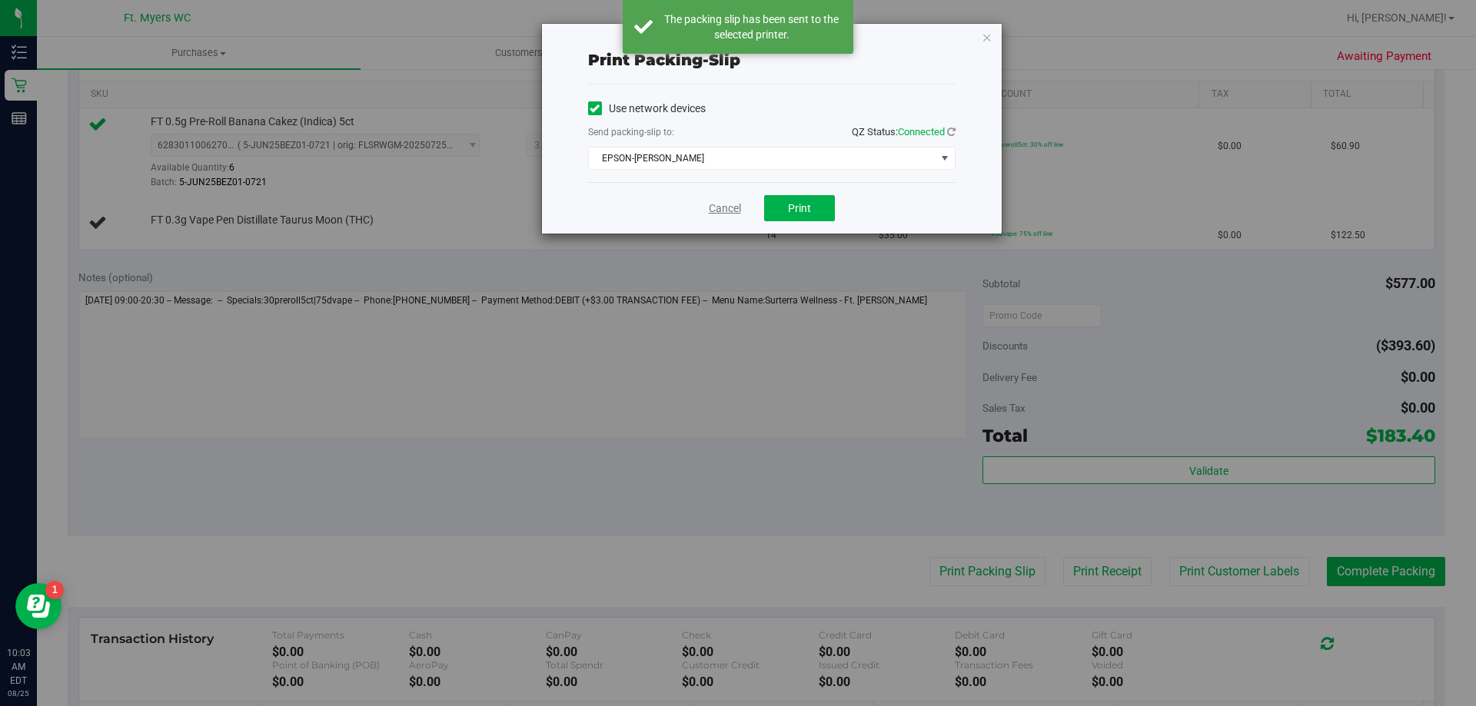
click at [723, 206] on link "Cancel" at bounding box center [725, 209] width 32 height 16
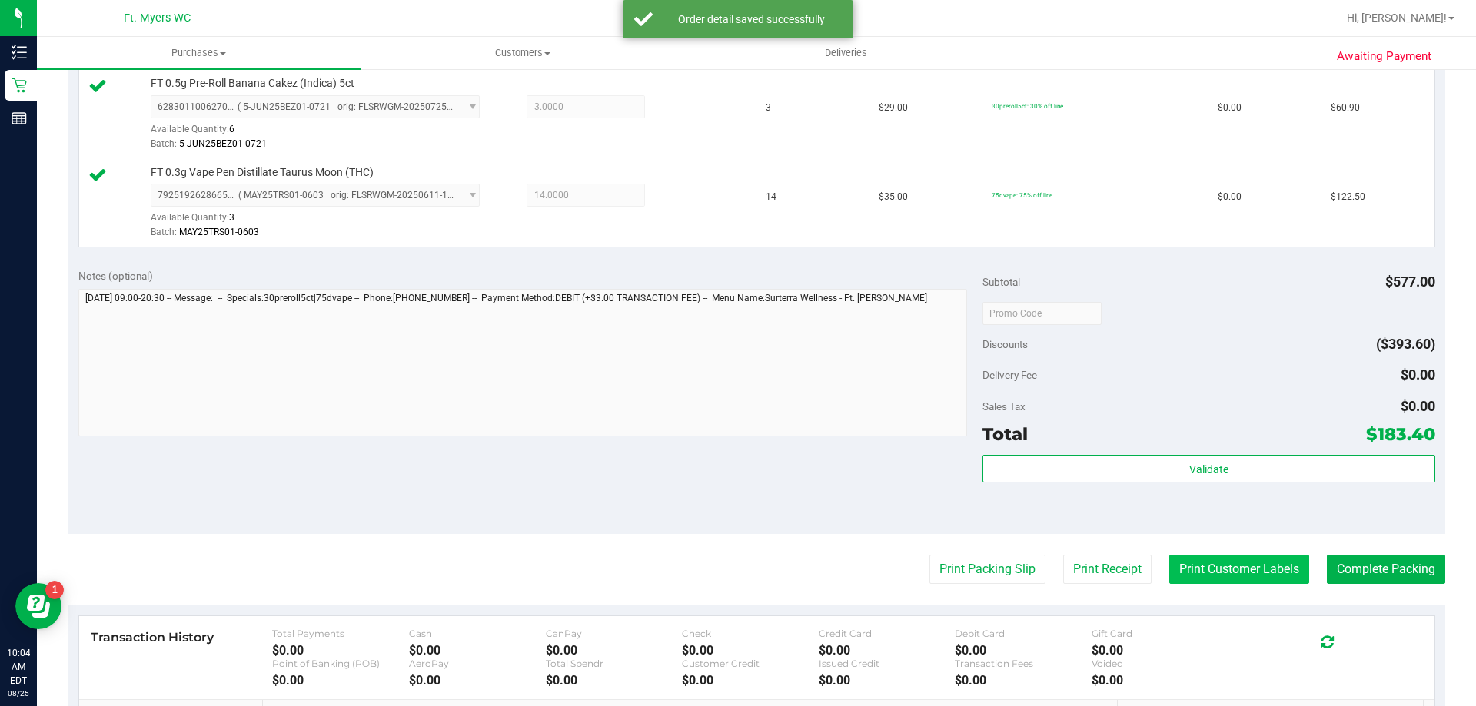
scroll to position [461, 0]
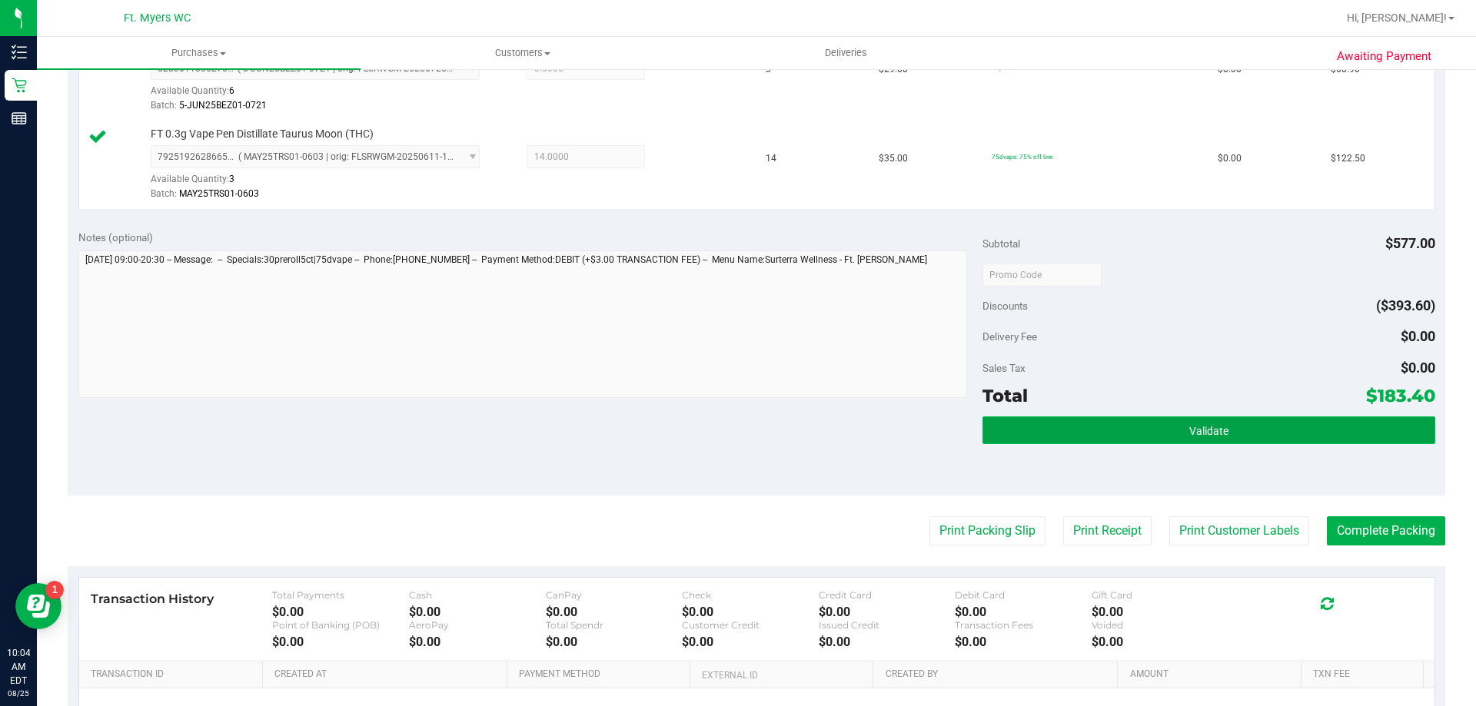
click at [1175, 428] on button "Validate" at bounding box center [1208, 431] width 452 height 28
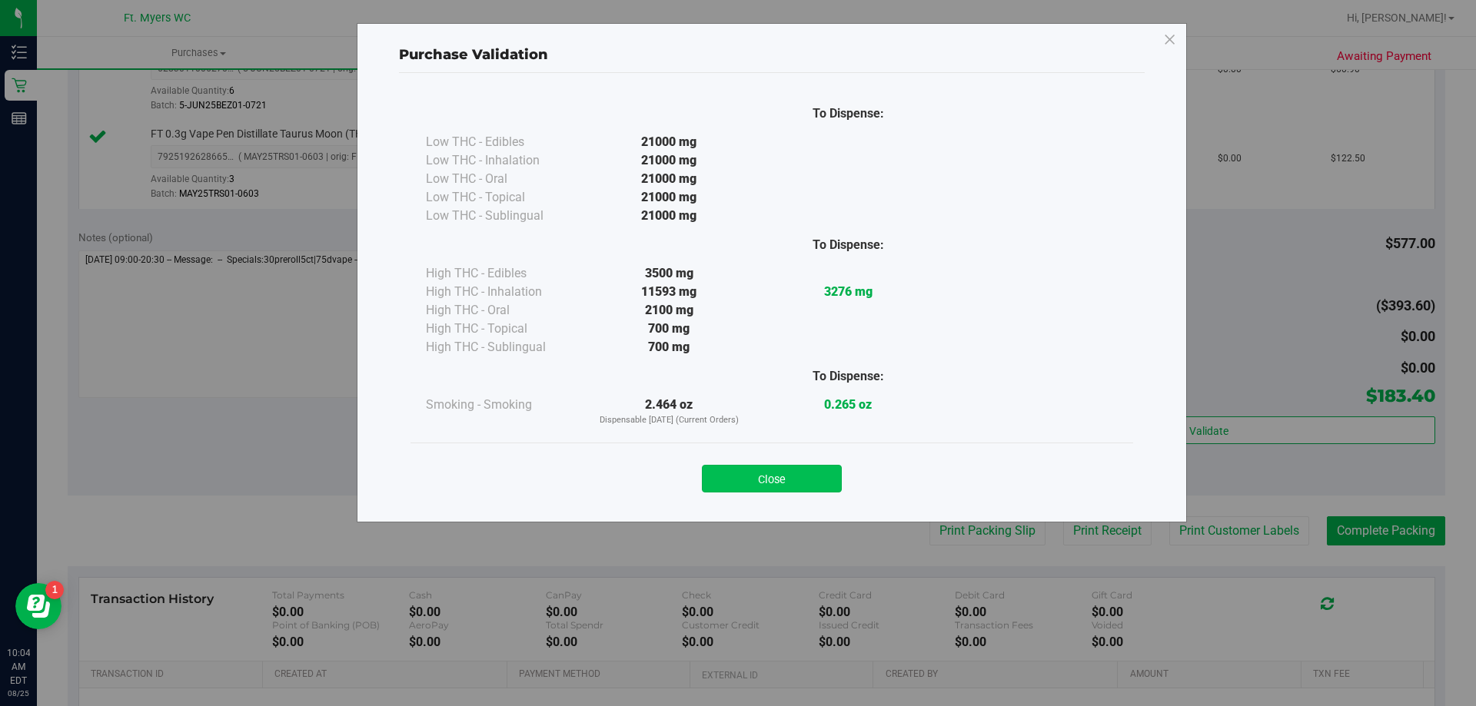
click at [798, 481] on button "Close" at bounding box center [772, 479] width 140 height 28
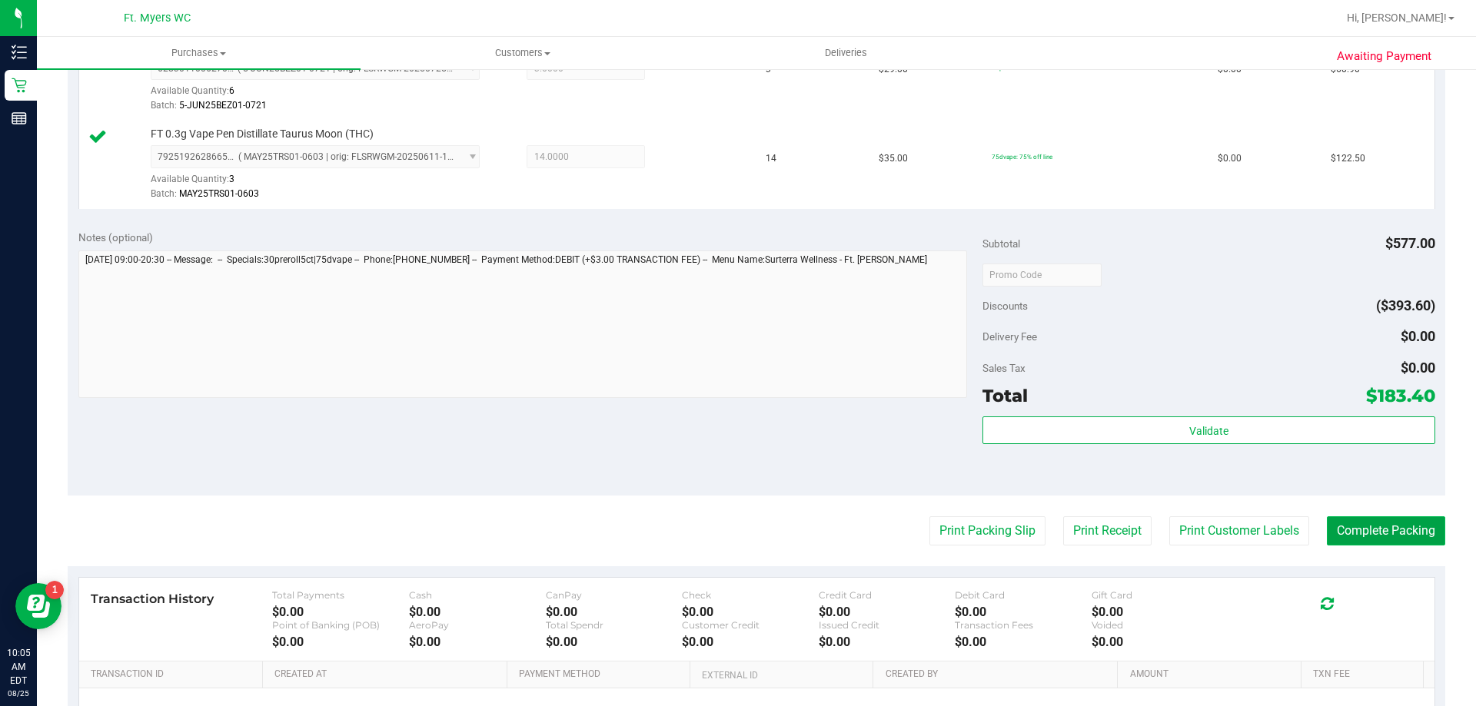
click at [1352, 532] on button "Complete Packing" at bounding box center [1386, 531] width 118 height 29
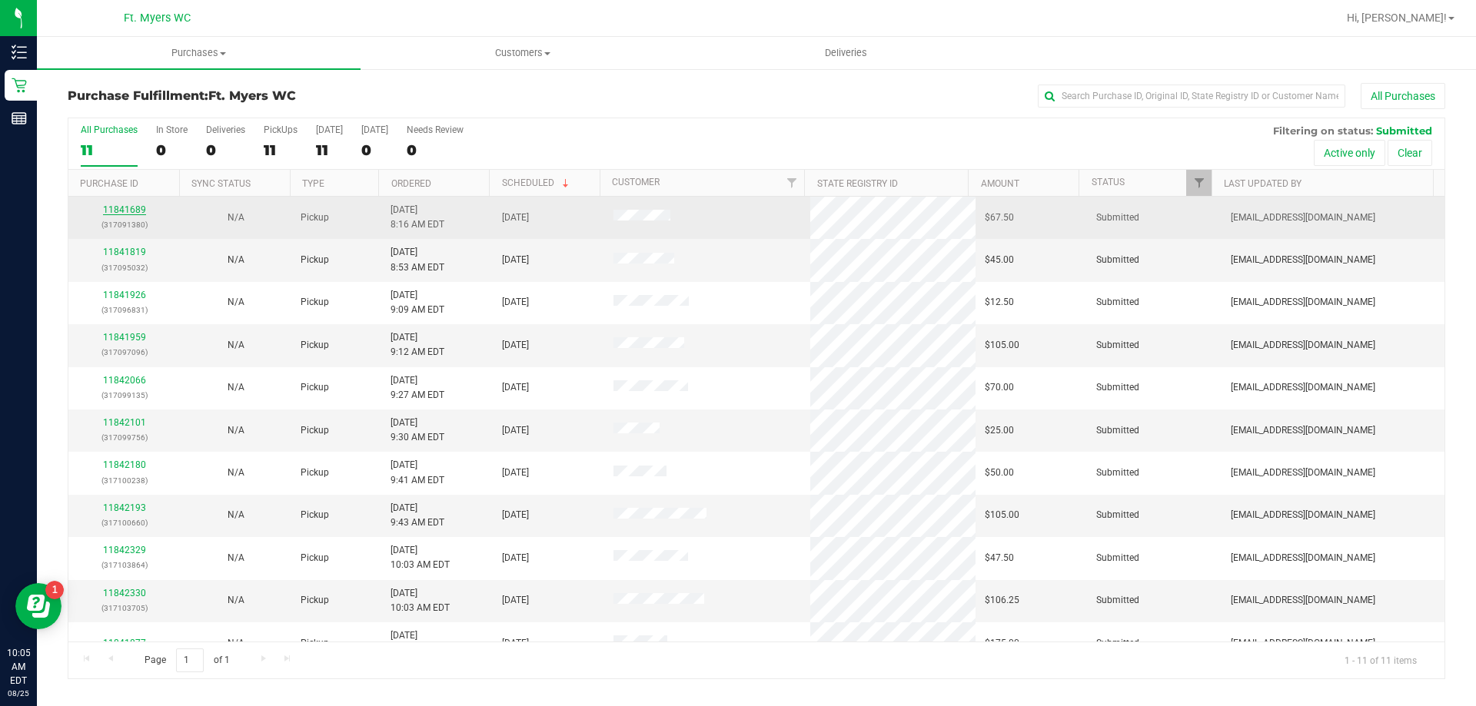
click at [126, 208] on link "11841689" at bounding box center [124, 209] width 43 height 11
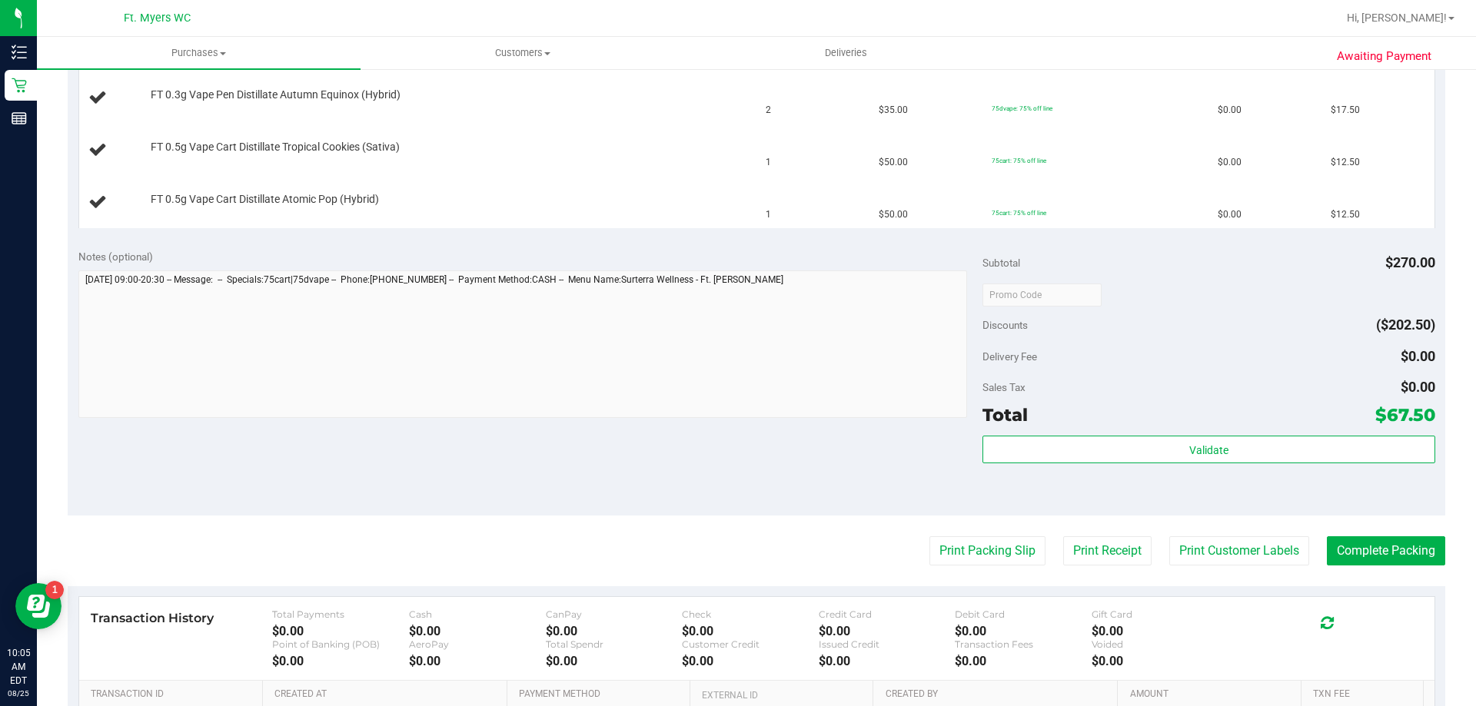
scroll to position [538, 0]
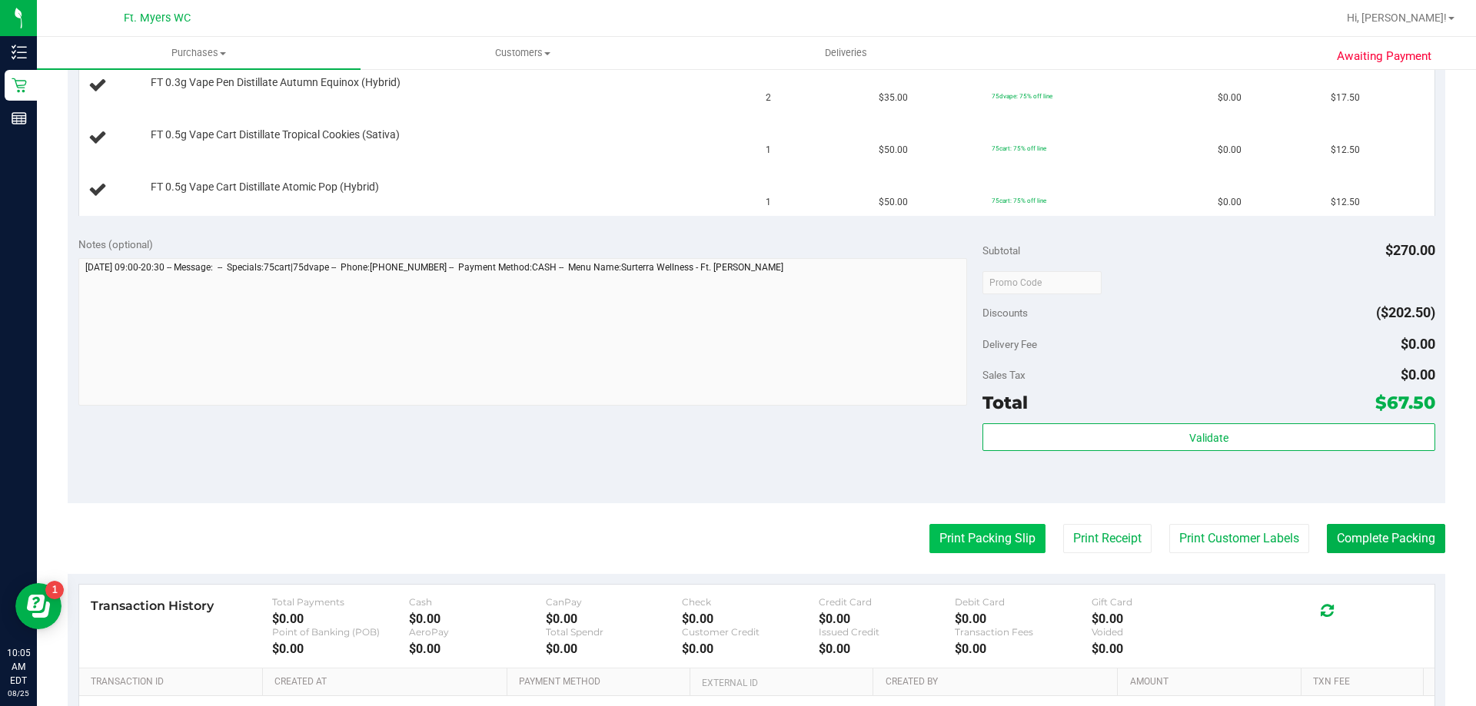
click at [976, 533] on button "Print Packing Slip" at bounding box center [987, 538] width 116 height 29
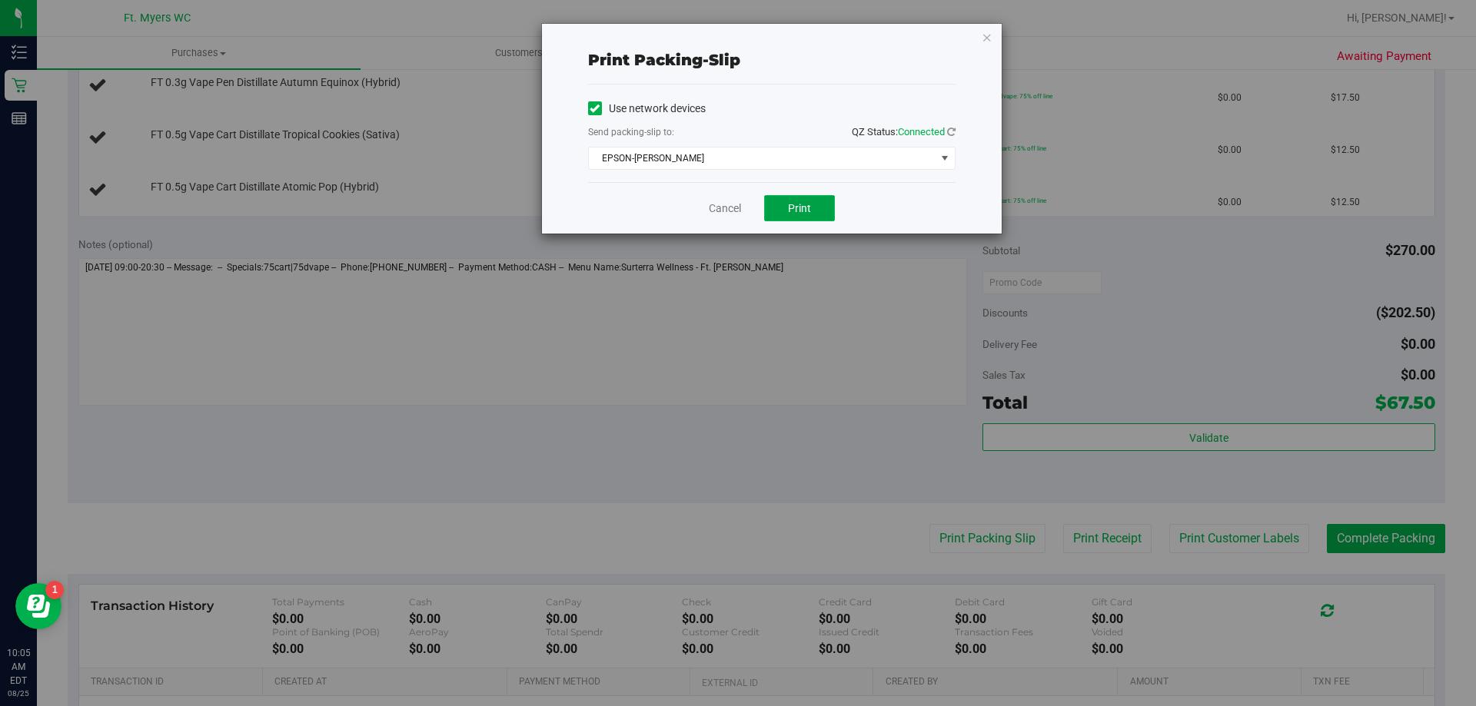
click at [772, 211] on button "Print" at bounding box center [799, 208] width 71 height 26
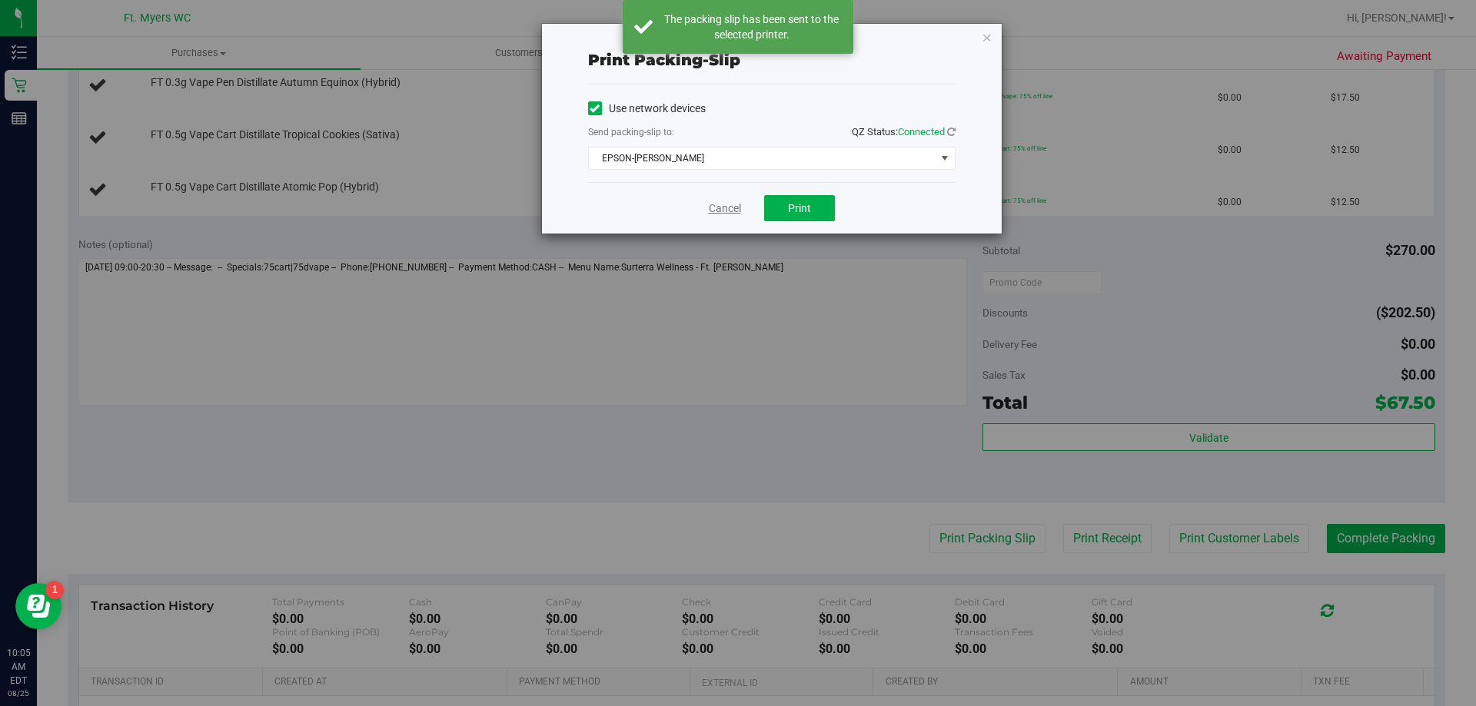
click at [733, 214] on link "Cancel" at bounding box center [725, 209] width 32 height 16
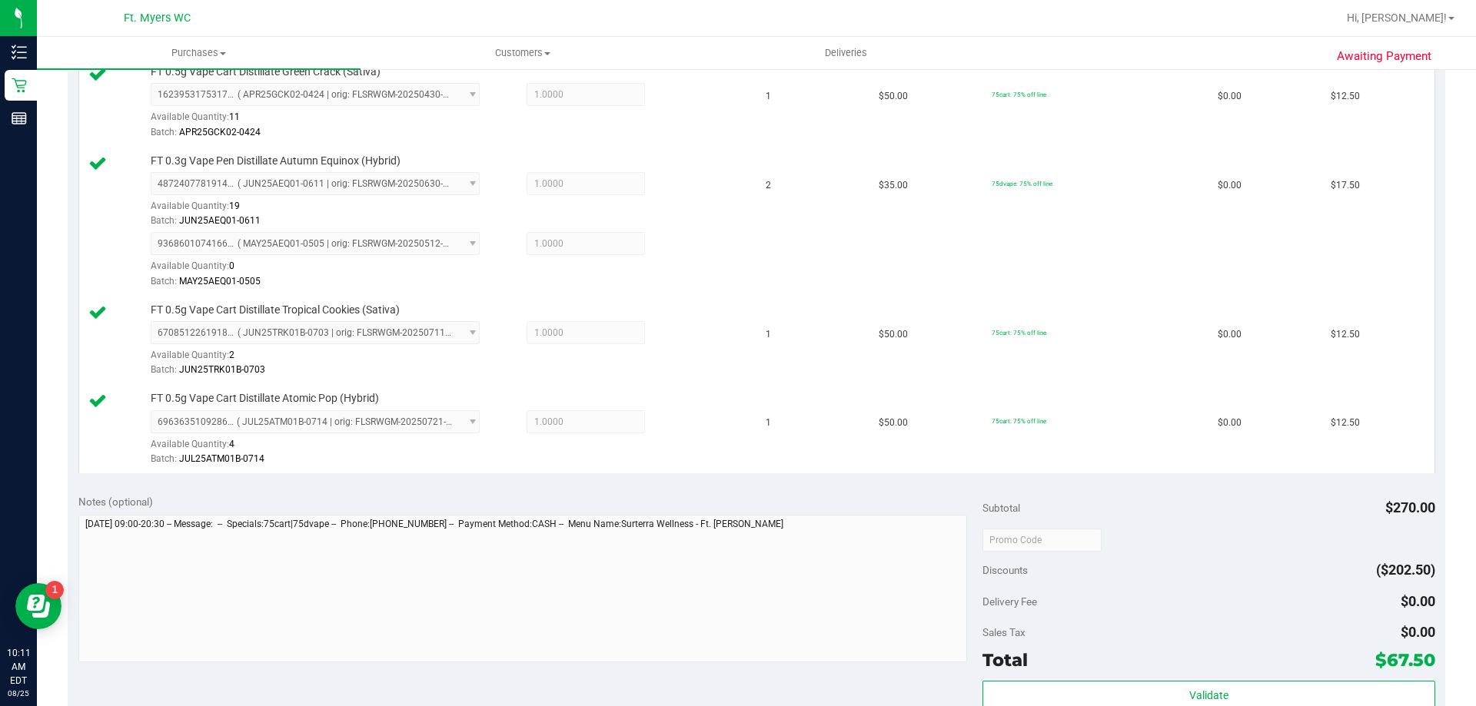
scroll to position [692, 0]
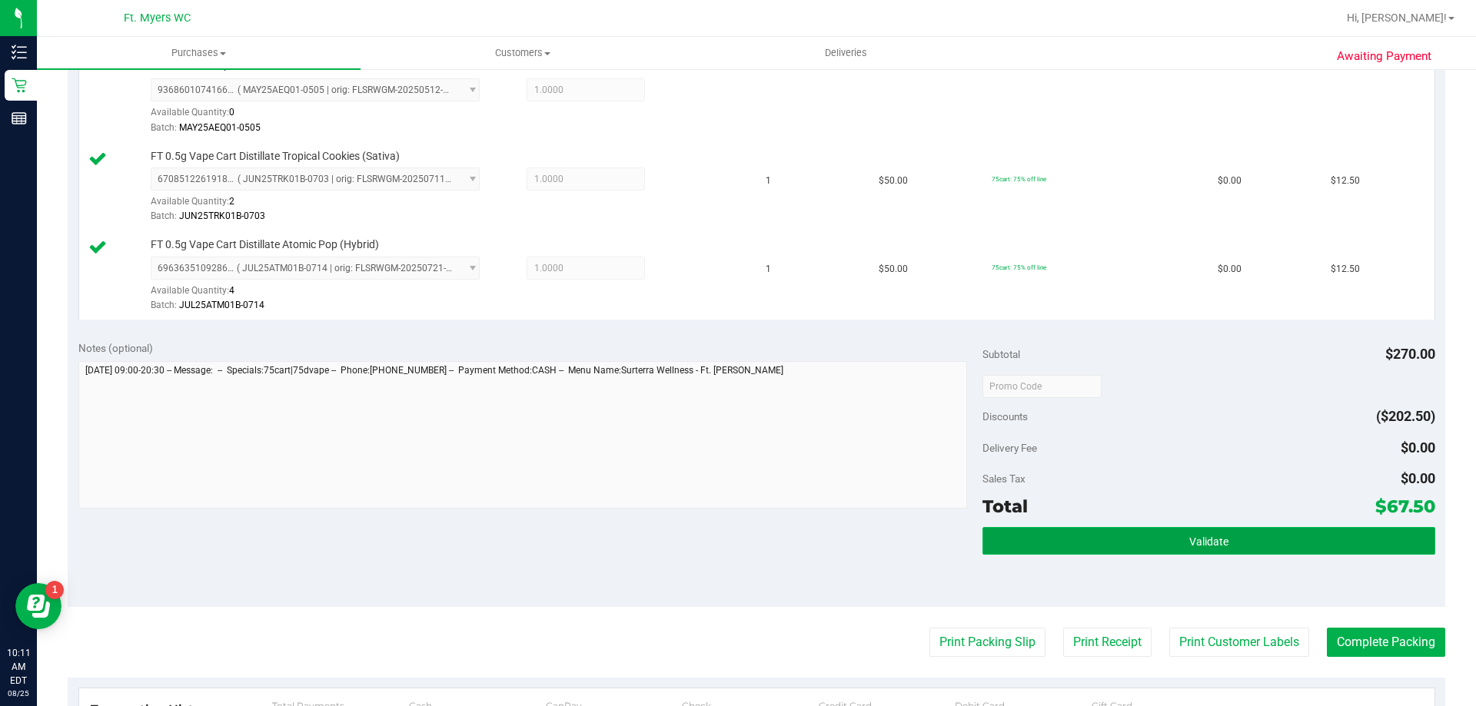
click at [1221, 537] on button "Validate" at bounding box center [1208, 541] width 452 height 28
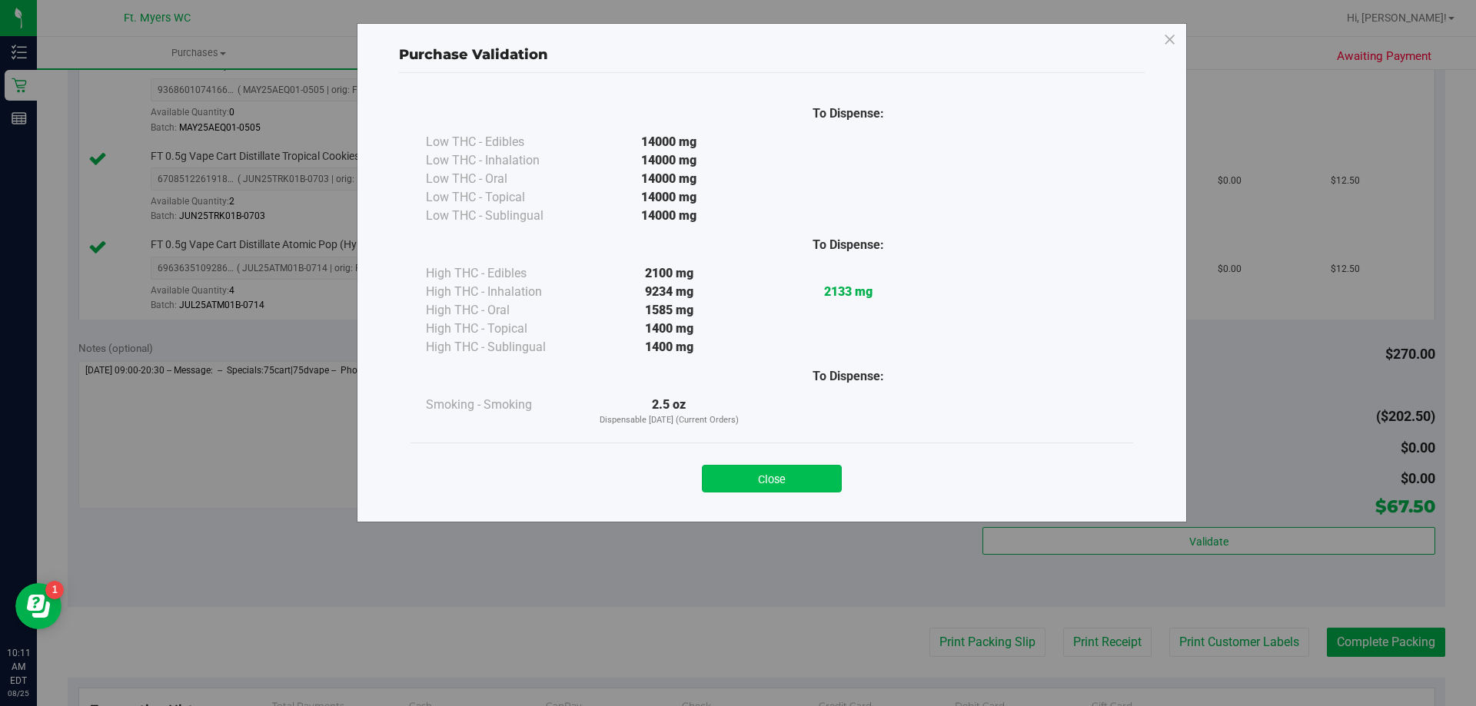
click at [749, 477] on button "Close" at bounding box center [772, 479] width 140 height 28
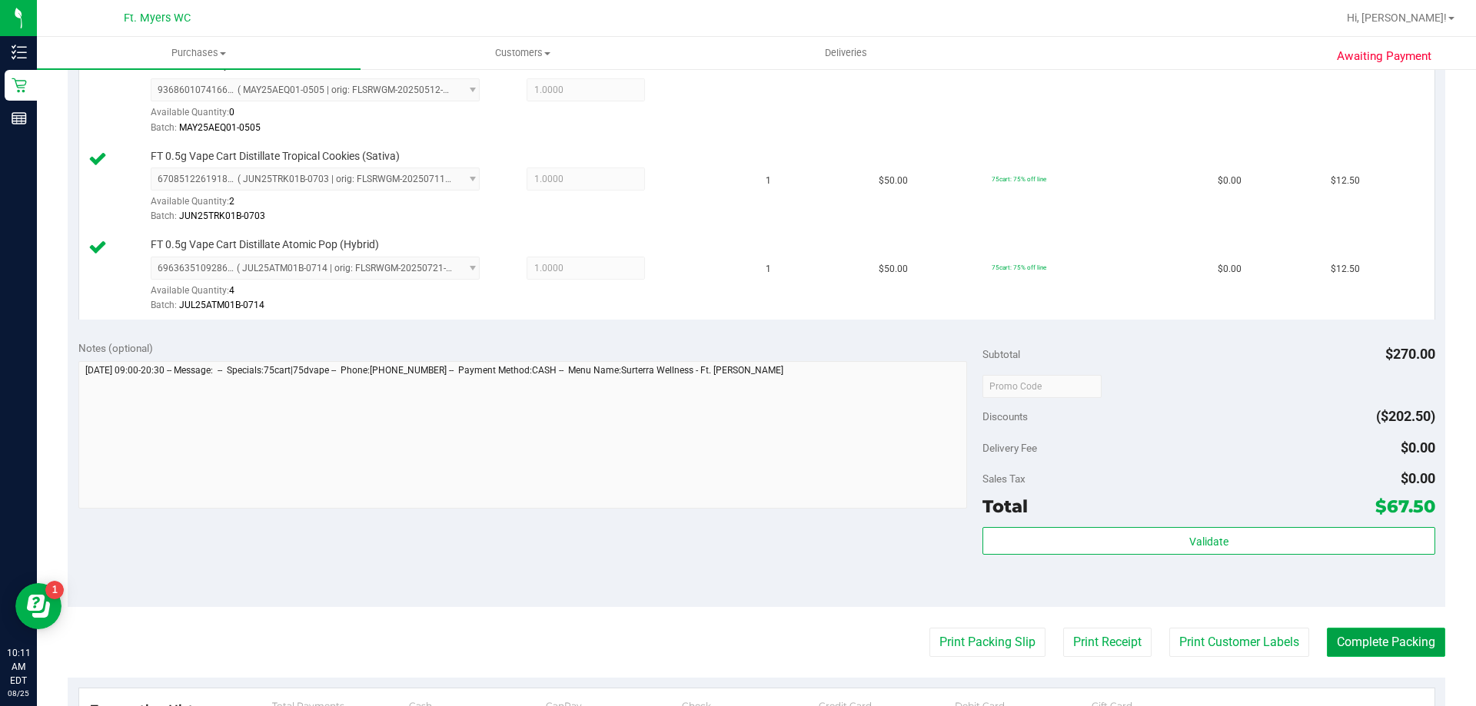
click at [1361, 631] on button "Complete Packing" at bounding box center [1386, 642] width 118 height 29
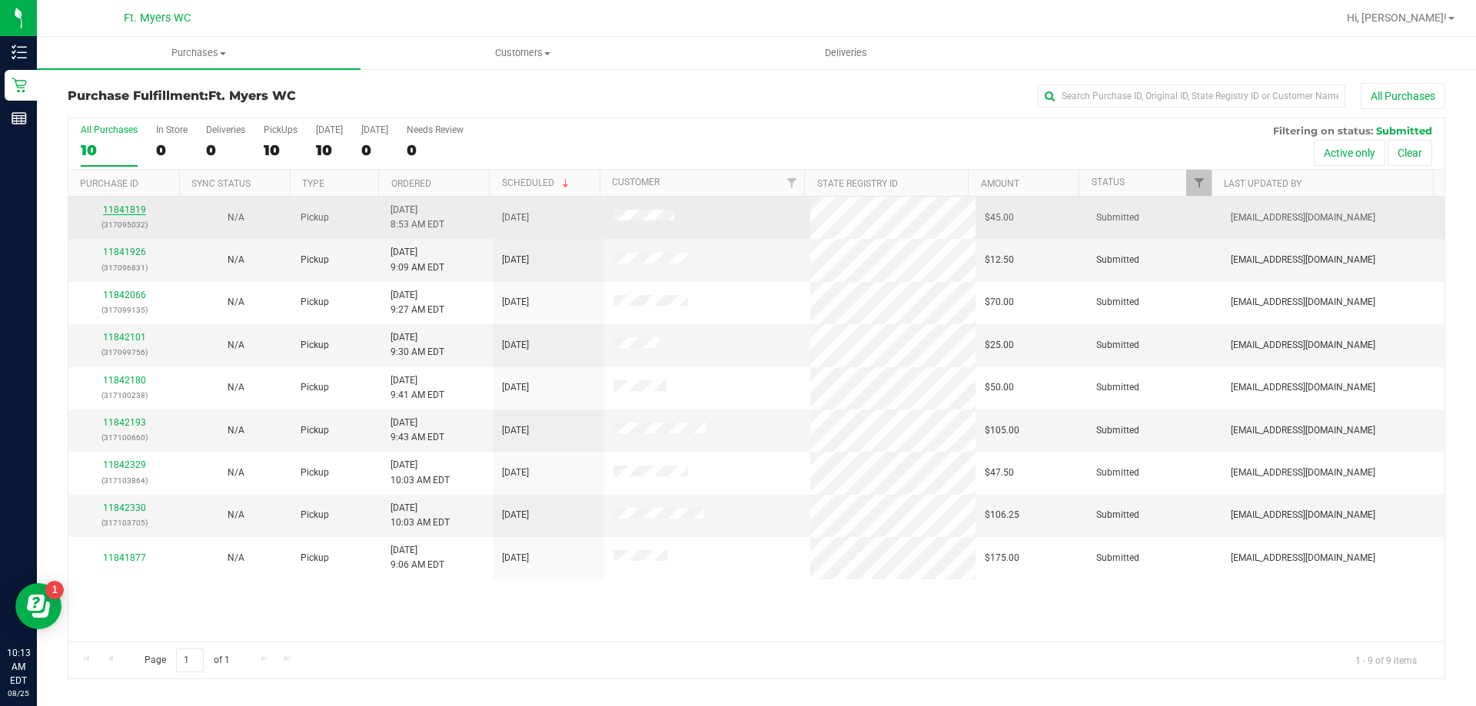
click at [138, 210] on link "11841819" at bounding box center [124, 209] width 43 height 11
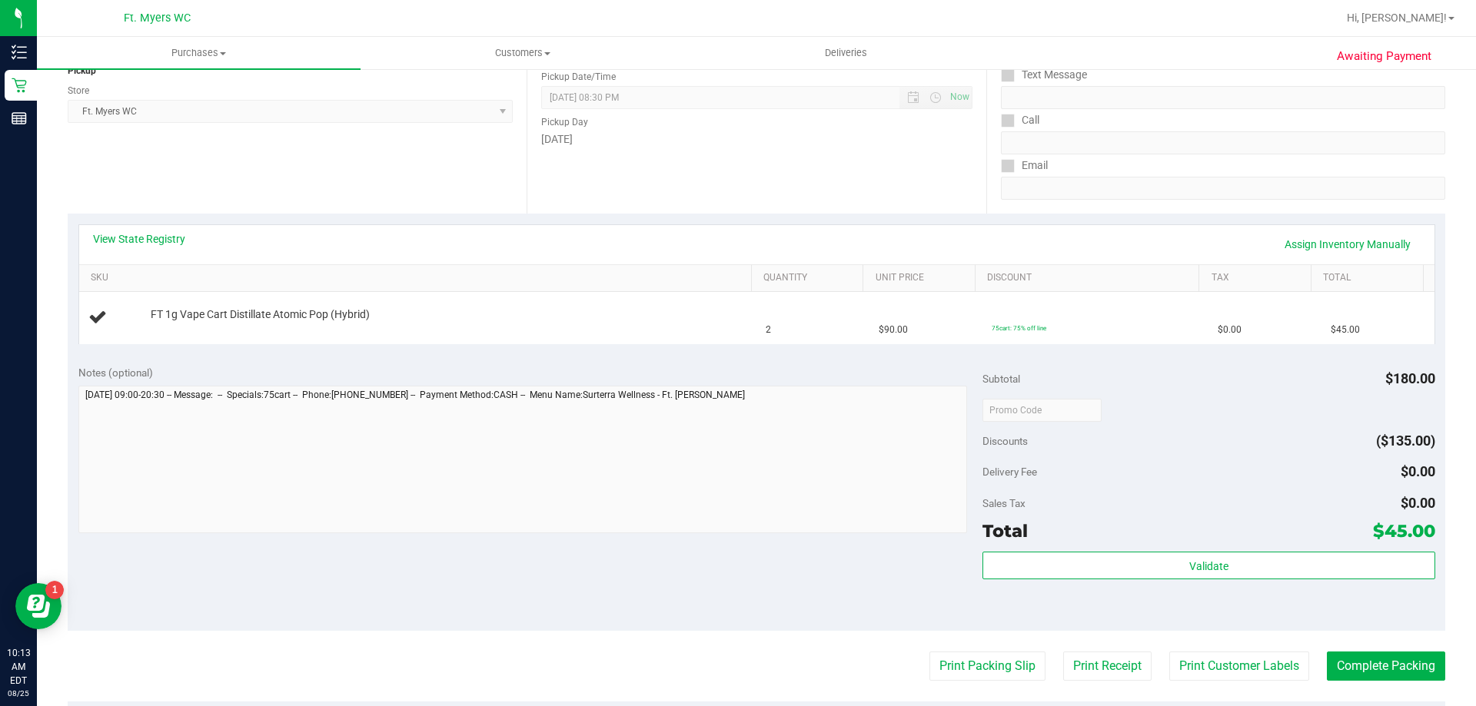
scroll to position [307, 0]
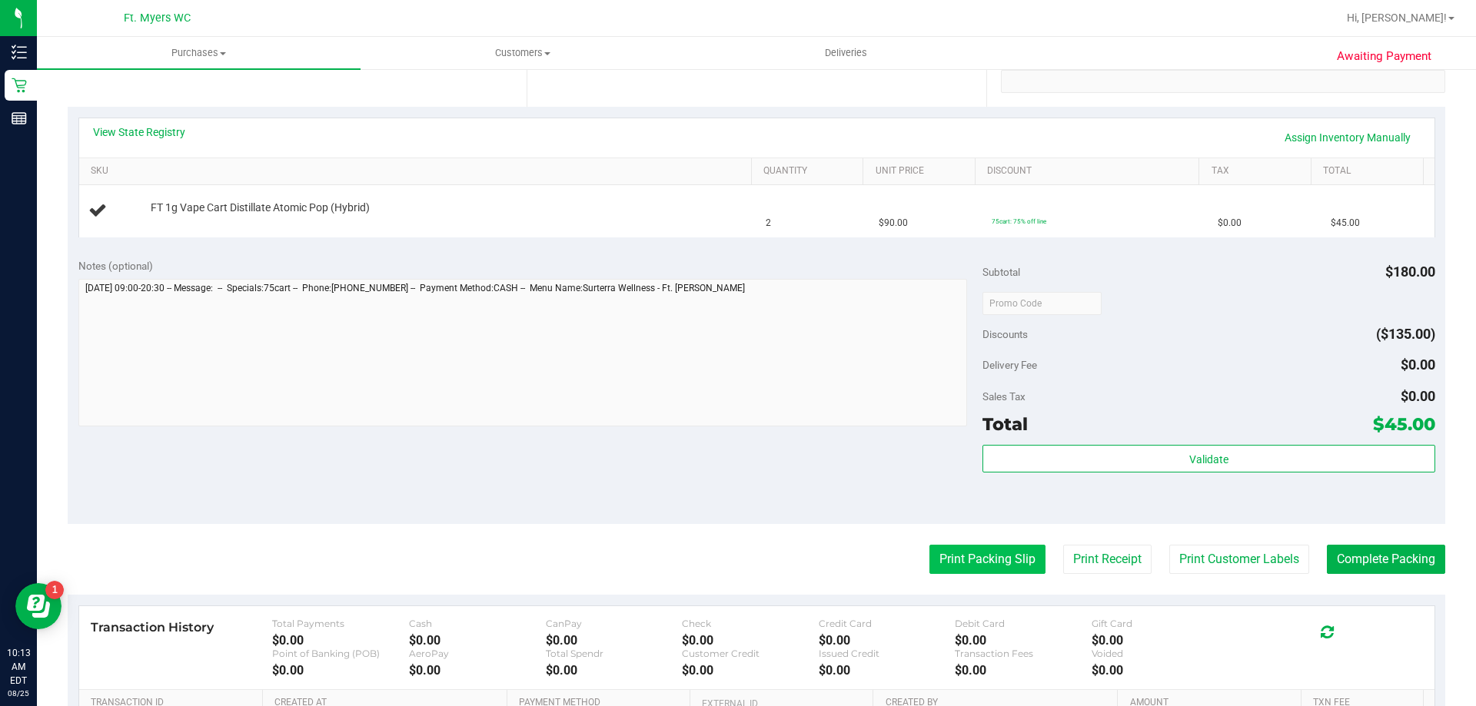
click at [948, 563] on button "Print Packing Slip" at bounding box center [987, 559] width 116 height 29
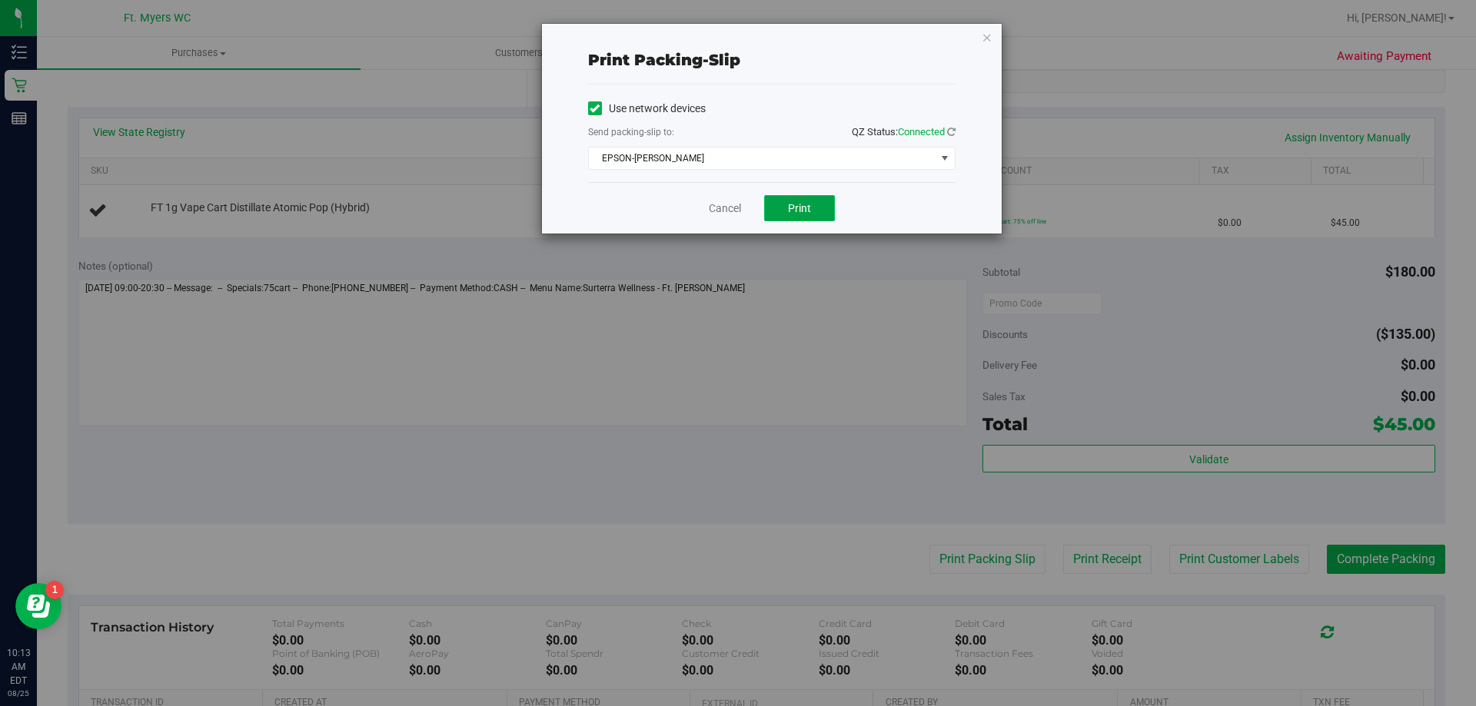
click at [797, 207] on span "Print" at bounding box center [799, 208] width 23 height 12
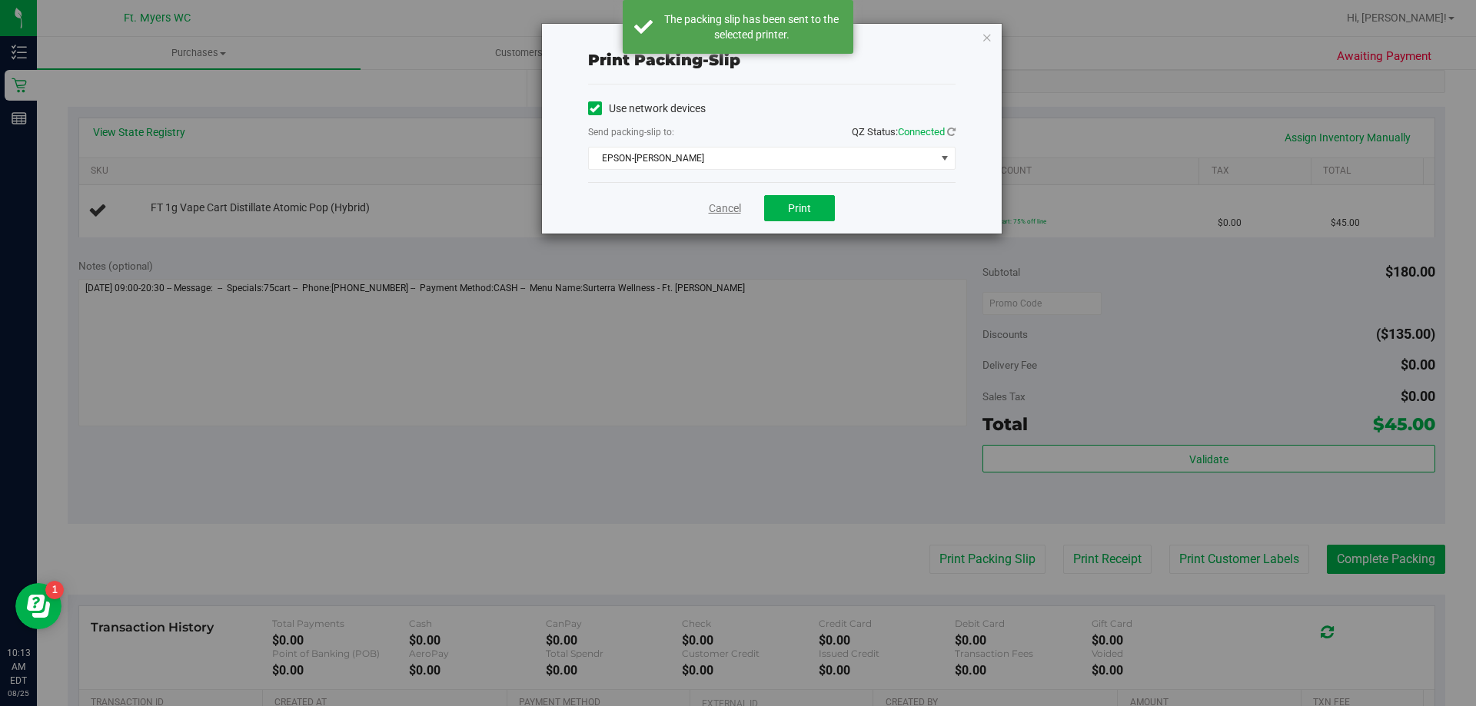
click at [720, 211] on link "Cancel" at bounding box center [725, 209] width 32 height 16
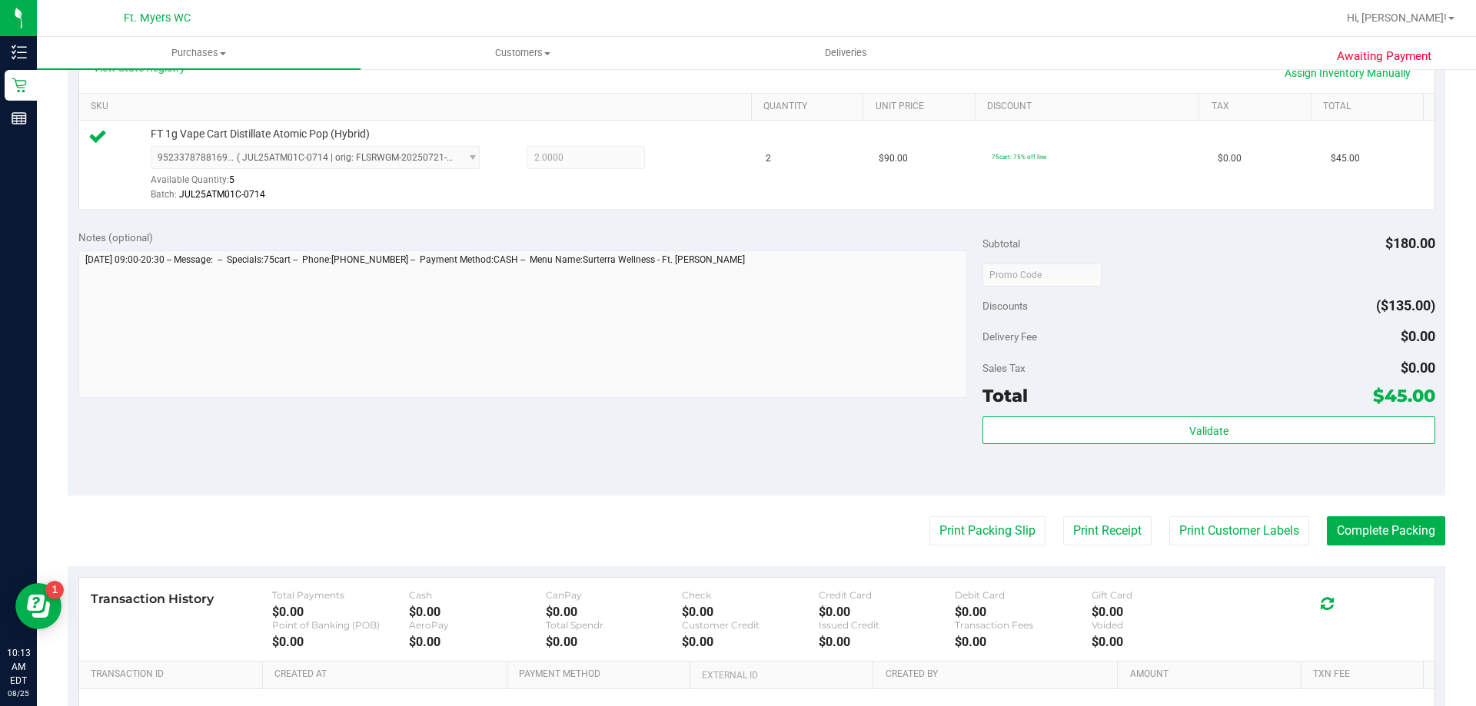
scroll to position [461, 0]
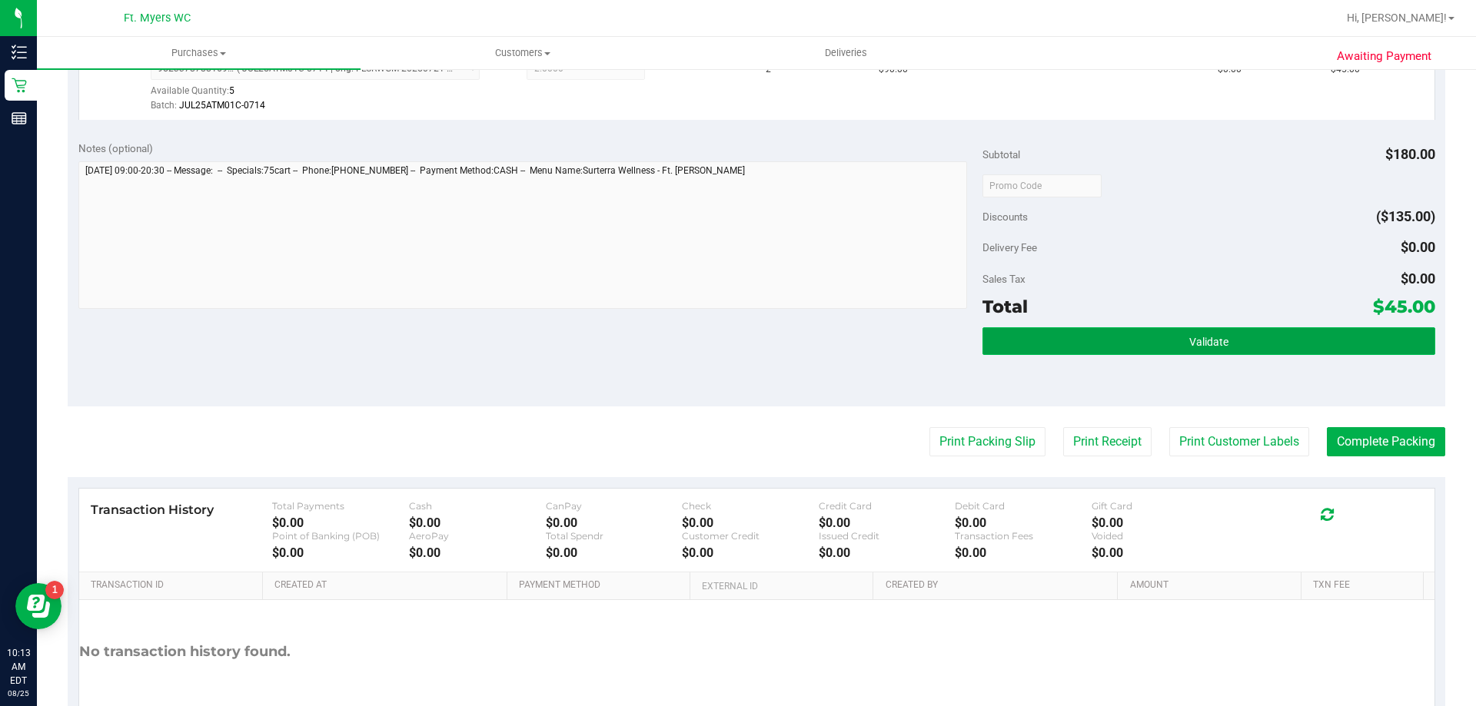
click at [1212, 334] on button "Validate" at bounding box center [1208, 341] width 452 height 28
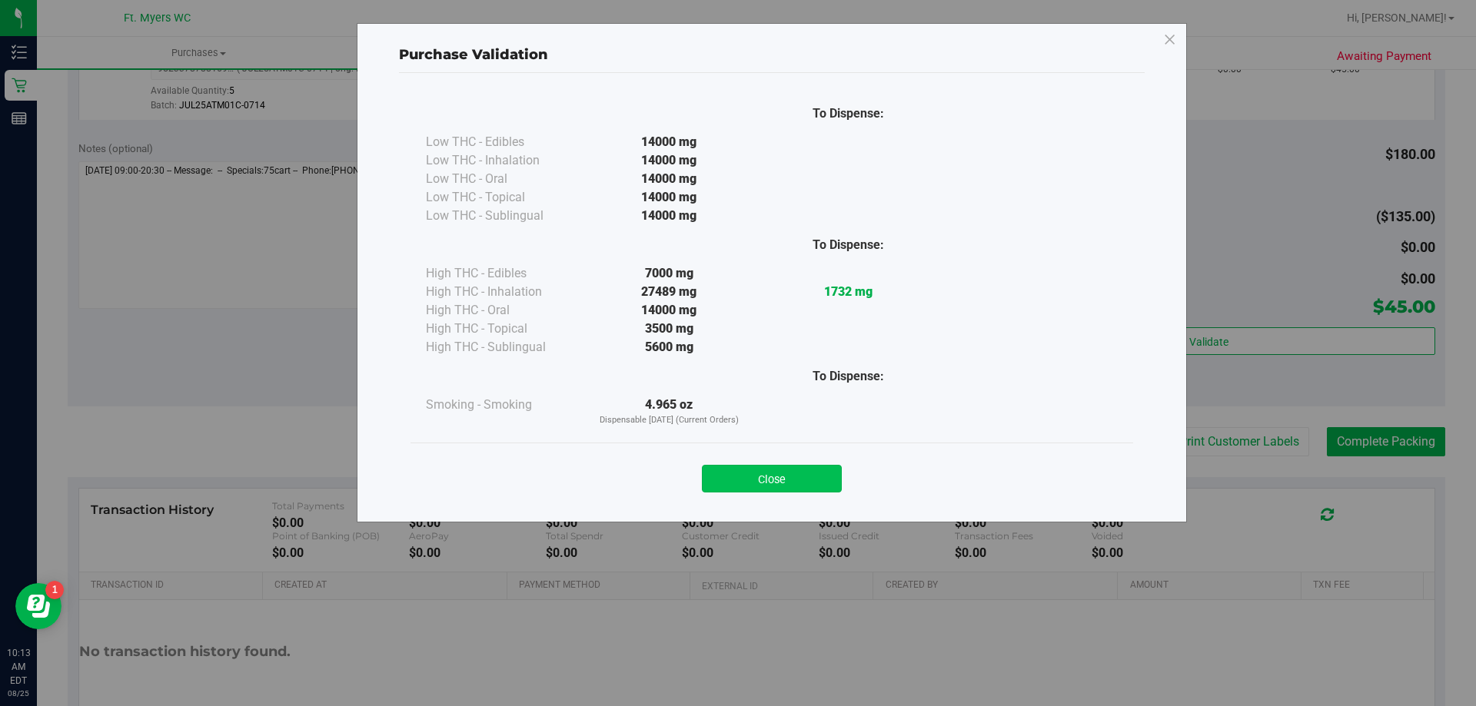
click at [813, 487] on button "Close" at bounding box center [772, 479] width 140 height 28
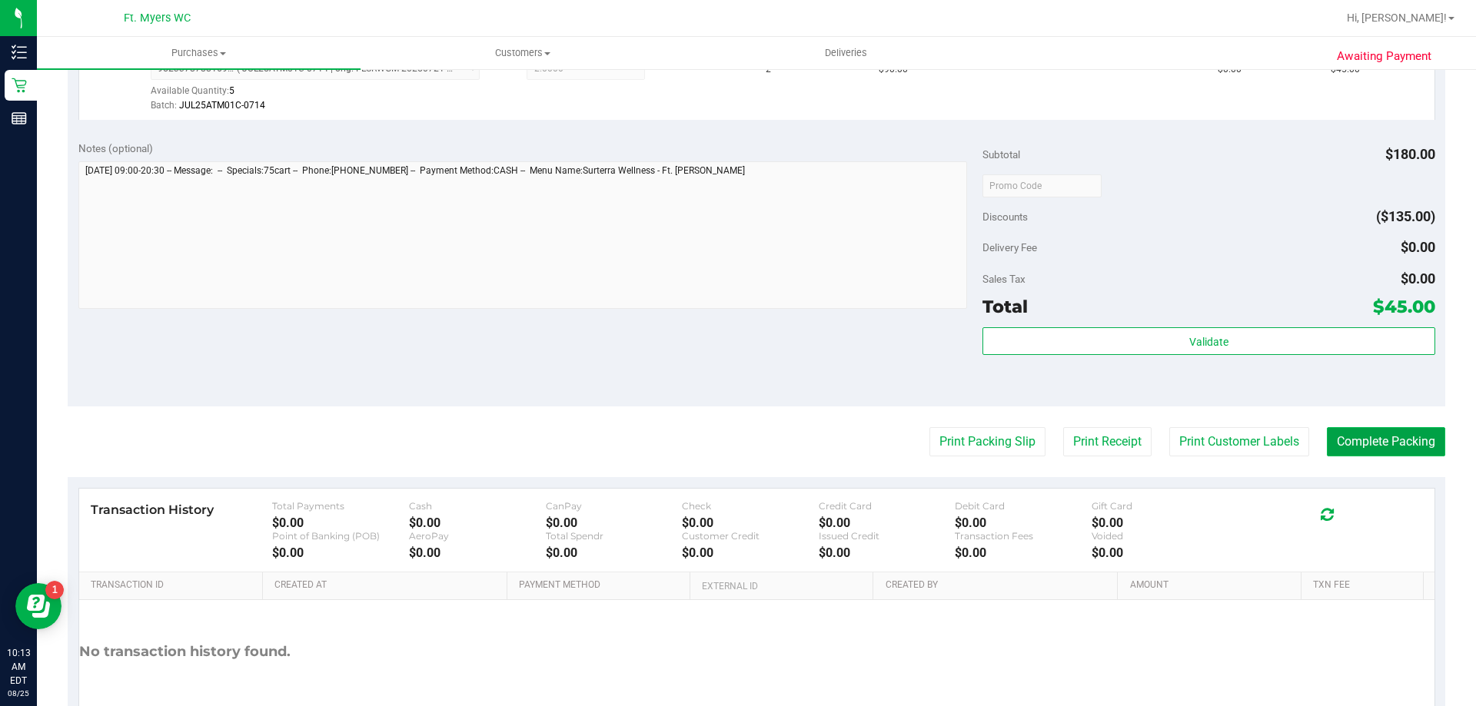
click at [1368, 434] on button "Complete Packing" at bounding box center [1386, 441] width 118 height 29
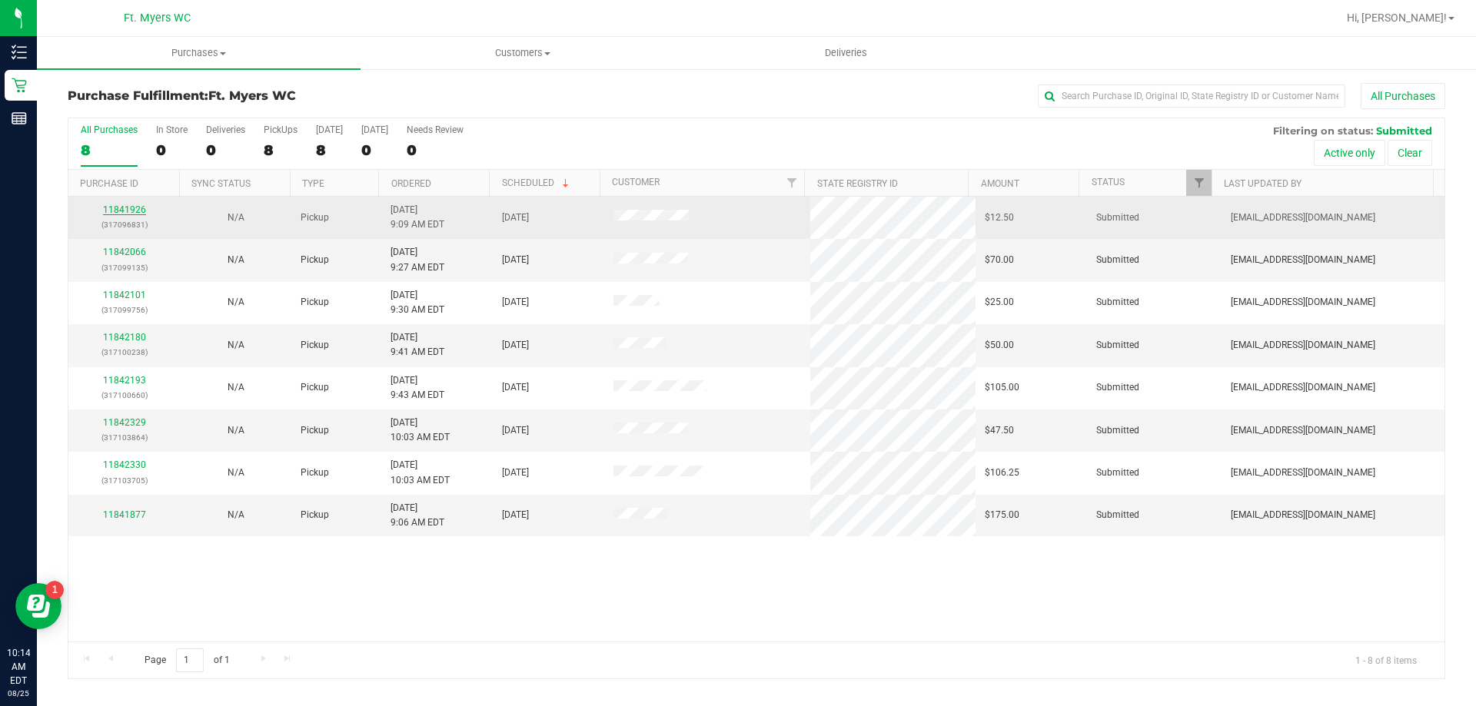
click at [131, 208] on link "11841926" at bounding box center [124, 209] width 43 height 11
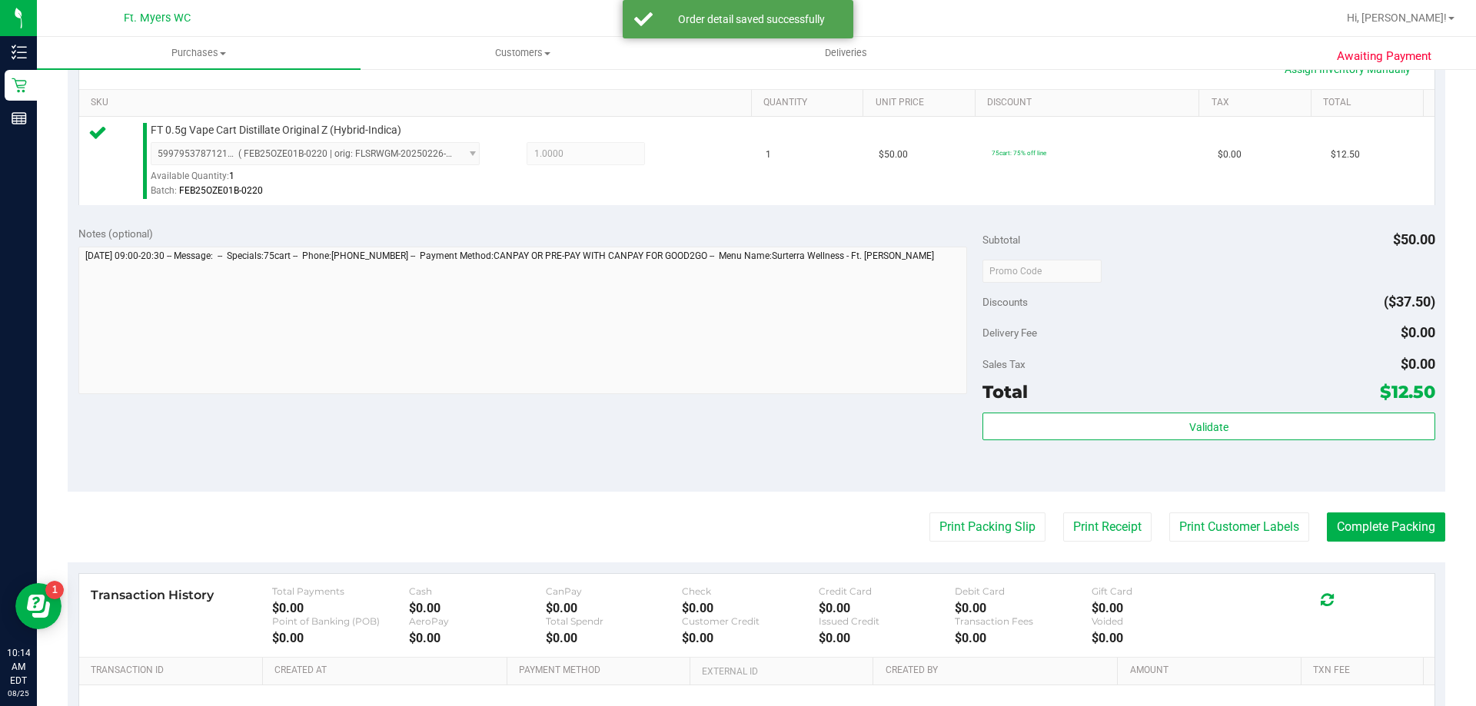
scroll to position [384, 0]
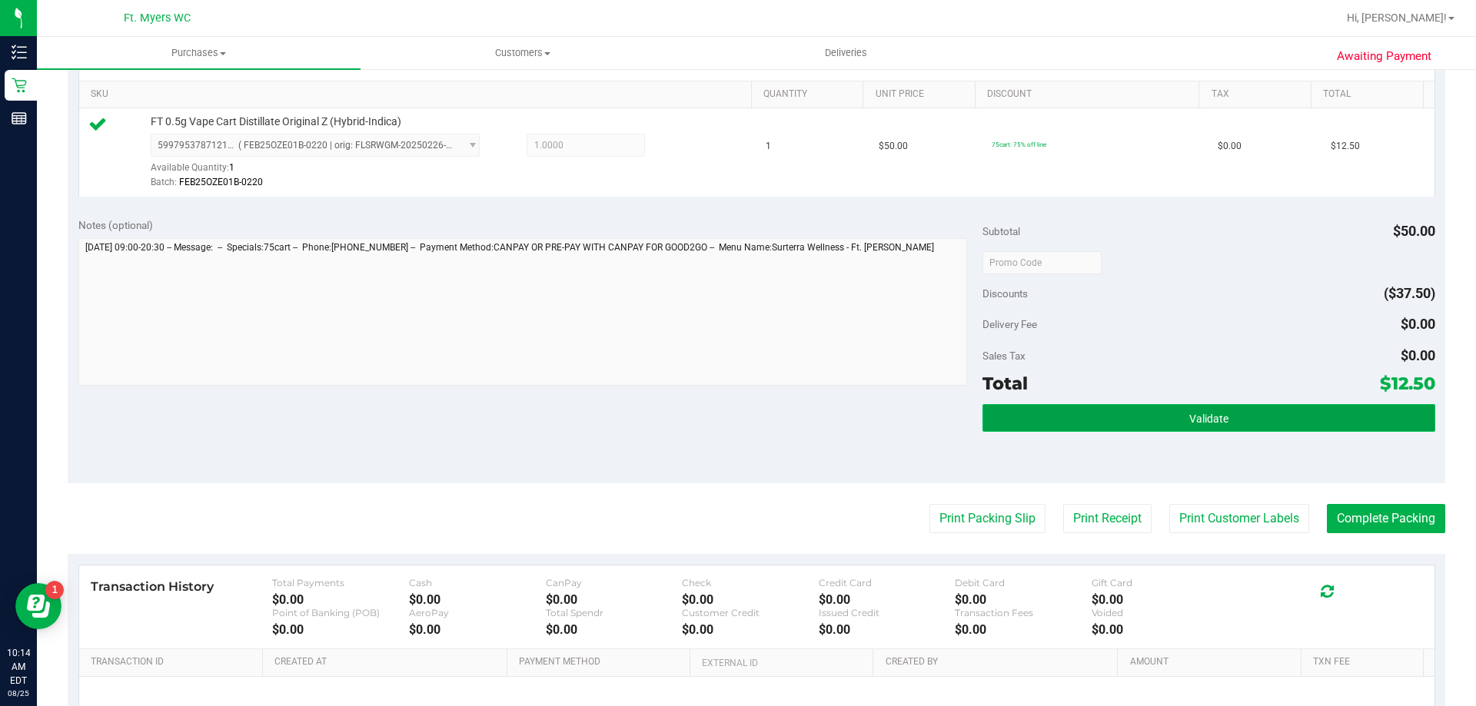
drag, startPoint x: 1188, startPoint y: 427, endPoint x: 1180, endPoint y: 426, distance: 7.8
click at [1185, 427] on button "Validate" at bounding box center [1208, 418] width 452 height 28
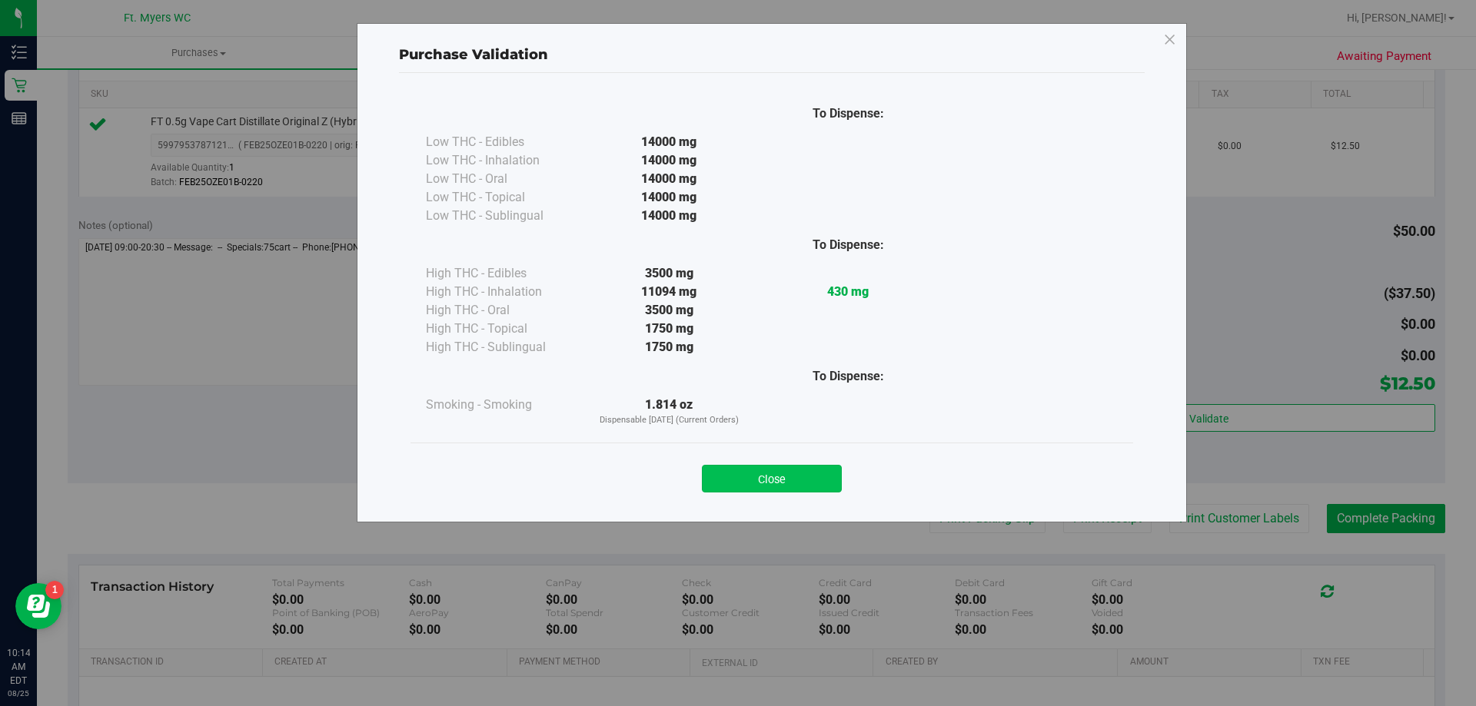
click at [818, 475] on button "Close" at bounding box center [772, 479] width 140 height 28
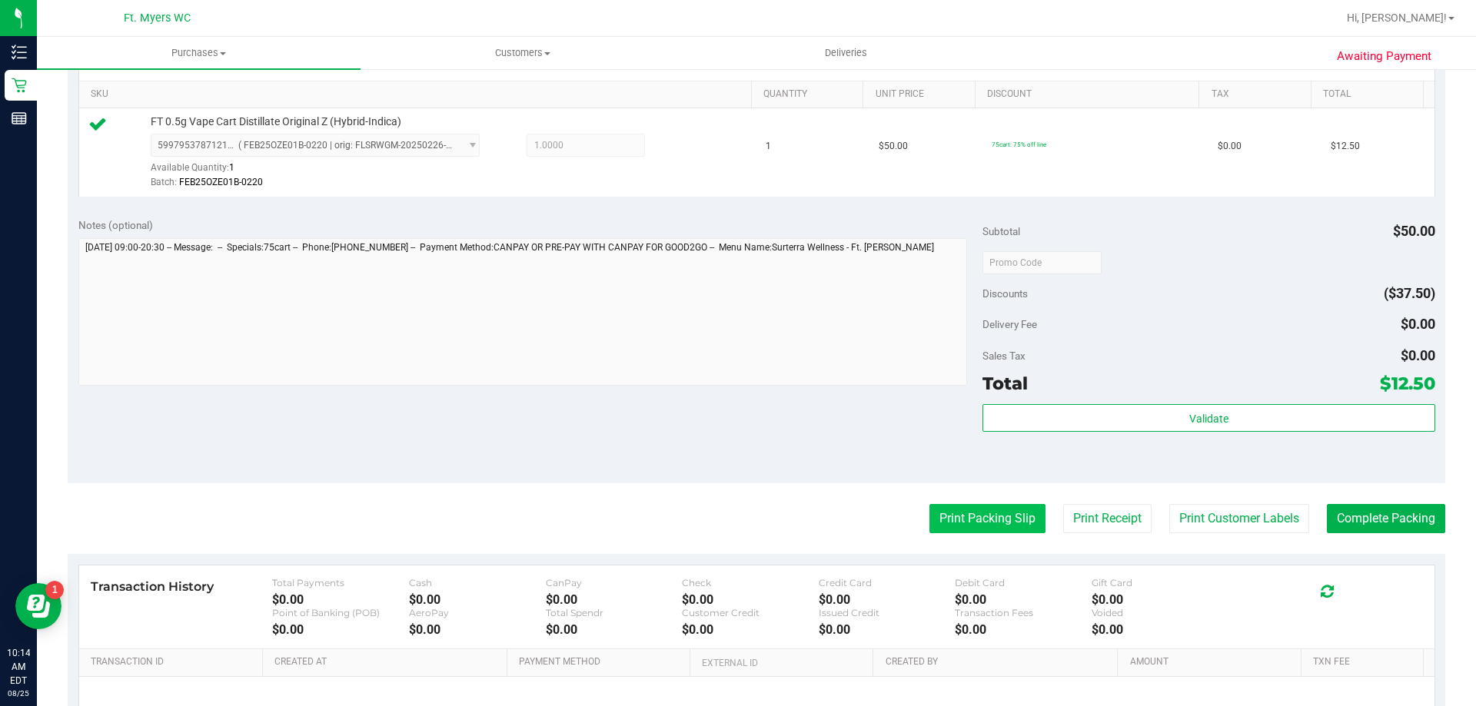
click at [960, 515] on button "Print Packing Slip" at bounding box center [987, 518] width 116 height 29
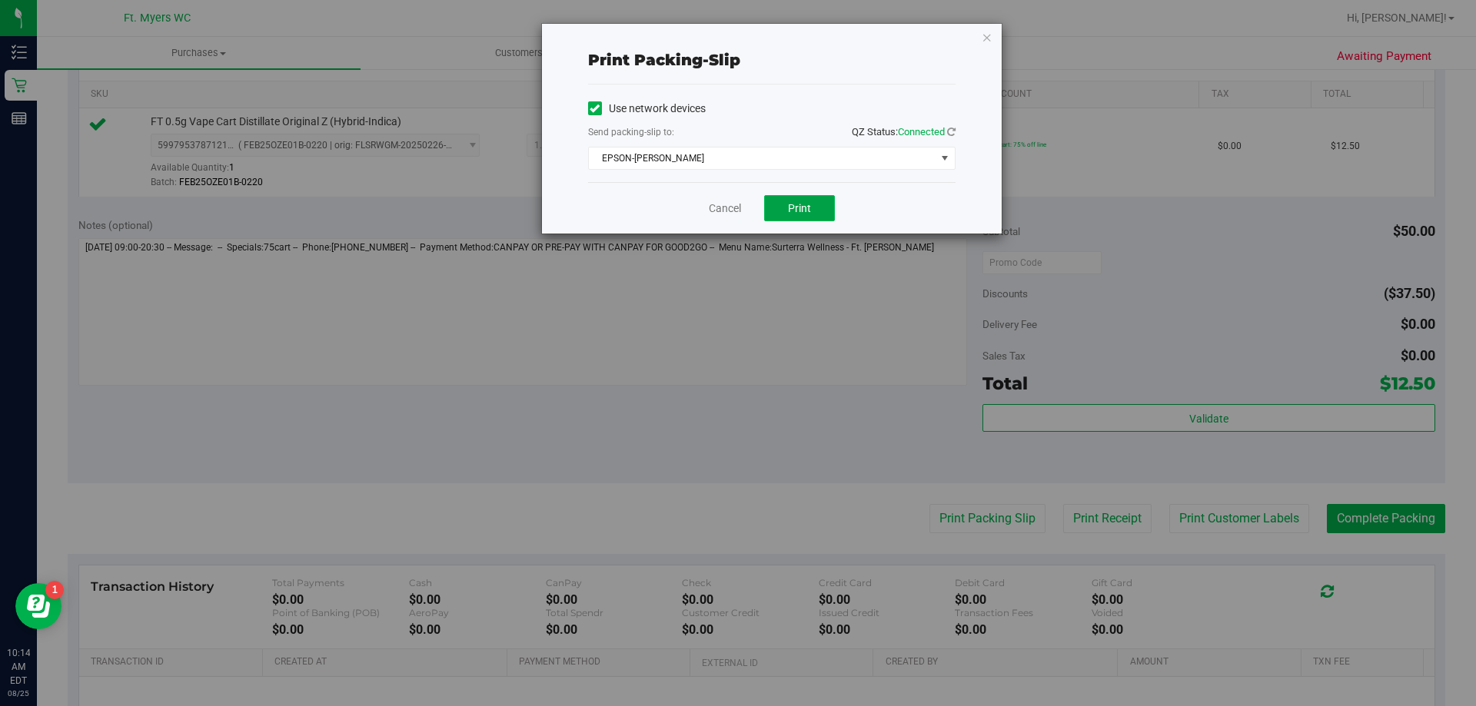
click at [801, 211] on span "Print" at bounding box center [799, 208] width 23 height 12
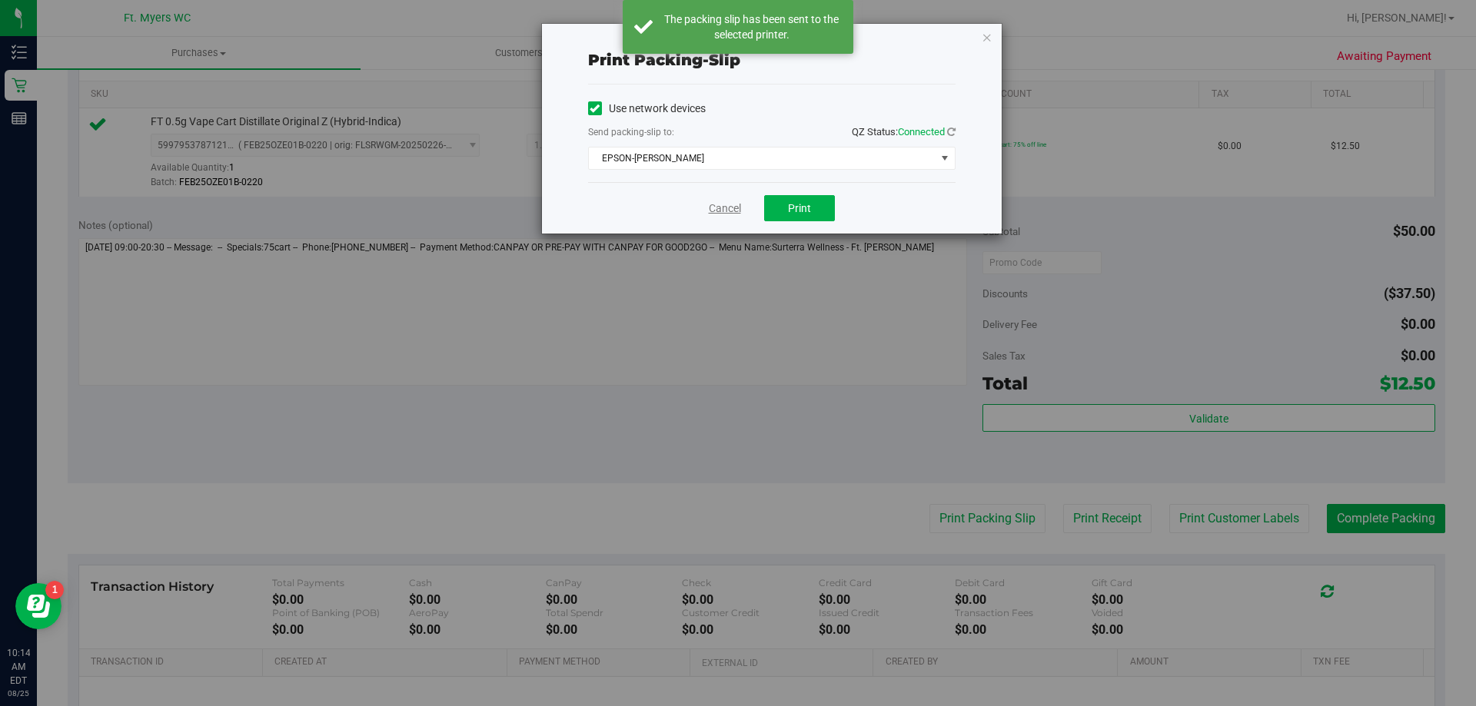
click at [728, 214] on link "Cancel" at bounding box center [725, 209] width 32 height 16
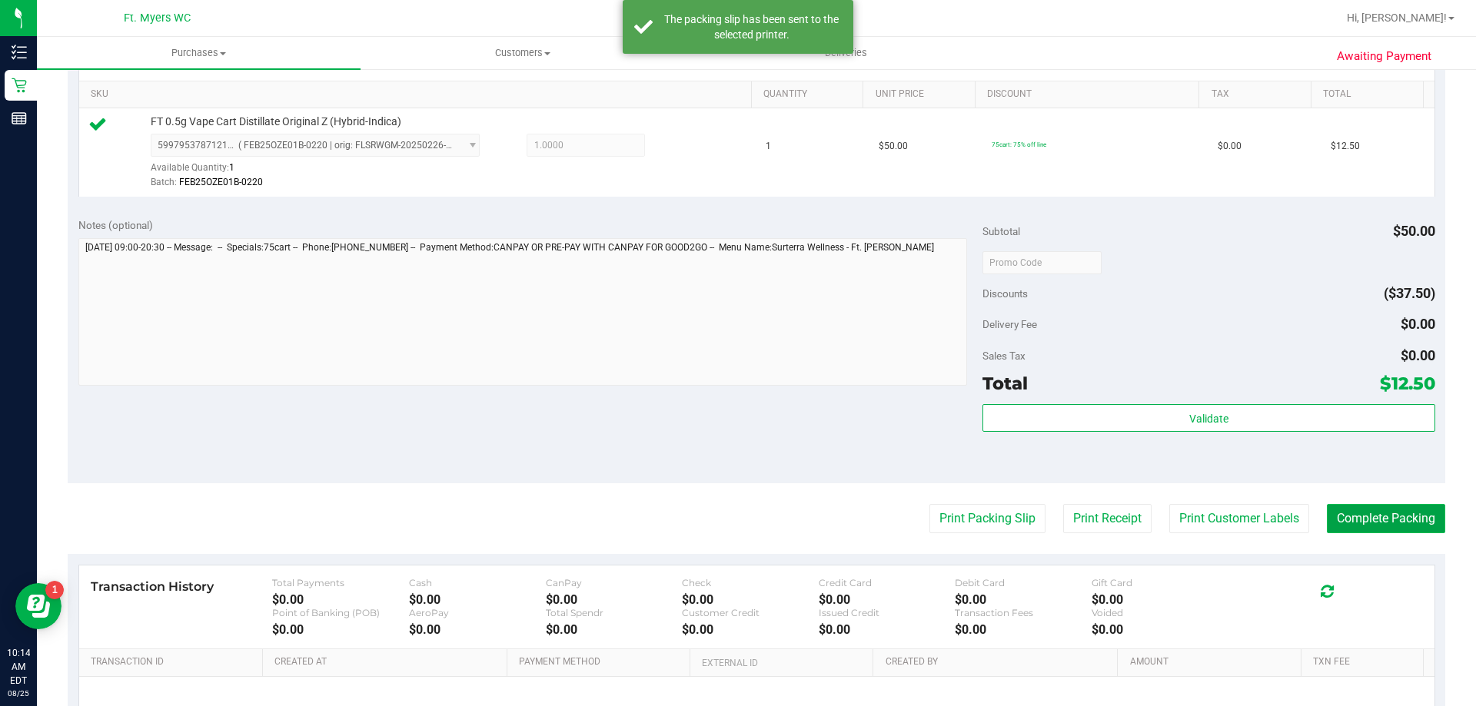
click at [1361, 514] on button "Complete Packing" at bounding box center [1386, 518] width 118 height 29
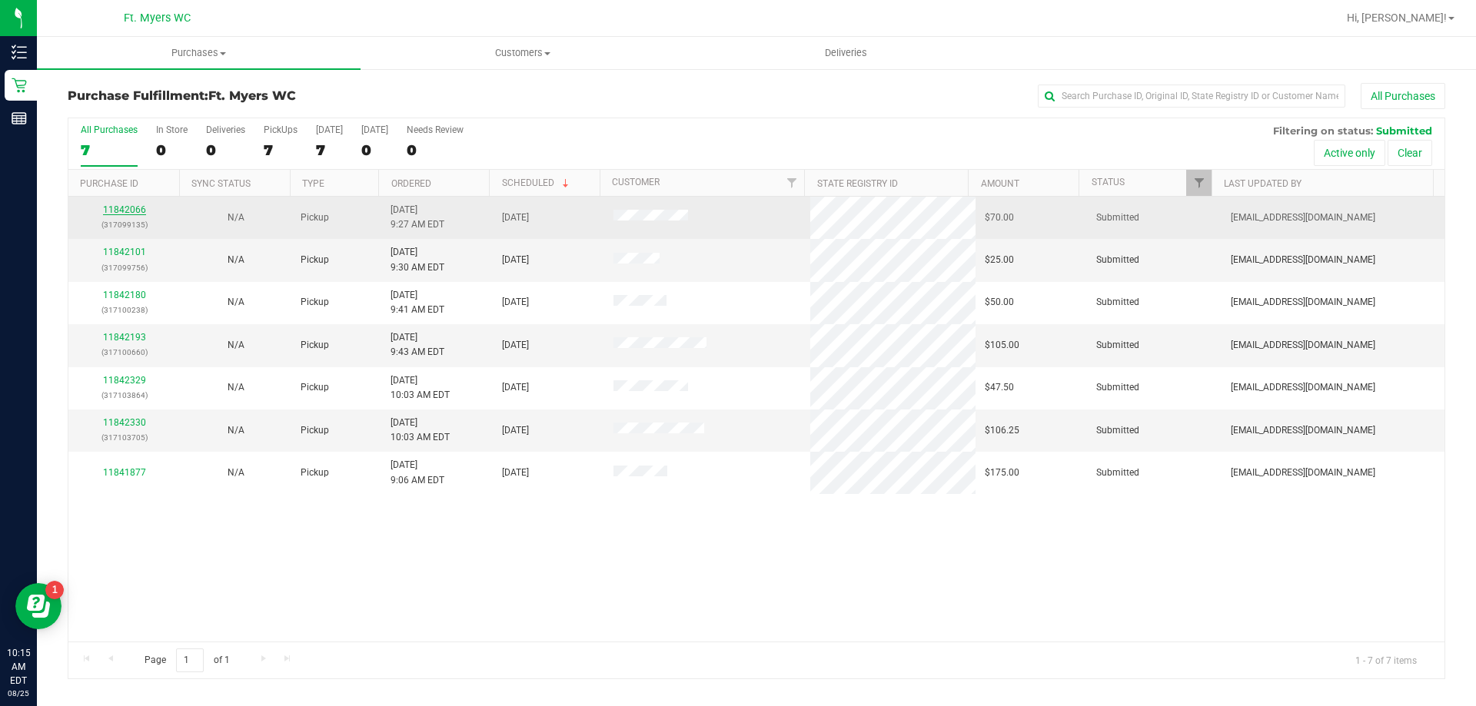
click at [126, 208] on link "11842066" at bounding box center [124, 209] width 43 height 11
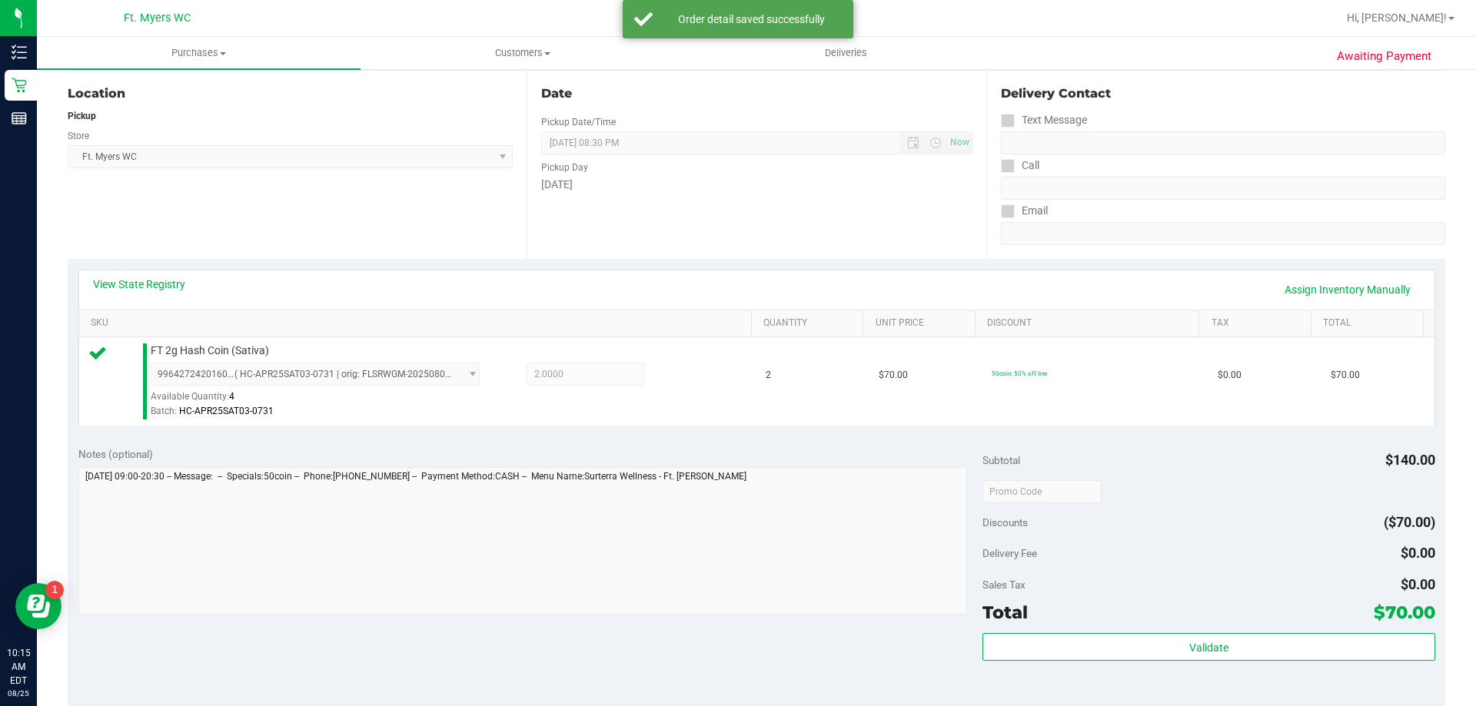
scroll to position [307, 0]
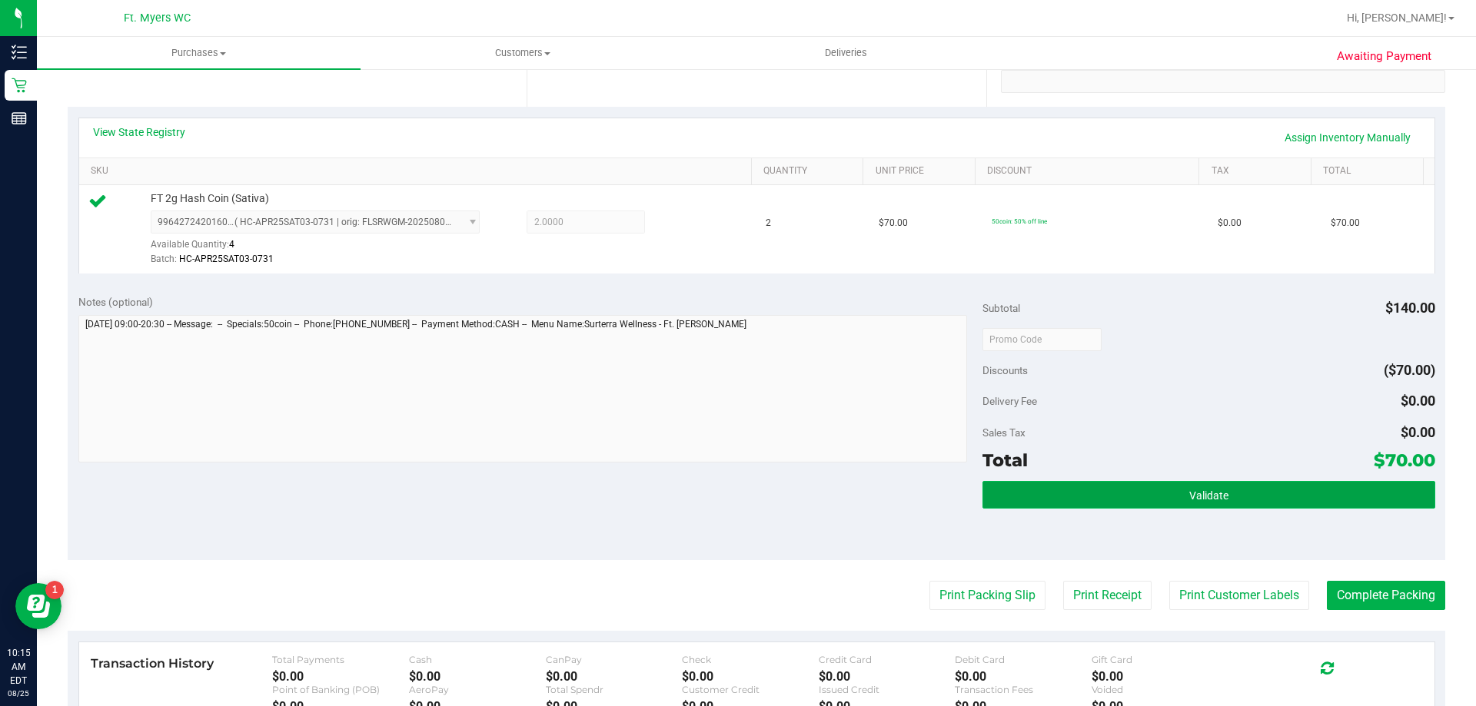
click at [1155, 485] on button "Validate" at bounding box center [1208, 495] width 452 height 28
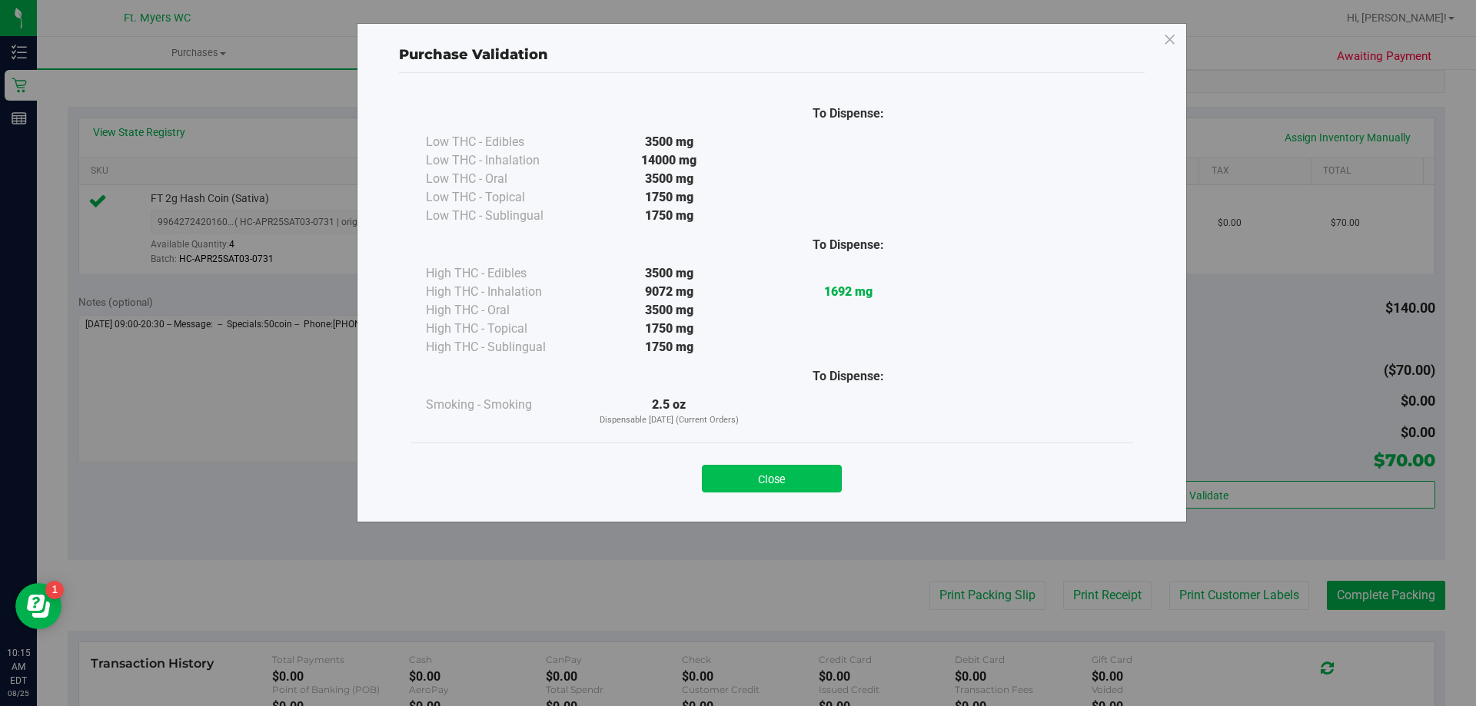
click at [816, 480] on button "Close" at bounding box center [772, 479] width 140 height 28
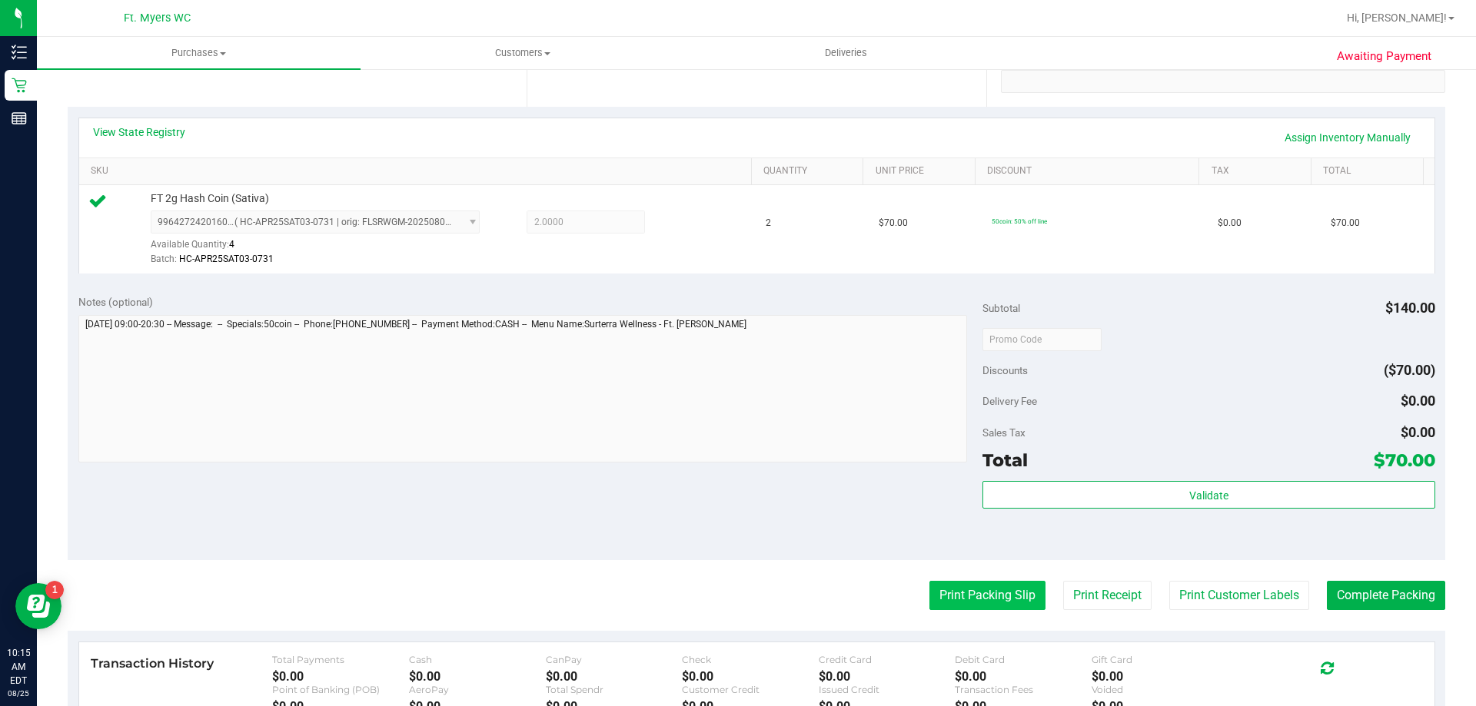
click at [947, 593] on button "Print Packing Slip" at bounding box center [987, 595] width 116 height 29
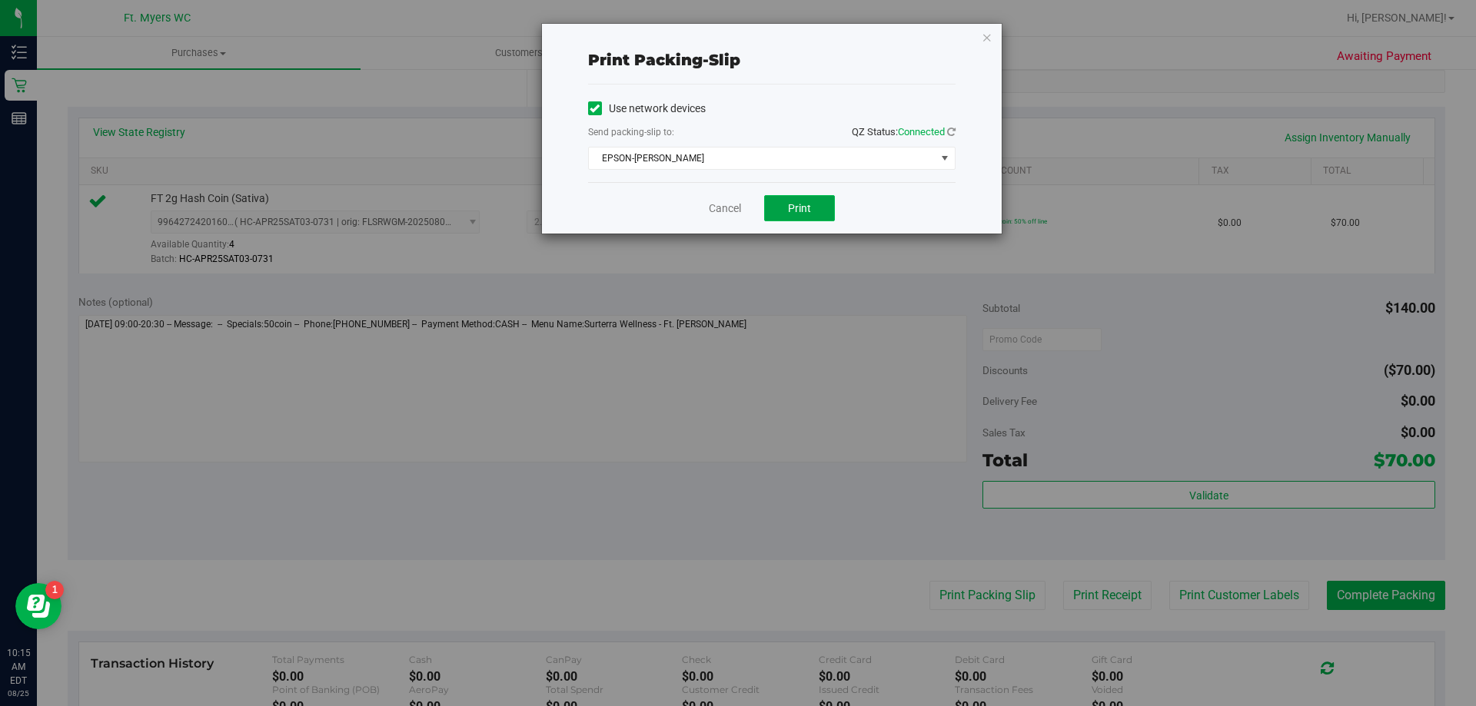
click at [786, 202] on button "Print" at bounding box center [799, 208] width 71 height 26
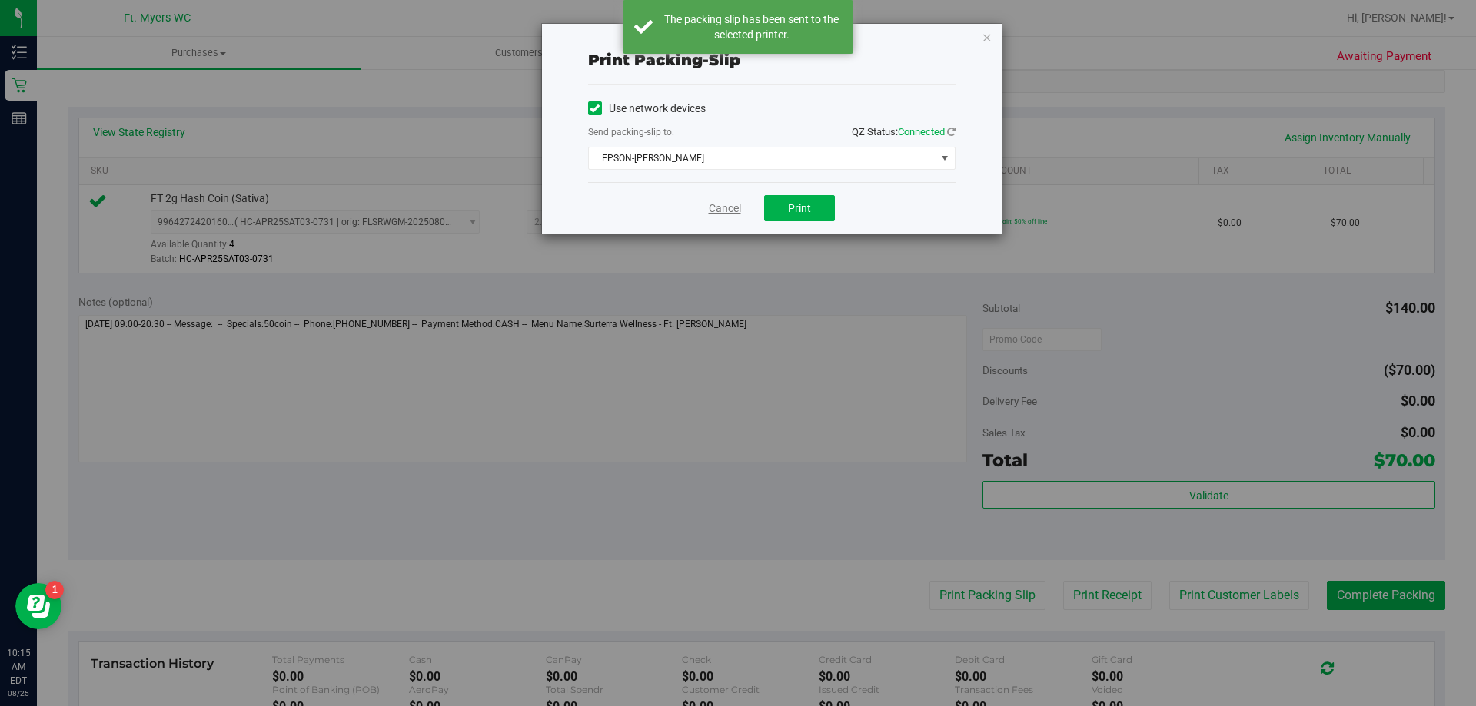
click at [732, 211] on link "Cancel" at bounding box center [725, 209] width 32 height 16
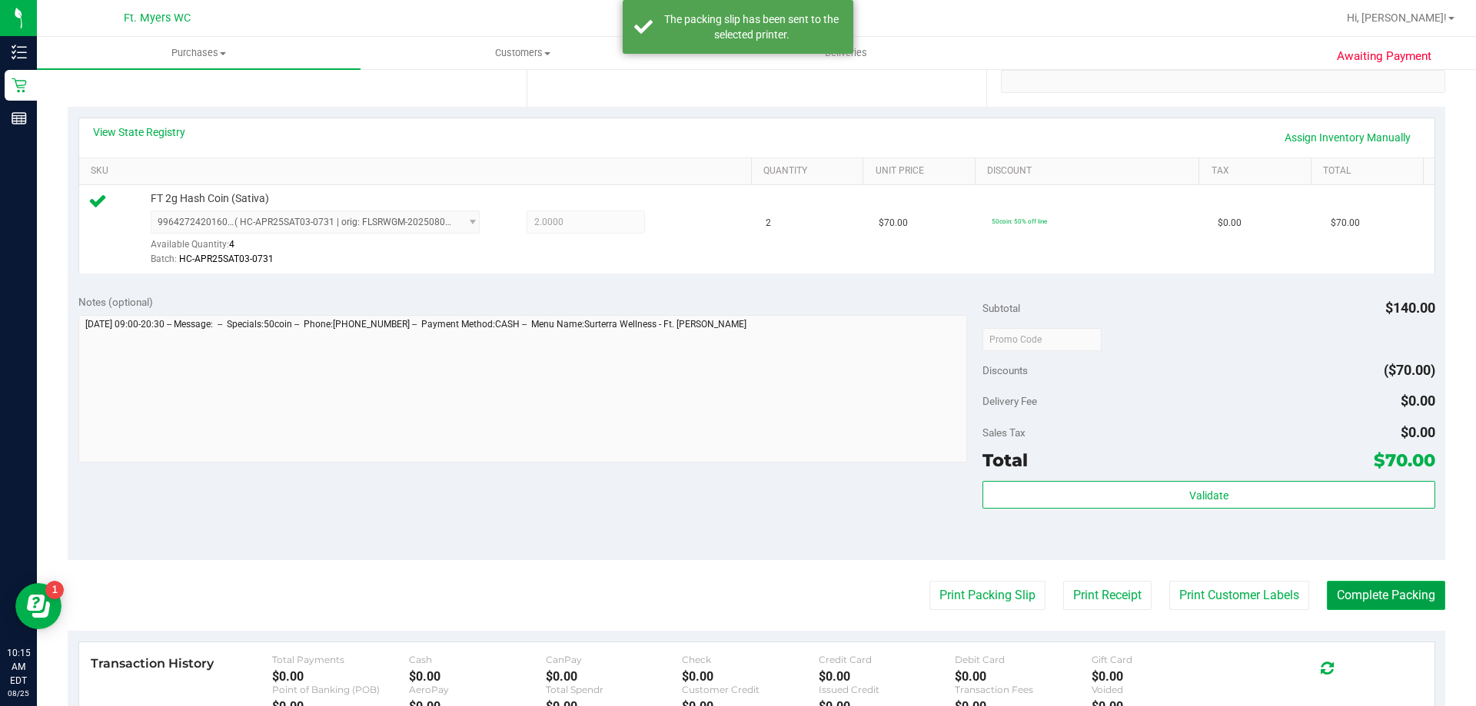
click at [1370, 591] on button "Complete Packing" at bounding box center [1386, 595] width 118 height 29
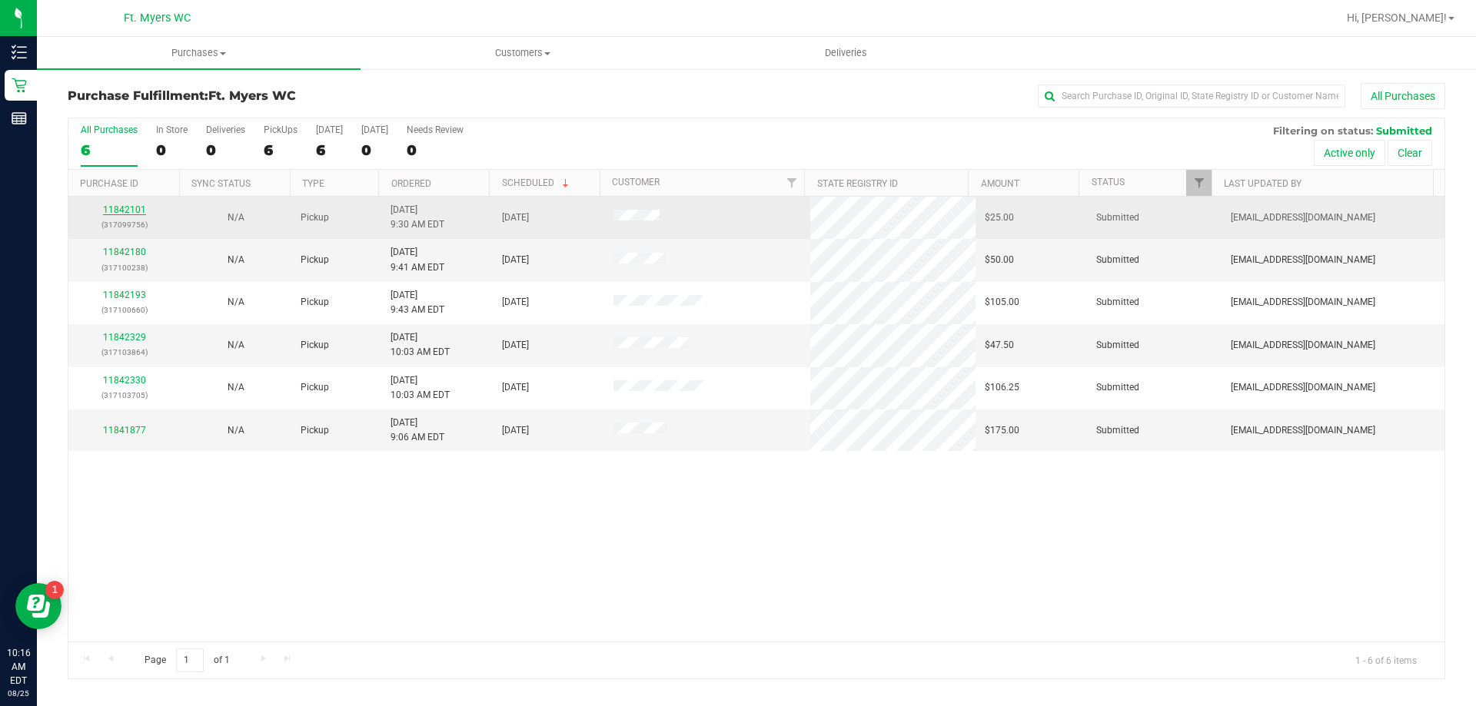
click at [124, 212] on link "11842101" at bounding box center [124, 209] width 43 height 11
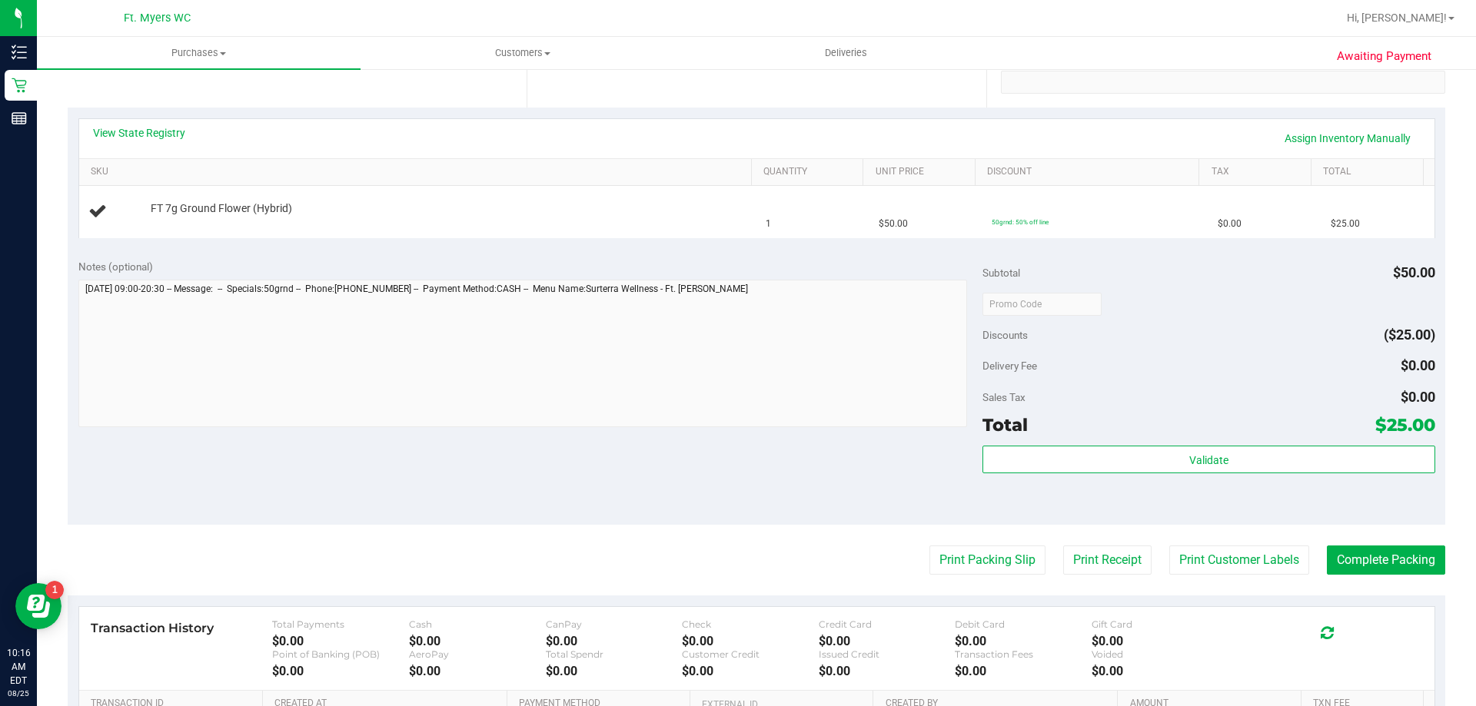
scroll to position [307, 0]
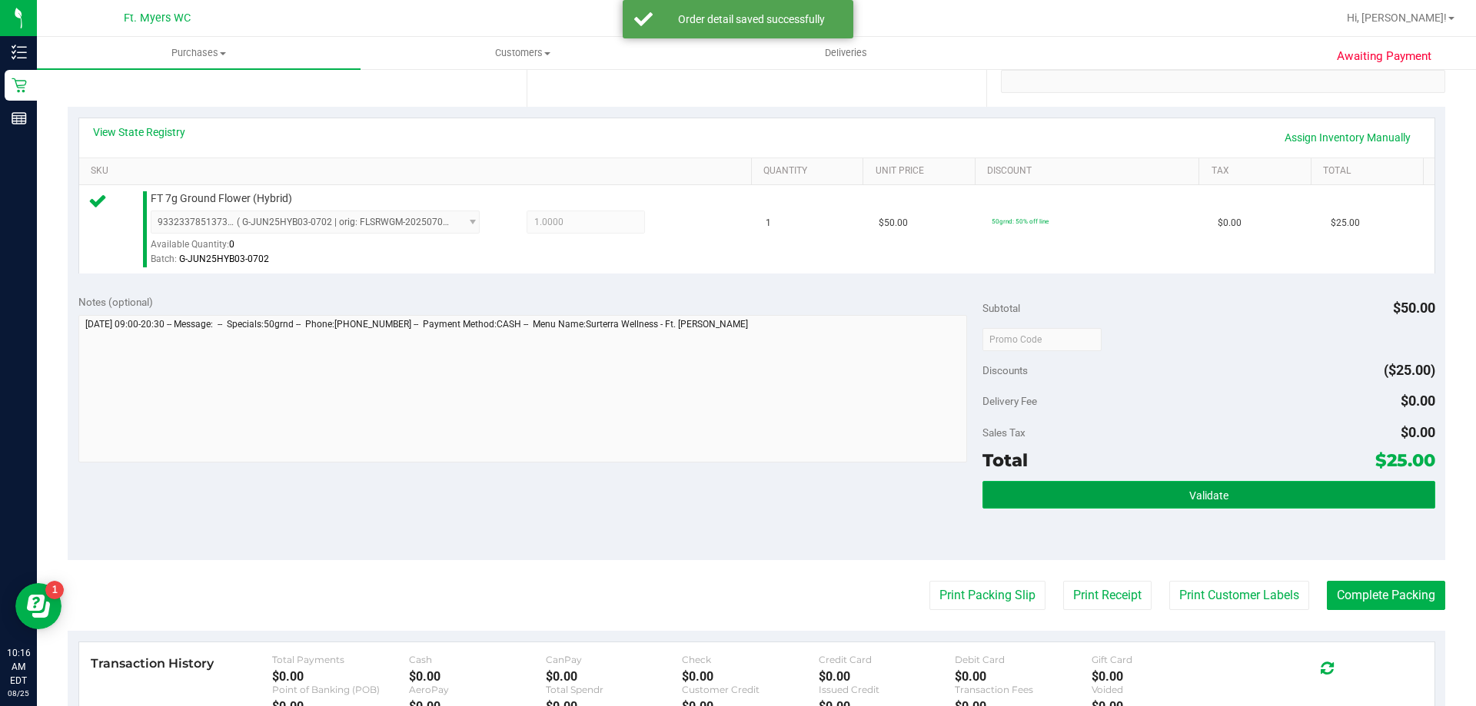
click at [1158, 492] on button "Validate" at bounding box center [1208, 495] width 452 height 28
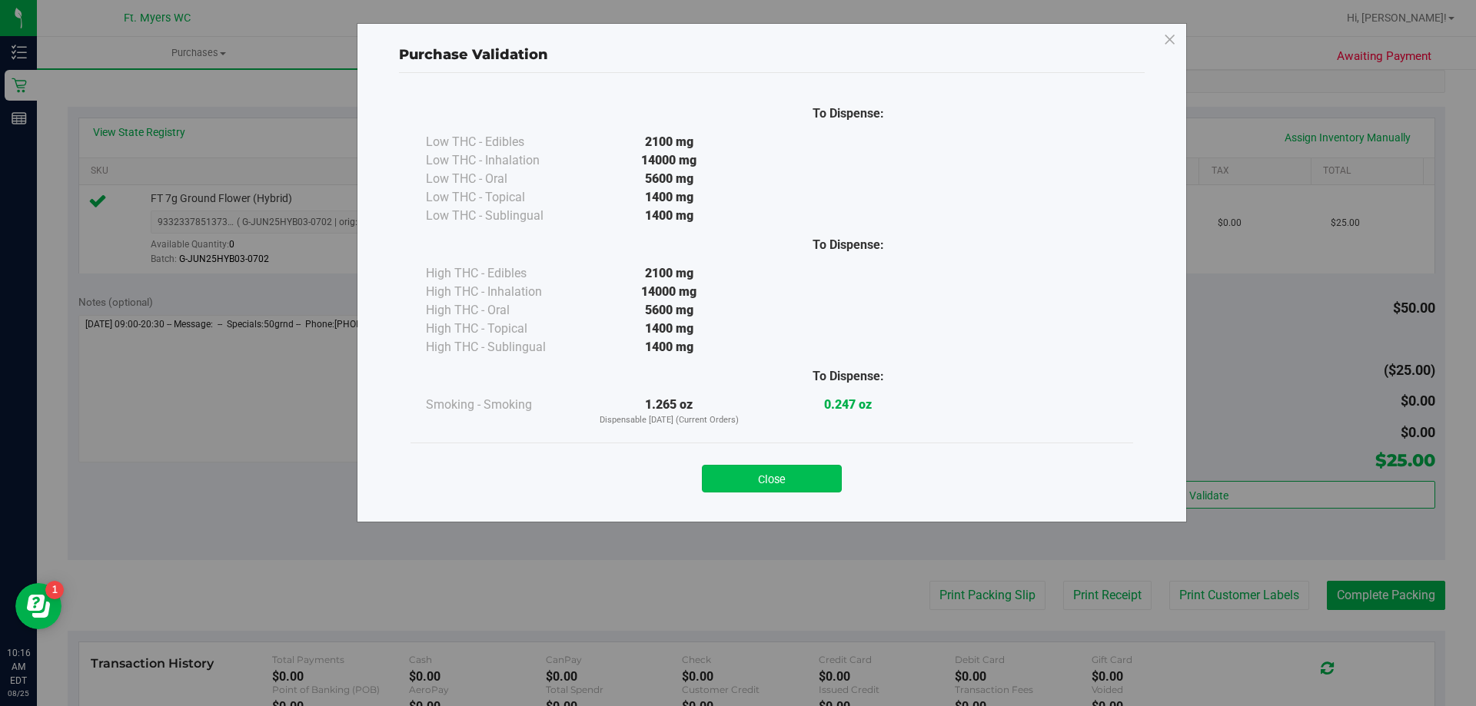
click at [781, 484] on button "Close" at bounding box center [772, 479] width 140 height 28
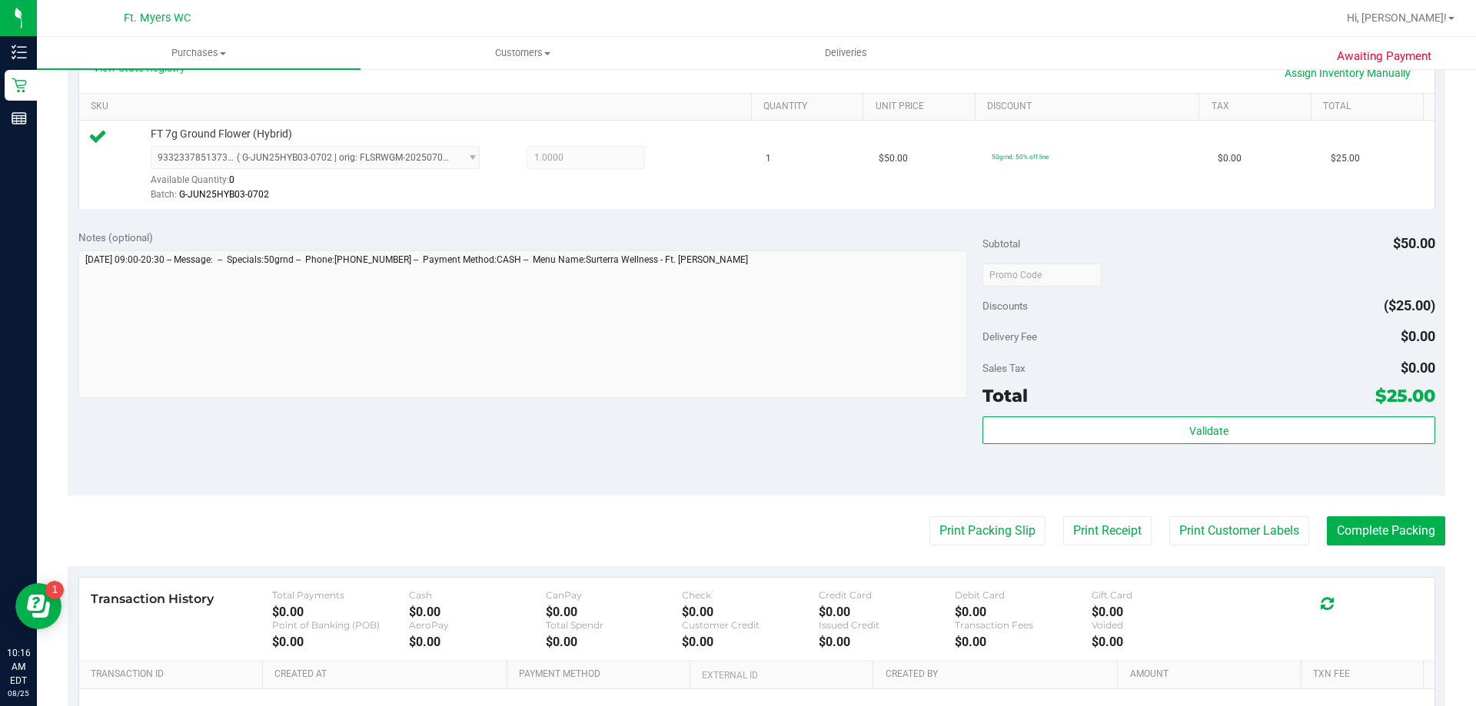
scroll to position [461, 0]
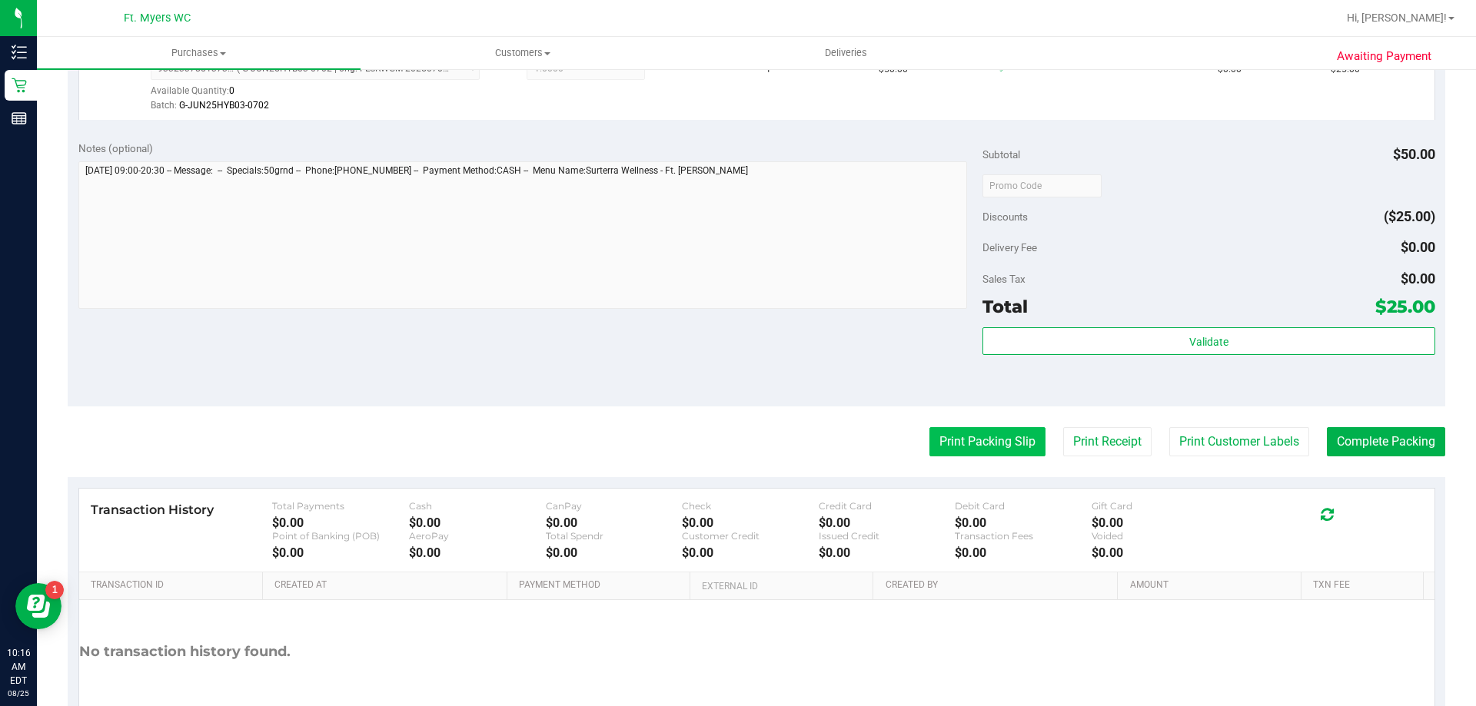
click at [967, 444] on button "Print Packing Slip" at bounding box center [987, 441] width 116 height 29
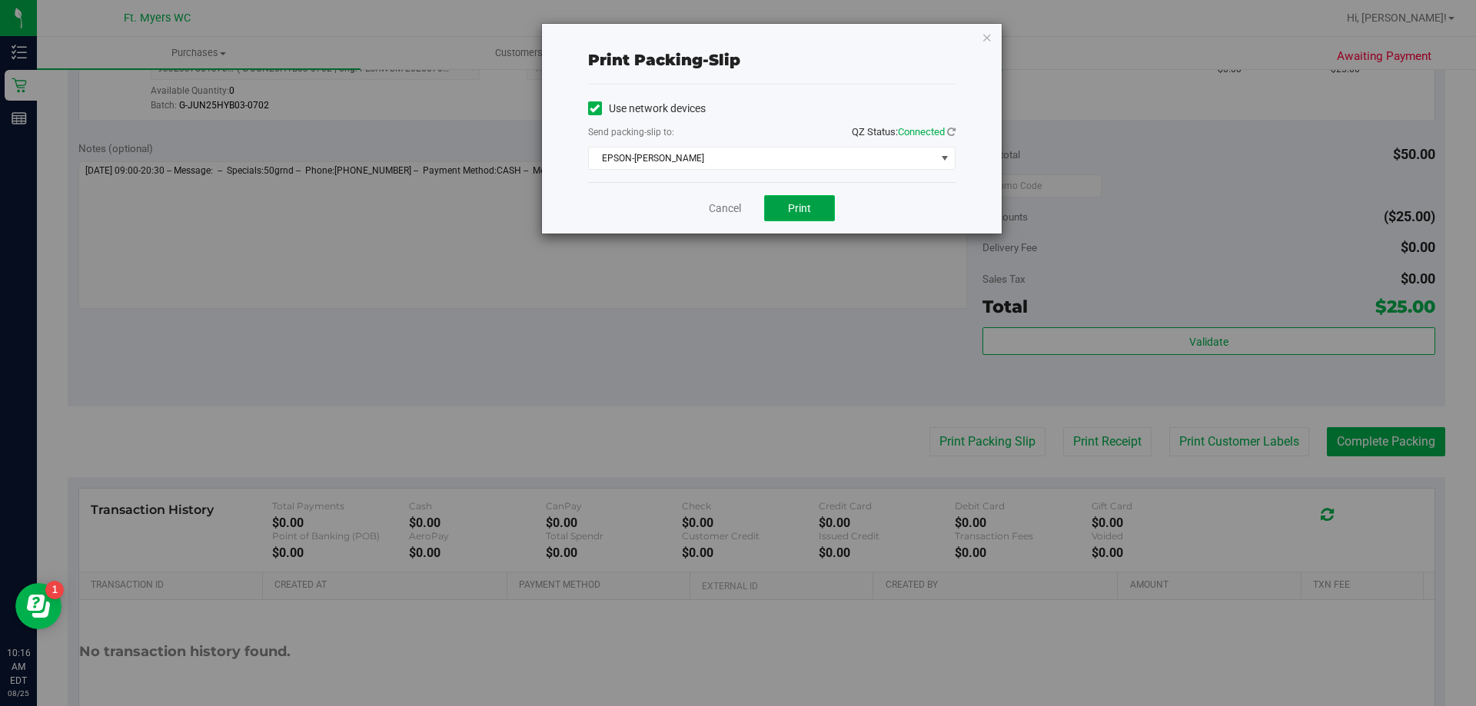
click at [825, 208] on button "Print" at bounding box center [799, 208] width 71 height 26
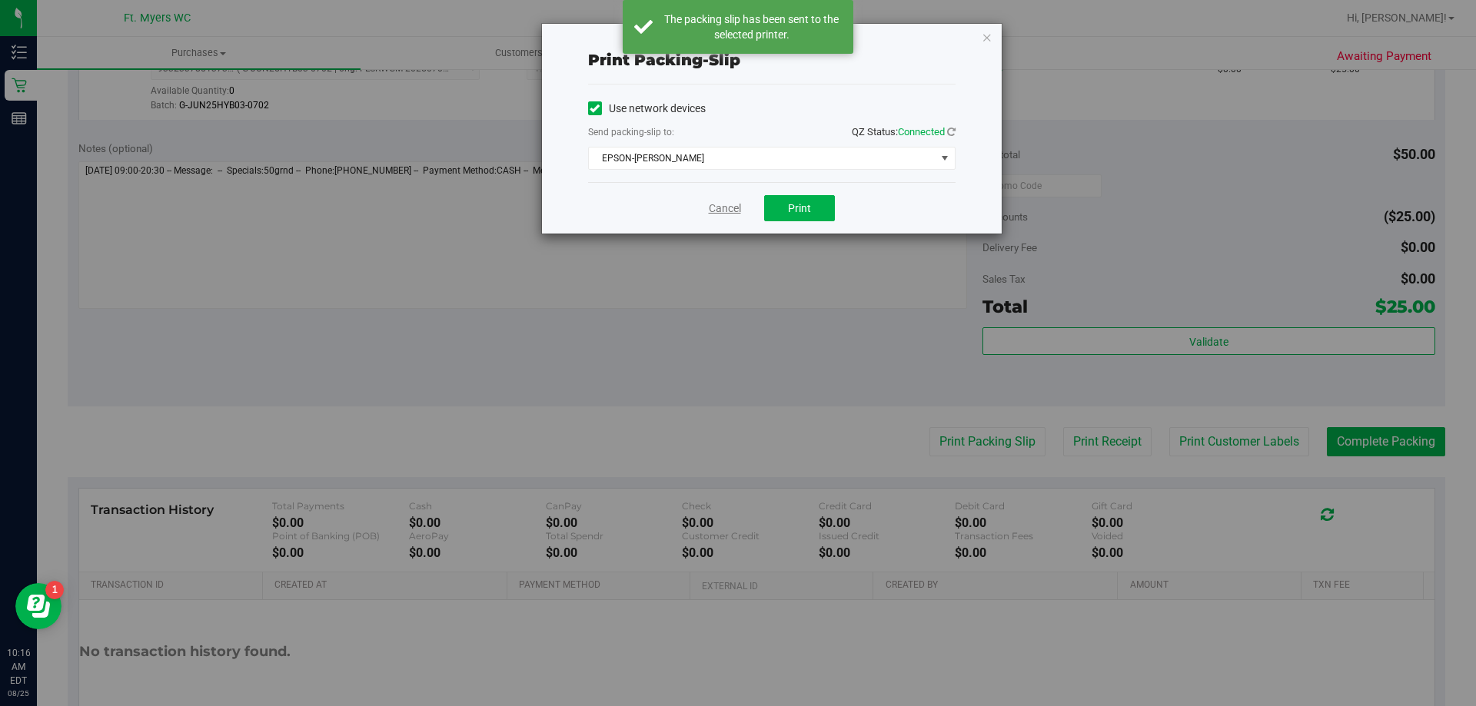
click at [731, 210] on link "Cancel" at bounding box center [725, 209] width 32 height 16
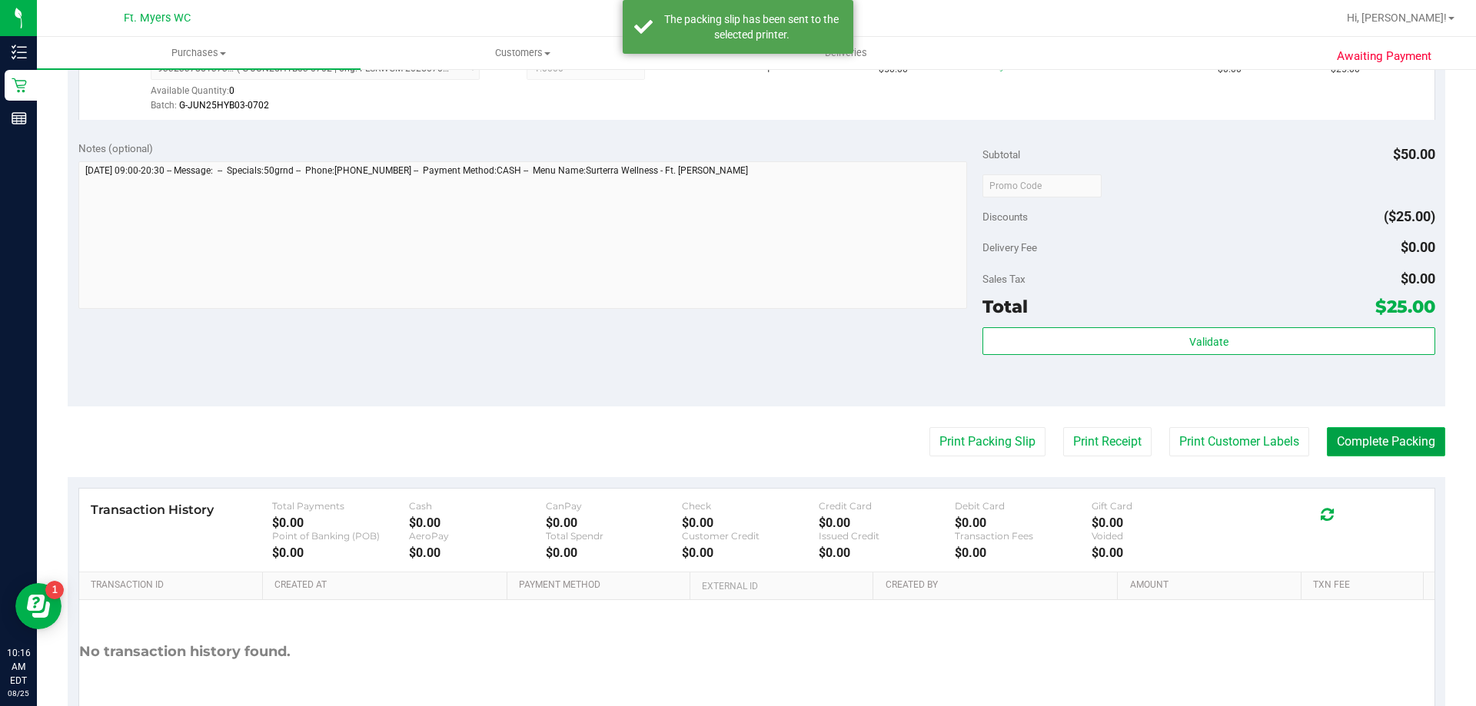
click at [1391, 438] on button "Complete Packing" at bounding box center [1386, 441] width 118 height 29
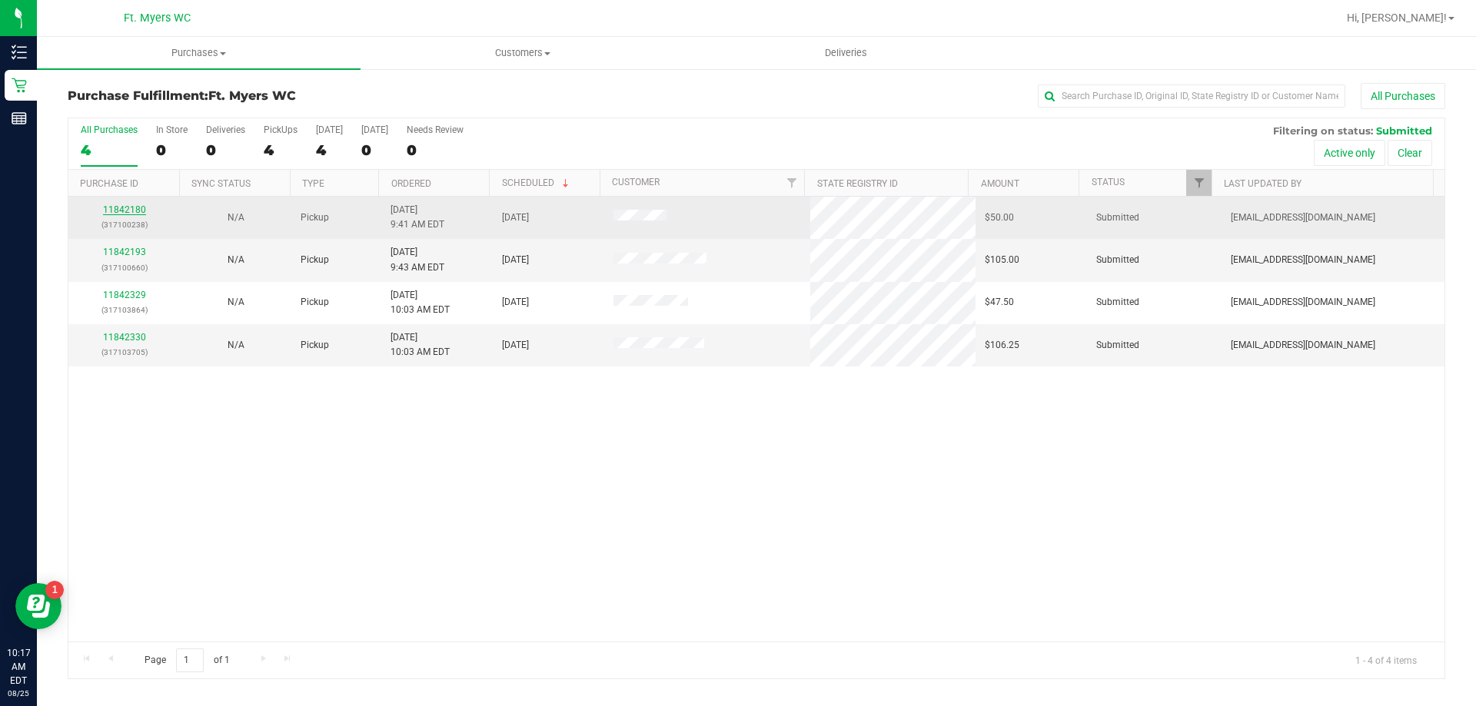
click at [134, 208] on link "11842180" at bounding box center [124, 209] width 43 height 11
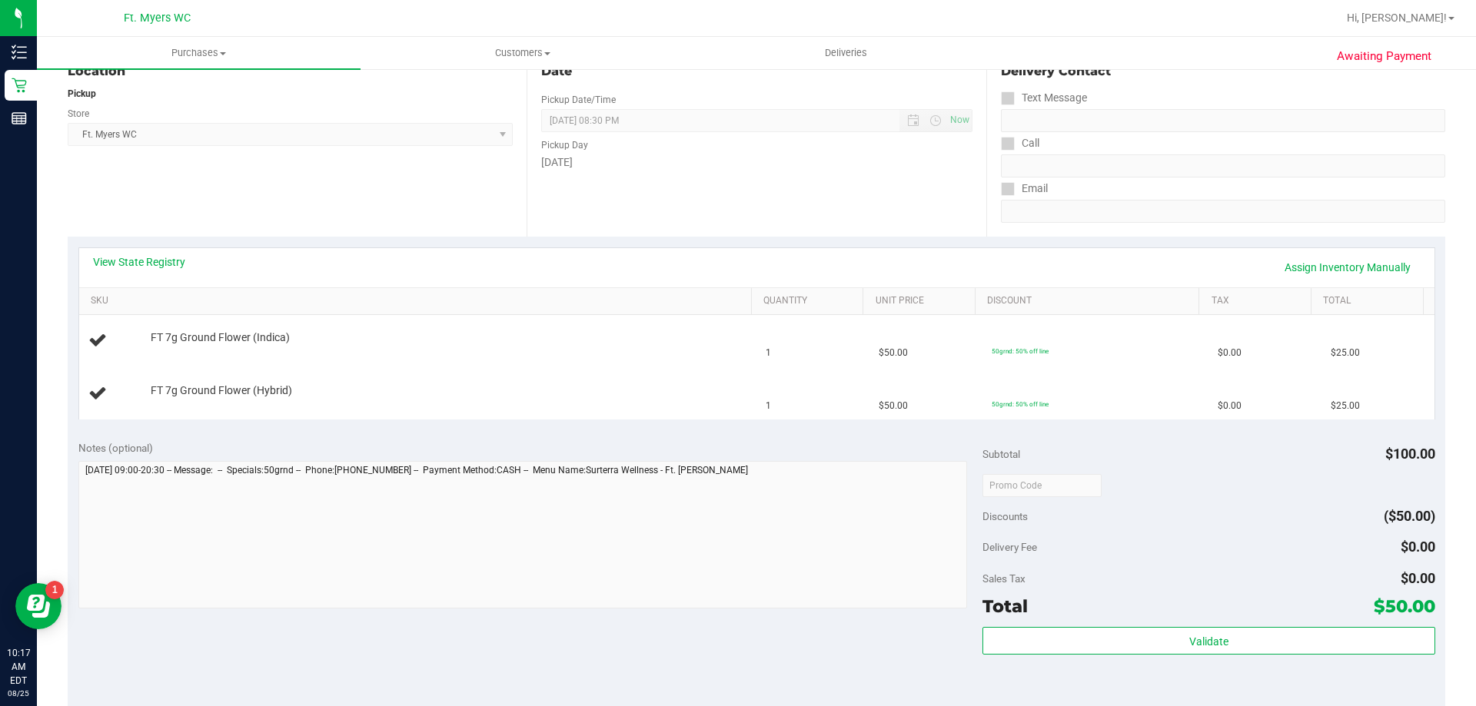
scroll to position [231, 0]
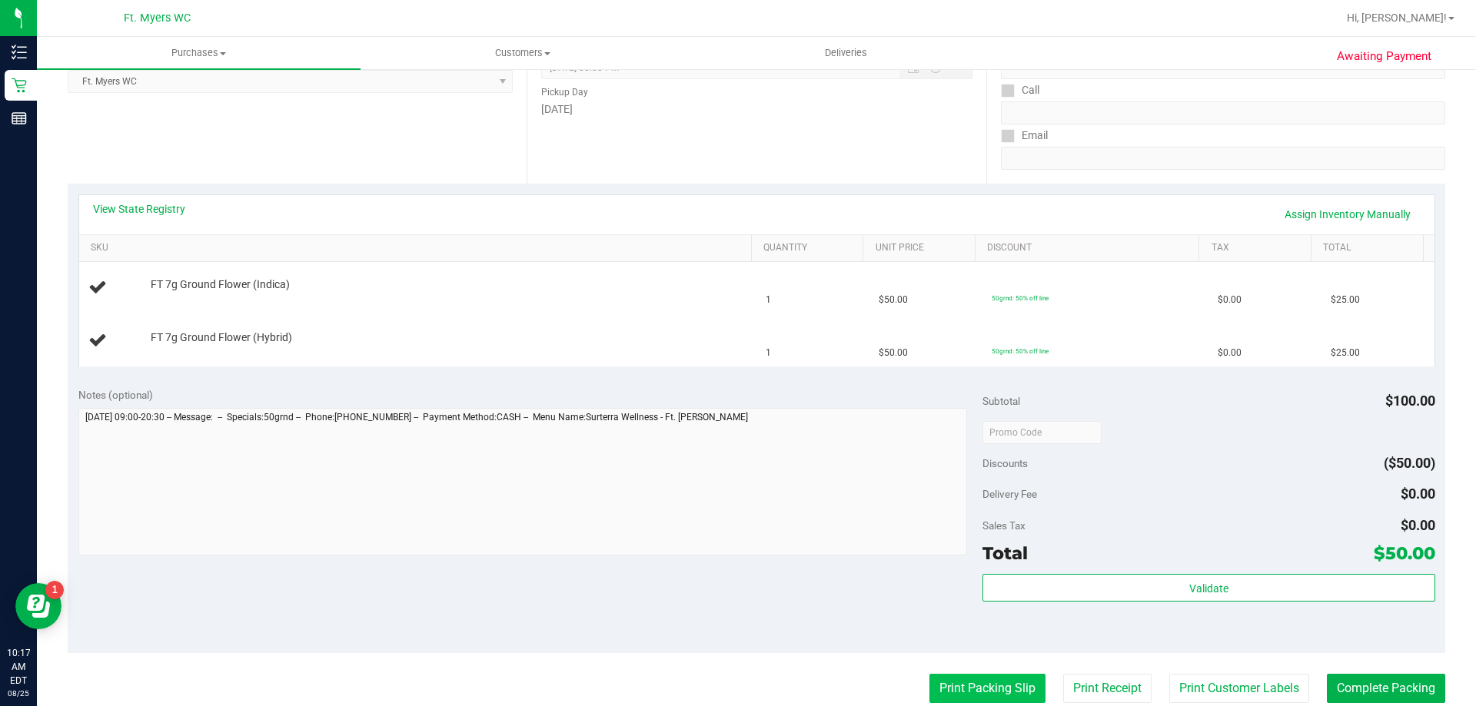
click at [995, 687] on button "Print Packing Slip" at bounding box center [987, 688] width 116 height 29
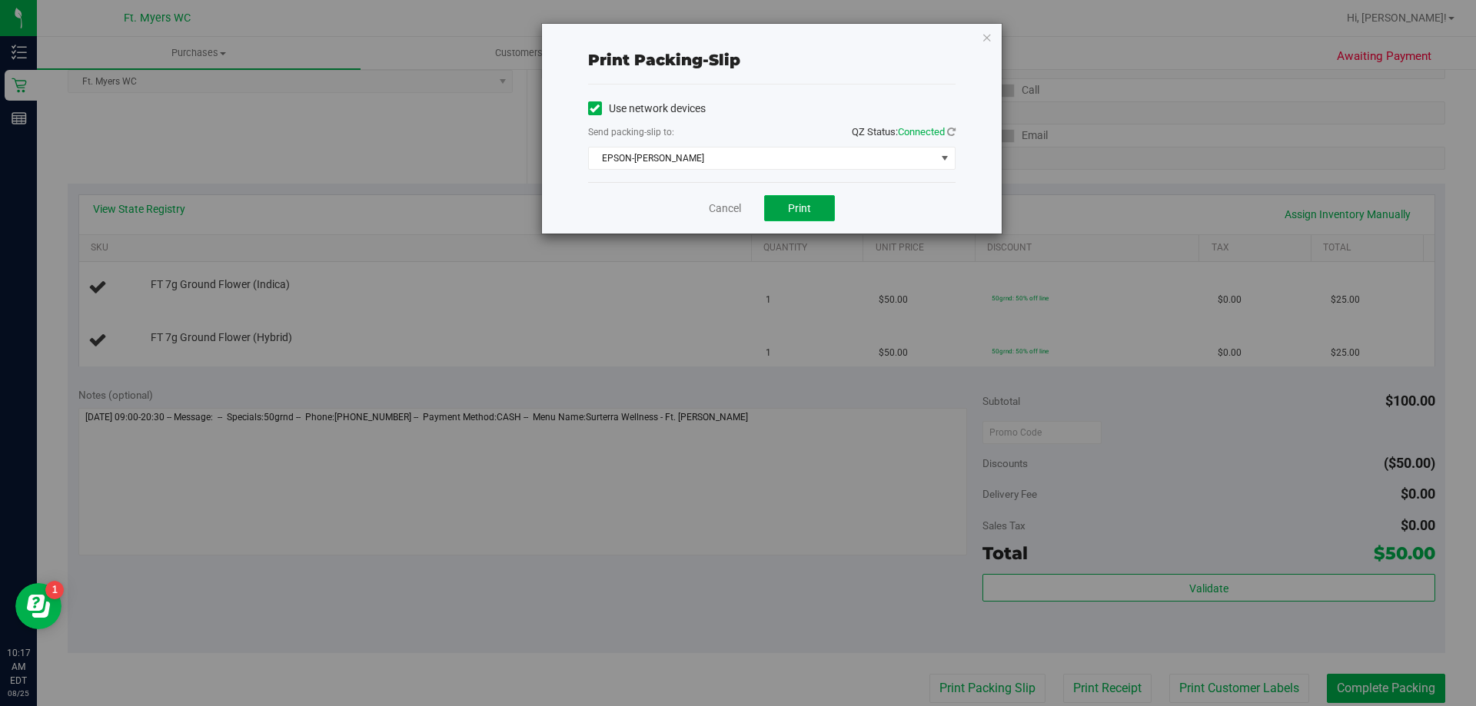
click at [800, 216] on button "Print" at bounding box center [799, 208] width 71 height 26
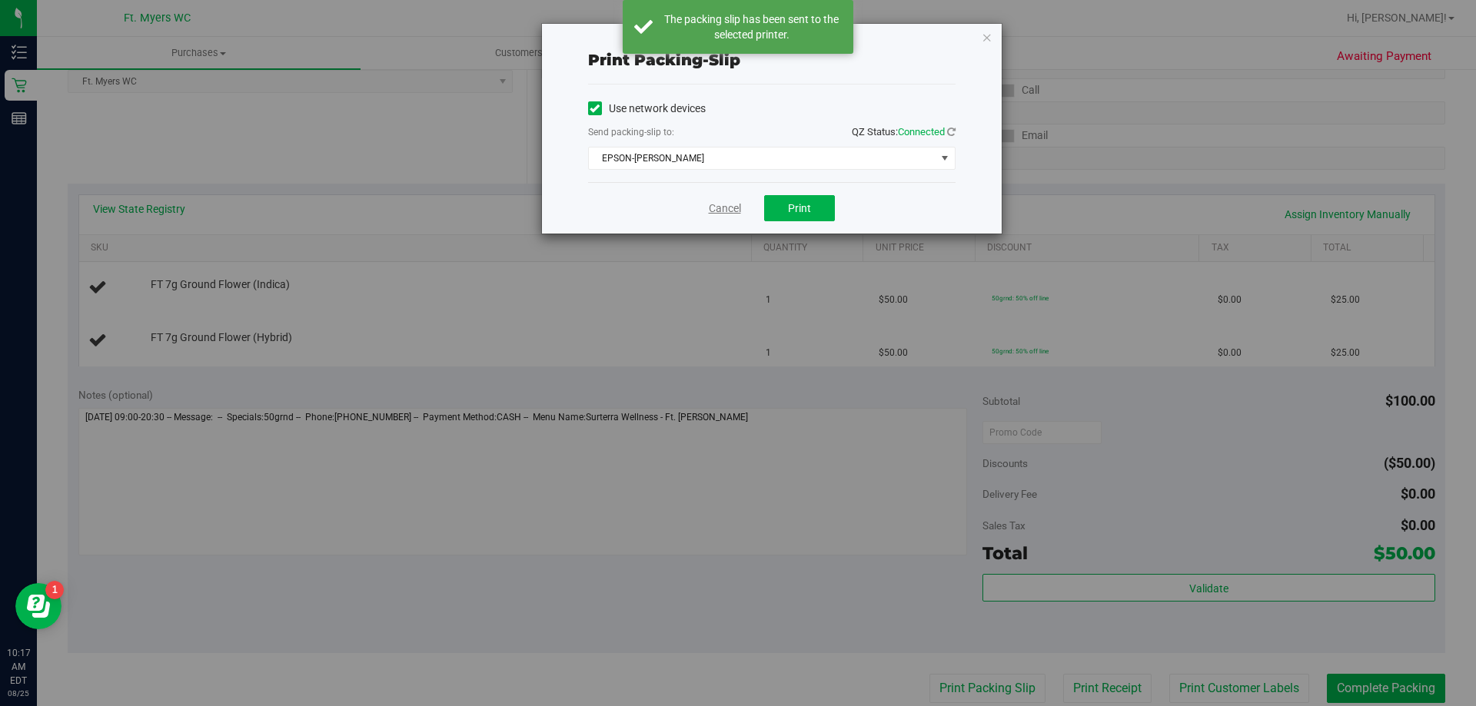
click at [724, 214] on link "Cancel" at bounding box center [725, 209] width 32 height 16
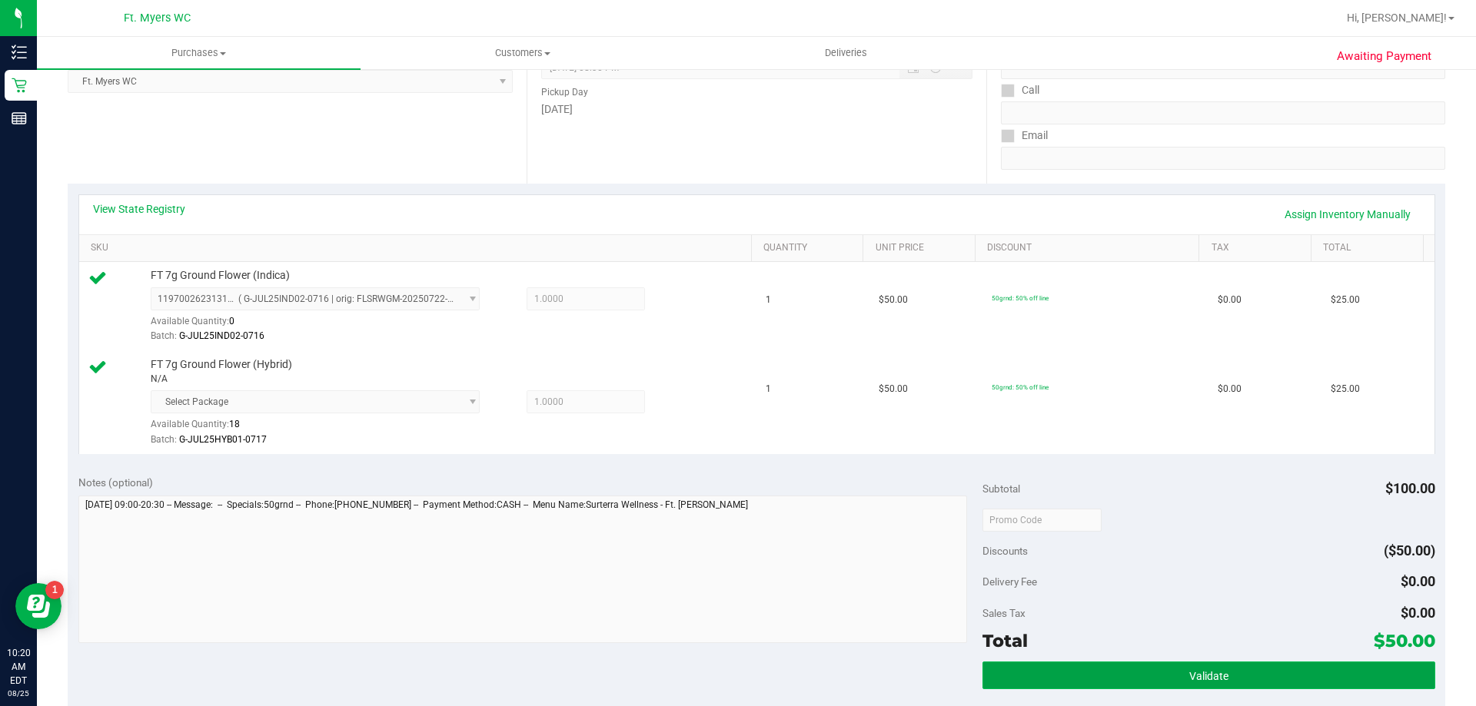
click at [1199, 682] on span "Validate" at bounding box center [1208, 676] width 39 height 12
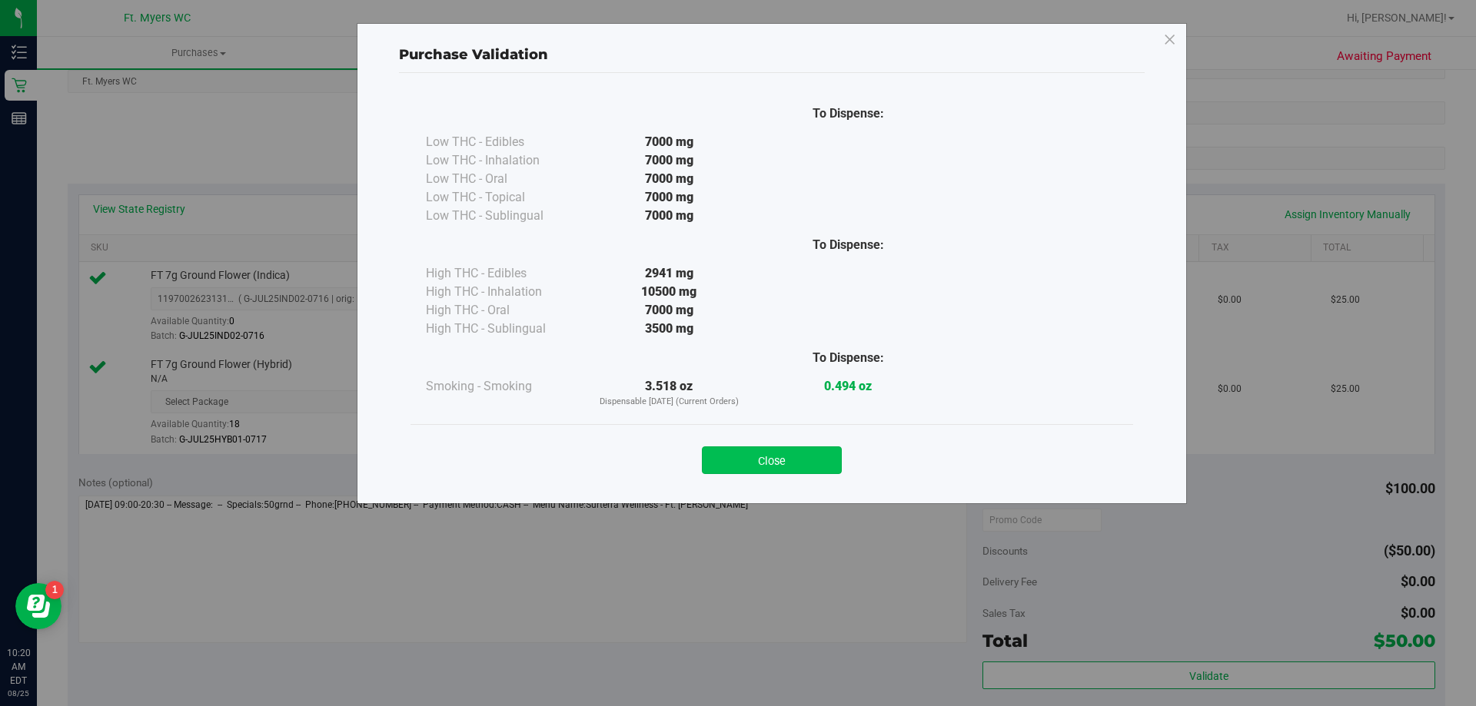
click at [756, 461] on button "Close" at bounding box center [772, 461] width 140 height 28
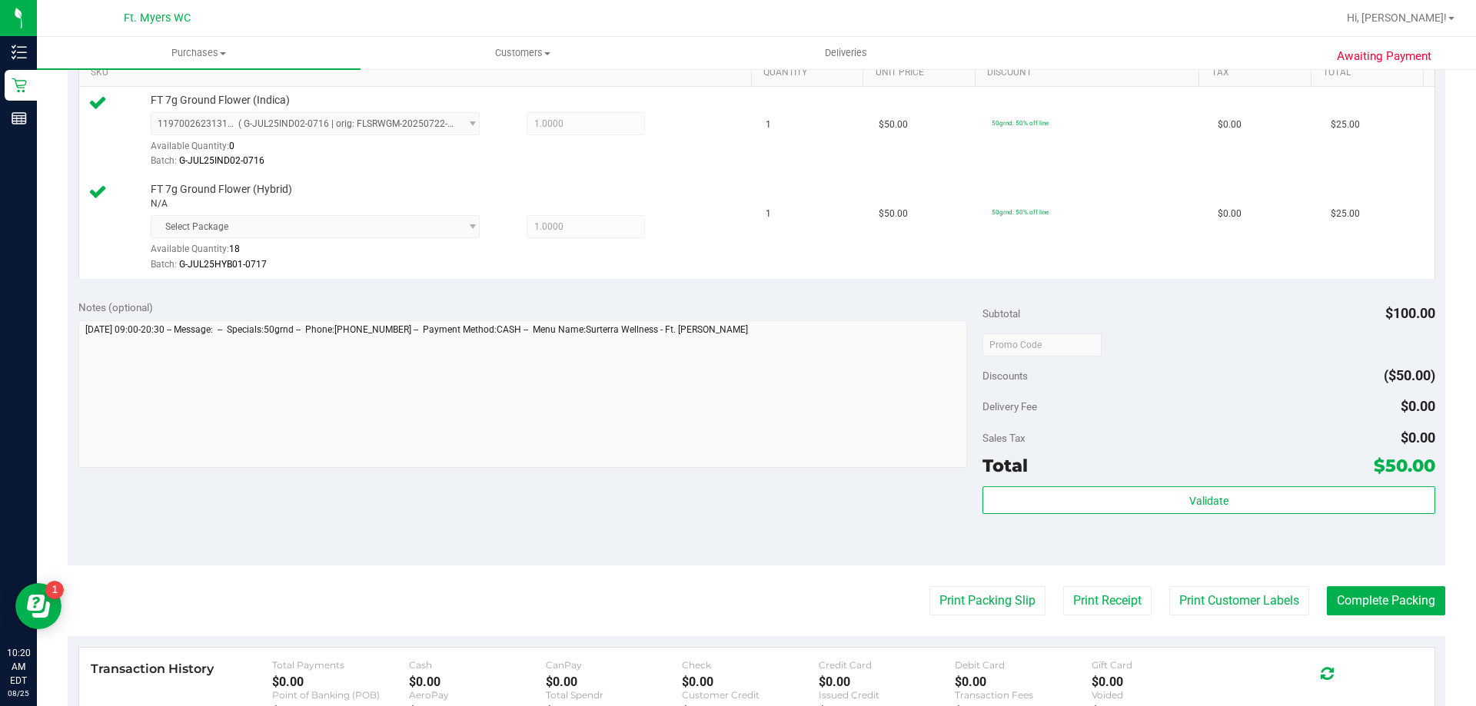
scroll to position [615, 0]
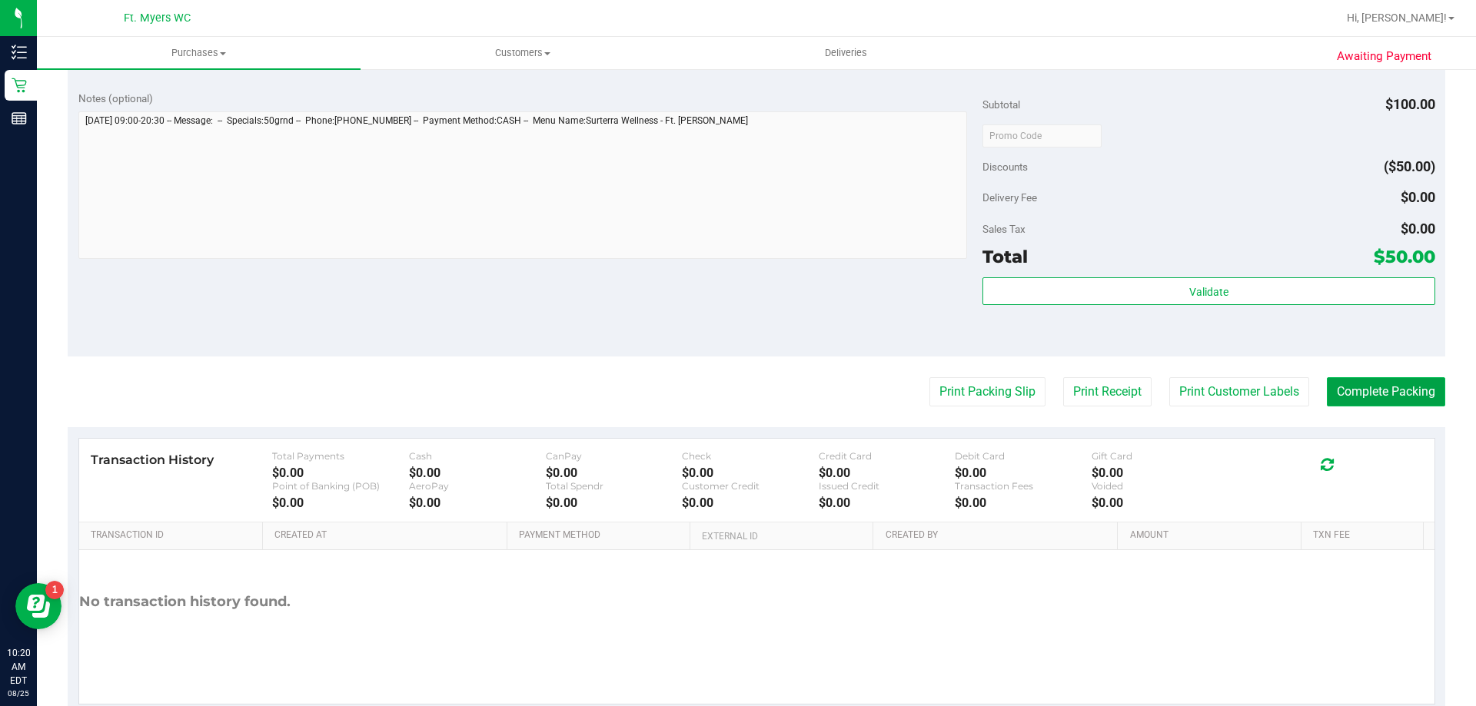
click at [1348, 394] on button "Complete Packing" at bounding box center [1386, 391] width 118 height 29
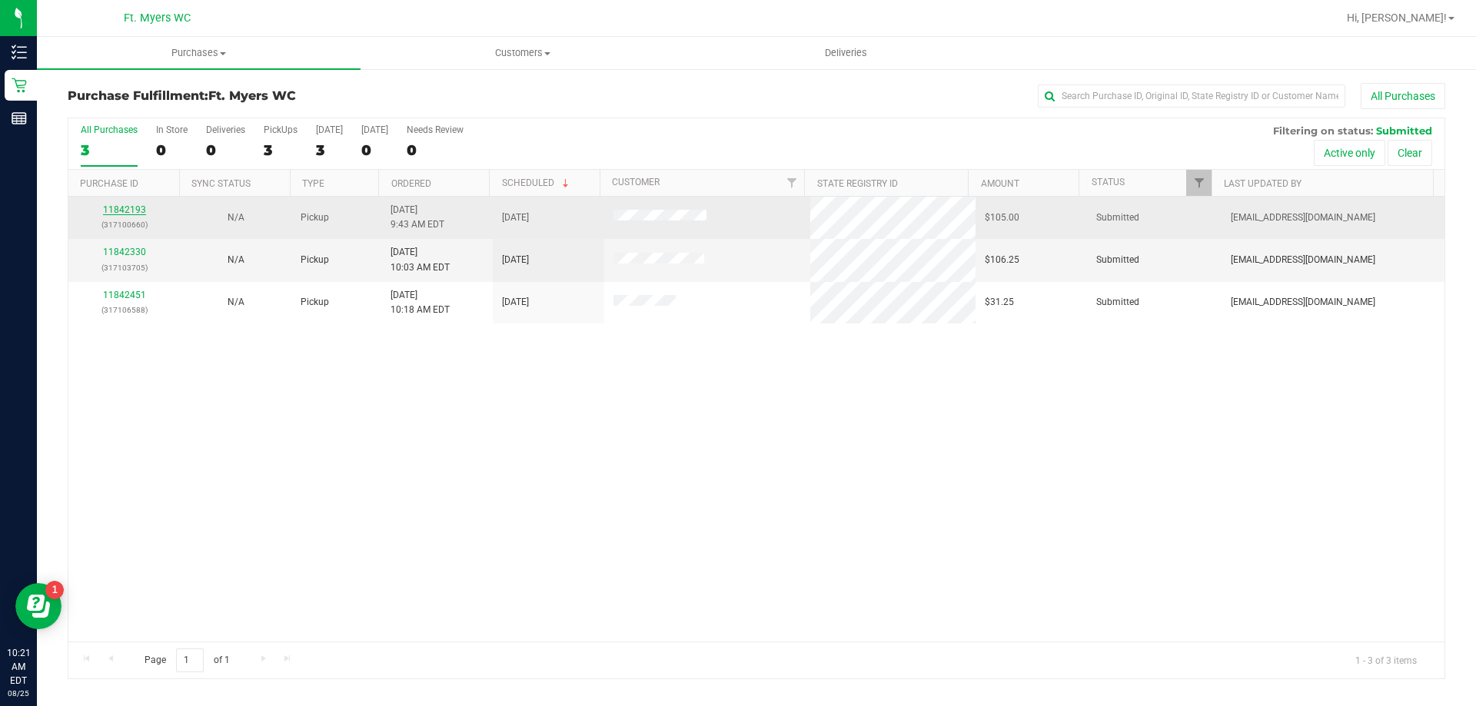
click at [128, 210] on link "11842193" at bounding box center [124, 209] width 43 height 11
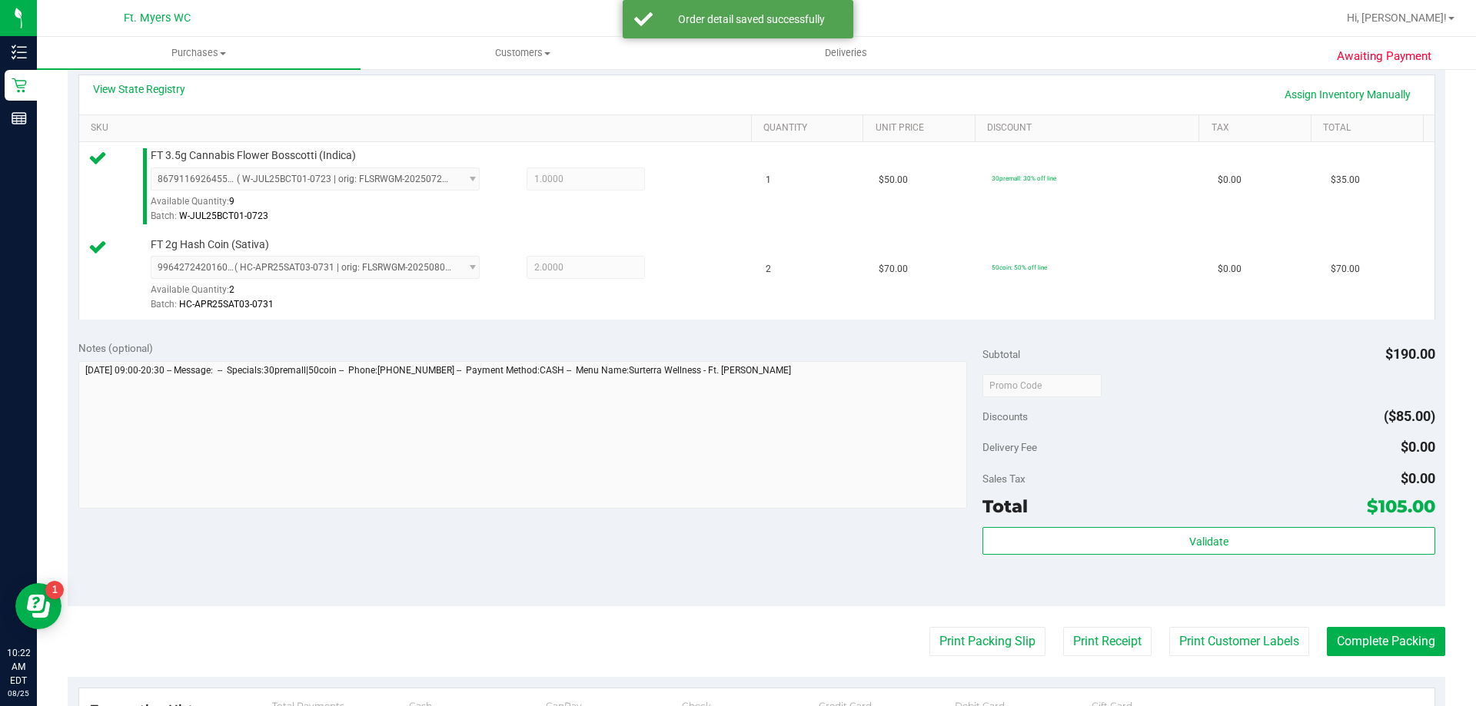
scroll to position [384, 0]
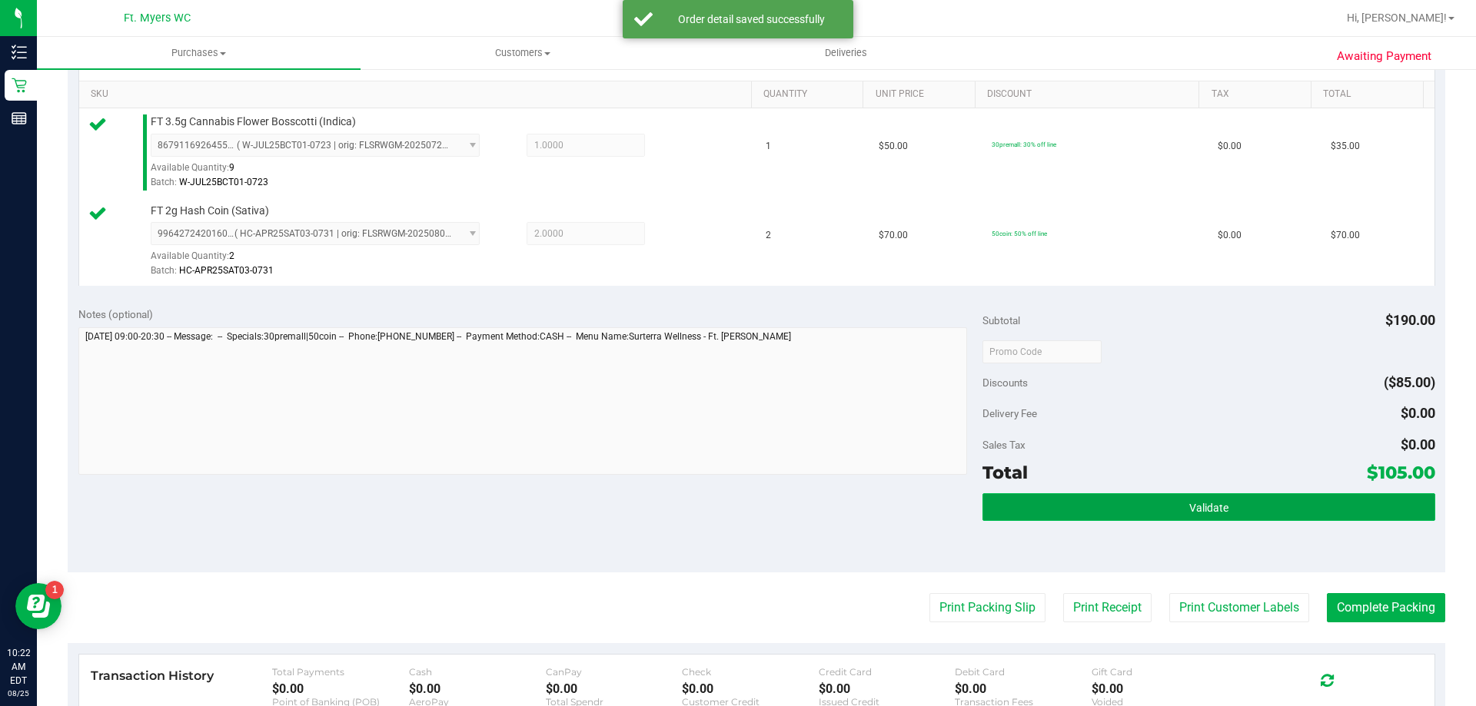
click at [1155, 502] on button "Validate" at bounding box center [1208, 508] width 452 height 28
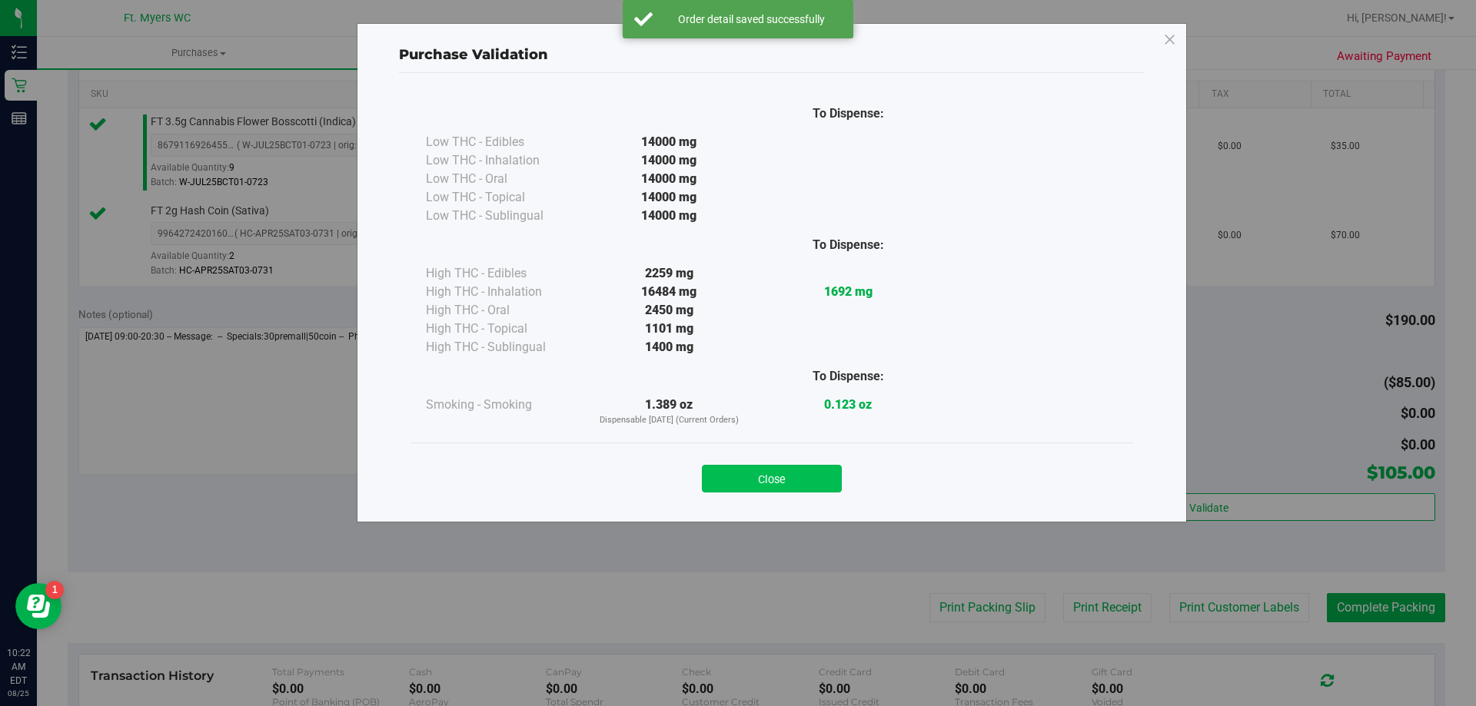
click at [787, 490] on button "Close" at bounding box center [772, 479] width 140 height 28
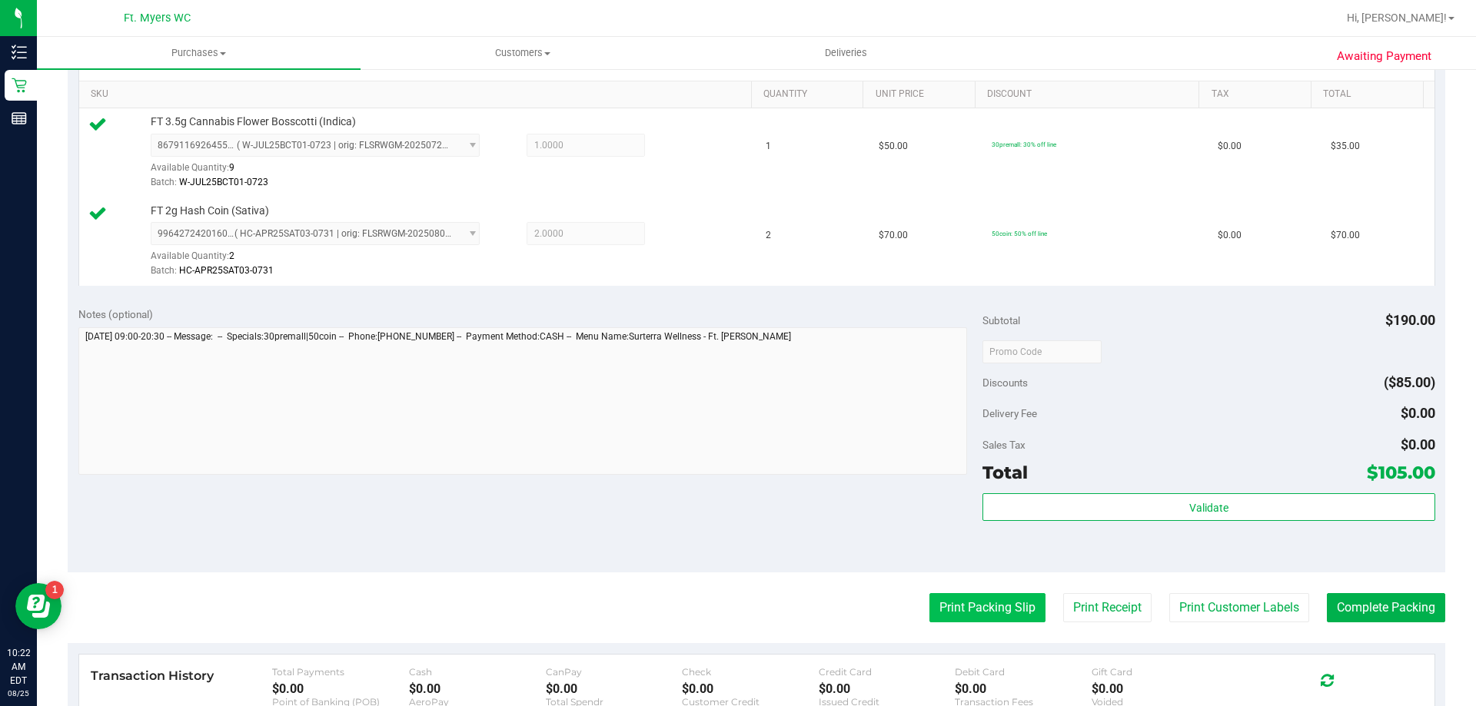
click at [970, 610] on button "Print Packing Slip" at bounding box center [987, 607] width 116 height 29
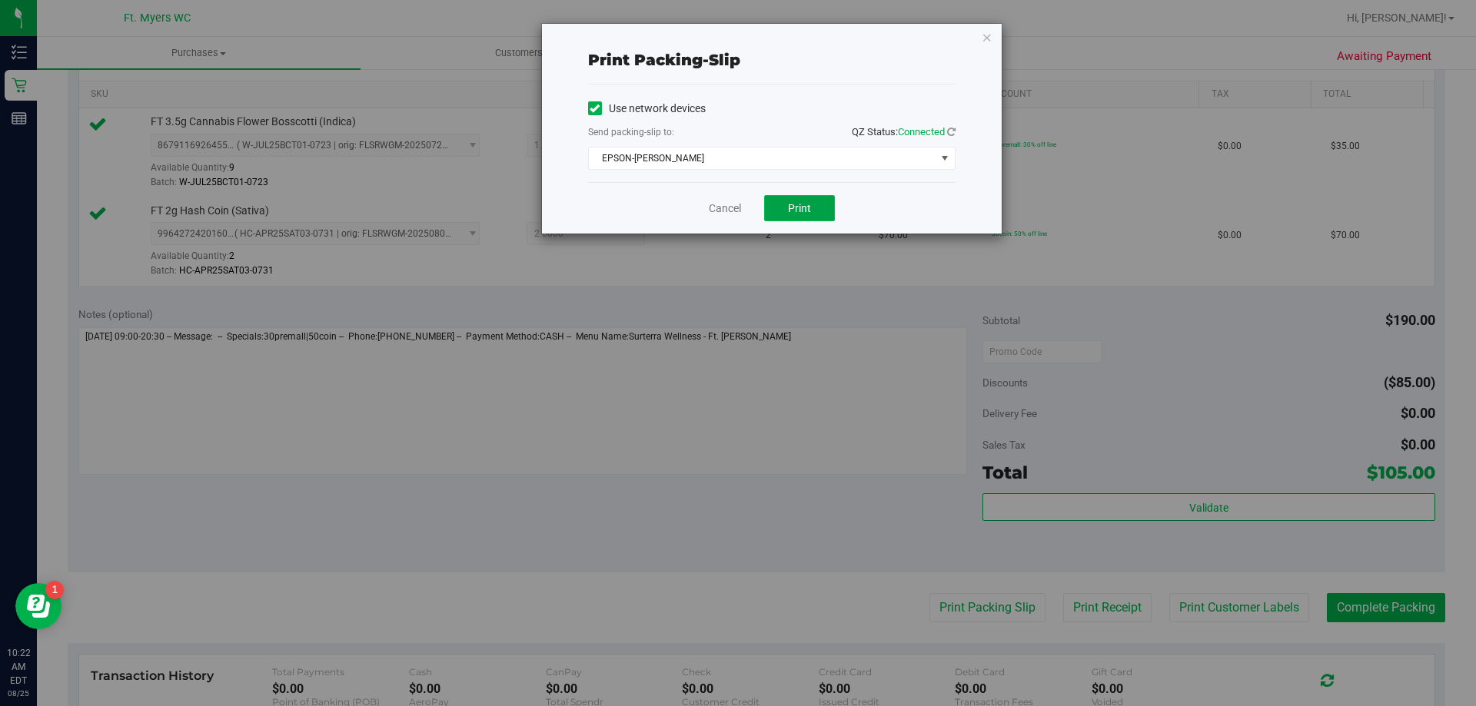
click at [796, 211] on span "Print" at bounding box center [799, 208] width 23 height 12
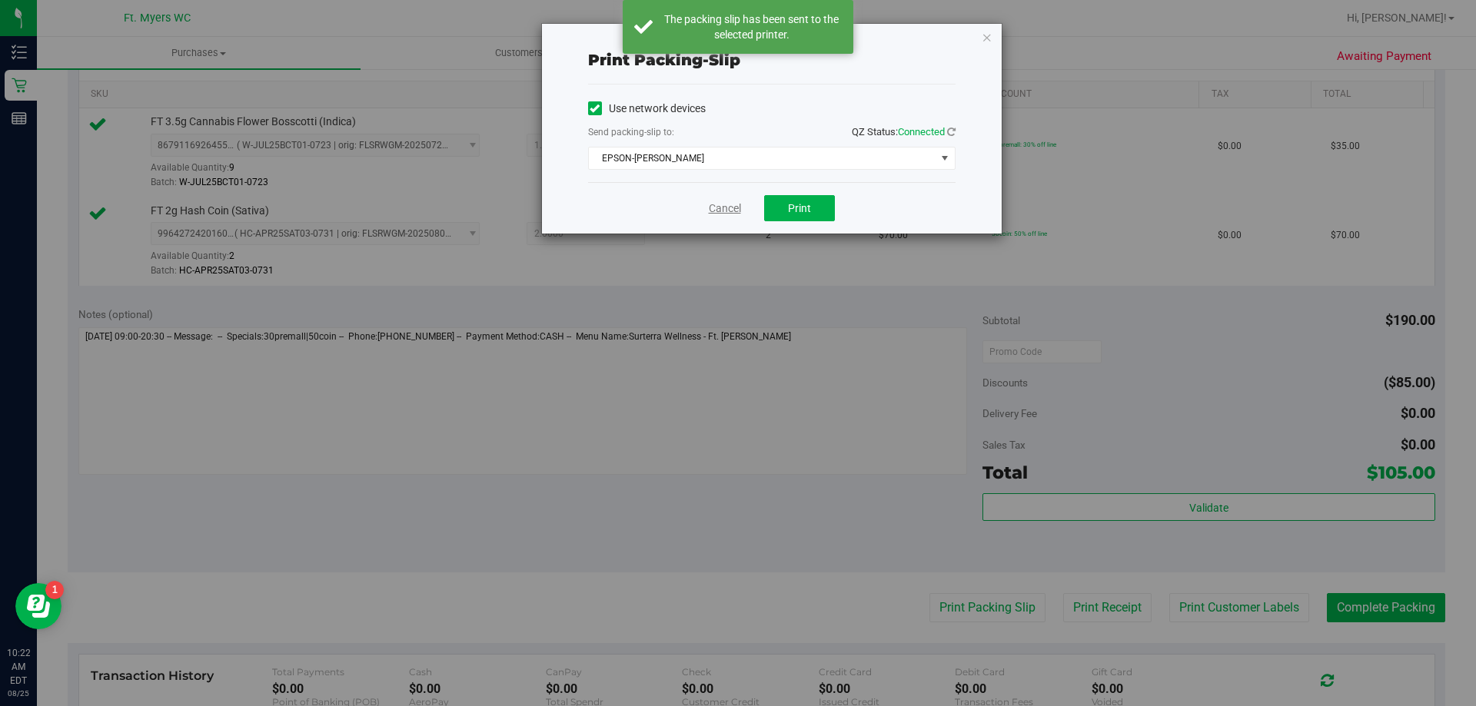
click at [722, 204] on link "Cancel" at bounding box center [725, 209] width 32 height 16
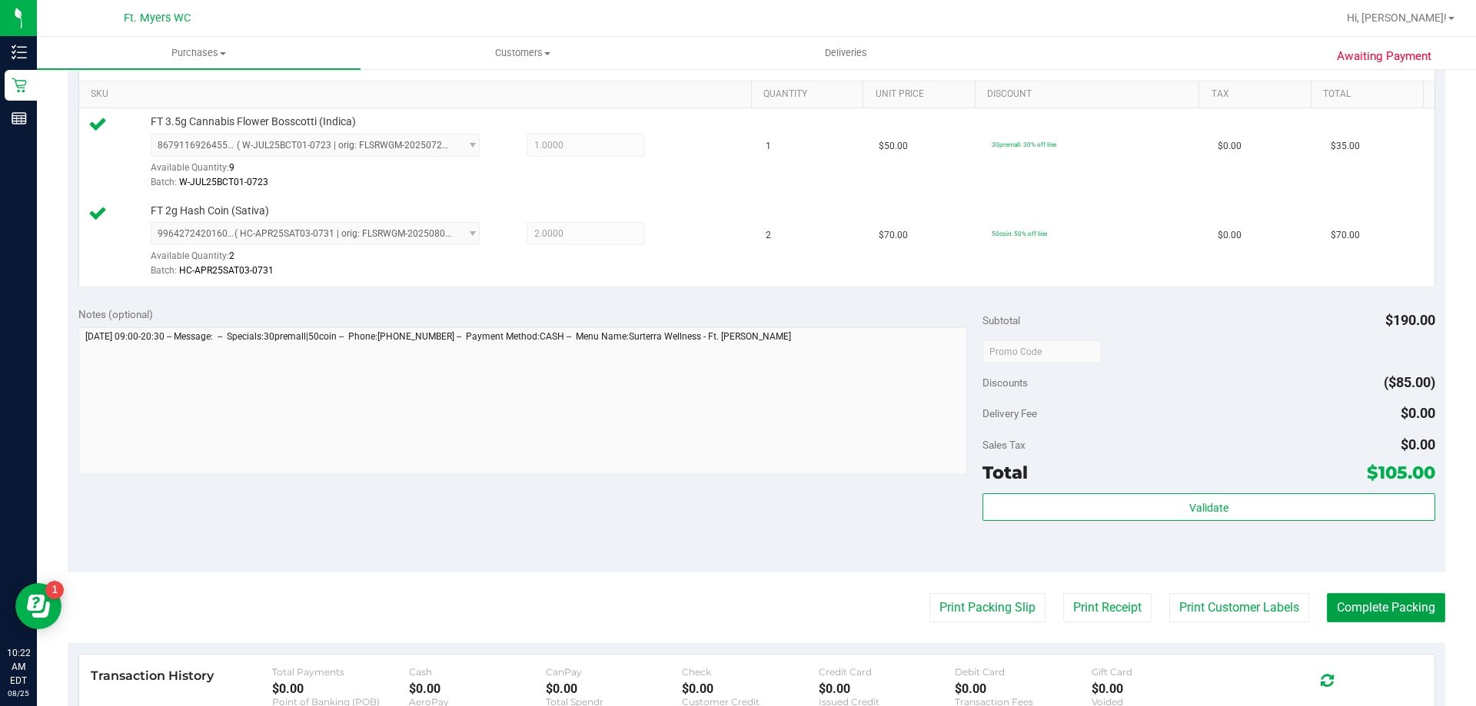
click at [1384, 620] on button "Complete Packing" at bounding box center [1386, 607] width 118 height 29
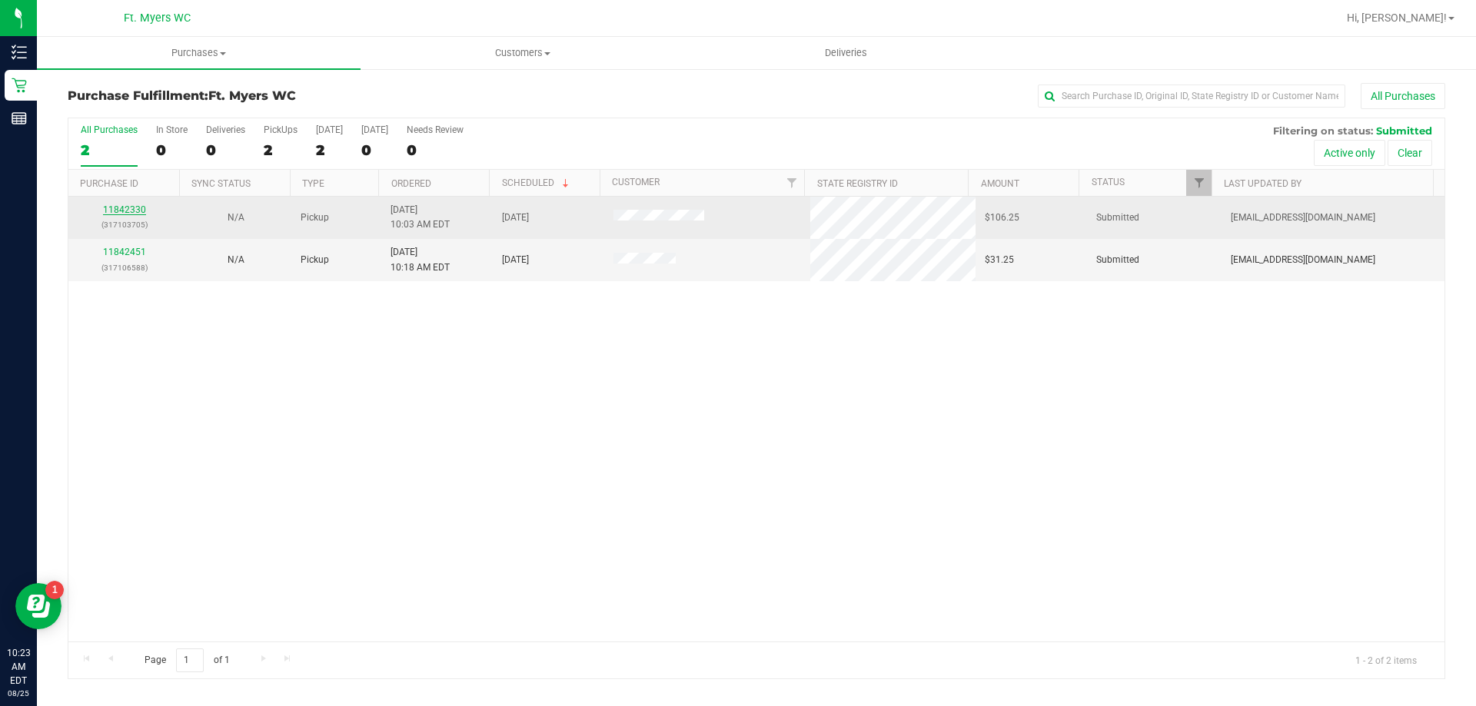
click at [137, 208] on link "11842330" at bounding box center [124, 209] width 43 height 11
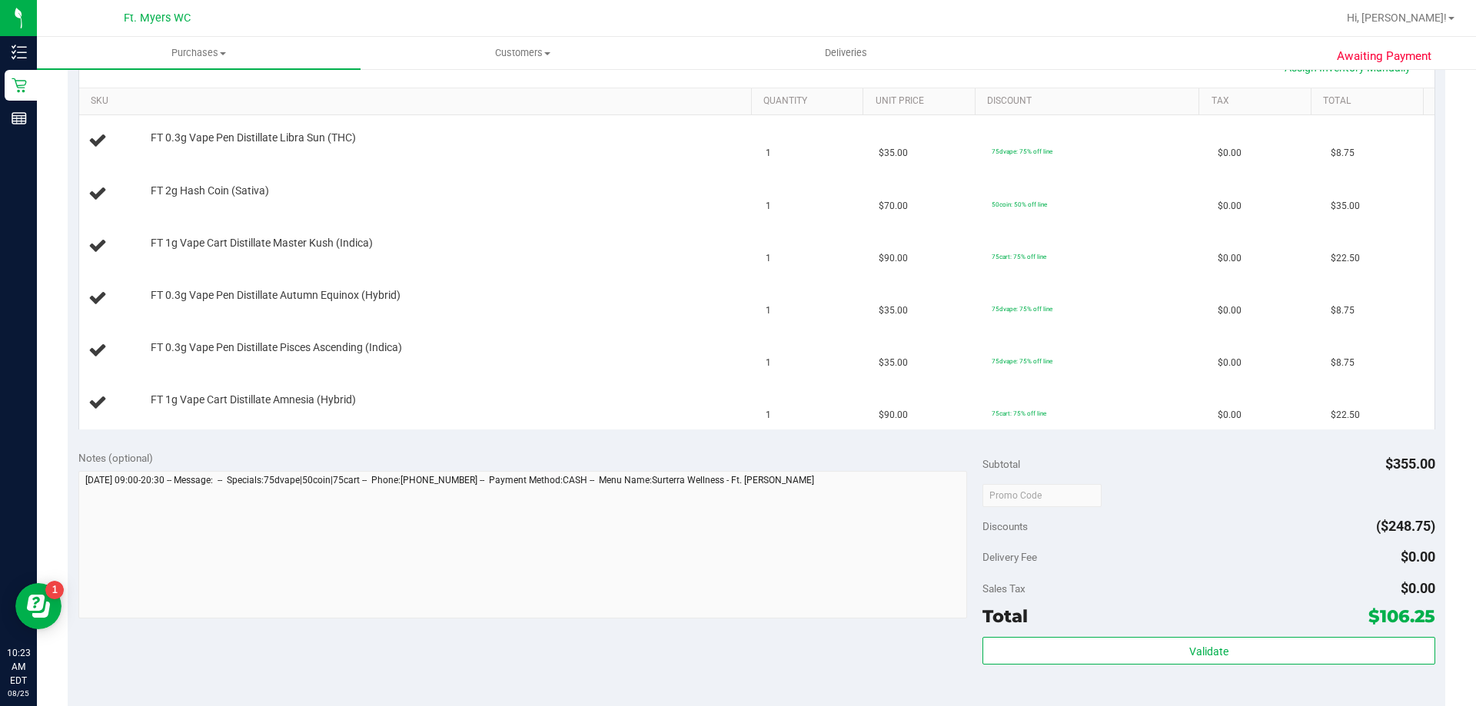
scroll to position [538, 0]
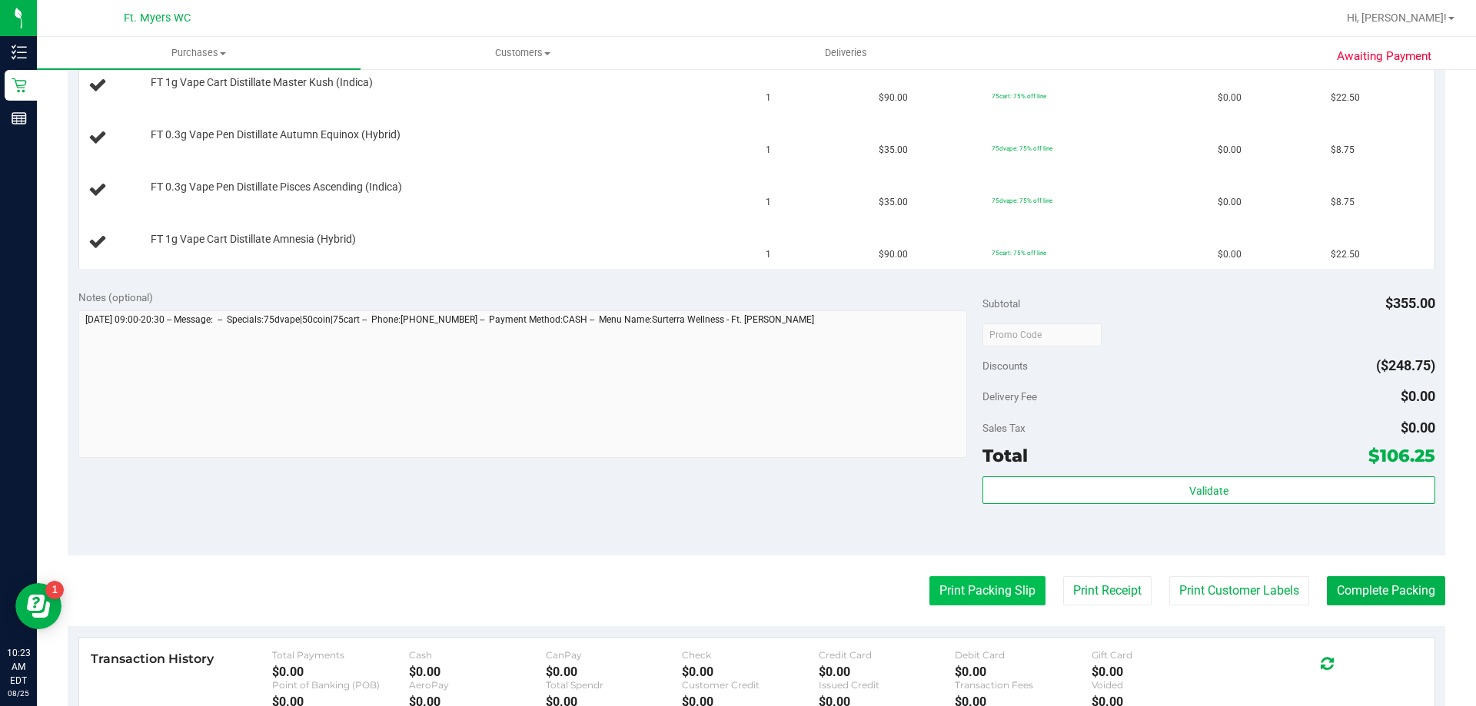
click at [979, 589] on button "Print Packing Slip" at bounding box center [987, 591] width 116 height 29
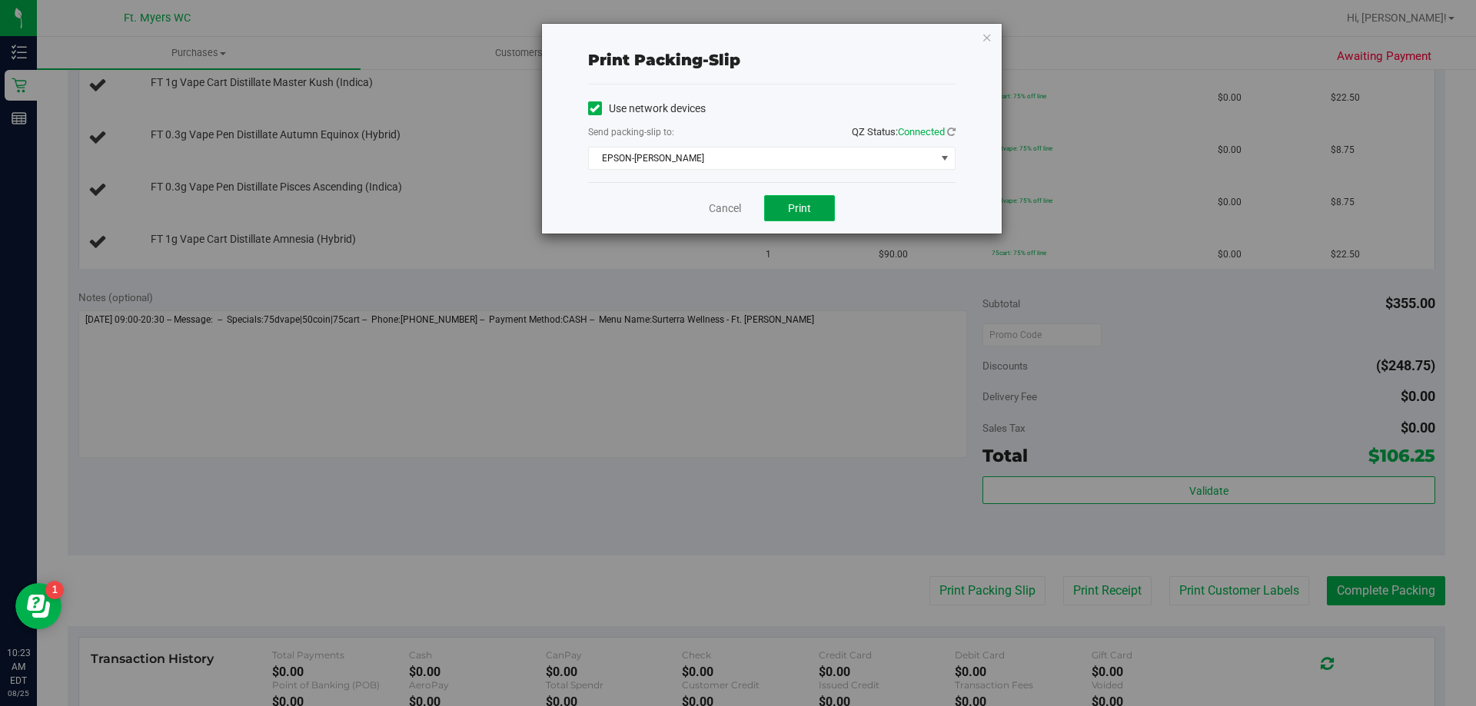
click at [813, 200] on button "Print" at bounding box center [799, 208] width 71 height 26
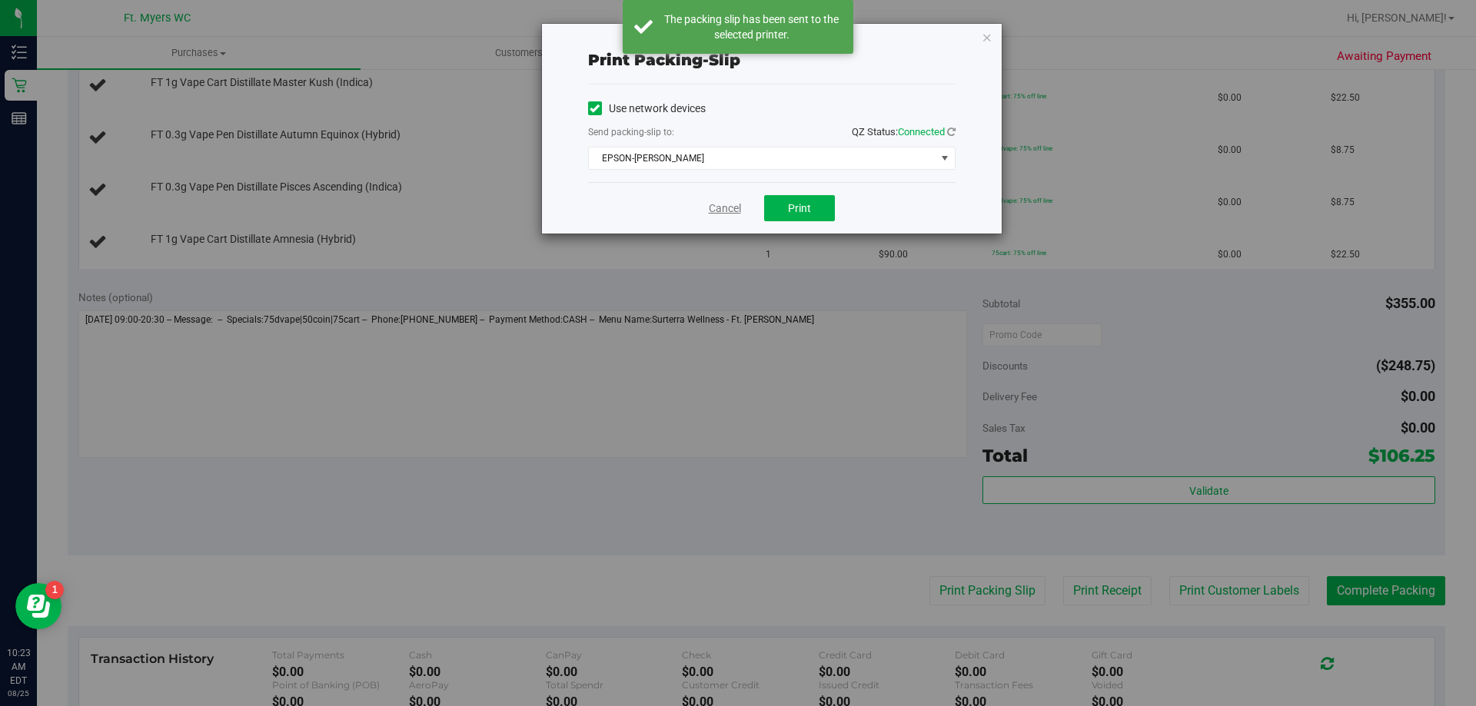
click at [726, 212] on link "Cancel" at bounding box center [725, 209] width 32 height 16
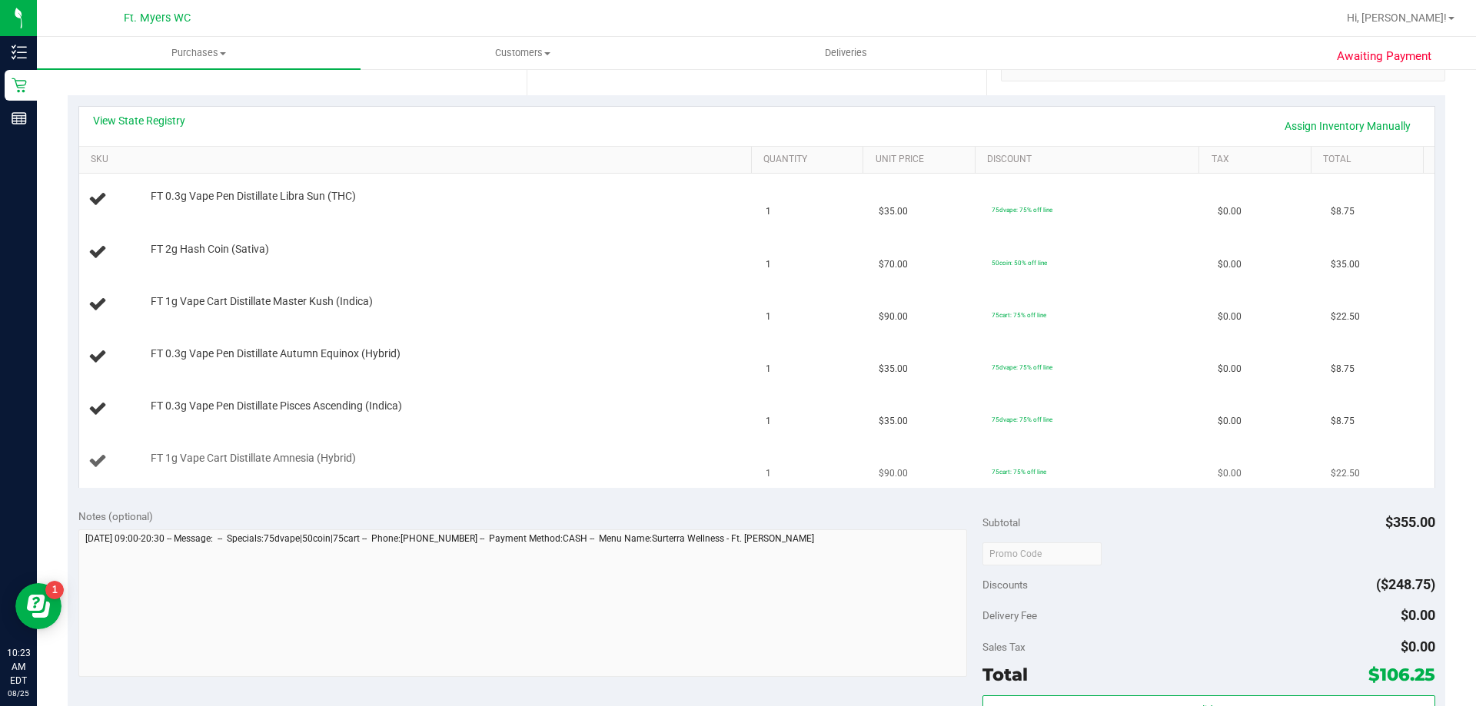
scroll to position [231, 0]
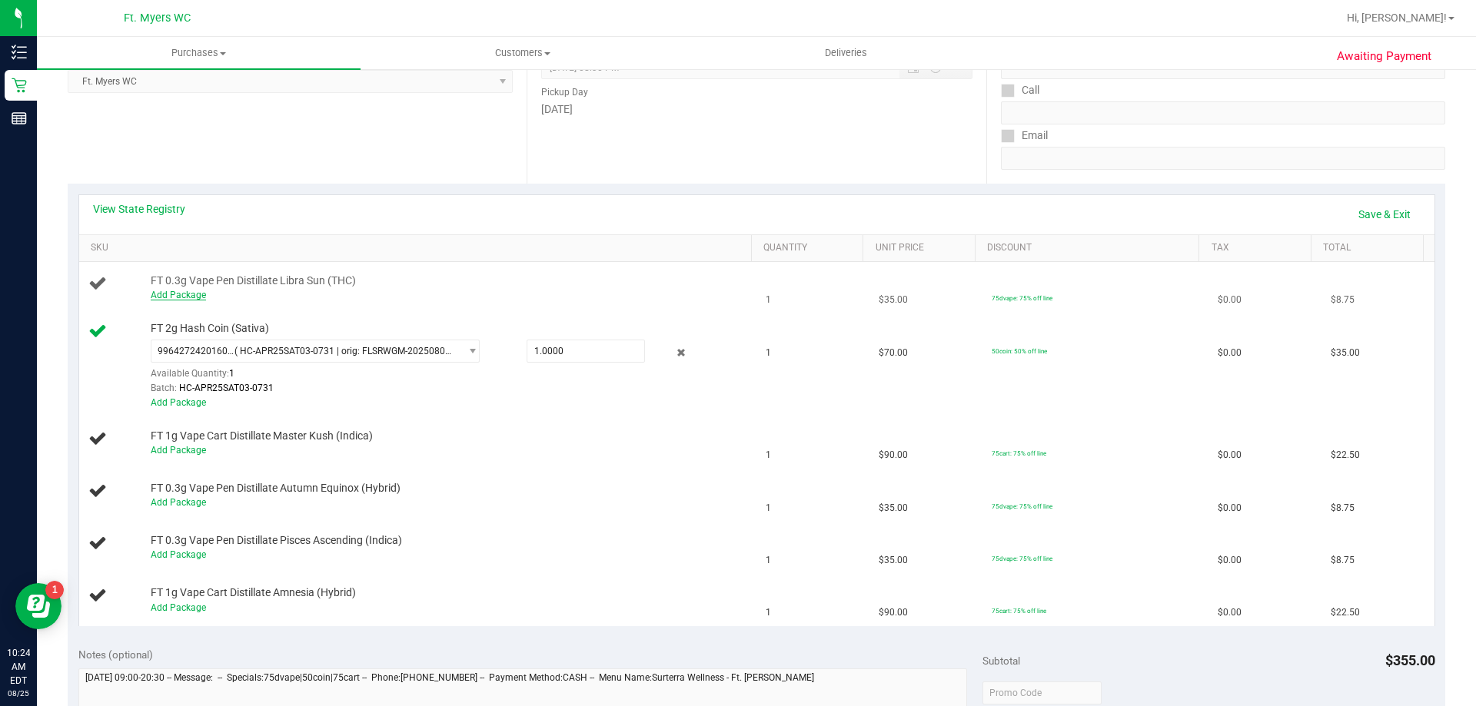
click at [161, 292] on link "Add Package" at bounding box center [178, 295] width 55 height 11
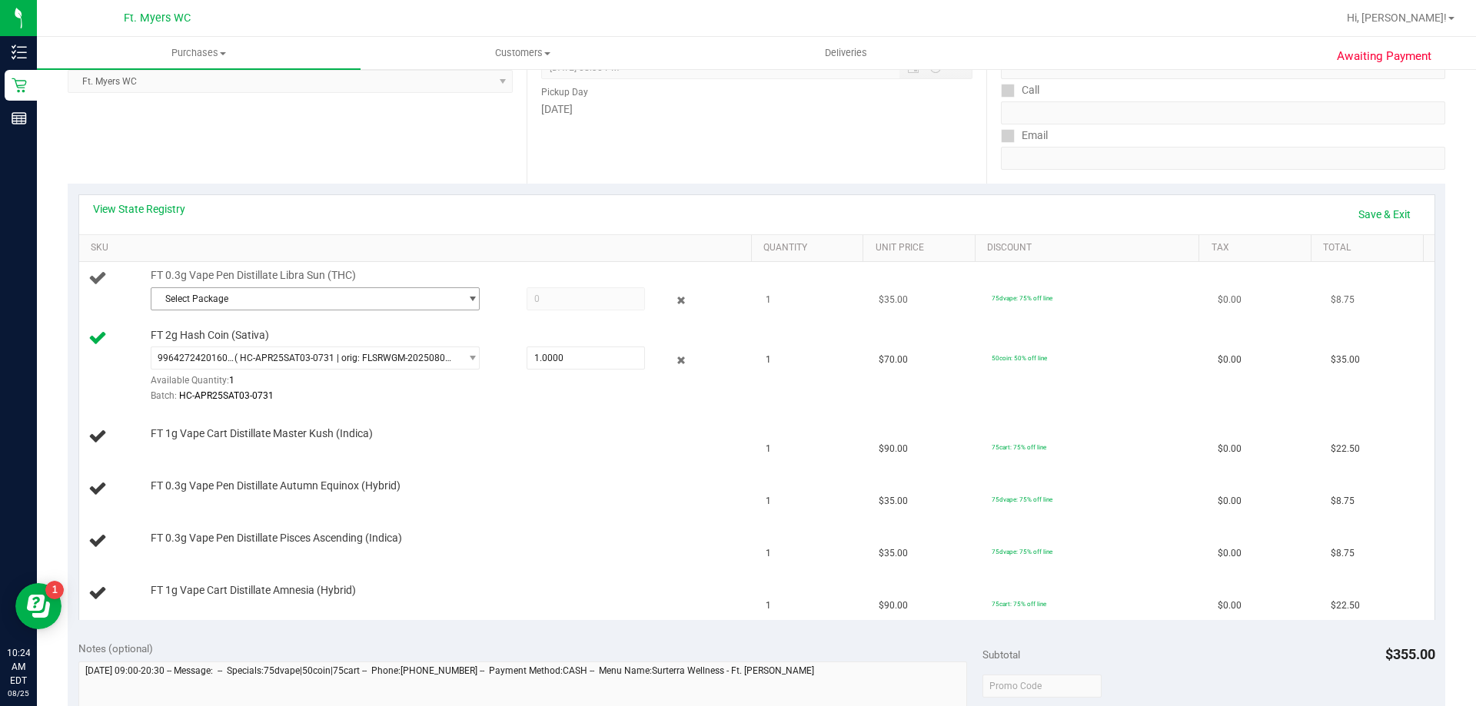
click at [214, 291] on span "Select Package" at bounding box center [305, 299] width 308 height 22
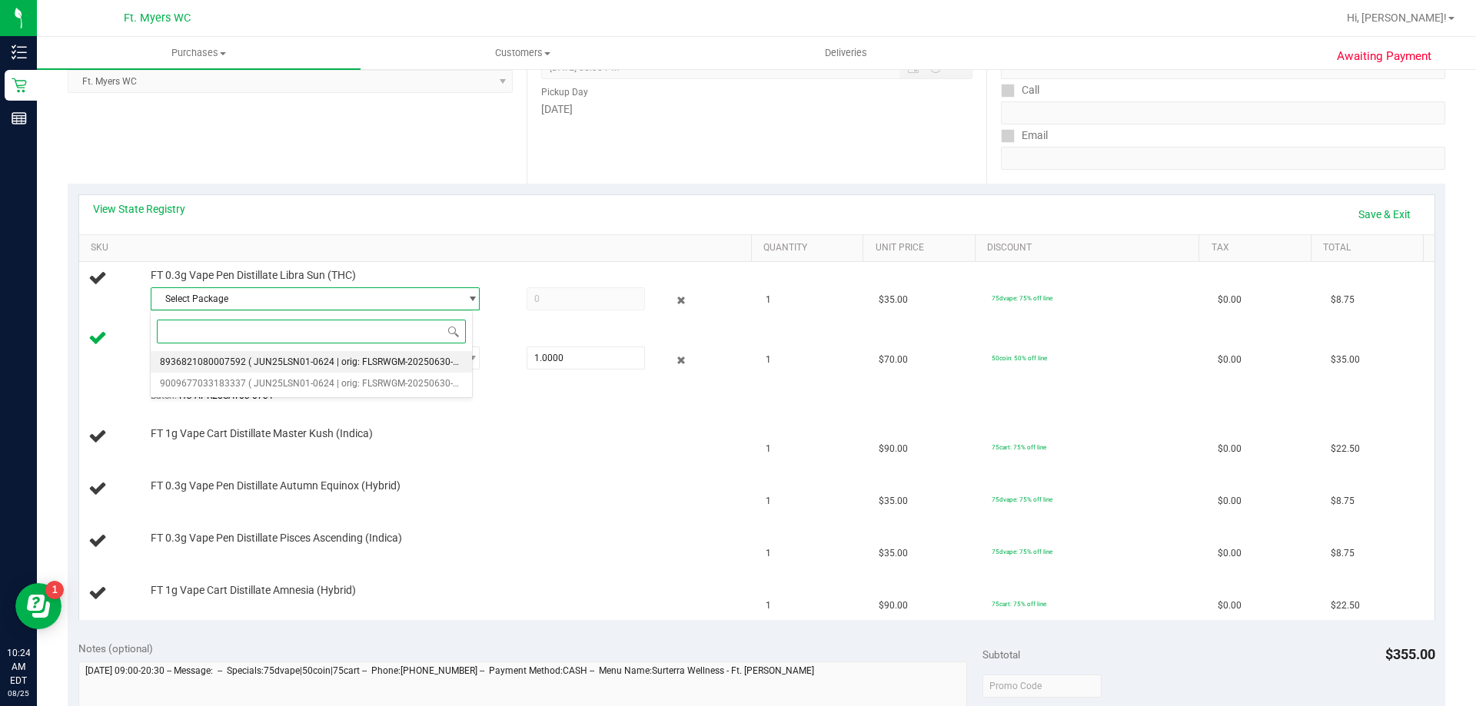
click at [224, 362] on span "8936821080007592" at bounding box center [203, 362] width 86 height 11
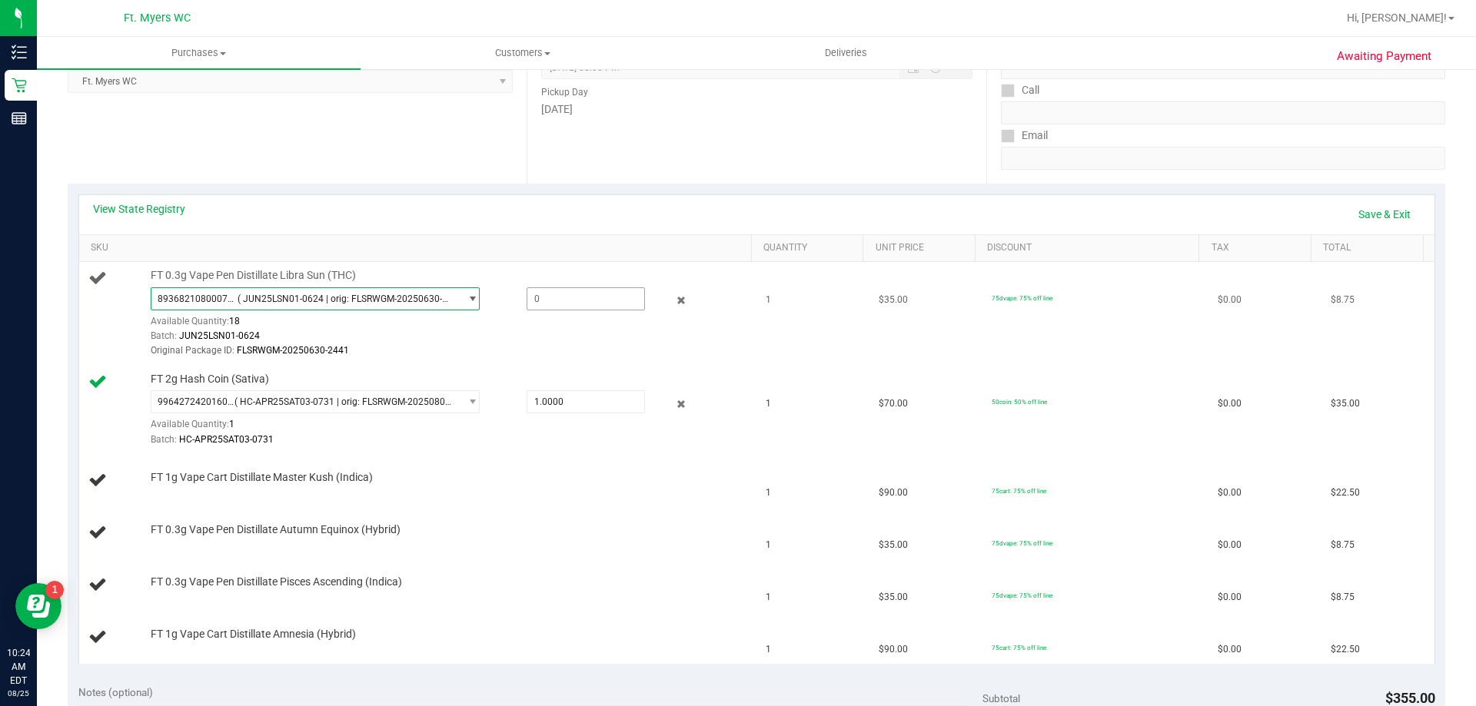
click at [533, 298] on span at bounding box center [586, 299] width 118 height 23
type input "1"
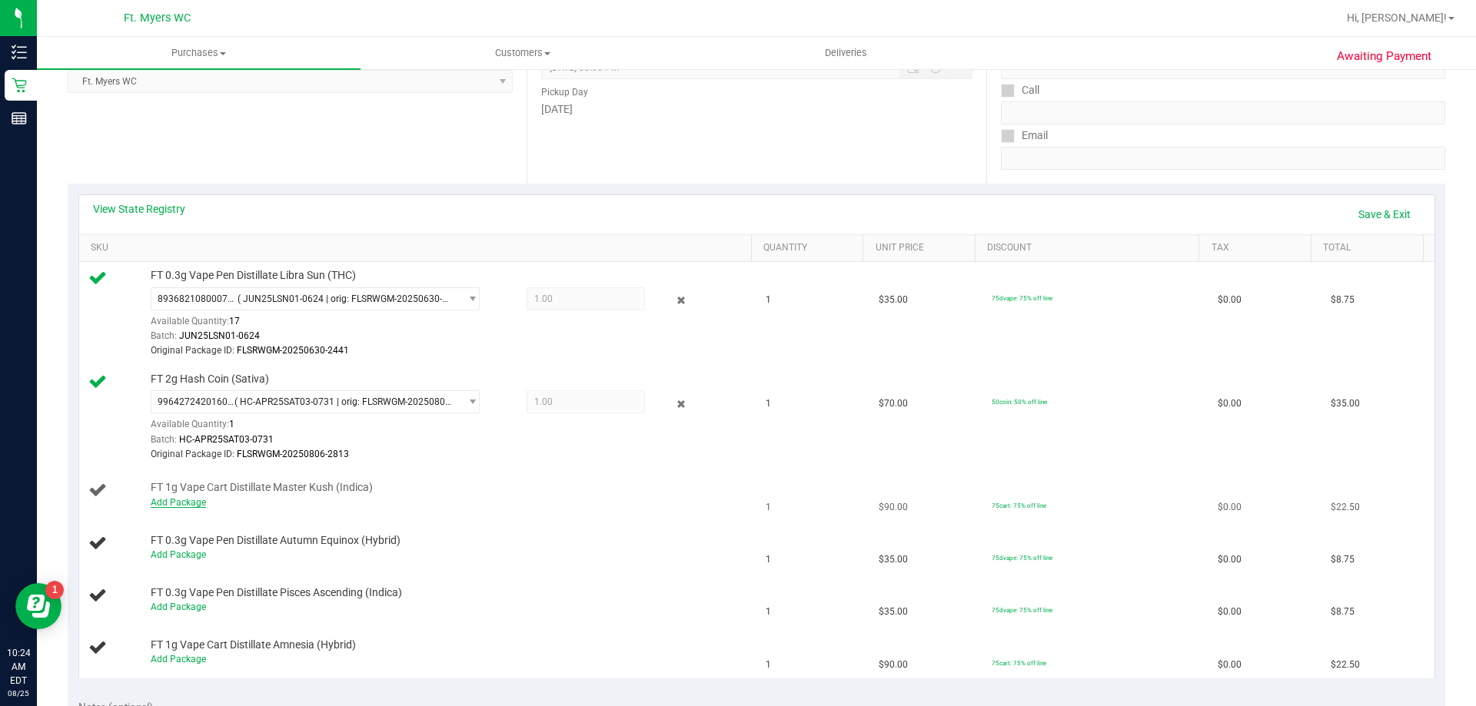
click at [181, 507] on link "Add Package" at bounding box center [178, 502] width 55 height 11
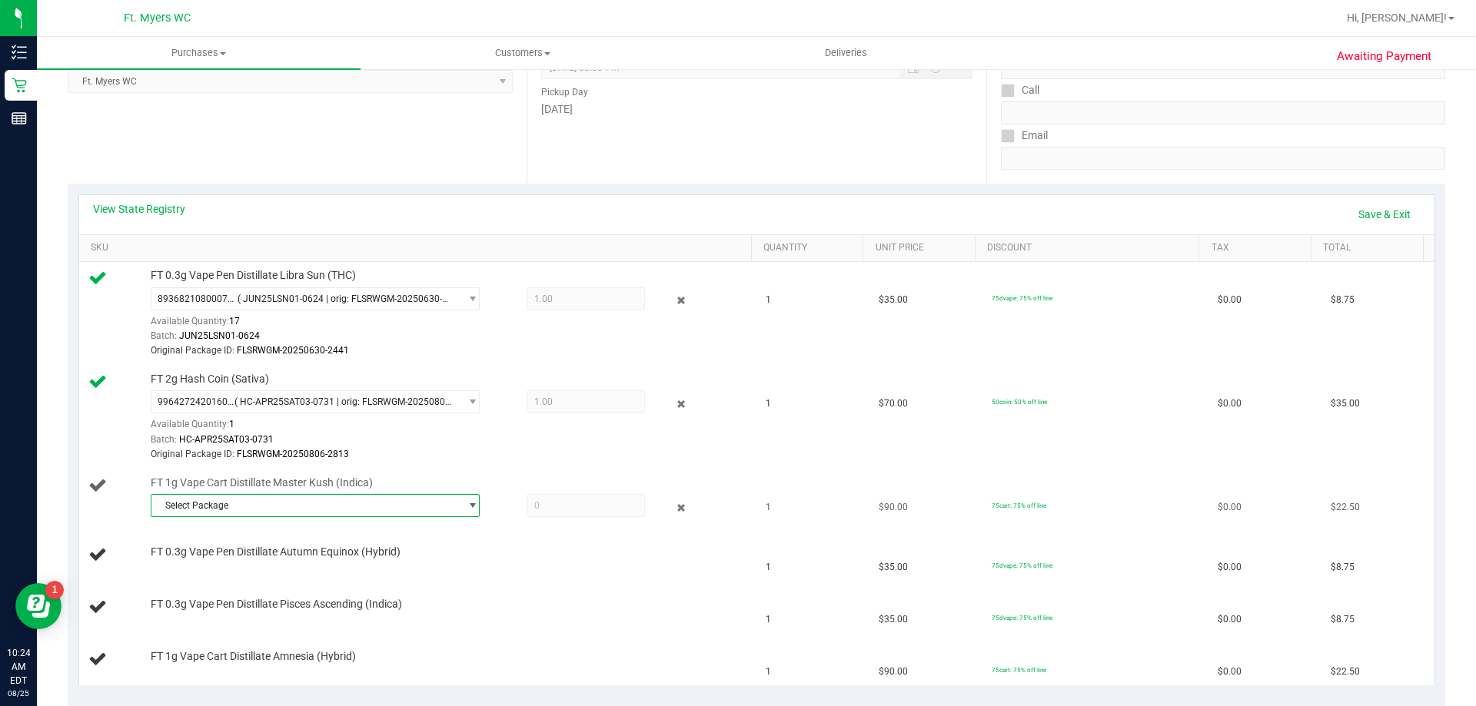
click at [191, 508] on span "Select Package" at bounding box center [305, 506] width 308 height 22
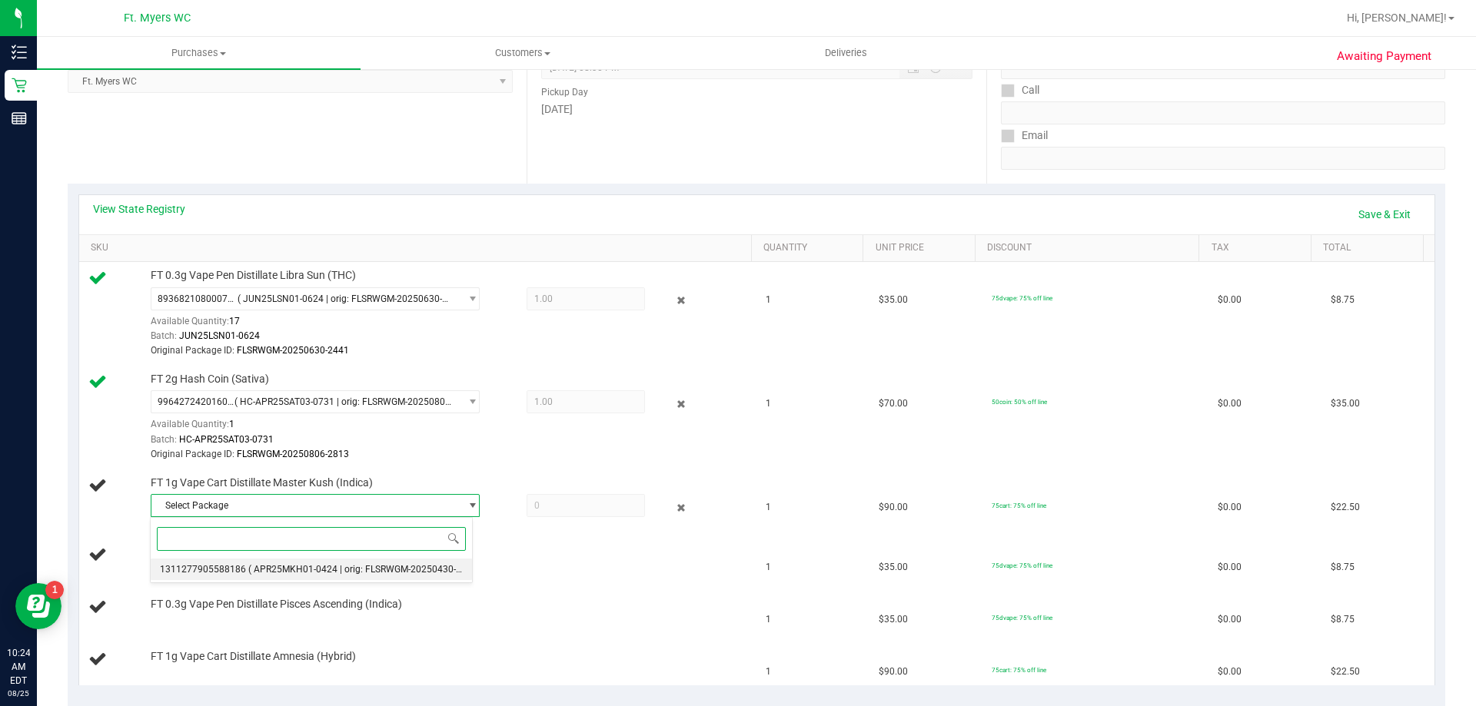
click at [251, 568] on span "( APR25MKH01-0424 | orig: FLSRWGM-20250430-2185 )" at bounding box center [365, 569] width 234 height 11
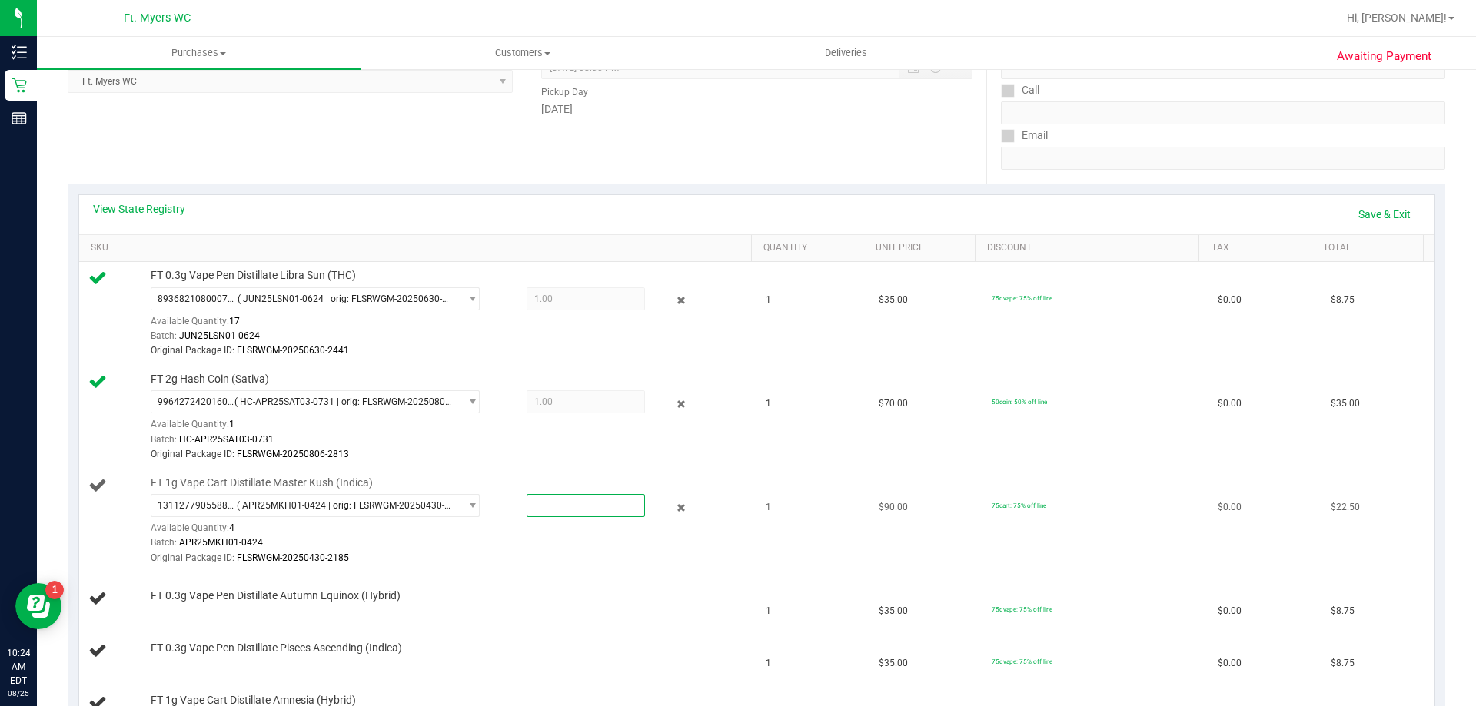
click at [570, 506] on span at bounding box center [586, 505] width 118 height 23
type input "1"
